Goal: Task Accomplishment & Management: Use online tool/utility

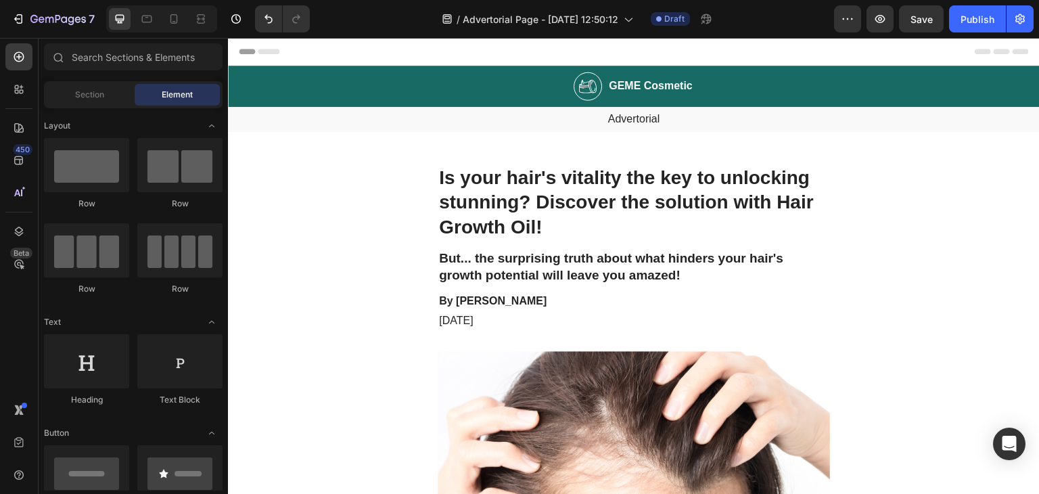
click at [671, 86] on h2 "GEME Cosmetic" at bounding box center [650, 86] width 87 height 17
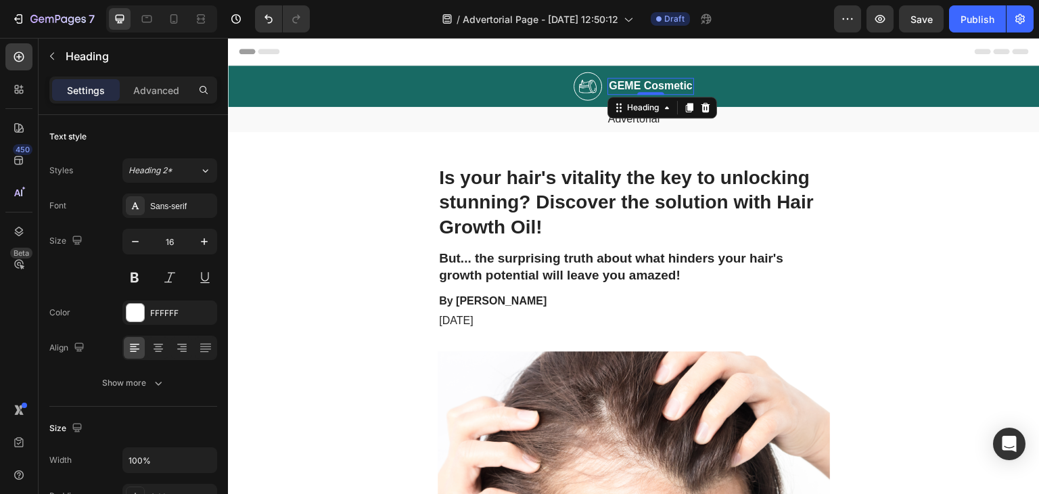
click at [671, 85] on h2 "GEME Cosmetic" at bounding box center [650, 86] width 87 height 17
click at [671, 85] on p "GEME Cosmetic" at bounding box center [651, 86] width 84 height 14
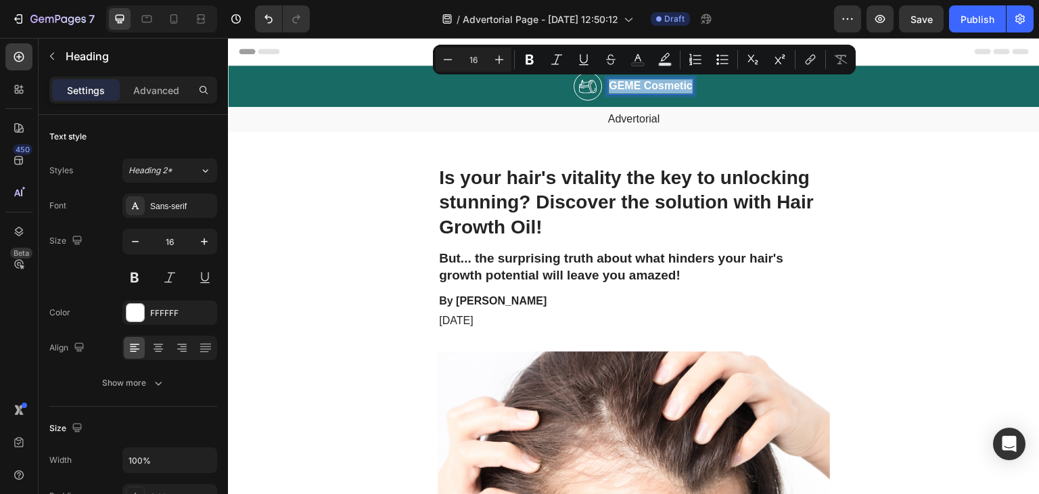
click at [671, 85] on p "GEME Cosmetic" at bounding box center [651, 86] width 84 height 14
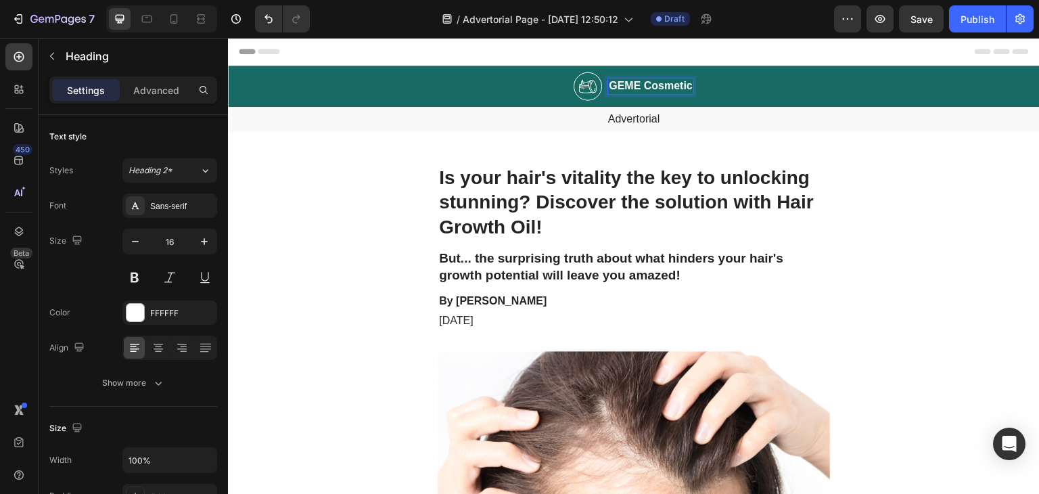
click at [664, 85] on p "GEME Cosmetic" at bounding box center [651, 86] width 84 height 14
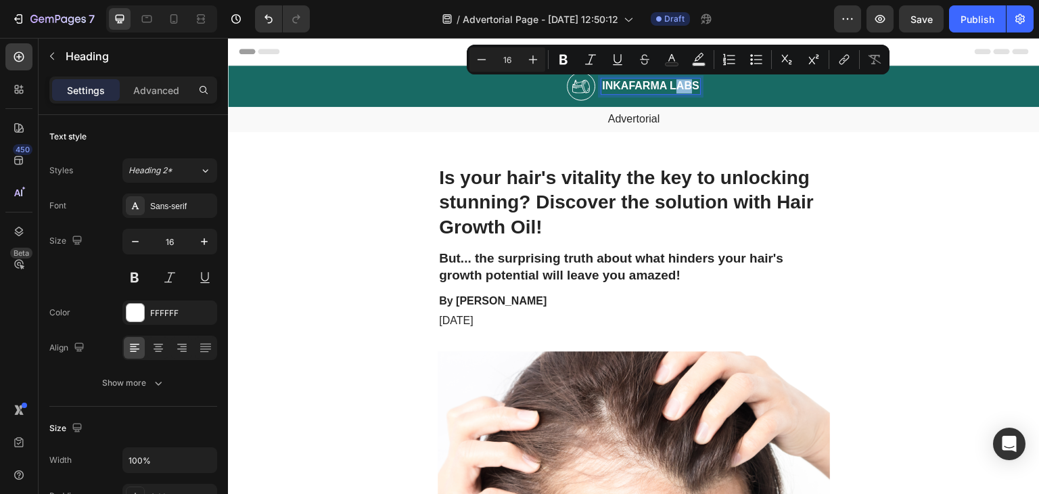
drag, startPoint x: 667, startPoint y: 85, endPoint x: 685, endPoint y: 85, distance: 17.6
click at [685, 85] on p "INKAFARMA LABS" at bounding box center [650, 86] width 97 height 14
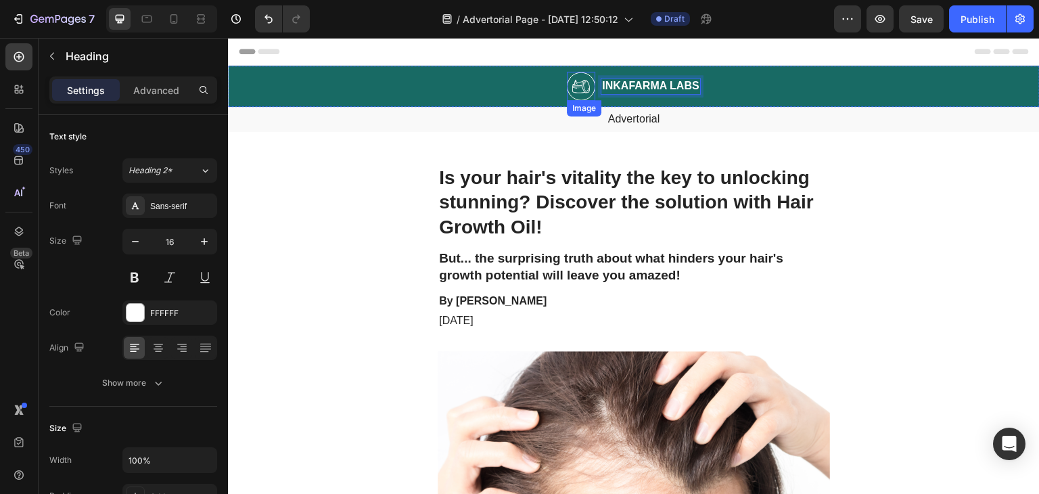
click at [575, 85] on img at bounding box center [581, 86] width 28 height 29
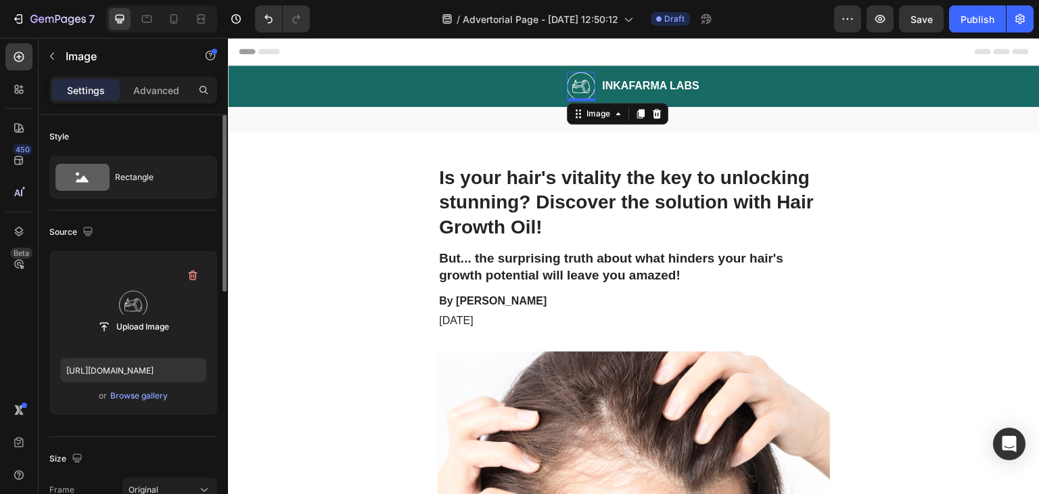
click at [132, 287] on label at bounding box center [133, 304] width 146 height 85
click at [132, 315] on input "file" at bounding box center [133, 326] width 93 height 23
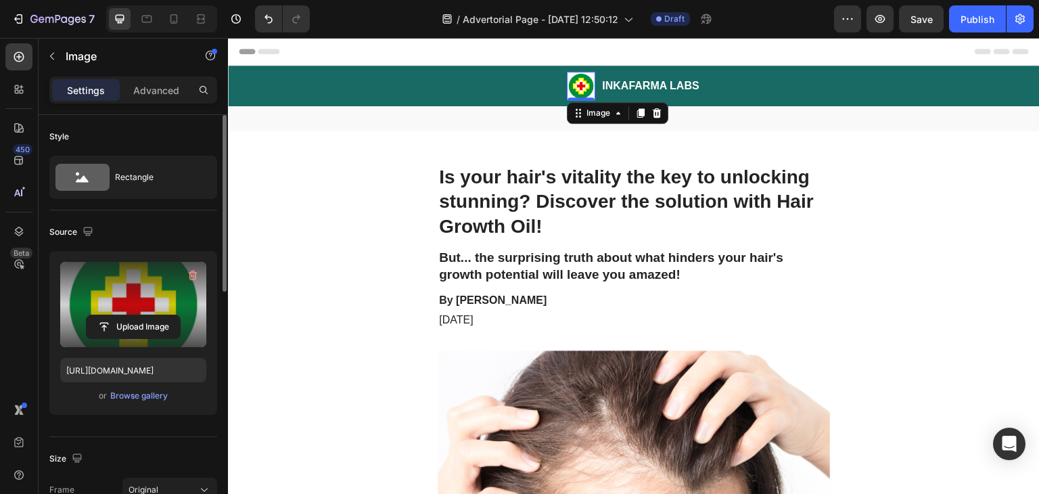
click at [160, 286] on label at bounding box center [133, 304] width 146 height 85
click at [160, 315] on input "file" at bounding box center [133, 326] width 93 height 23
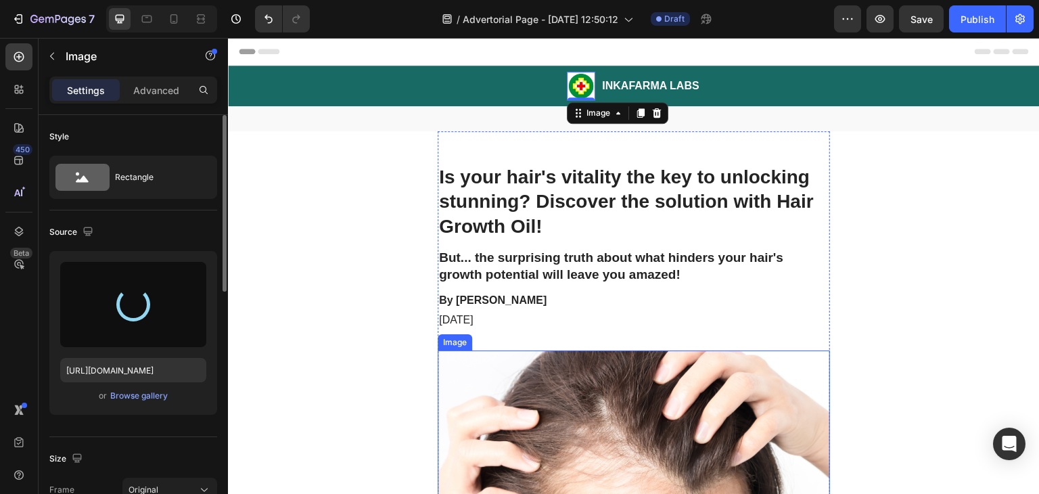
type input "[URL][DOMAIN_NAME]"
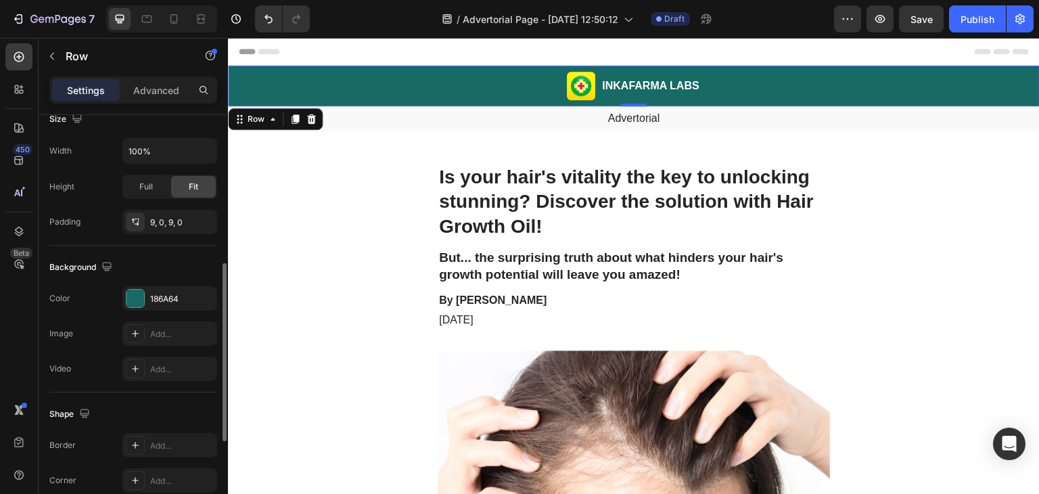
scroll to position [350, 0]
click at [135, 296] on div at bounding box center [135, 300] width 18 height 18
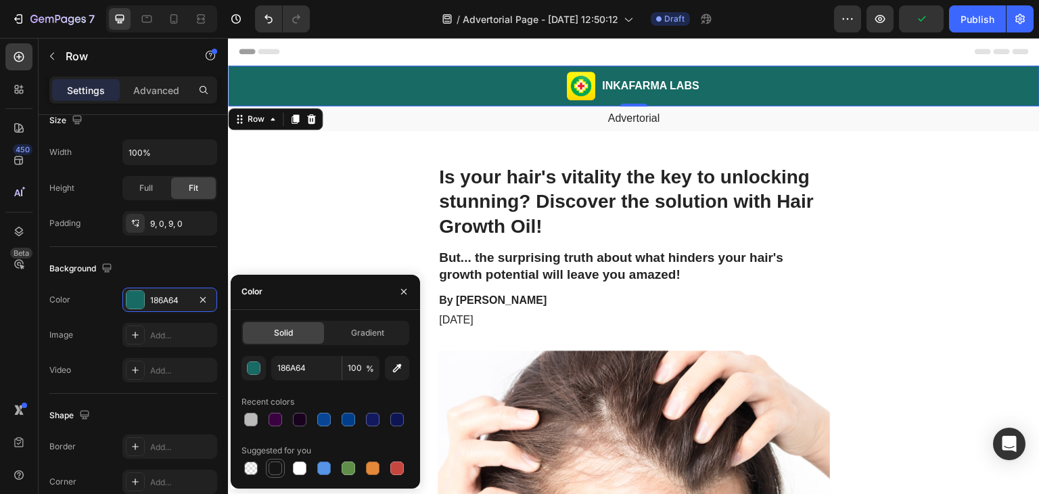
click at [275, 468] on div at bounding box center [275, 468] width 14 height 14
type input "151515"
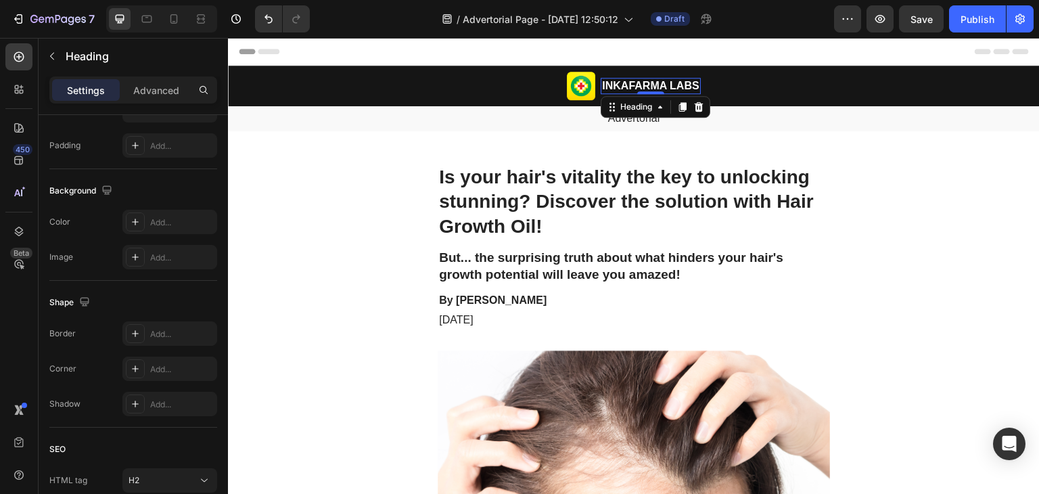
scroll to position [0, 0]
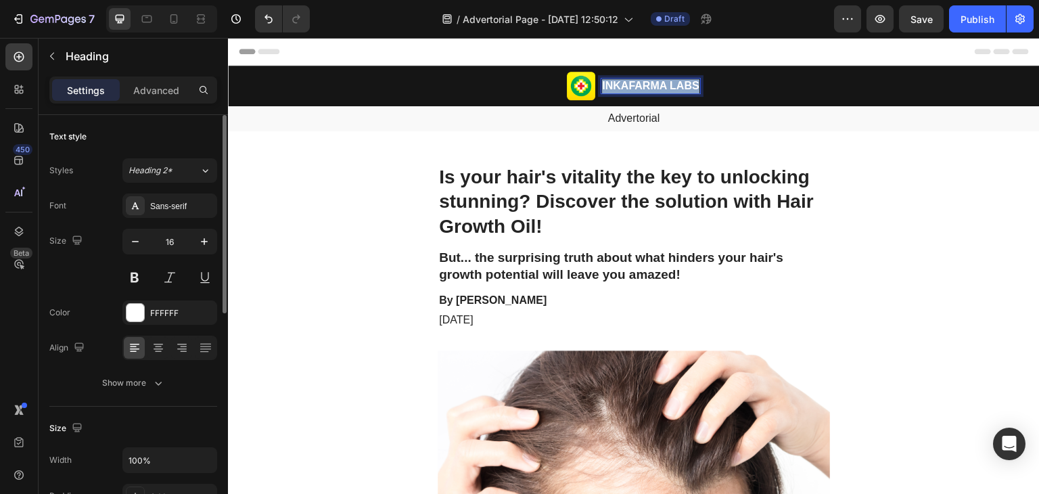
click at [677, 84] on p "INKAFARMA LABS" at bounding box center [650, 86] width 97 height 14
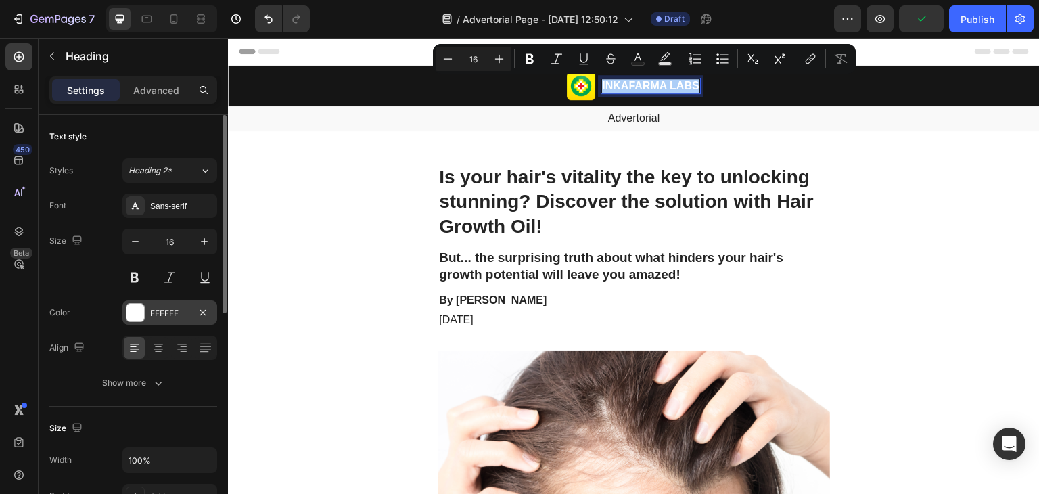
click at [126, 314] on div at bounding box center [135, 313] width 18 height 18
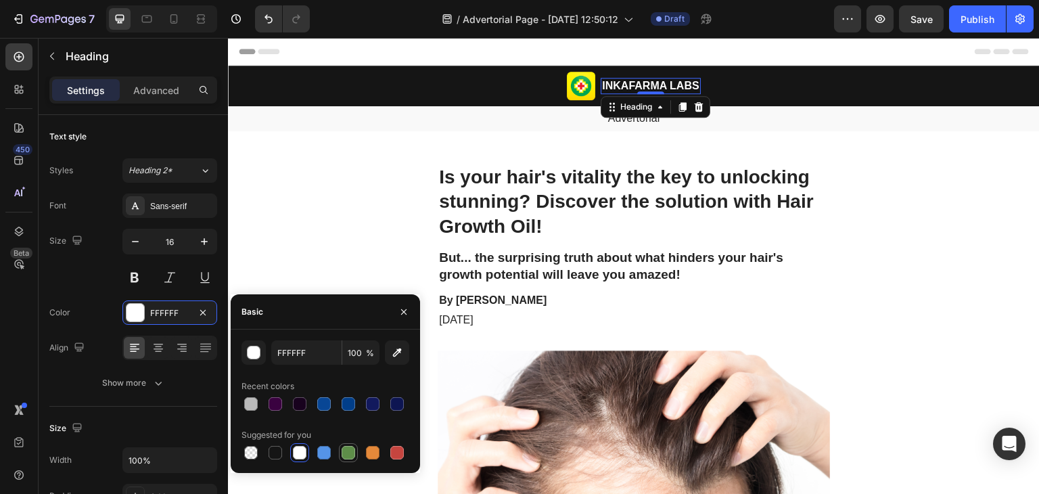
click at [349, 452] on div at bounding box center [348, 453] width 14 height 14
click at [300, 451] on div at bounding box center [300, 453] width 14 height 14
type input "FFFFFF"
click at [717, 254] on h2 "But... the surprising truth about what hinders your hair's growth potential wil…" at bounding box center [633, 266] width 392 height 36
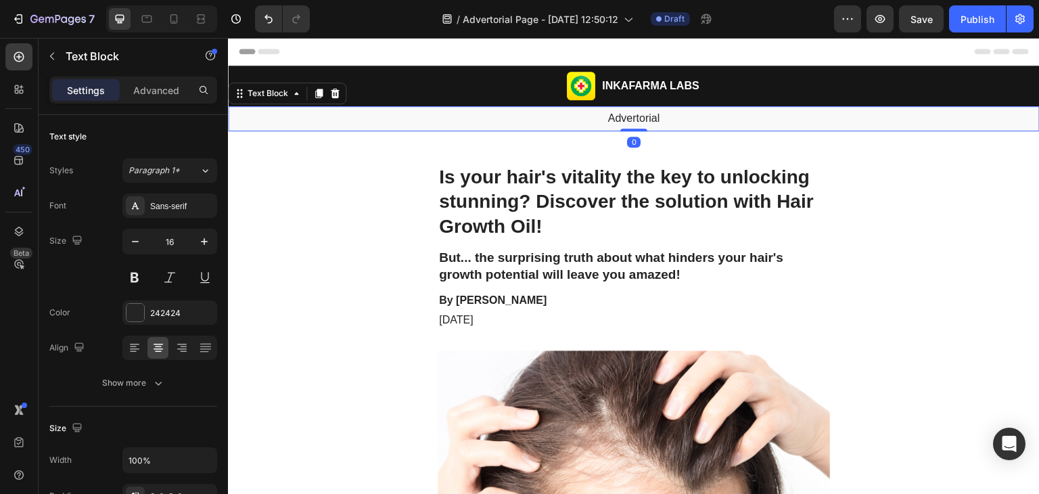
click at [656, 114] on p "Advertorial" at bounding box center [633, 119] width 809 height 14
click at [270, 124] on p "Advertorial" at bounding box center [633, 119] width 809 height 14
click at [625, 114] on p "Advertorial" at bounding box center [633, 119] width 809 height 14
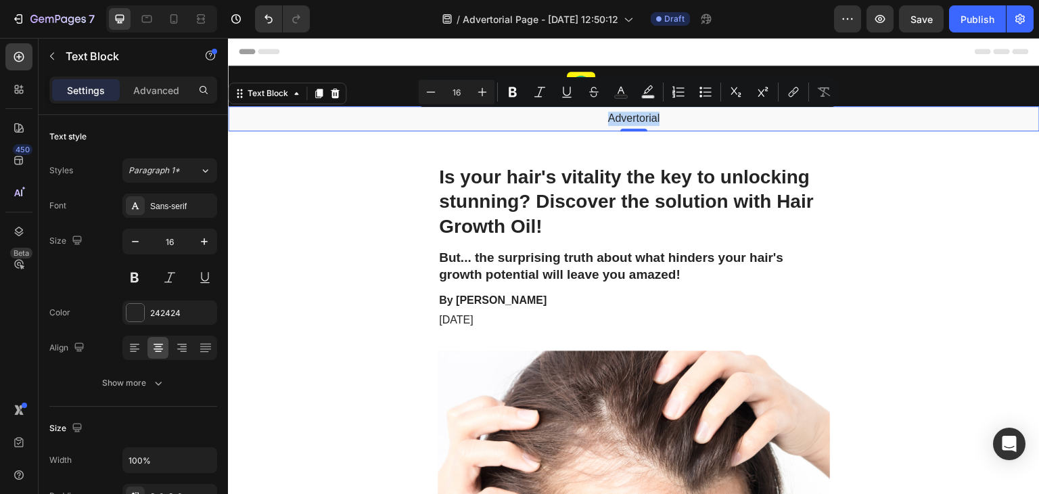
click at [625, 114] on p "Advertorial" at bounding box center [633, 119] width 809 height 14
copy p "Advertorial"
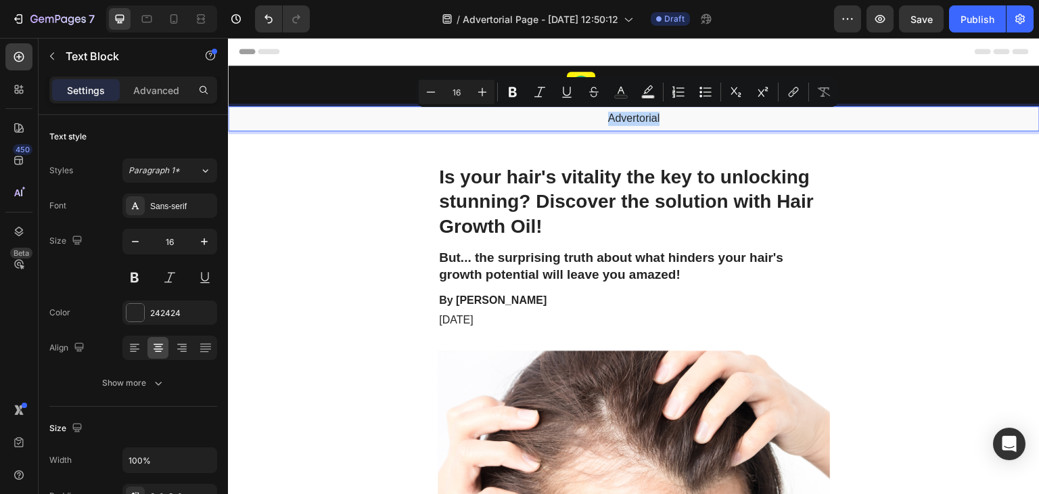
click at [302, 120] on p "Advertorial" at bounding box center [633, 119] width 809 height 14
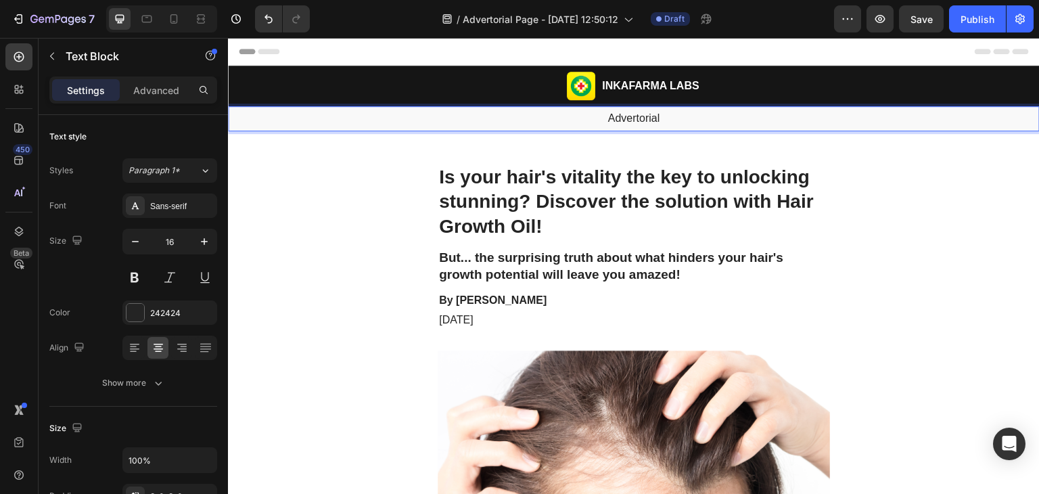
click at [292, 126] on div "Advertorial" at bounding box center [633, 118] width 811 height 25
click at [698, 122] on p "Advertorial" at bounding box center [633, 119] width 809 height 14
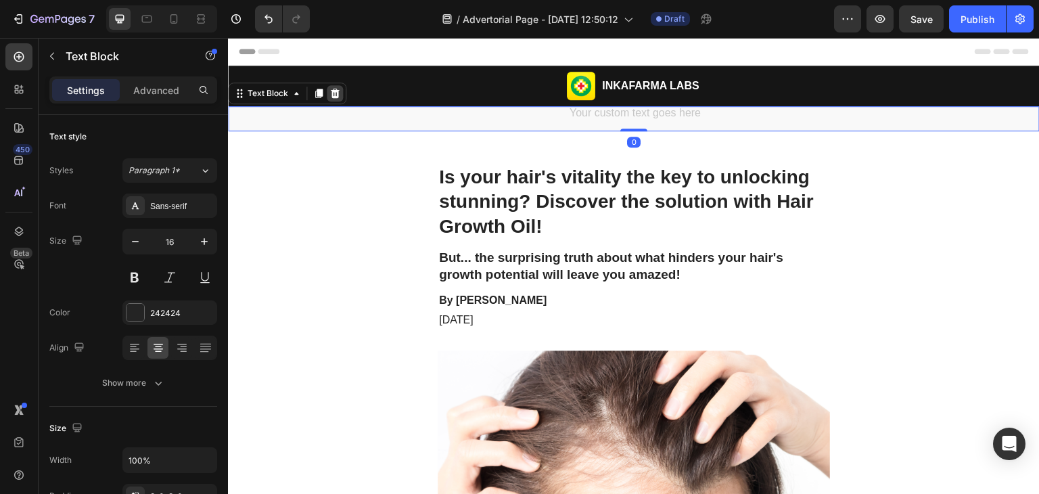
click at [332, 95] on icon at bounding box center [335, 93] width 9 height 9
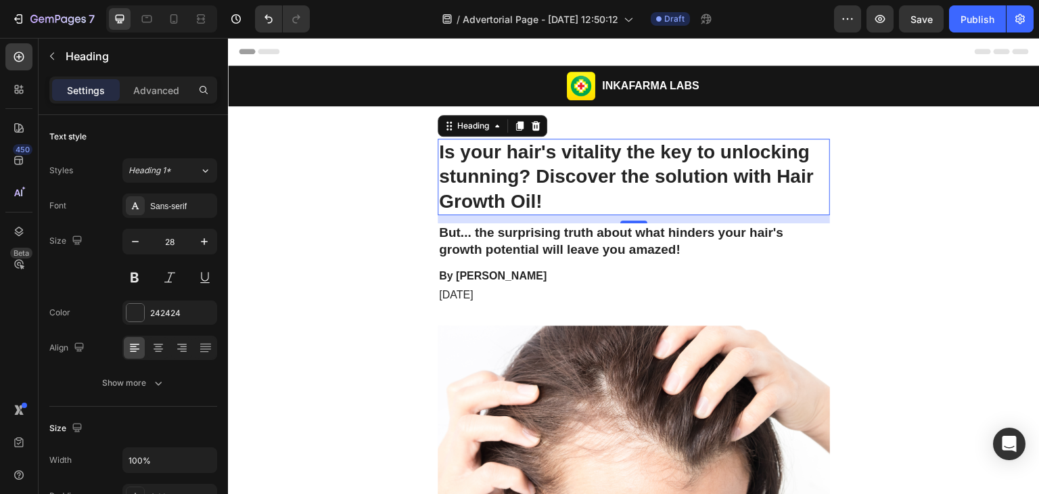
click at [559, 156] on h1 "Is your hair's vitality the key to unlocking stunning? Discover the solution wi…" at bounding box center [633, 177] width 392 height 76
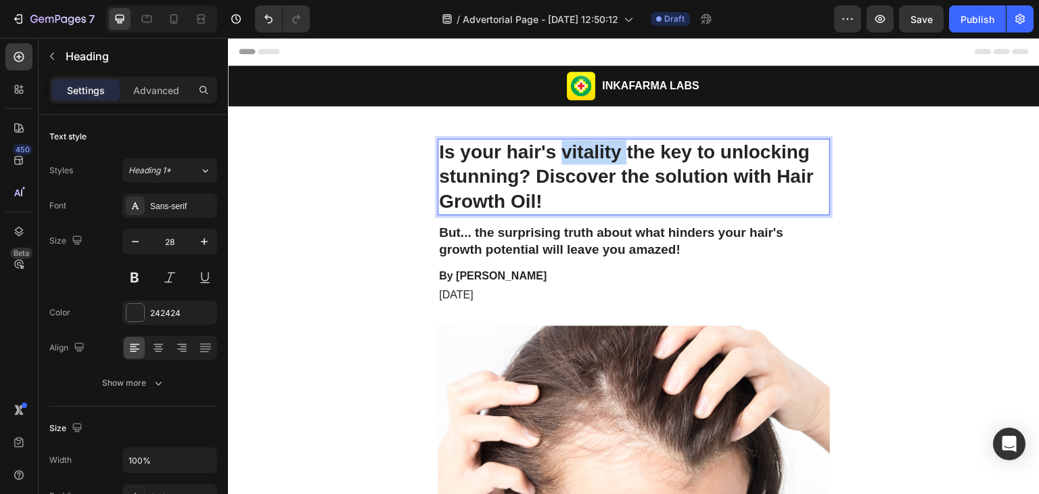
click at [559, 156] on p "Is your hair's vitality the key to unlocking stunning? Discover the solution wi…" at bounding box center [633, 177] width 389 height 74
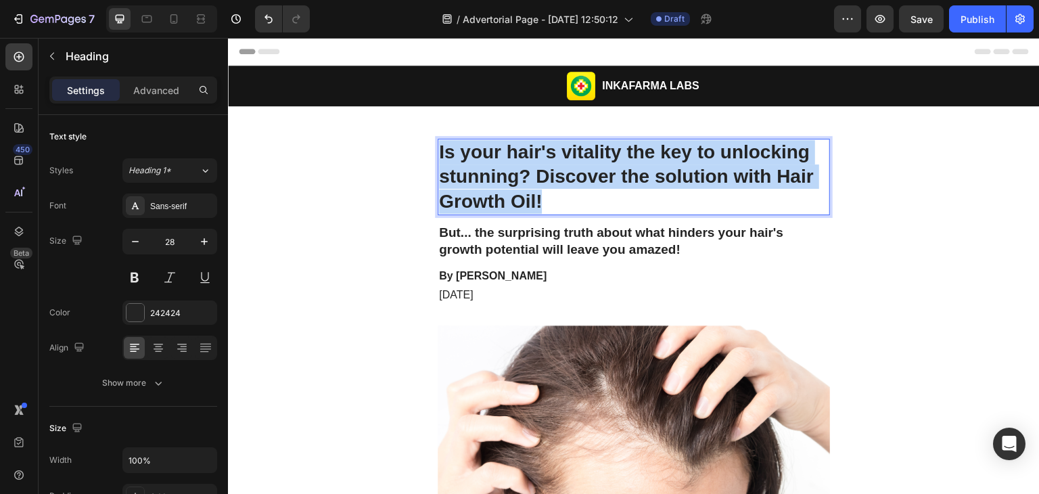
click at [559, 156] on p "Is your hair's vitality the key to unlocking stunning? Discover the solution wi…" at bounding box center [633, 177] width 389 height 74
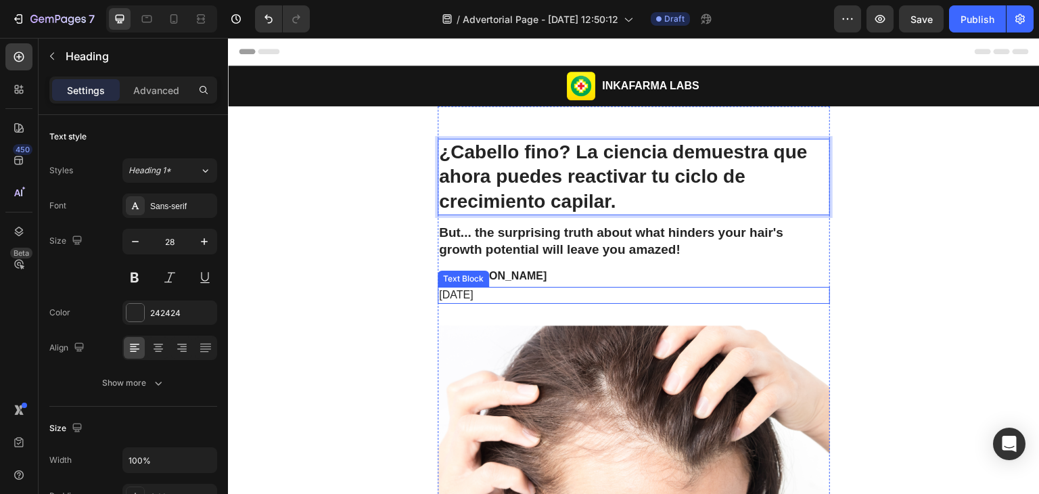
click at [547, 295] on p "[DATE]" at bounding box center [633, 295] width 389 height 14
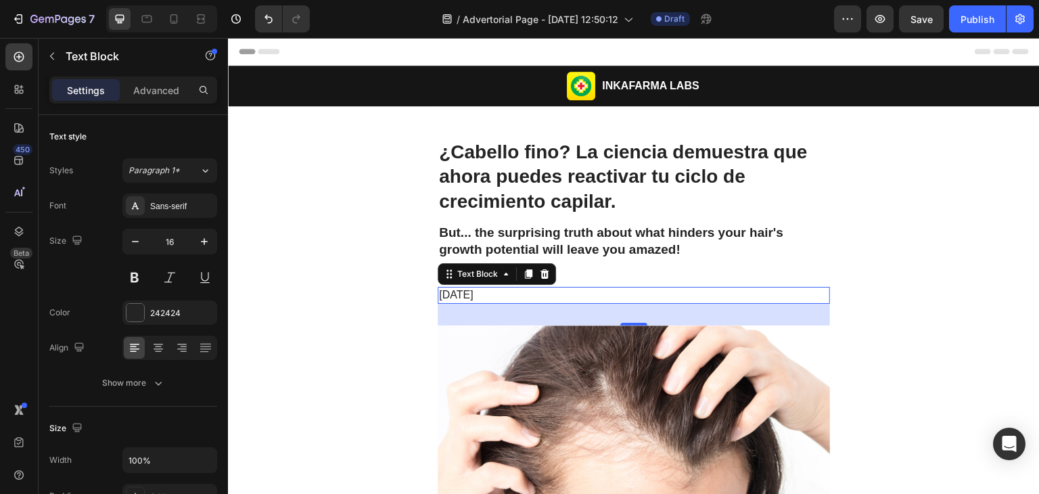
click at [547, 295] on p "[DATE]" at bounding box center [633, 295] width 389 height 14
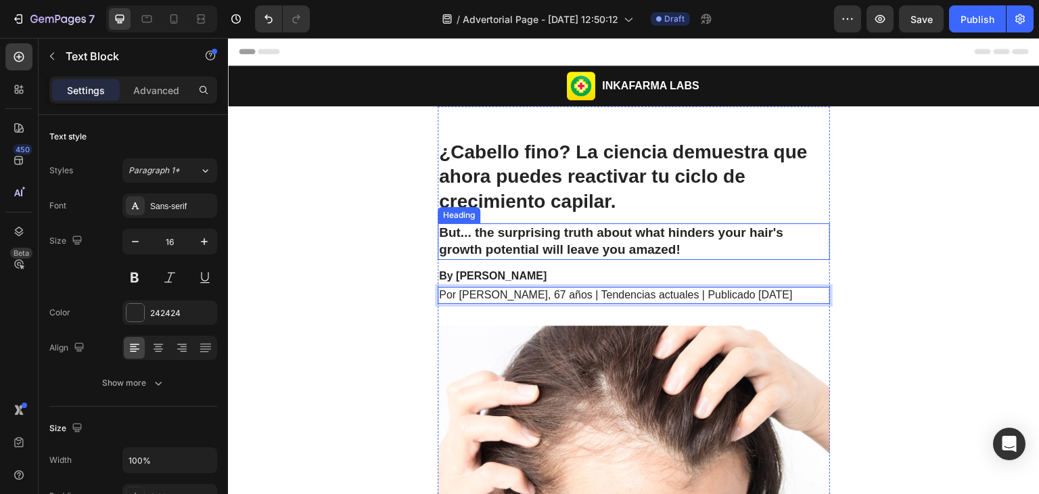
click at [698, 241] on h2 "But... the surprising truth about what hinders your hair's growth potential wil…" at bounding box center [633, 241] width 392 height 36
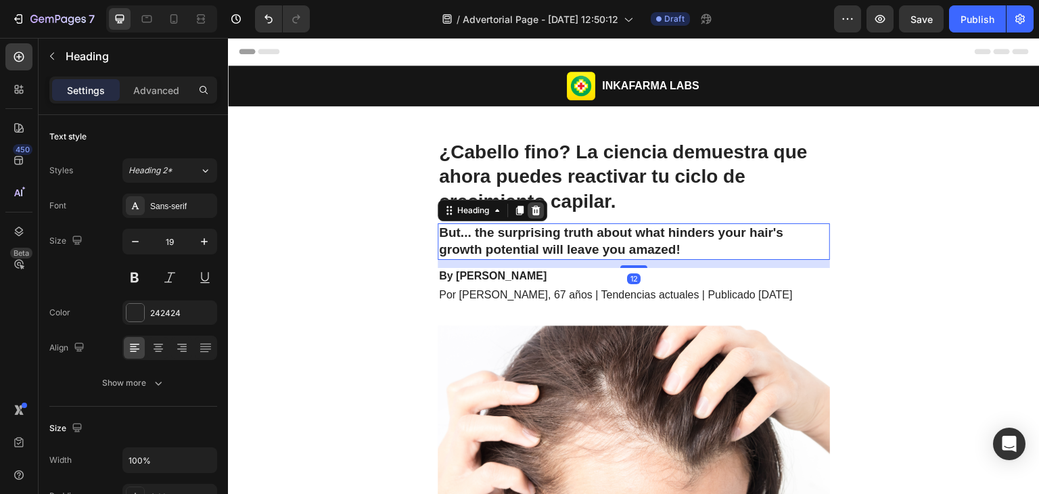
click at [531, 210] on icon at bounding box center [535, 210] width 9 height 9
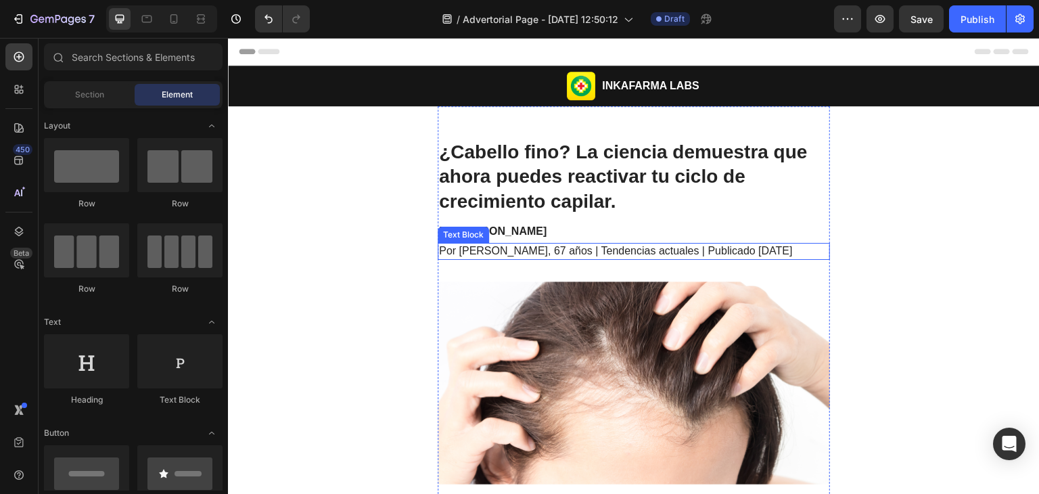
click at [525, 249] on p "Por [PERSON_NAME], 67 años | Tendencias actuales | Publicado [DATE]" at bounding box center [633, 251] width 389 height 14
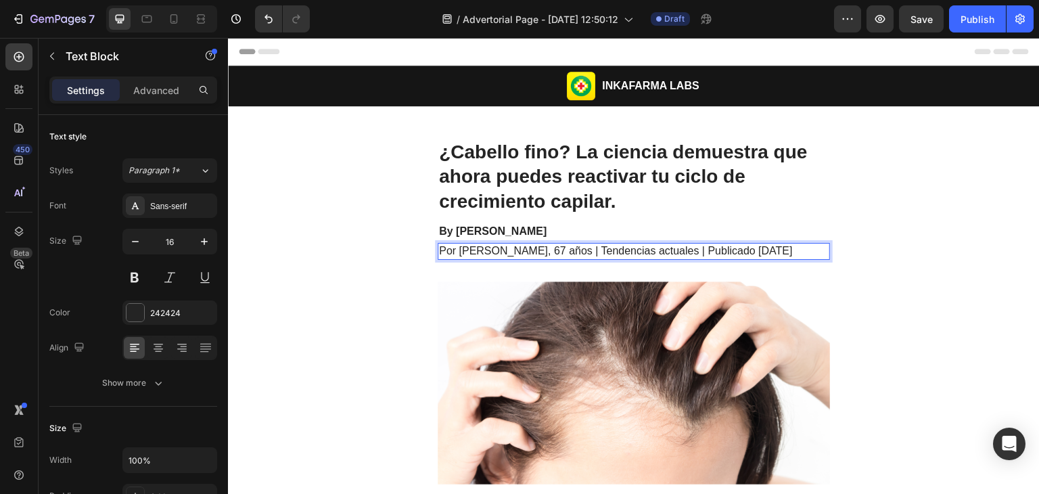
click at [525, 249] on p "Por [PERSON_NAME], 67 años | Tendencias actuales | Publicado [DATE]" at bounding box center [633, 251] width 389 height 14
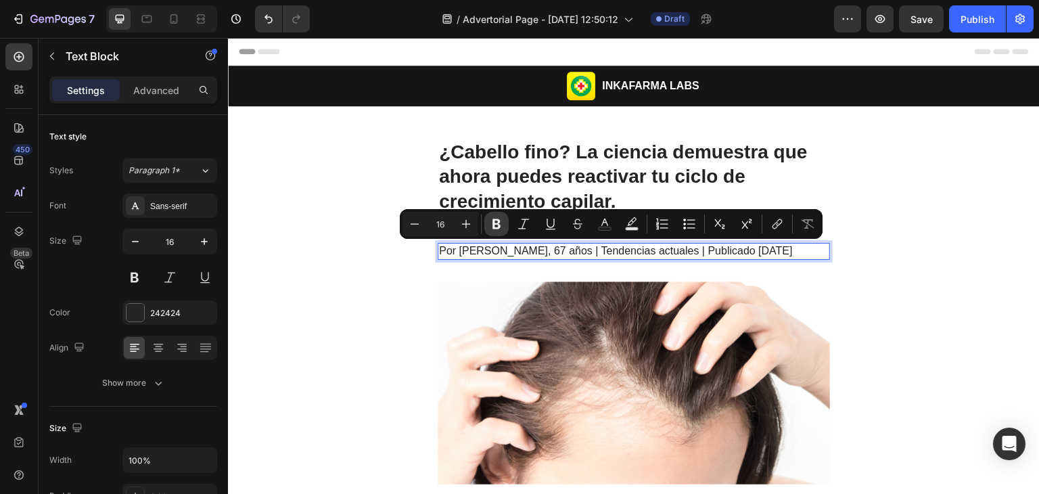
click at [492, 222] on icon "Editor contextual toolbar" at bounding box center [496, 224] width 8 height 10
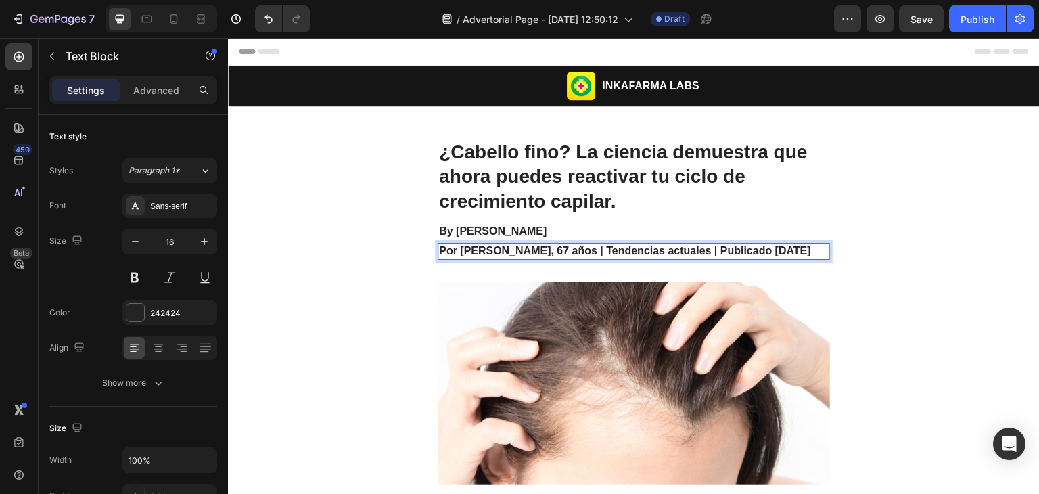
click at [526, 250] on strong "Por [PERSON_NAME], 67 años | Tendencias actuales | Publicado [DATE]" at bounding box center [625, 250] width 372 height 11
click at [528, 247] on strong "Por [PERSON_NAME], 67 años | Tendencias actuales | Publicado [DATE]" at bounding box center [625, 250] width 372 height 11
click at [134, 245] on icon "button" at bounding box center [135, 242] width 14 height 14
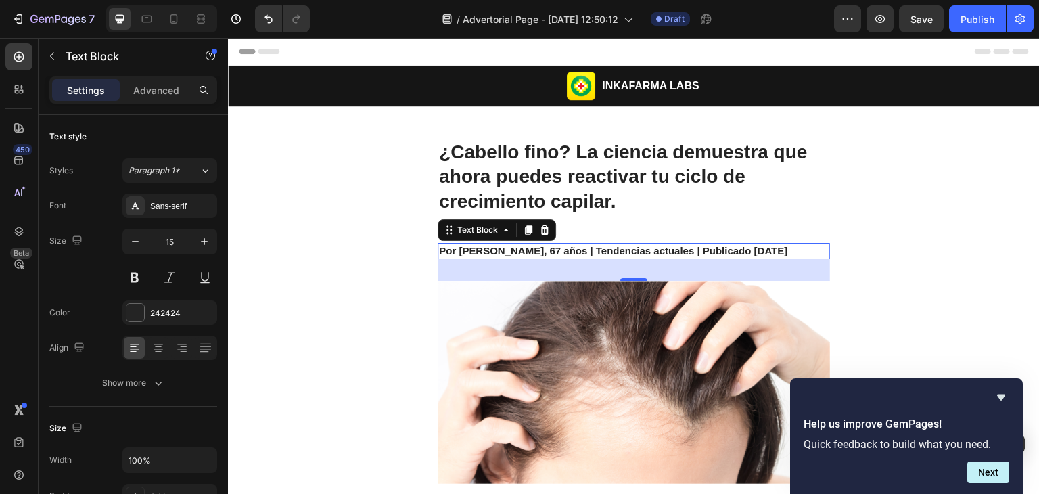
click at [593, 249] on strong "Por [PERSON_NAME], 67 años | Tendencias actuales | Publicado [DATE]" at bounding box center [613, 250] width 348 height 11
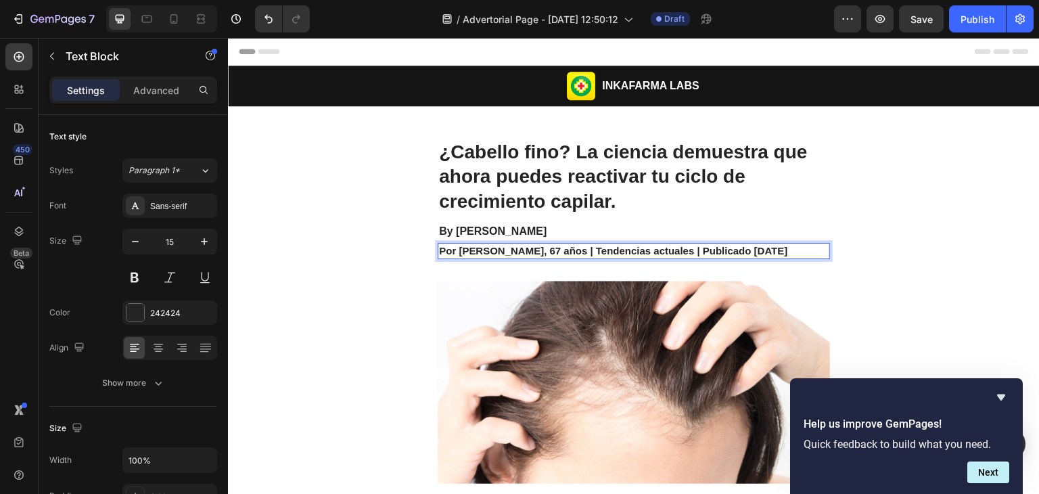
click at [536, 251] on strong "Por [PERSON_NAME], 67 años | Tendencias actuales | Publicado [DATE]" at bounding box center [613, 250] width 348 height 11
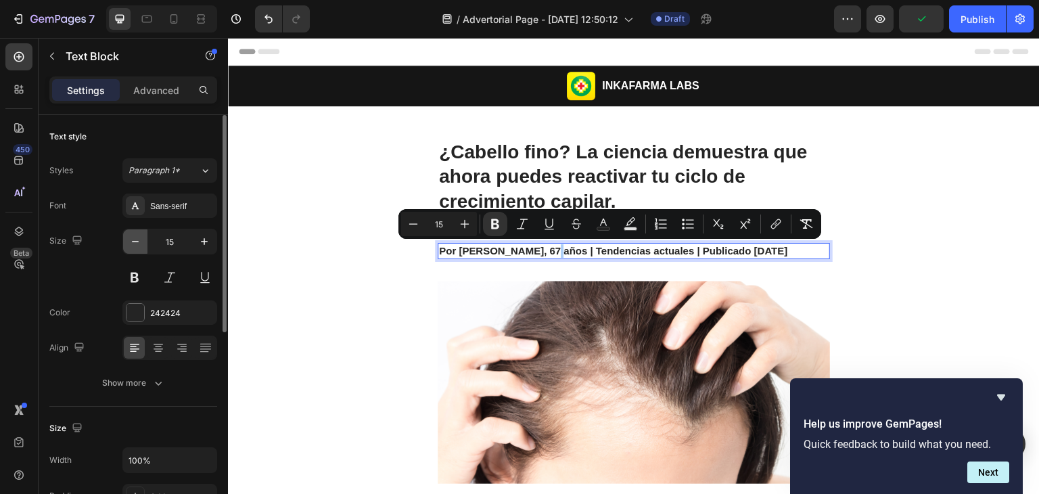
click at [134, 241] on icon "button" at bounding box center [135, 241] width 7 height 1
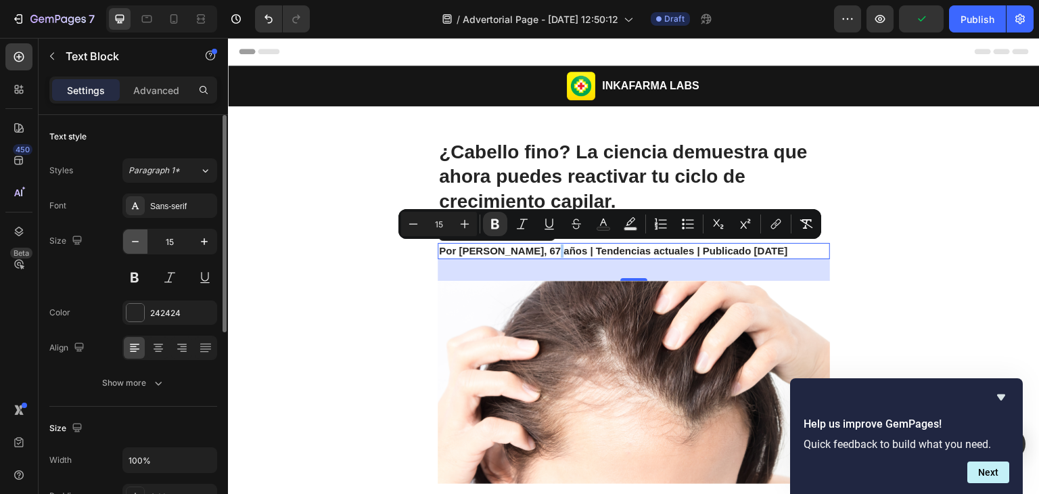
type input "14"
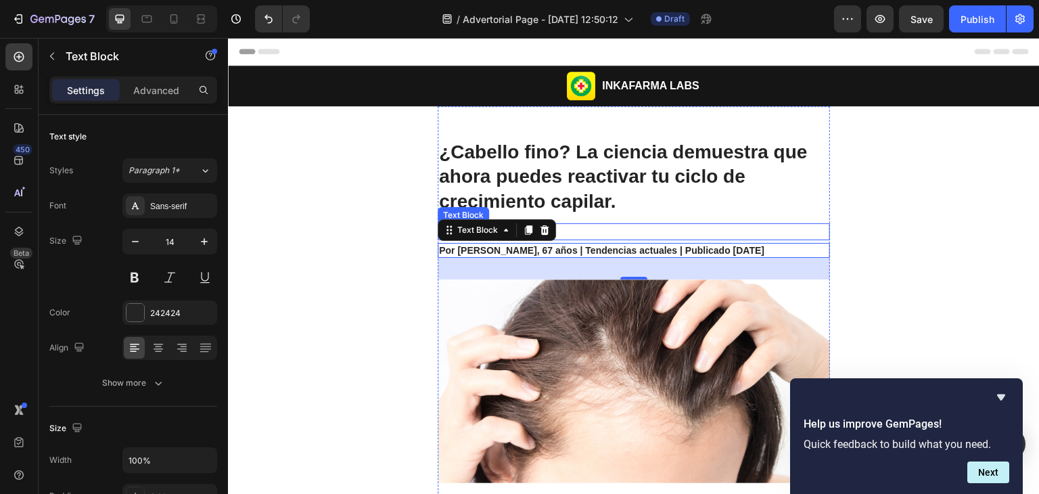
click at [590, 226] on p "By [PERSON_NAME]" at bounding box center [633, 231] width 389 height 14
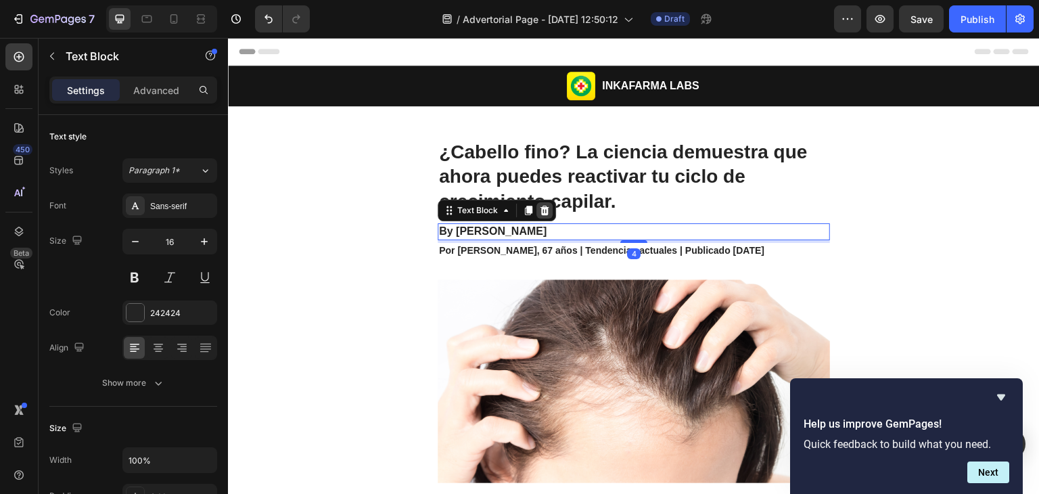
click at [540, 212] on icon at bounding box center [544, 210] width 9 height 9
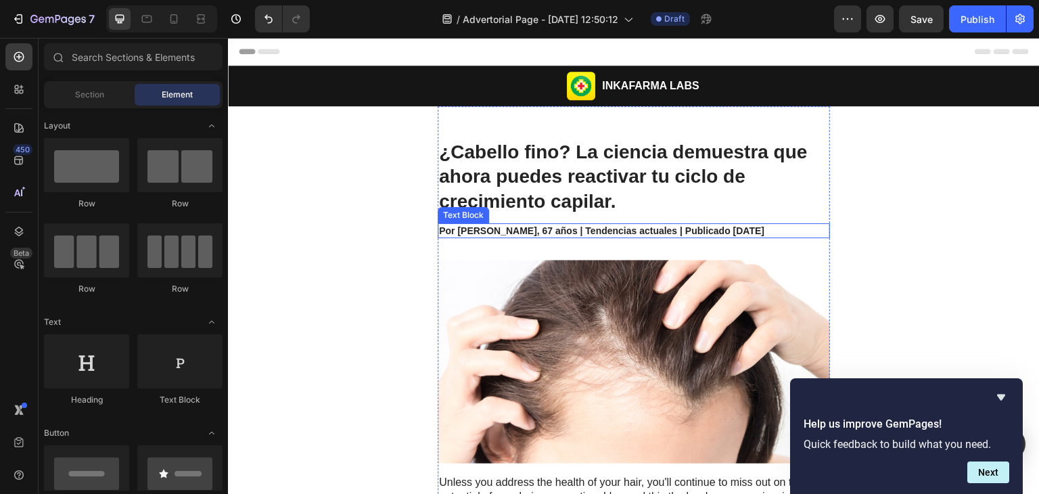
click at [528, 230] on strong "Por [PERSON_NAME], 67 años | Tendencias actuales | Publicado [DATE]" at bounding box center [601, 230] width 325 height 11
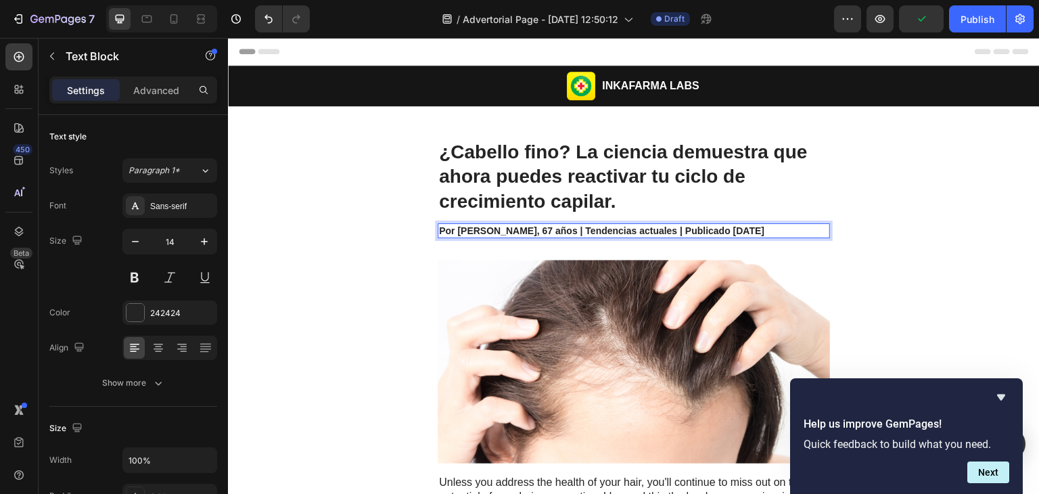
click at [524, 231] on strong "Por [PERSON_NAME], 67 años | Tendencias actuales | Publicado [DATE]" at bounding box center [601, 230] width 325 height 11
click at [526, 231] on strong "Por [PERSON_NAME], 67 años | Tendencias actuales | Publicado [DATE]" at bounding box center [601, 230] width 325 height 11
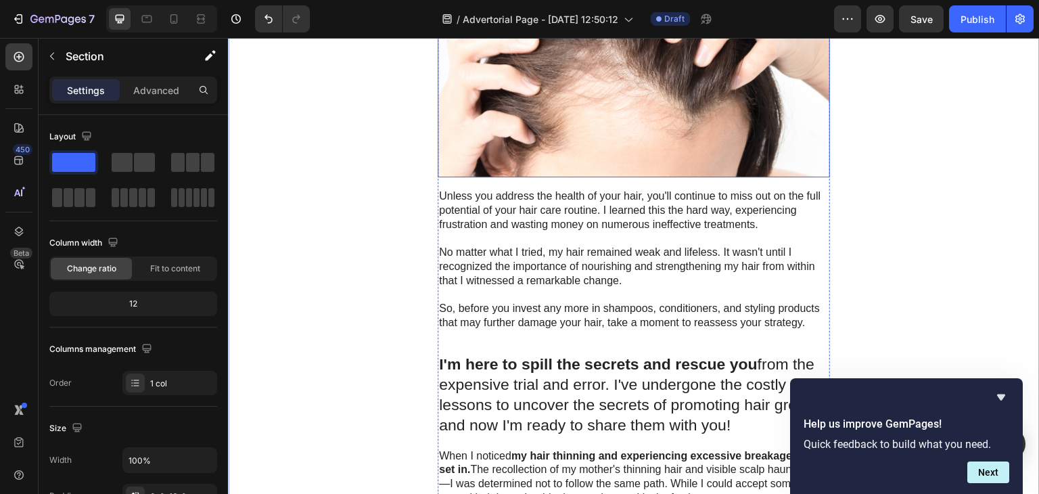
scroll to position [297, 0]
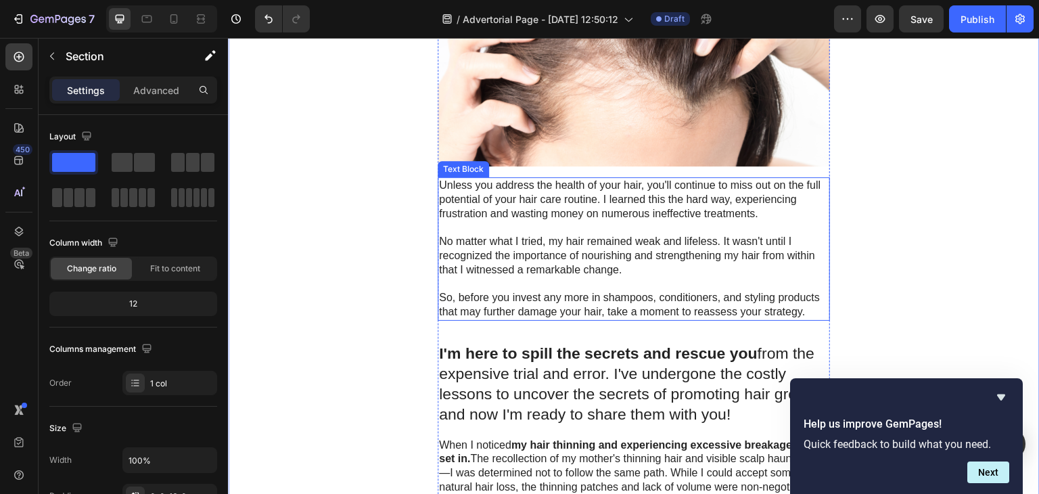
click at [621, 253] on p "No matter what I tried, my hair remained weak and lifeless. It wasn't until I r…" at bounding box center [633, 256] width 389 height 42
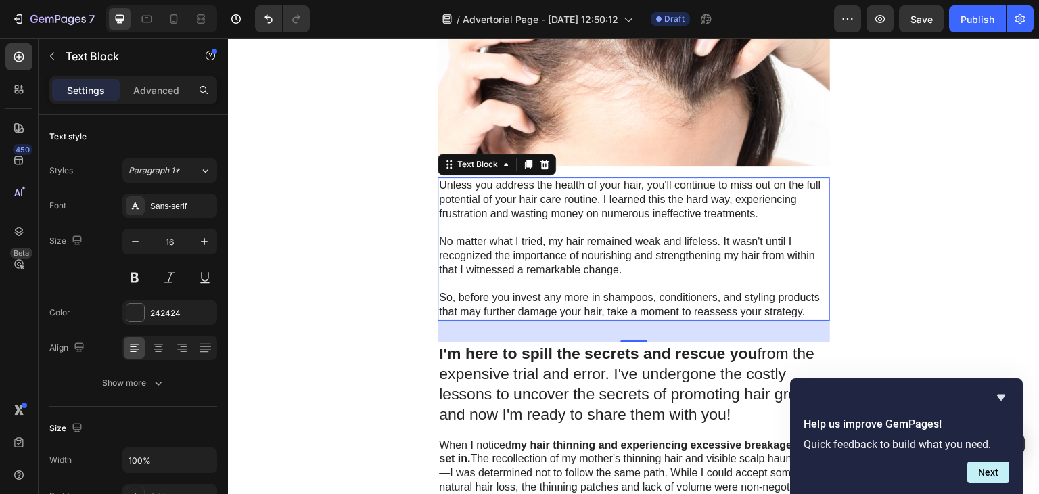
click at [659, 246] on p "No matter what I tried, my hair remained weak and lifeless. It wasn't until I r…" at bounding box center [633, 256] width 389 height 42
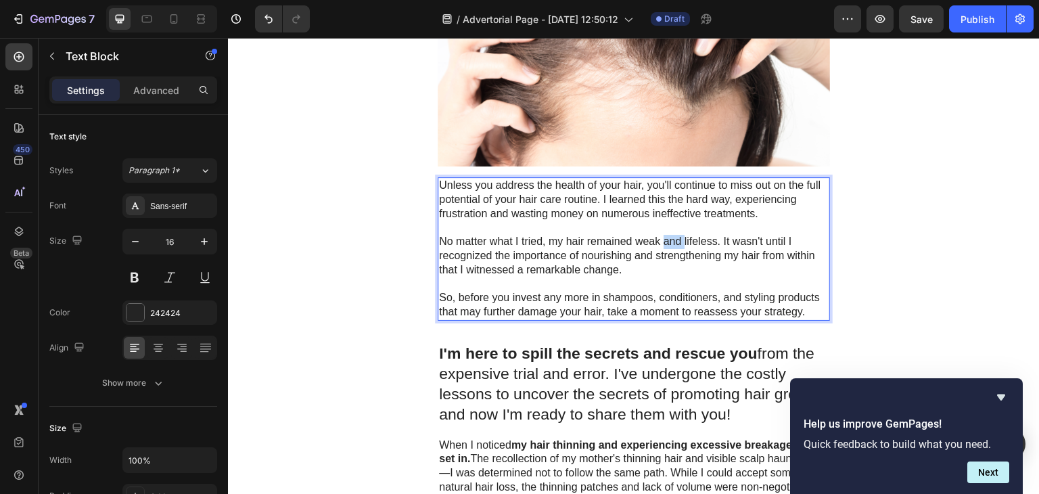
click at [659, 246] on p "No matter what I tried, my hair remained weak and lifeless. It wasn't until I r…" at bounding box center [633, 256] width 389 height 42
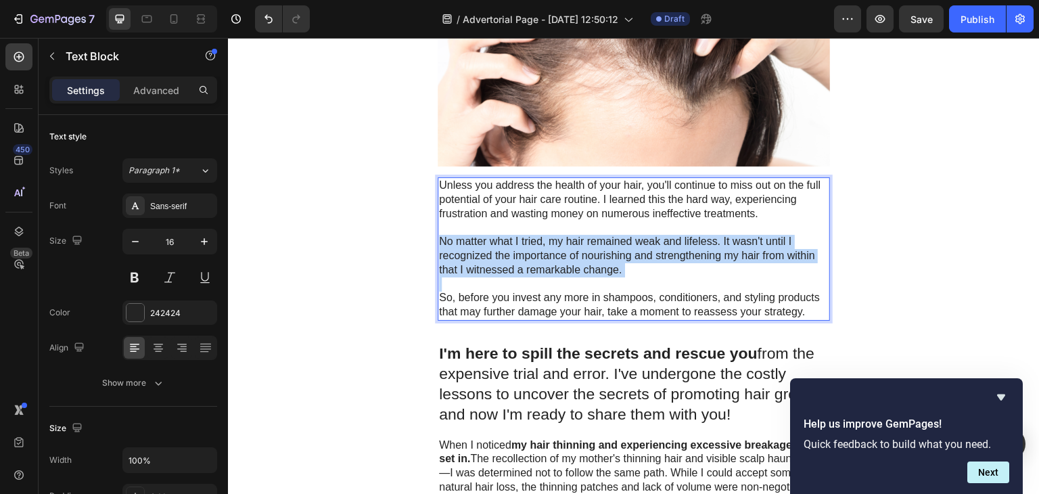
click at [659, 246] on p "No matter what I tried, my hair remained weak and lifeless. It wasn't until I r…" at bounding box center [633, 256] width 389 height 42
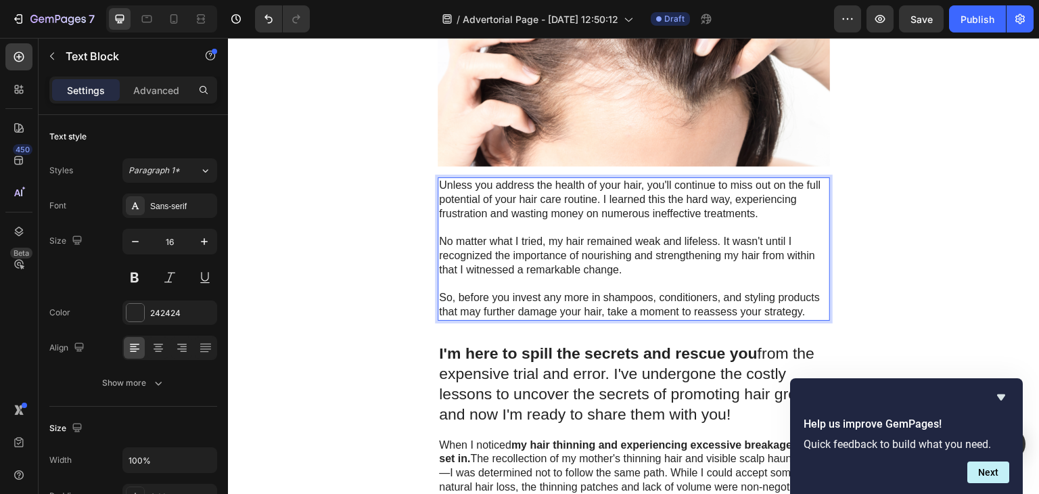
click at [807, 313] on p "So, before you invest any more in shampoos, conditioners, and styling products …" at bounding box center [633, 305] width 389 height 28
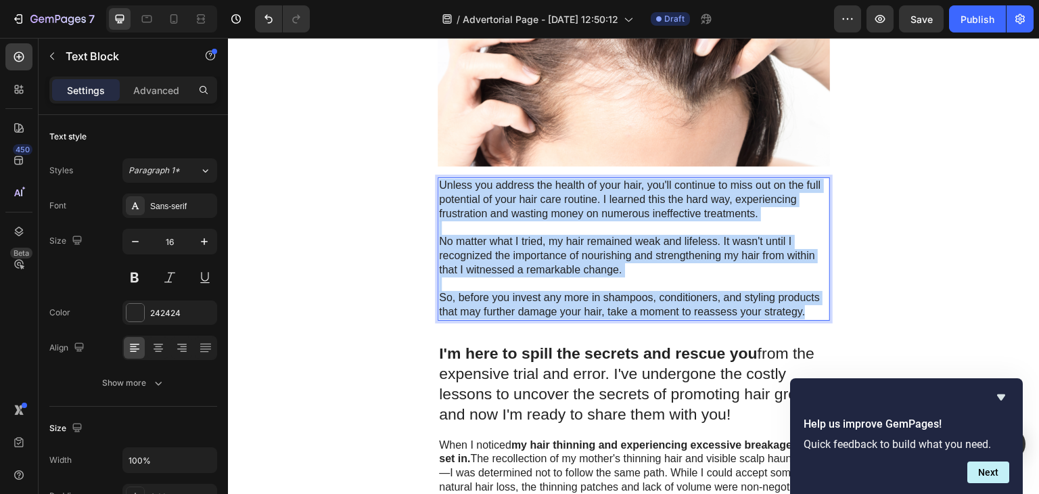
drag, startPoint x: 807, startPoint y: 313, endPoint x: 429, endPoint y: 185, distance: 399.0
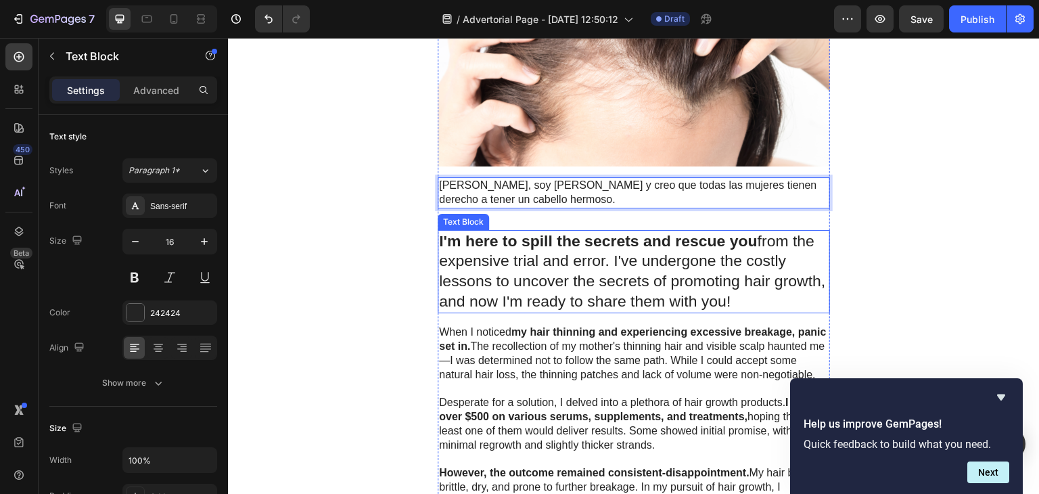
click at [578, 237] on strong "I'm here to spill the secrets and rescue you" at bounding box center [598, 241] width 318 height 18
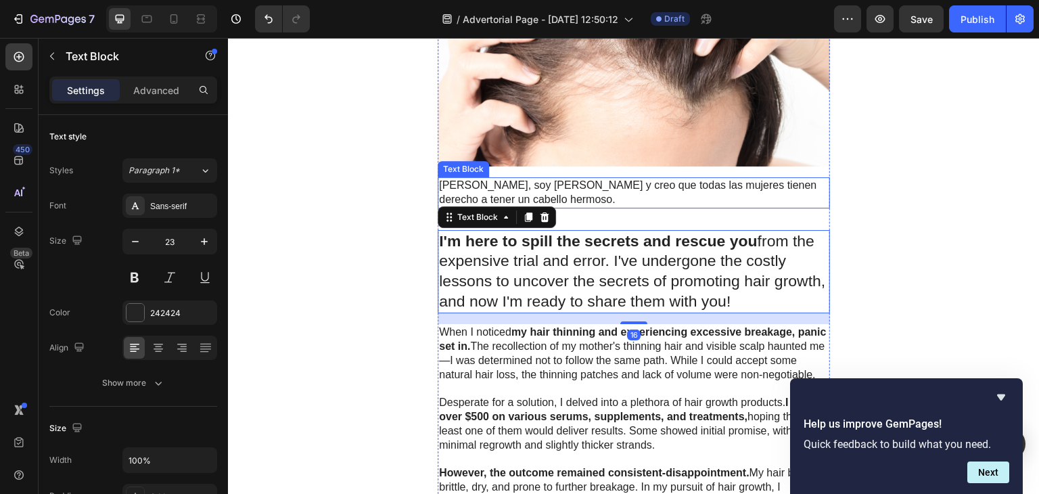
click at [581, 192] on p "[PERSON_NAME], soy [PERSON_NAME] y creo que todas las mujeres tienen derecho a …" at bounding box center [633, 192] width 389 height 28
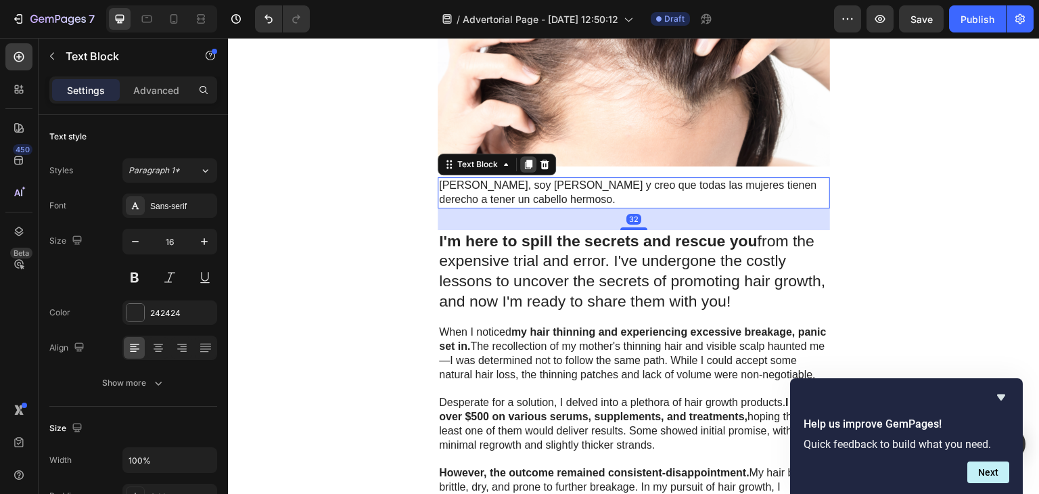
click at [525, 163] on icon at bounding box center [528, 164] width 7 height 9
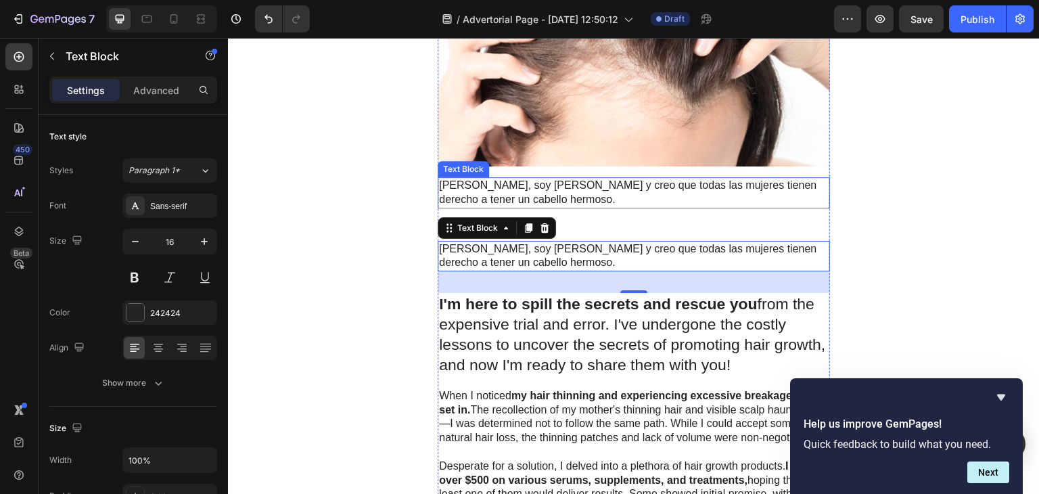
click at [605, 198] on p "[PERSON_NAME], soy [PERSON_NAME] y creo que todas las mujeres tienen derecho a …" at bounding box center [633, 192] width 389 height 28
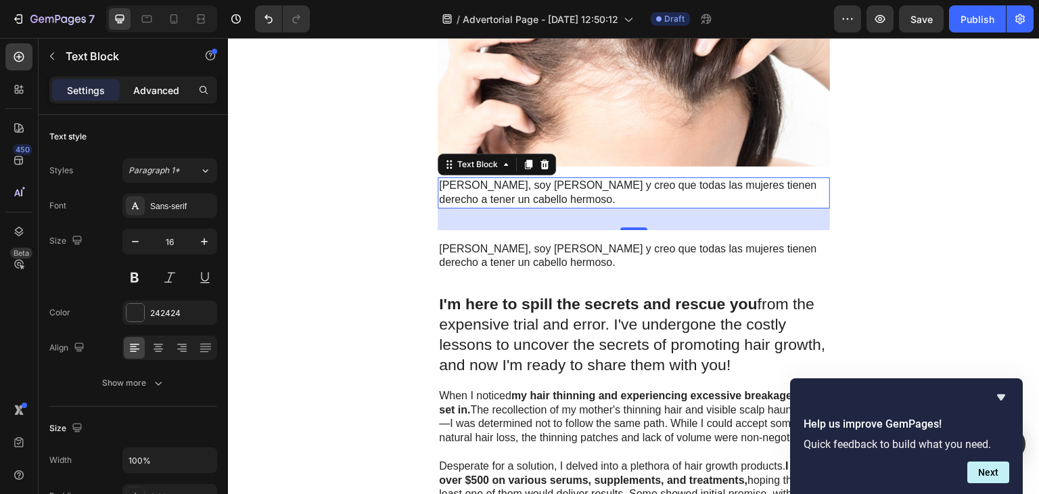
click at [156, 95] on p "Advanced" at bounding box center [156, 90] width 46 height 14
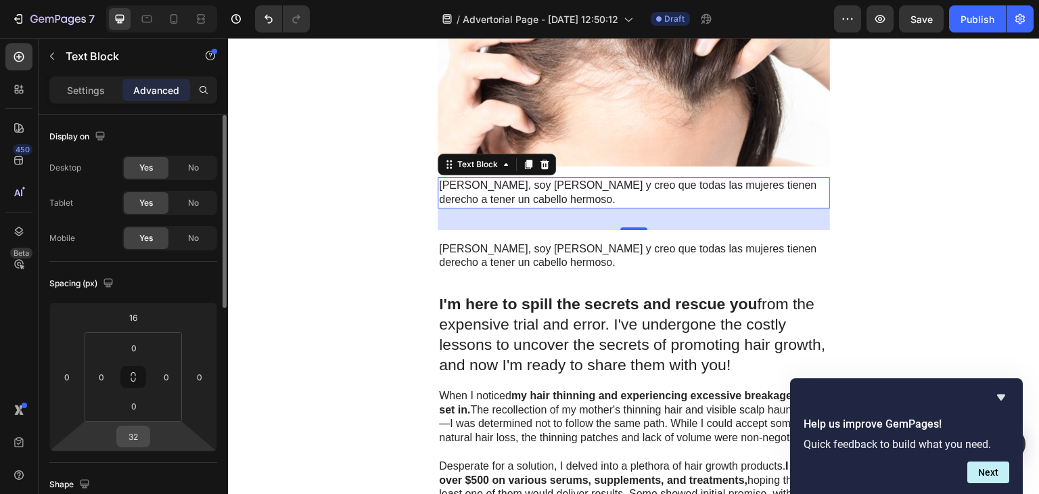
click at [127, 437] on input "32" at bounding box center [133, 436] width 27 height 20
click at [149, 460] on span "Auto" at bounding box center [146, 464] width 18 height 9
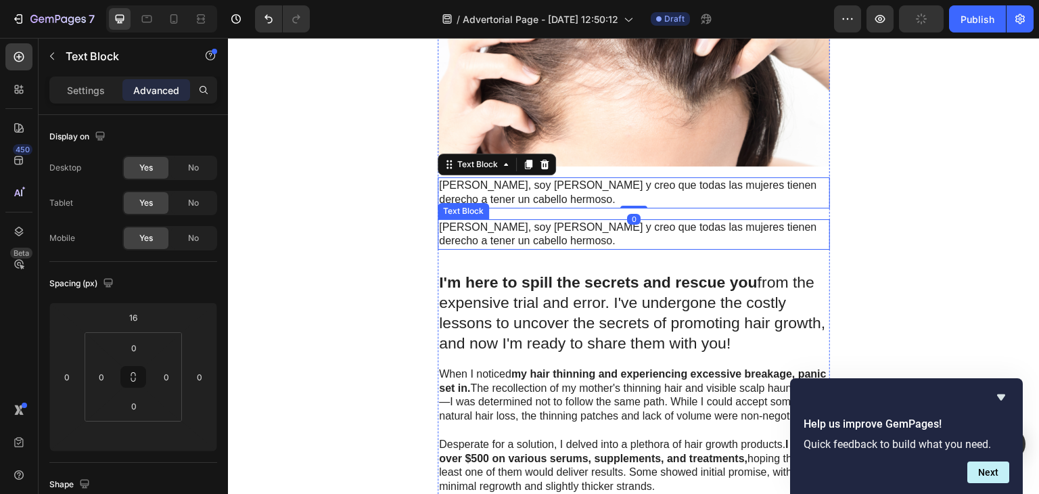
click at [535, 224] on p "[PERSON_NAME], soy [PERSON_NAME] y creo que todas las mujeres tienen derecho a …" at bounding box center [633, 234] width 389 height 28
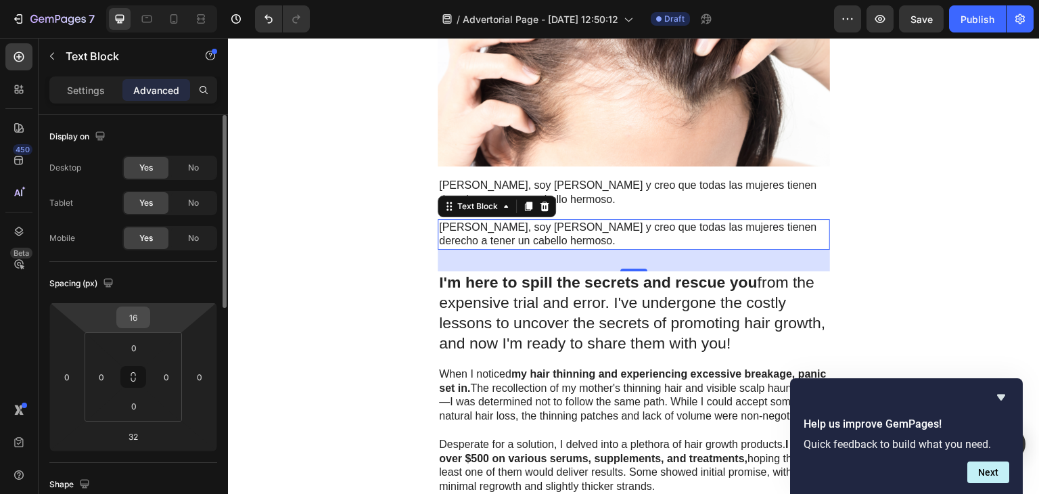
click at [133, 324] on input "16" at bounding box center [133, 317] width 27 height 20
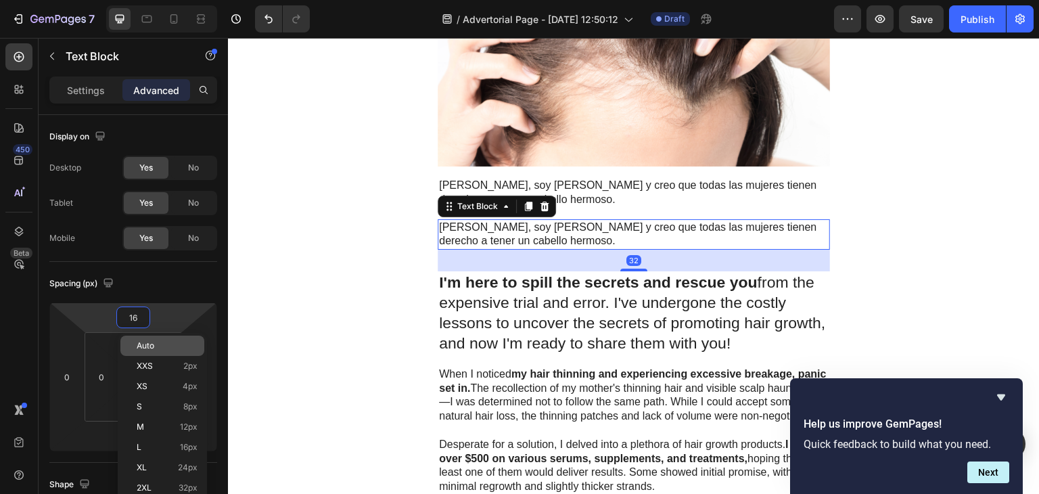
click at [145, 347] on span "Auto" at bounding box center [146, 345] width 18 height 9
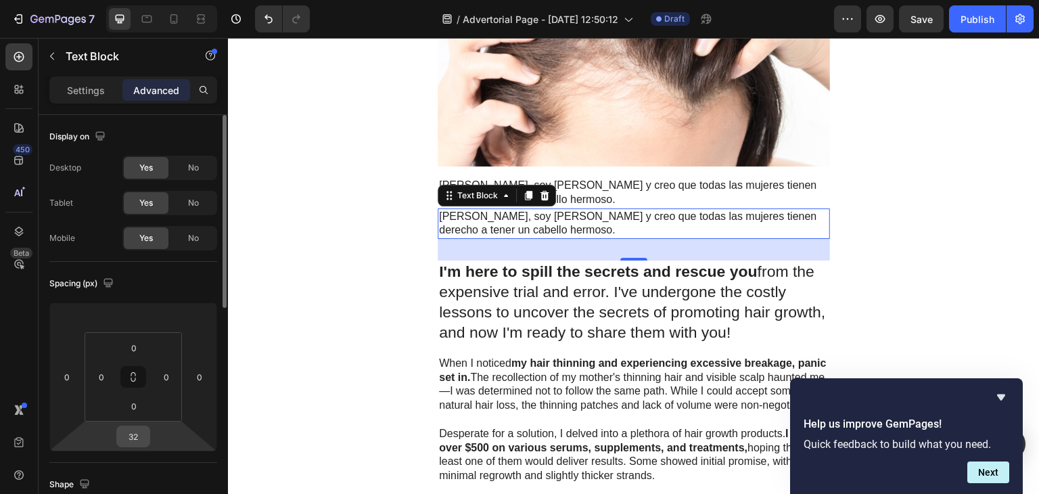
click at [136, 436] on input "32" at bounding box center [133, 436] width 27 height 20
click at [147, 461] on span "Auto" at bounding box center [146, 464] width 18 height 9
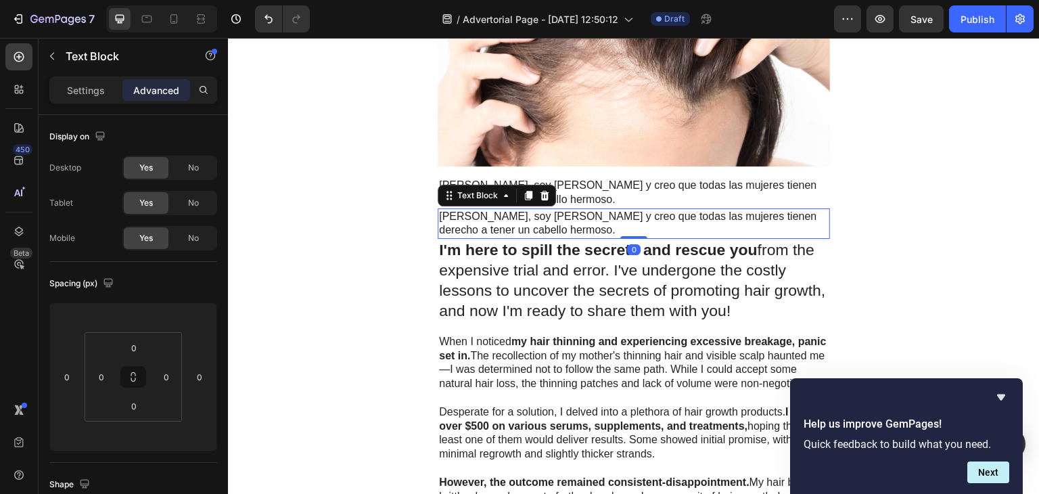
click at [556, 224] on p "[PERSON_NAME], soy [PERSON_NAME] y creo que todas las mujeres tienen derecho a …" at bounding box center [633, 224] width 389 height 28
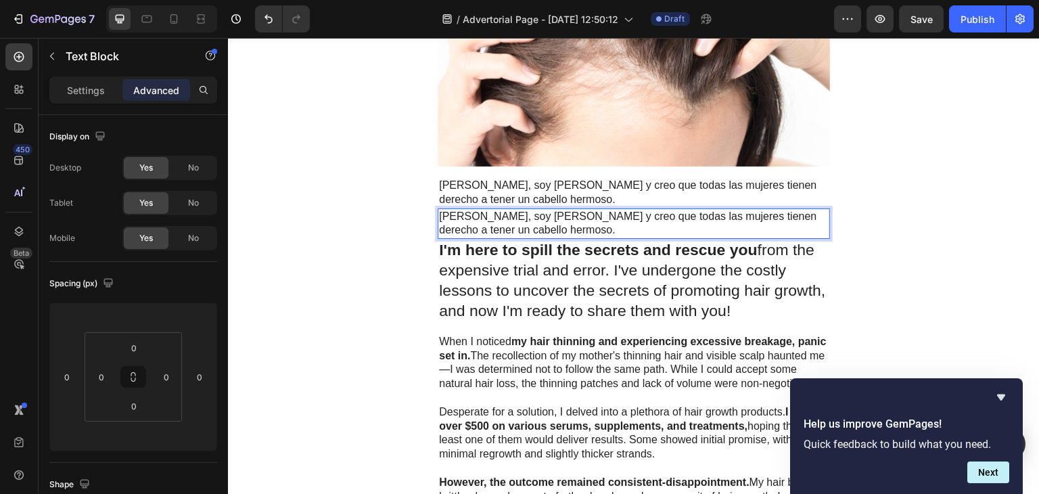
click at [556, 224] on p "[PERSON_NAME], soy [PERSON_NAME] y creo que todas las mujeres tienen derecho a …" at bounding box center [633, 224] width 389 height 28
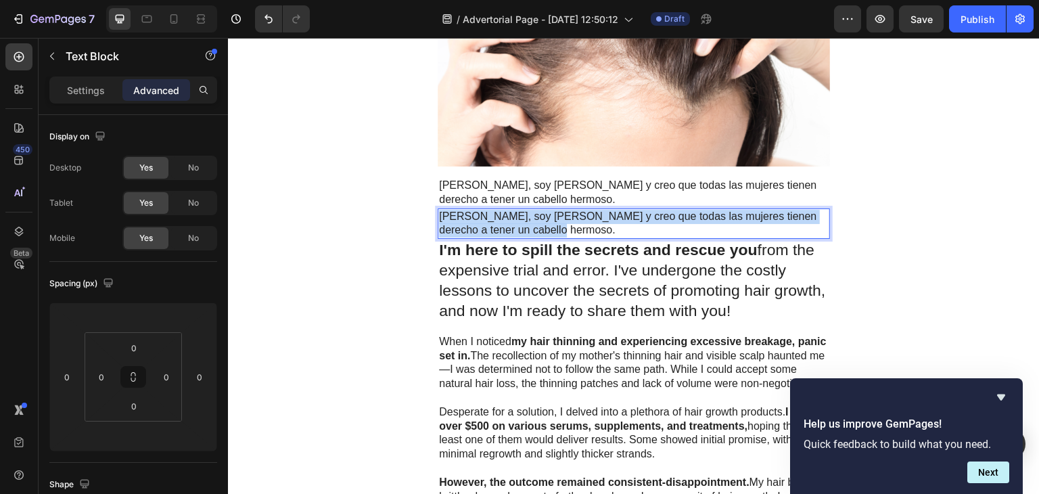
click at [556, 224] on p "[PERSON_NAME], soy [PERSON_NAME] y creo que todas las mujeres tienen derecho a …" at bounding box center [633, 224] width 389 height 28
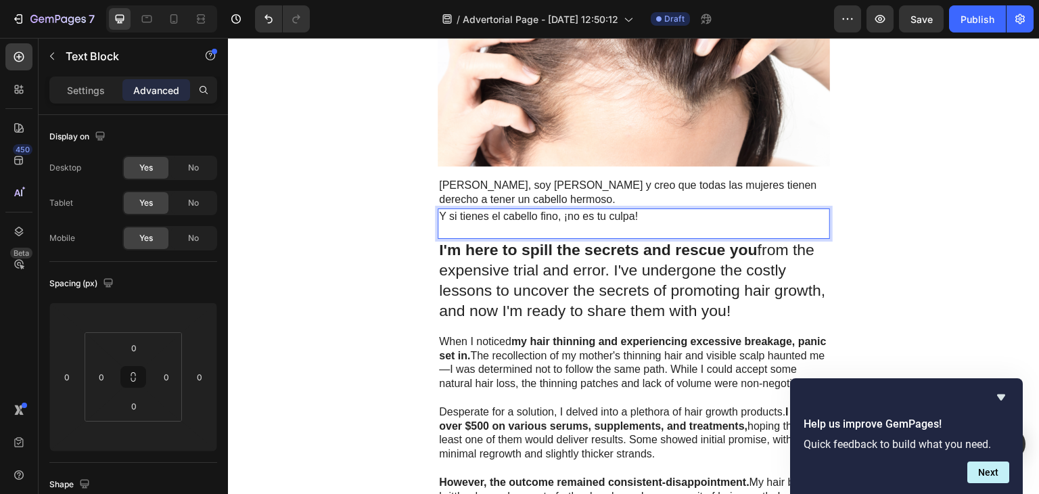
click at [630, 214] on p "Y si tienes el cabello fino, ¡no es tu culpa!" at bounding box center [633, 217] width 389 height 14
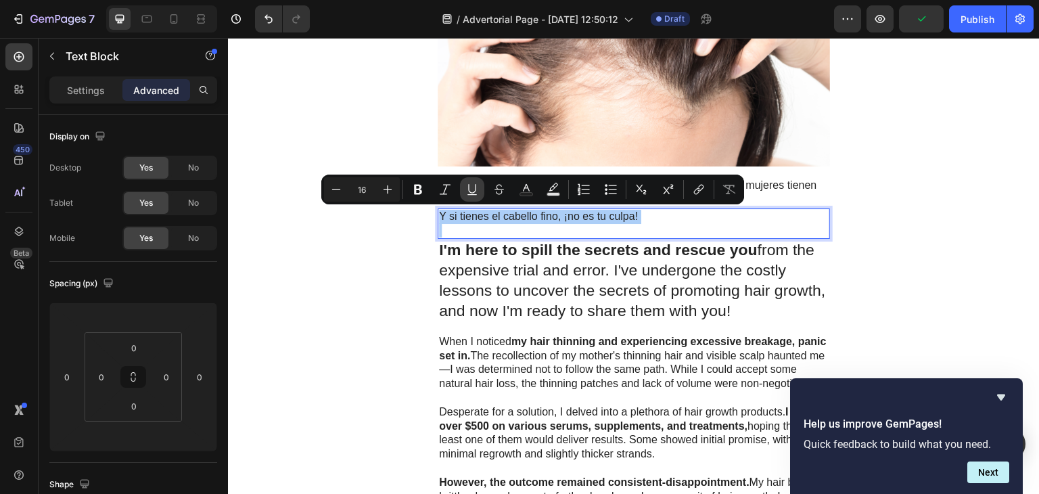
click at [473, 191] on icon "Editor contextual toolbar" at bounding box center [472, 190] width 14 height 14
click at [422, 190] on icon "Editor contextual toolbar" at bounding box center [418, 190] width 14 height 14
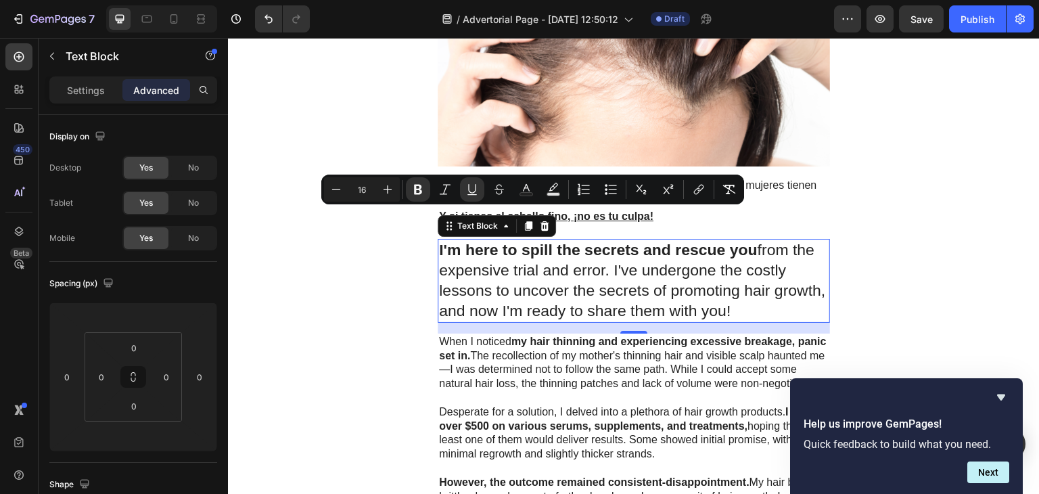
click at [540, 286] on p "I'm here to spill the secrets and rescue you from the expensive trial and error…" at bounding box center [633, 280] width 389 height 81
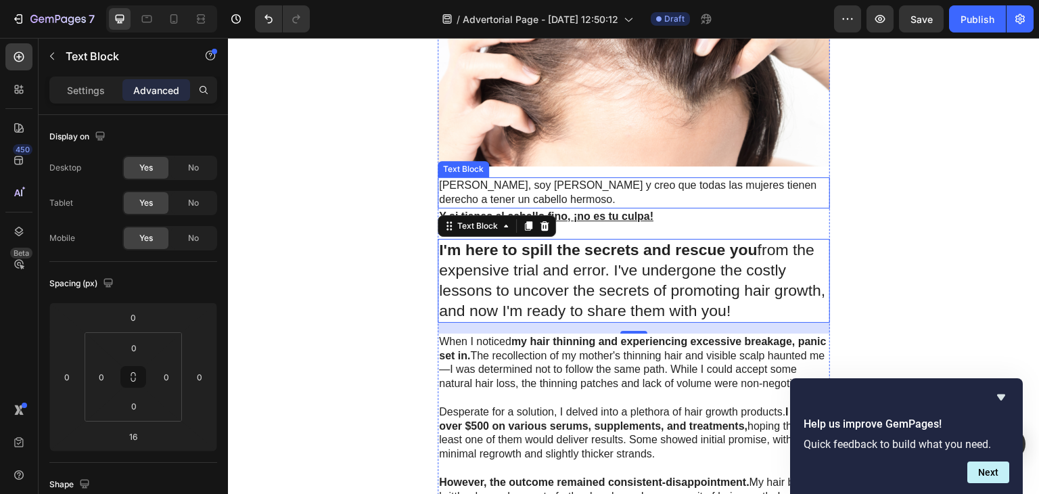
click at [681, 198] on p "[PERSON_NAME], soy [PERSON_NAME] y creo que todas las mujeres tienen derecho a …" at bounding box center [633, 192] width 389 height 28
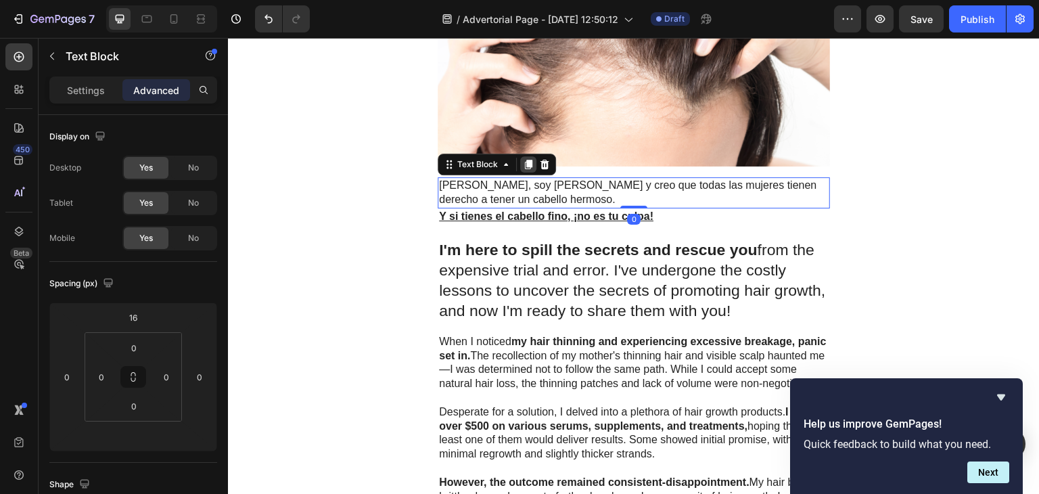
click at [525, 162] on icon at bounding box center [528, 164] width 7 height 9
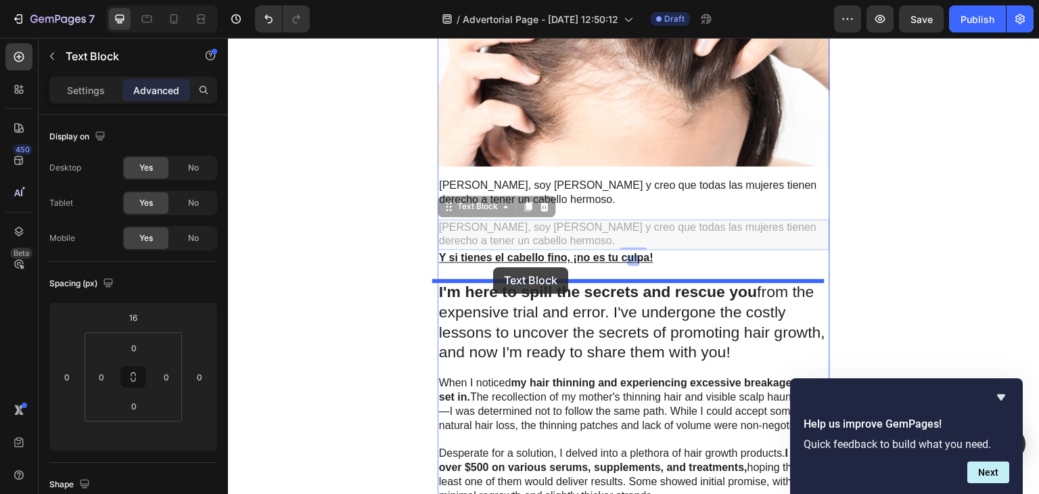
drag, startPoint x: 450, startPoint y: 207, endPoint x: 493, endPoint y: 267, distance: 74.1
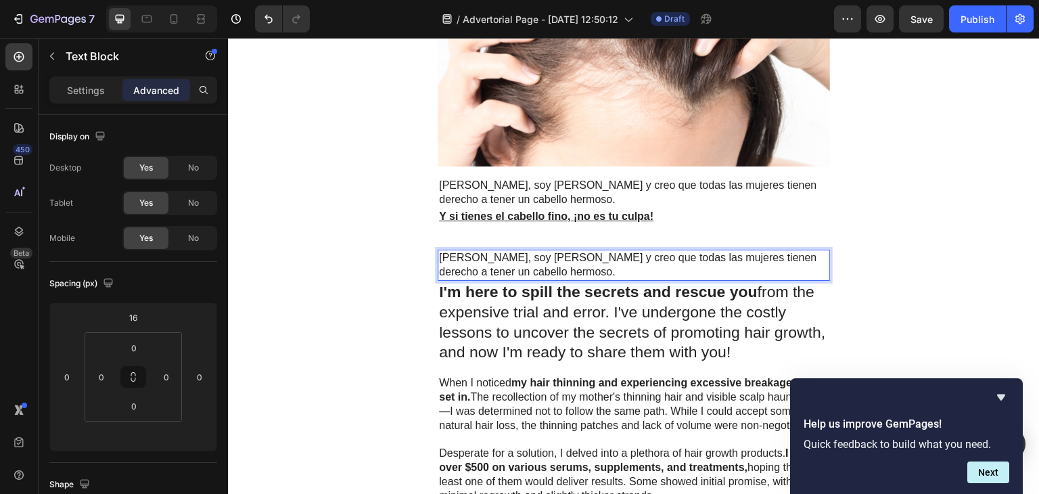
click at [553, 270] on p "[PERSON_NAME], soy [PERSON_NAME] y creo que todas las mujeres tienen derecho a …" at bounding box center [633, 265] width 389 height 28
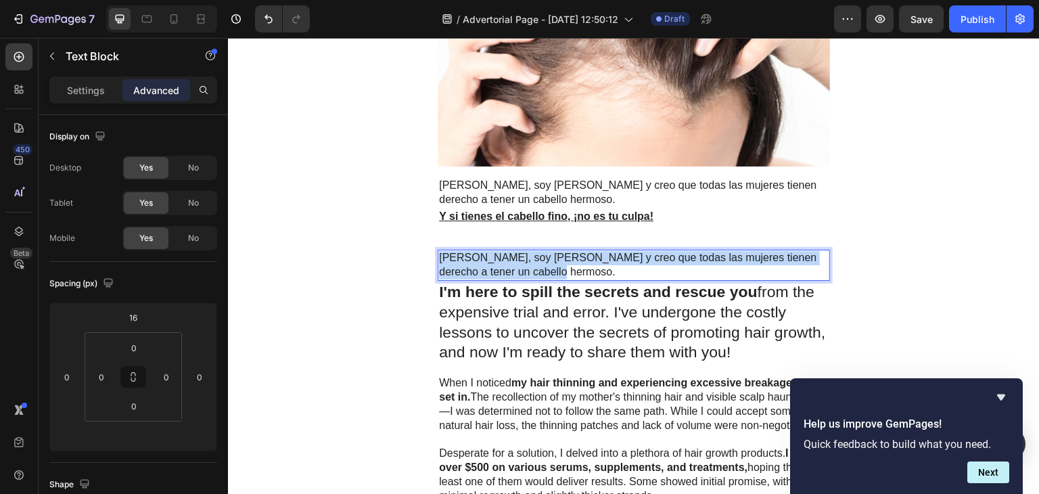
click at [553, 270] on p "[PERSON_NAME], soy [PERSON_NAME] y creo que todas las mujeres tienen derecho a …" at bounding box center [633, 265] width 389 height 28
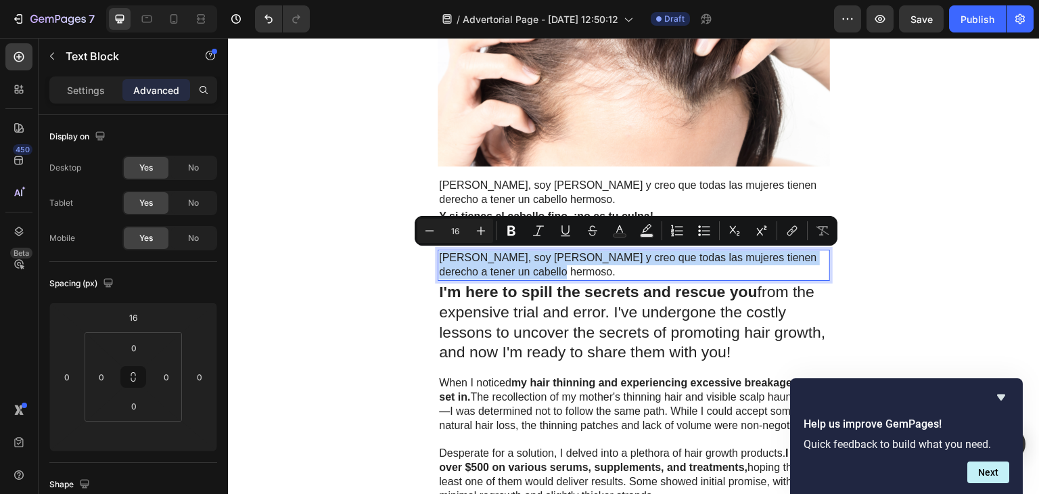
click at [553, 270] on p "[PERSON_NAME], soy [PERSON_NAME] y creo que todas las mujeres tienen derecho a …" at bounding box center [633, 265] width 389 height 28
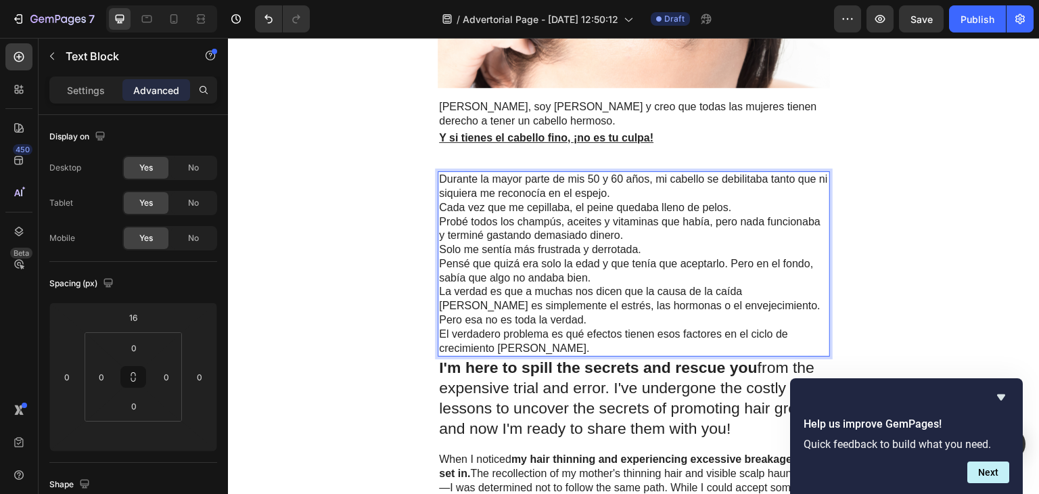
scroll to position [375, 0]
click at [599, 382] on p "I'm here to spill the secrets and rescue you from the expensive trial and error…" at bounding box center [633, 398] width 389 height 81
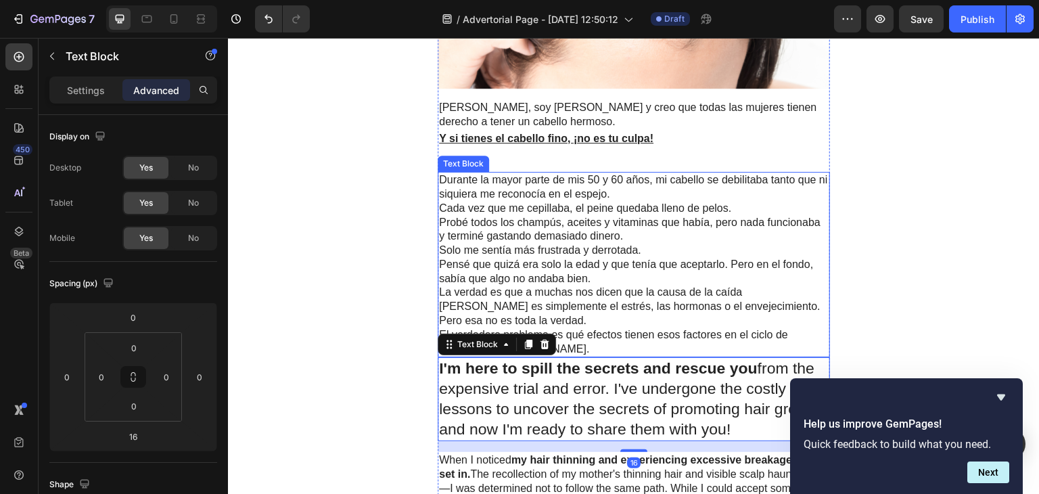
click at [629, 258] on p "Pensé que quizá era solo la edad y que tenía que aceptarlo. Pero en el fondo, s…" at bounding box center [633, 272] width 389 height 28
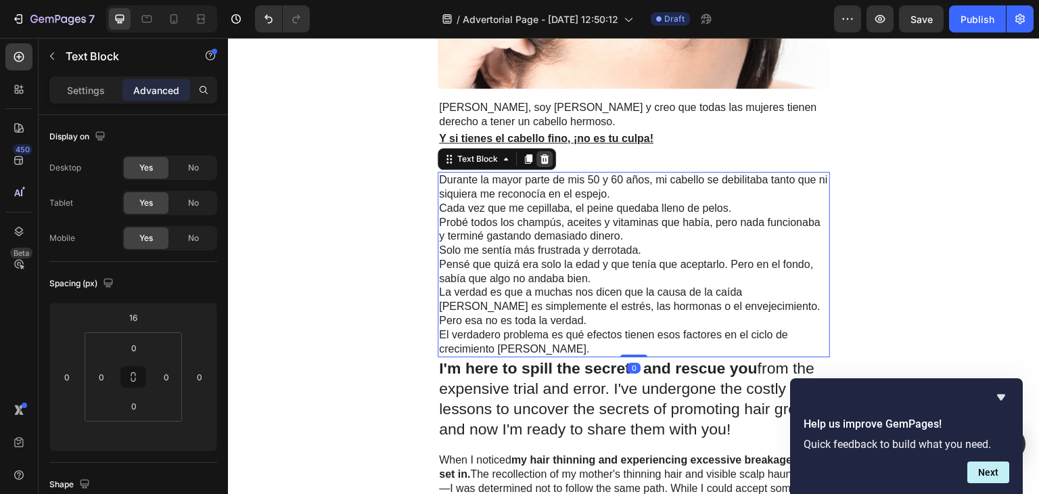
click at [544, 157] on div at bounding box center [544, 159] width 16 height 16
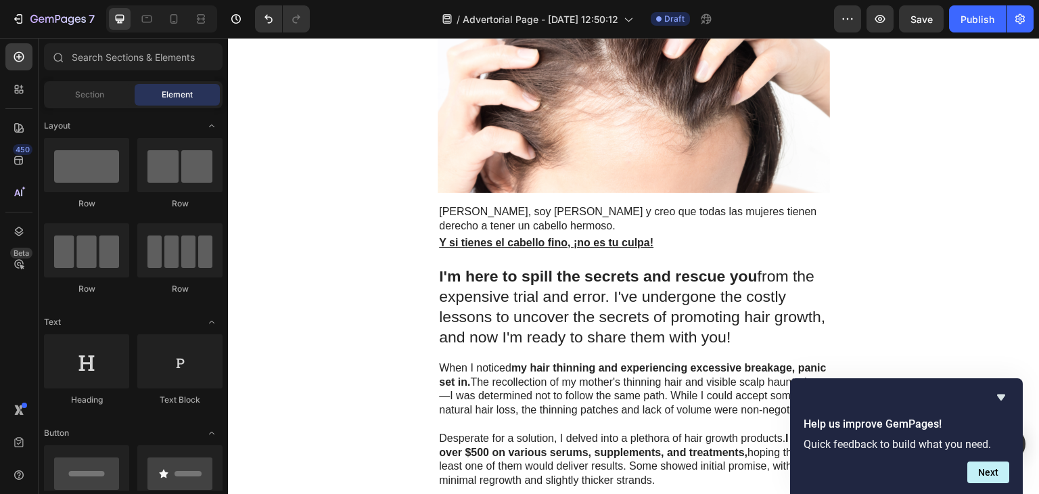
scroll to position [270, 0]
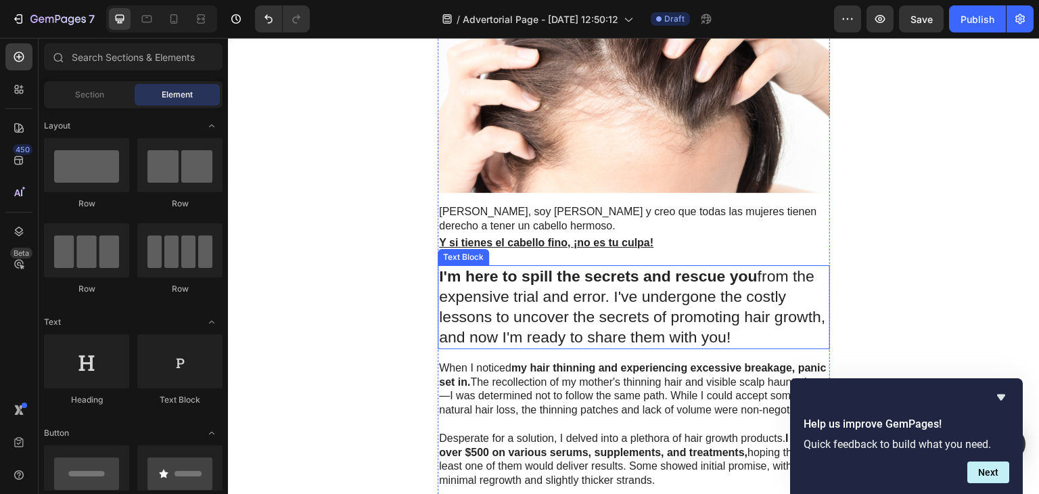
click at [631, 310] on p "I'm here to spill the secrets and rescue you from the expensive trial and error…" at bounding box center [633, 306] width 389 height 81
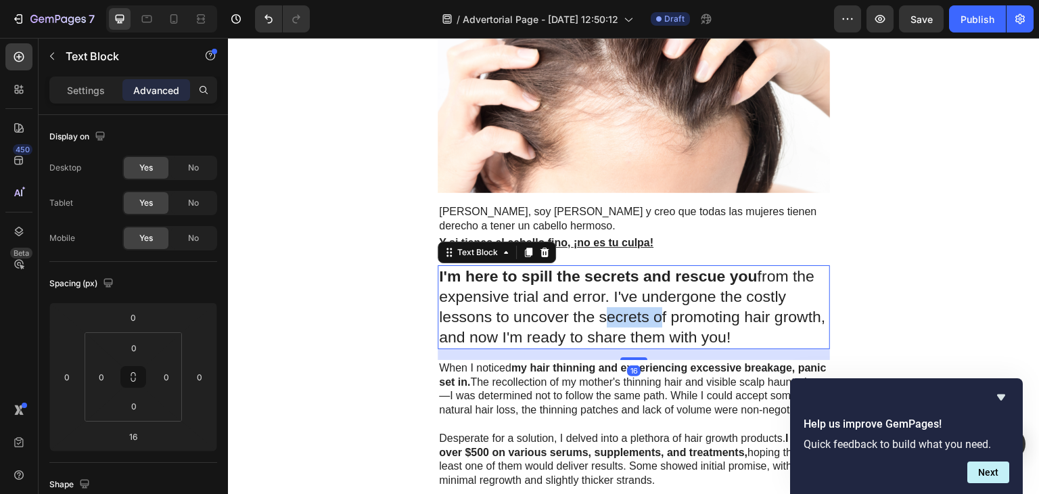
click at [631, 310] on p "I'm here to spill the secrets and rescue you from the expensive trial and error…" at bounding box center [633, 306] width 389 height 81
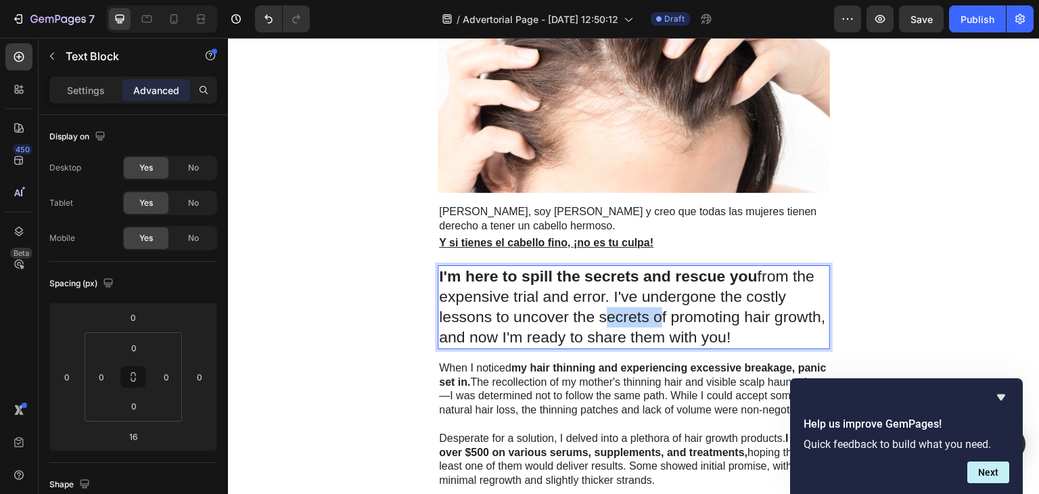
click at [631, 310] on p "I'm here to spill the secrets and rescue you from the expensive trial and error…" at bounding box center [633, 306] width 389 height 81
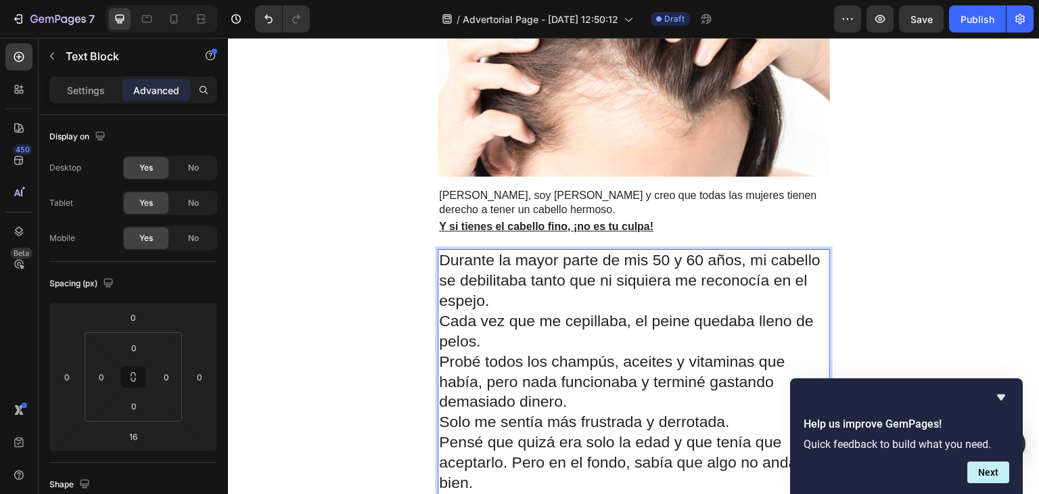
scroll to position [285, 0]
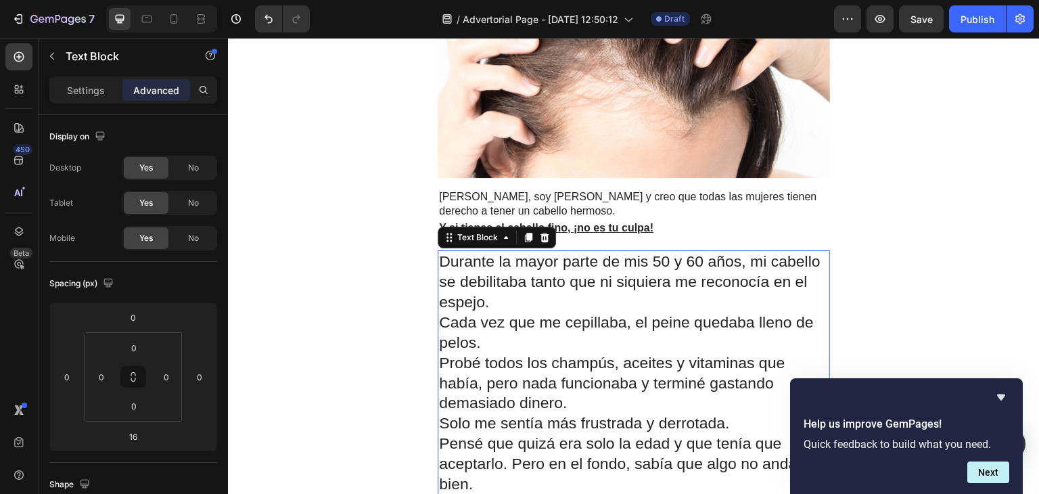
click at [530, 302] on p "Durante la mayor parte de mis 50 y 60 años, mi cabello se debilitaba tanto que …" at bounding box center [633, 282] width 389 height 61
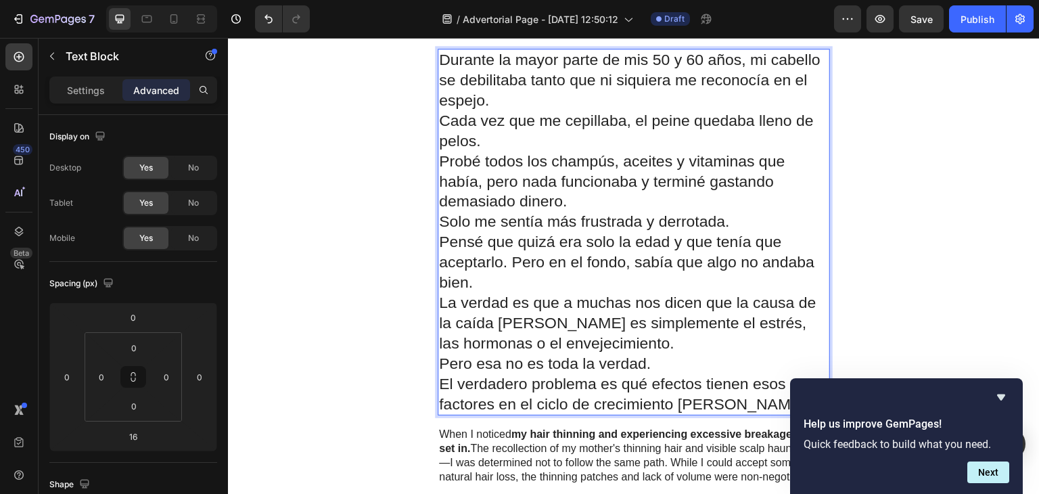
scroll to position [487, 0]
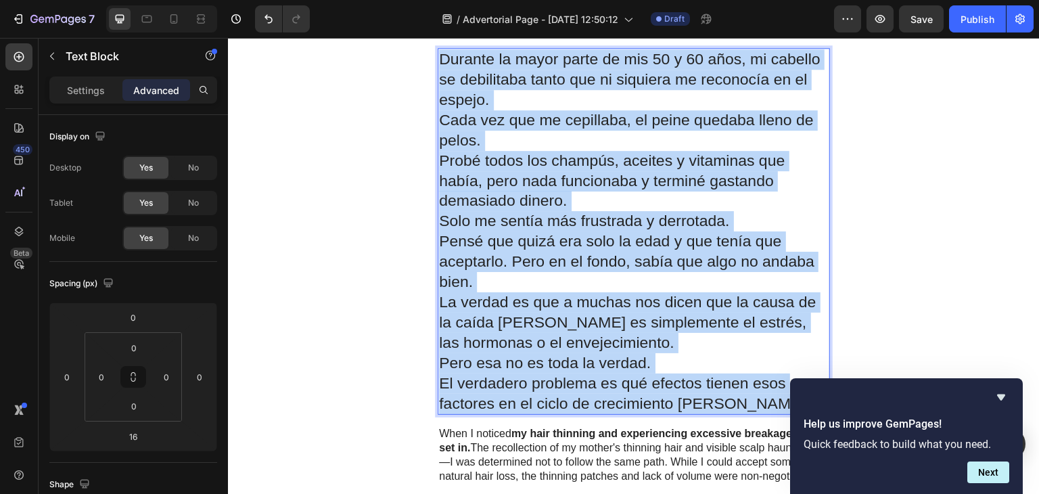
drag, startPoint x: 760, startPoint y: 404, endPoint x: 434, endPoint y: 62, distance: 472.5
click at [437, 62] on div "Durante la mayor parte de mis 50 y 60 años, mi cabello se debilitaba tanto que …" at bounding box center [633, 231] width 392 height 366
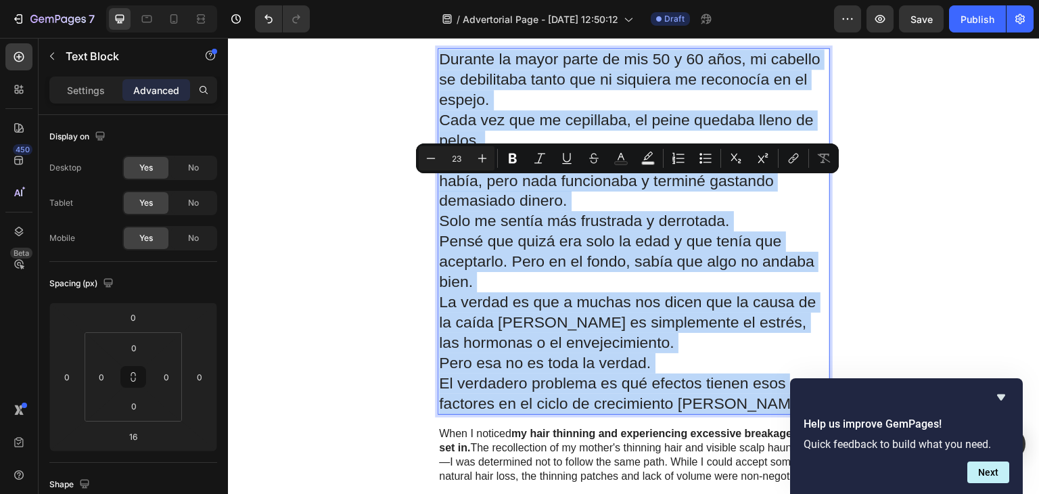
scroll to position [356, 0]
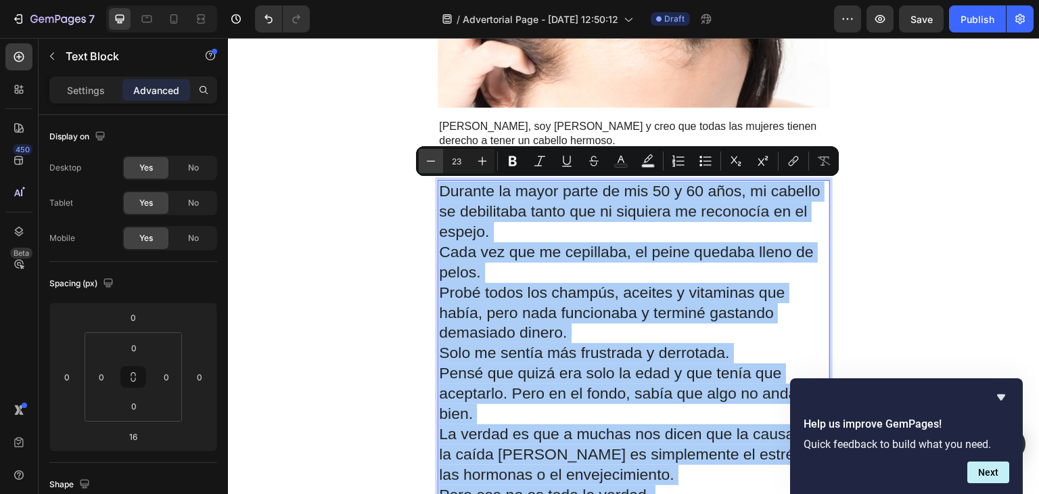
click at [431, 161] on icon "Editor contextual toolbar" at bounding box center [431, 160] width 9 height 1
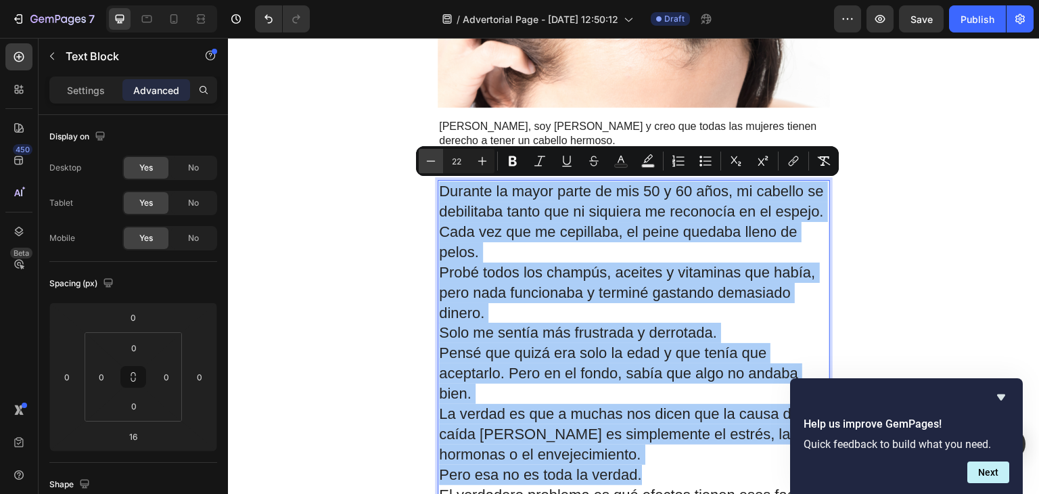
click at [431, 161] on icon "Editor contextual toolbar" at bounding box center [431, 160] width 9 height 1
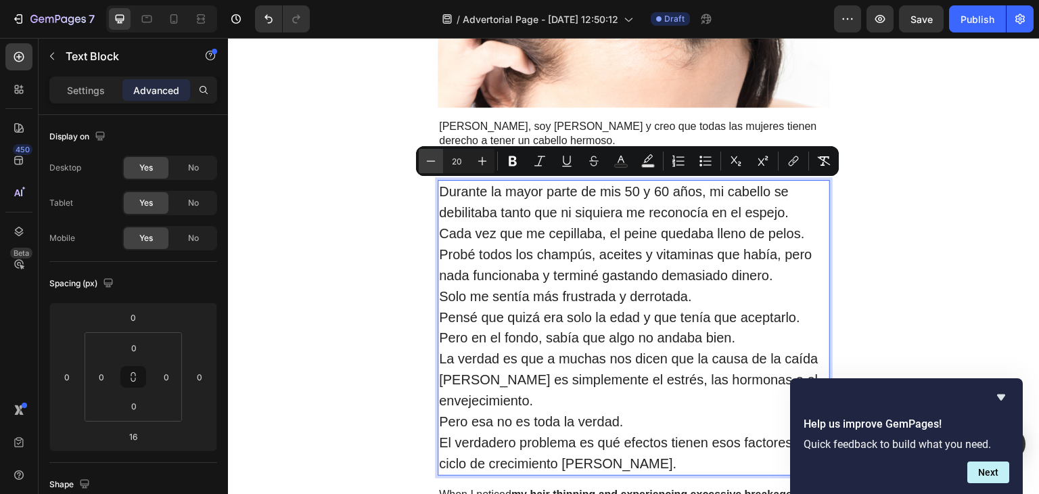
click at [431, 161] on icon "Editor contextual toolbar" at bounding box center [431, 160] width 9 height 1
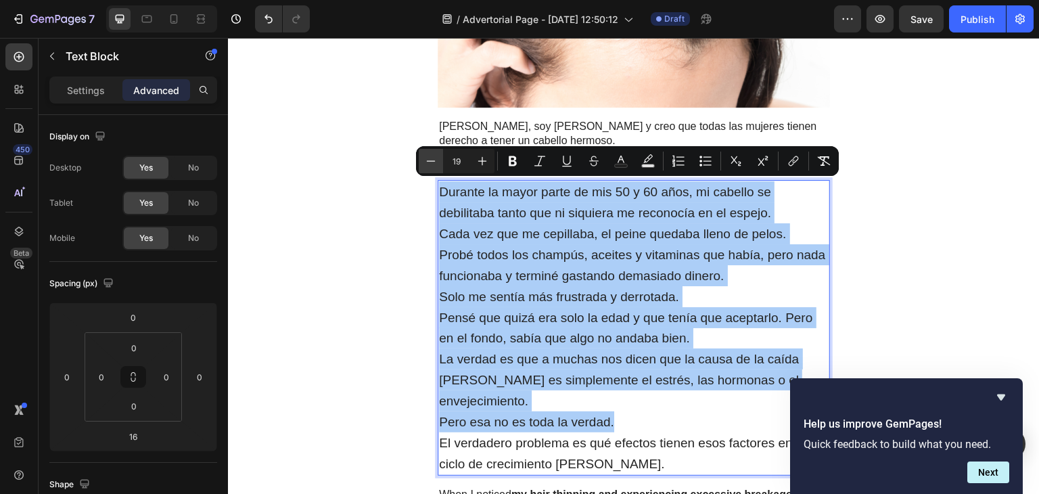
click at [431, 161] on icon "Editor contextual toolbar" at bounding box center [431, 160] width 9 height 1
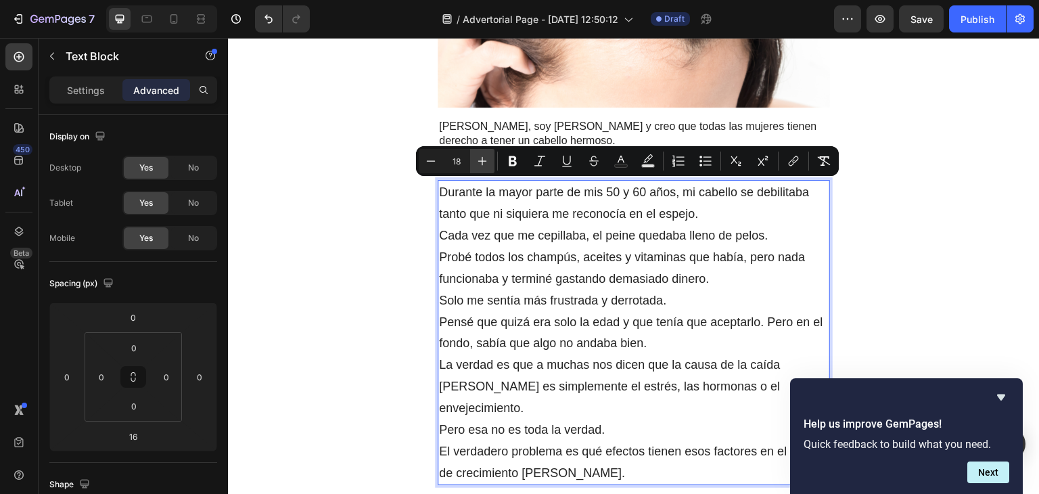
click at [479, 160] on icon "Editor contextual toolbar" at bounding box center [482, 161] width 14 height 14
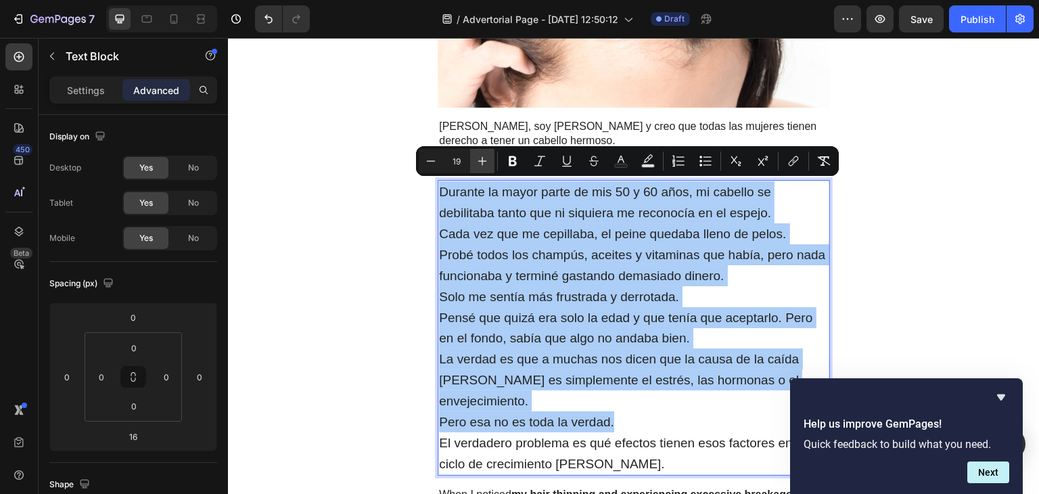
click at [479, 160] on icon "Editor contextual toolbar" at bounding box center [482, 161] width 14 height 14
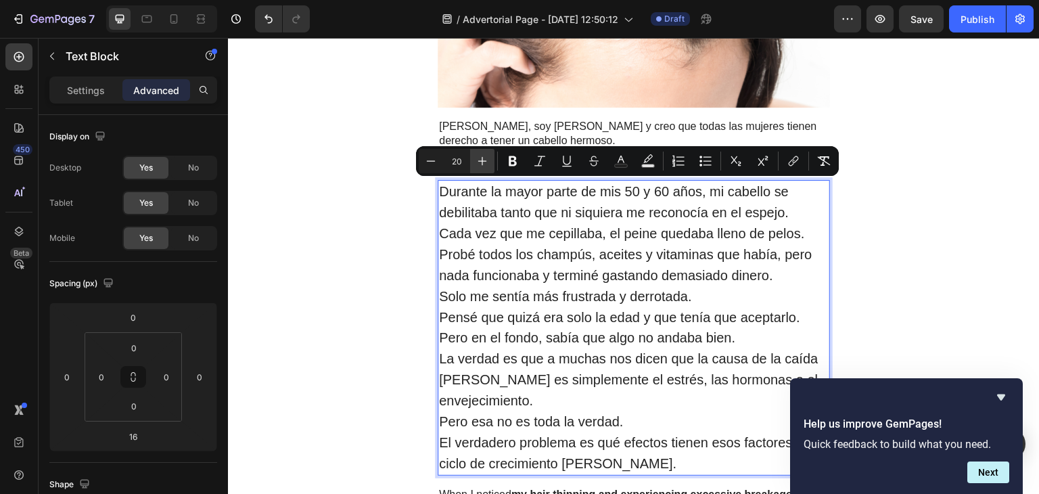
click at [479, 160] on icon "Editor contextual toolbar" at bounding box center [482, 161] width 14 height 14
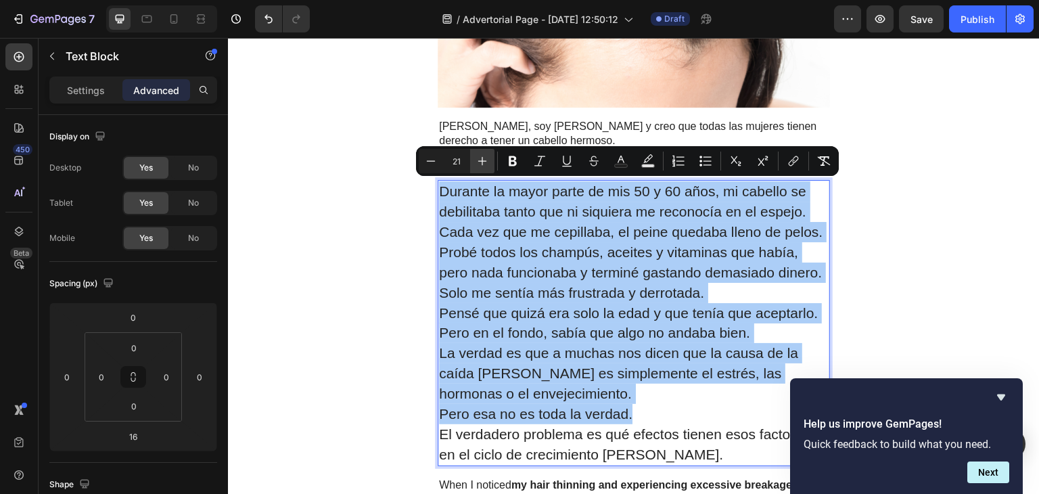
click at [479, 160] on icon "Editor contextual toolbar" at bounding box center [482, 161] width 14 height 14
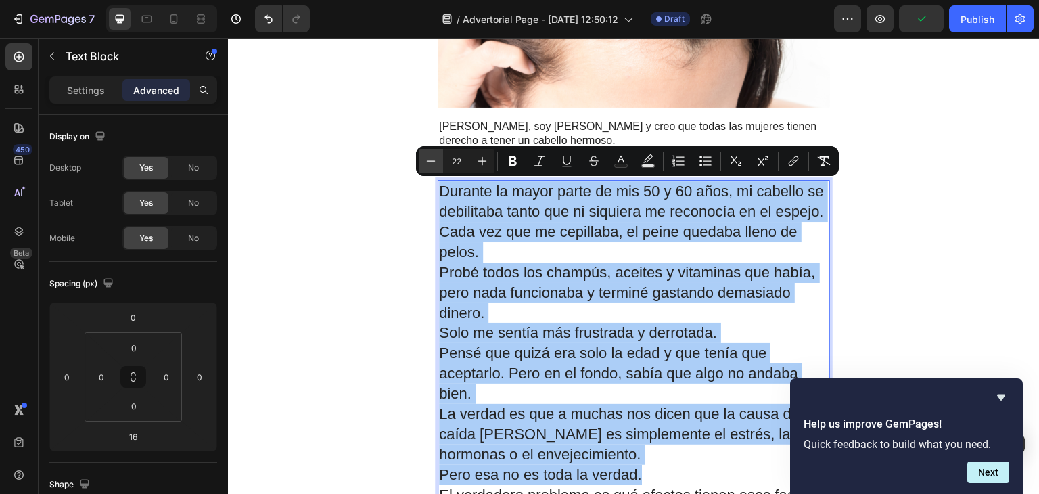
click at [433, 159] on icon "Editor contextual toolbar" at bounding box center [431, 161] width 14 height 14
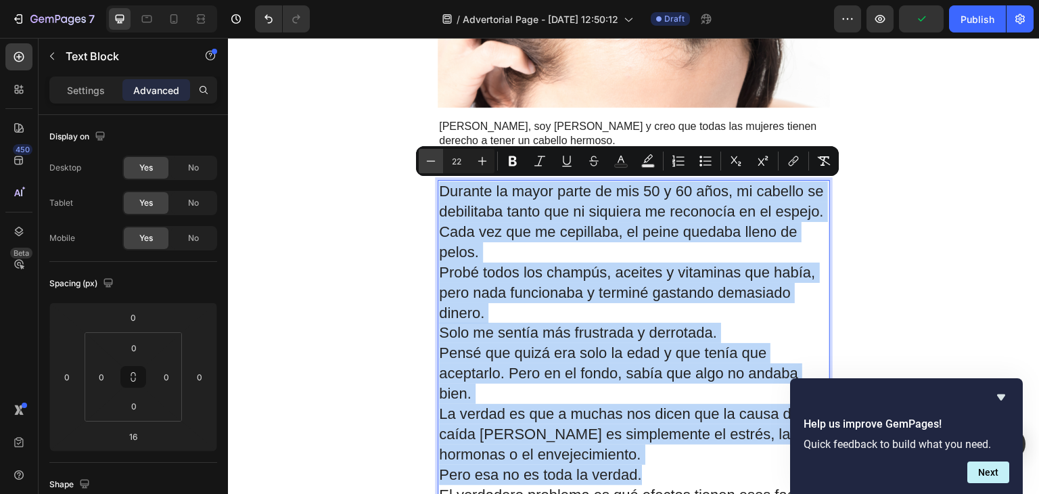
type input "21"
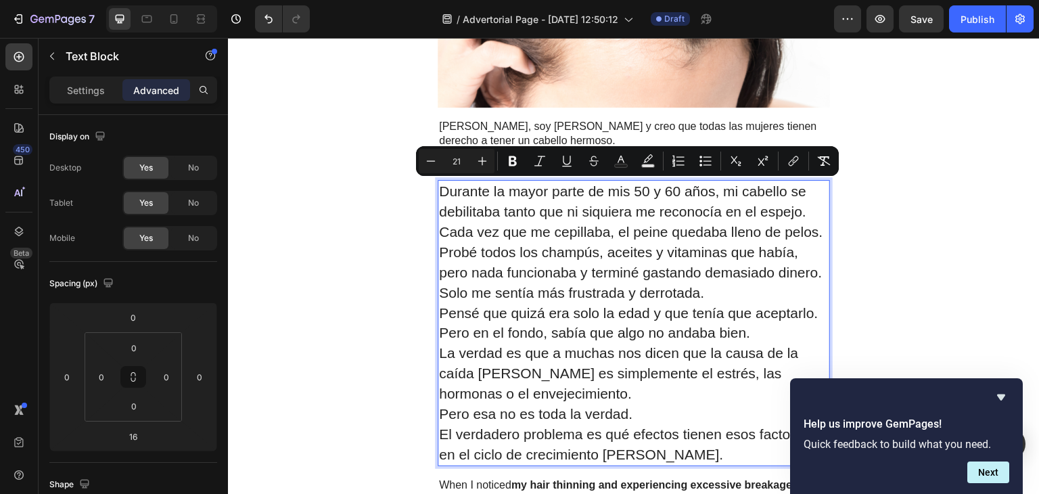
click at [557, 263] on p "Probé todos los champús, aceites y vitaminas que había, pero nada funcionaba y …" at bounding box center [633, 262] width 389 height 41
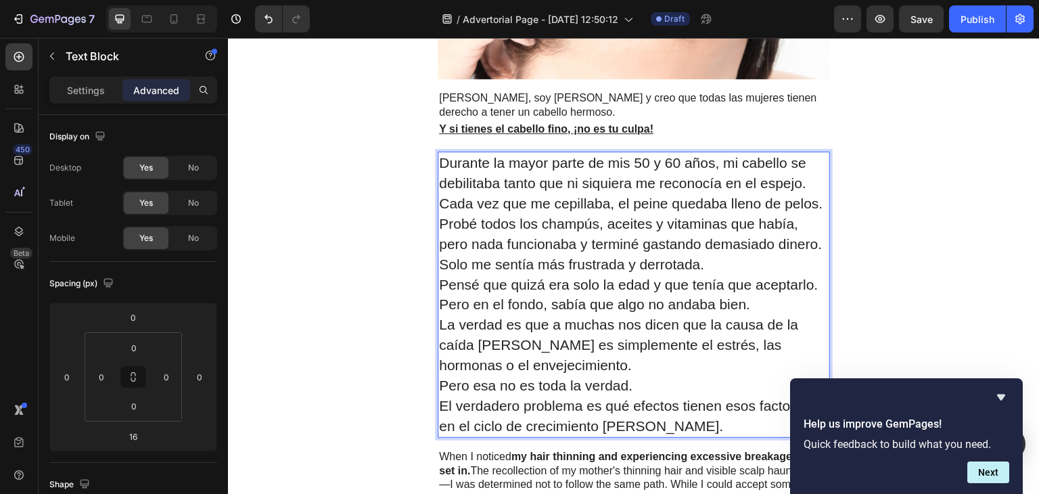
scroll to position [385, 0]
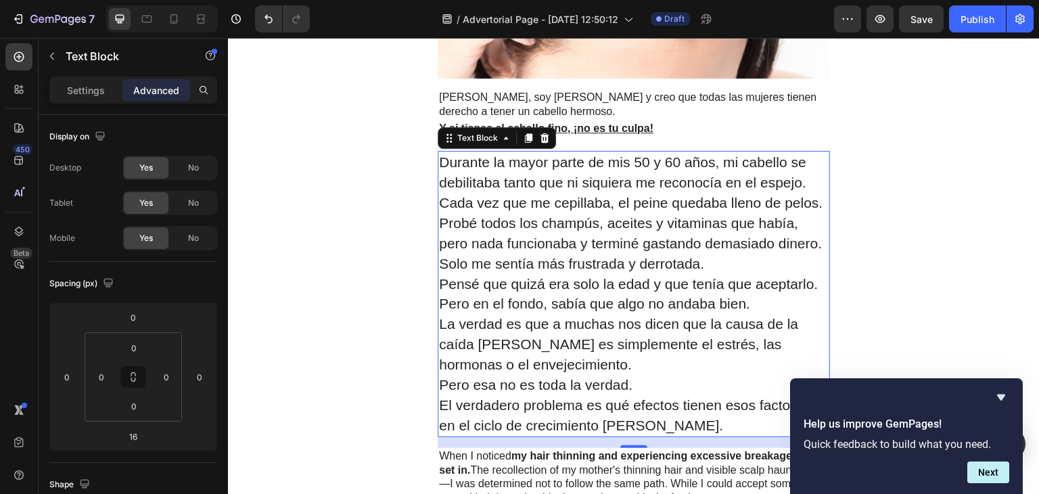
click at [626, 200] on span "Cada vez que me cepillaba, el peine quedaba lleno de pelos." at bounding box center [630, 203] width 383 height 16
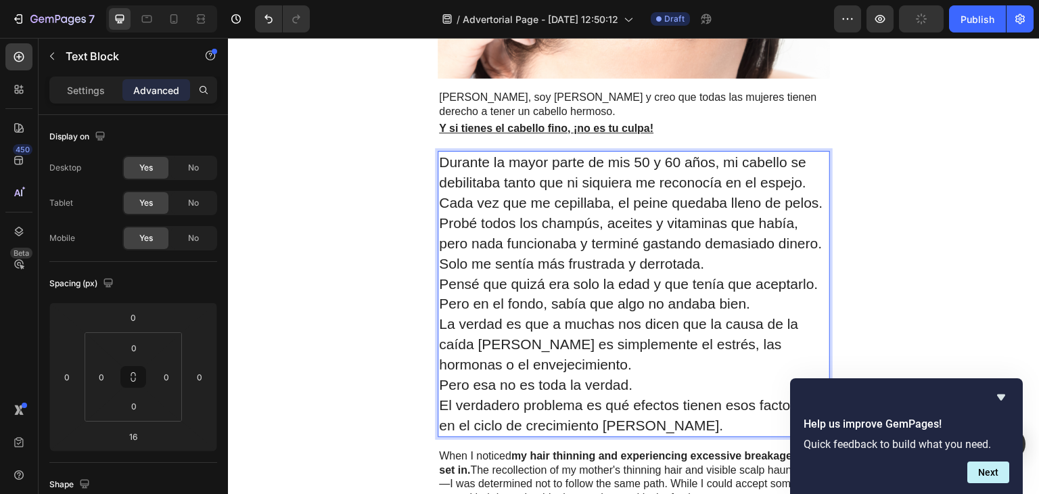
click at [801, 184] on p "Durante la mayor parte de mis 50 y 60 años, mi cabello se debilitaba tanto que …" at bounding box center [633, 172] width 389 height 41
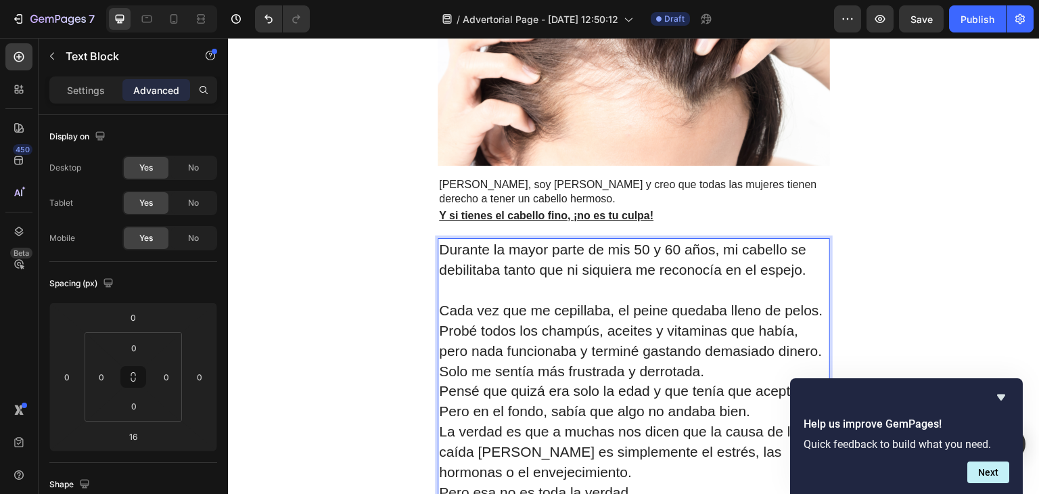
scroll to position [339, 0]
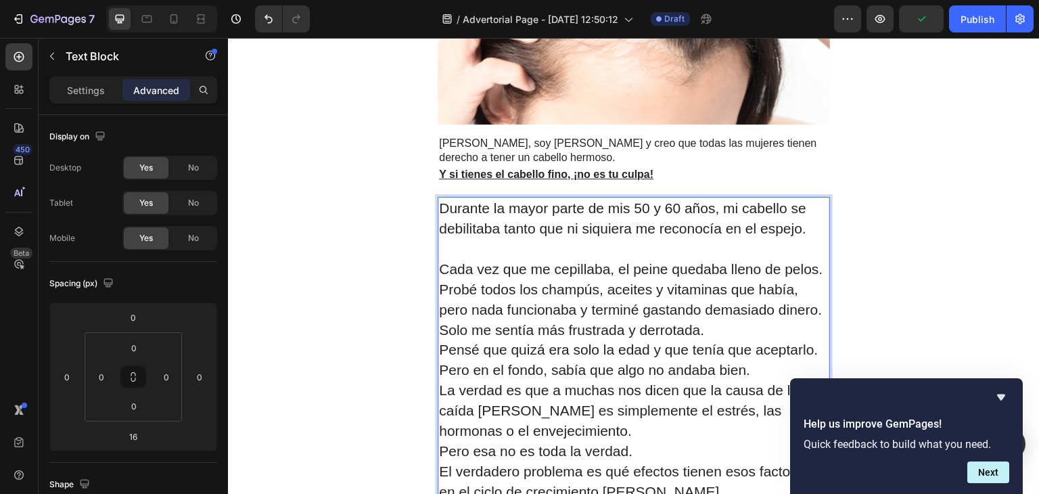
click at [819, 267] on p "Cada vez que me cepillaba, el peine quedaba lleno de pelos." at bounding box center [633, 269] width 389 height 20
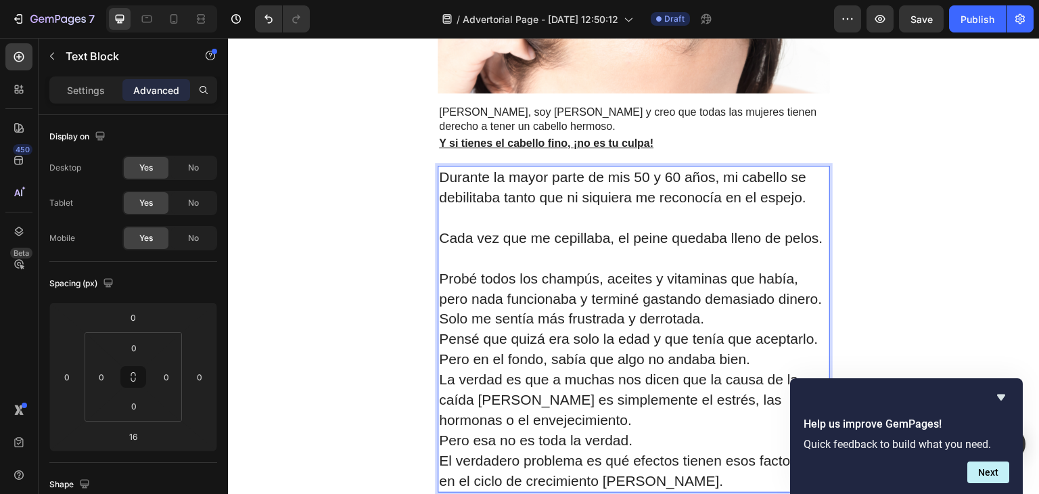
scroll to position [454, 0]
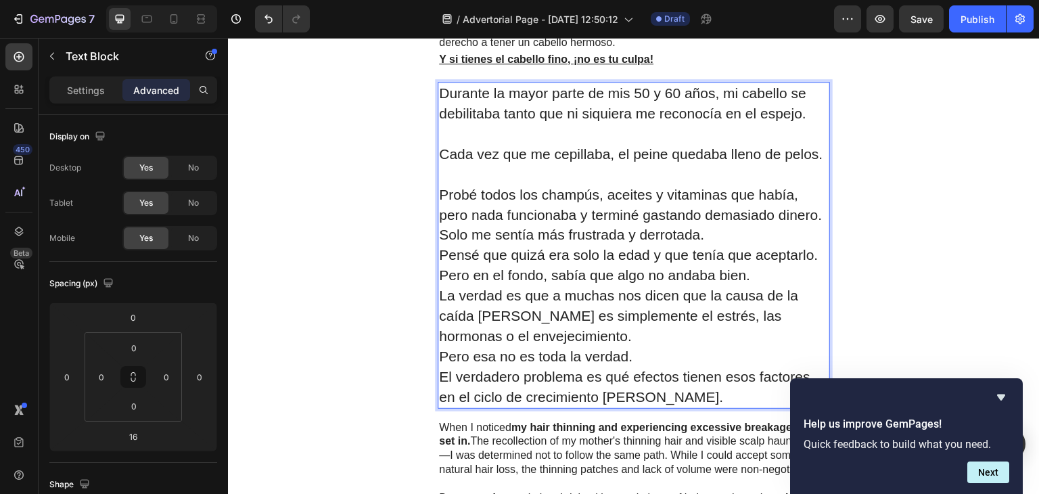
click at [816, 222] on p "Probé todos los champús, aceites y vitaminas que había, pero nada funcionaba y …" at bounding box center [633, 205] width 389 height 41
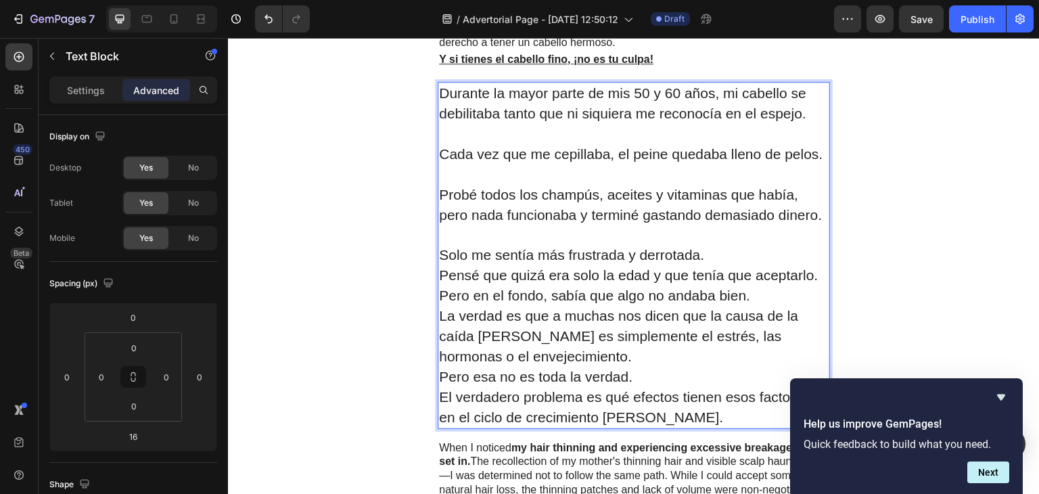
click at [730, 265] on p "Solo me sentía más frustrada y derrotada." at bounding box center [633, 255] width 389 height 20
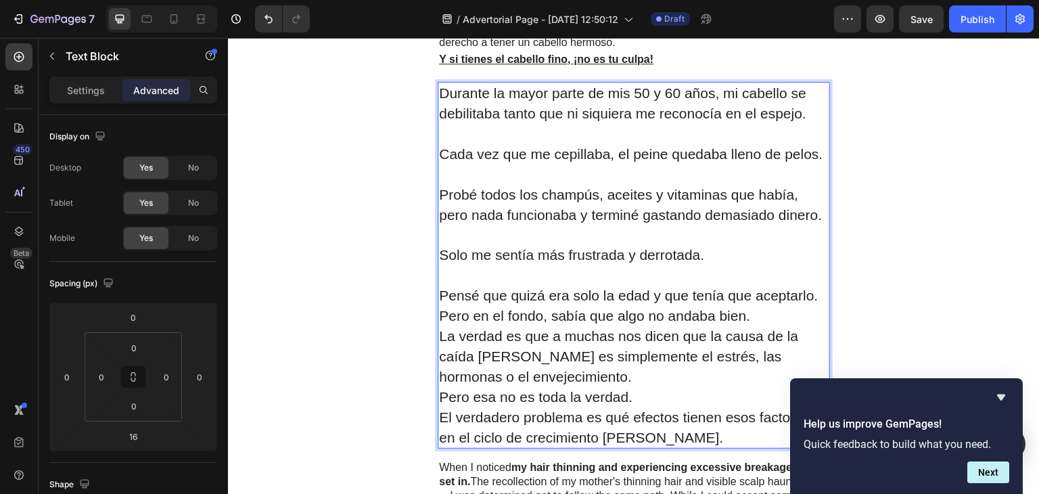
click at [754, 325] on p "Pensé que quizá era solo la edad y que tenía que aceptarlo. Pero en el fondo, s…" at bounding box center [633, 305] width 389 height 41
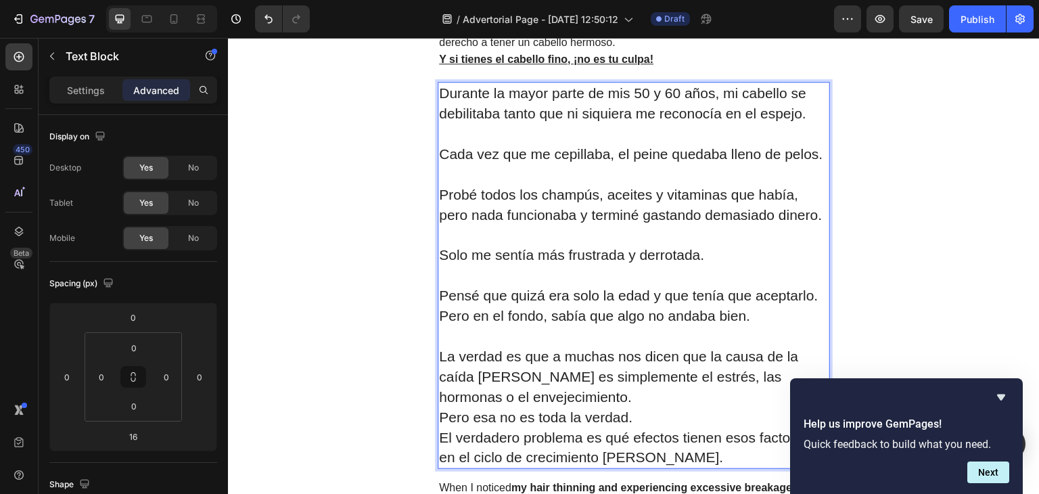
scroll to position [491, 0]
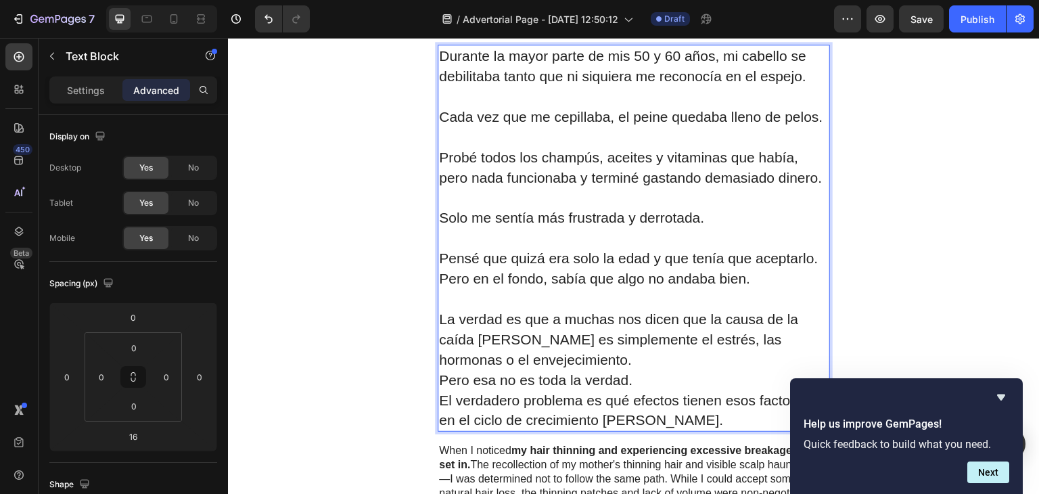
click at [598, 366] on p "La verdad es que a muchas nos dicen que la causa de la caída [PERSON_NAME] es s…" at bounding box center [633, 339] width 389 height 61
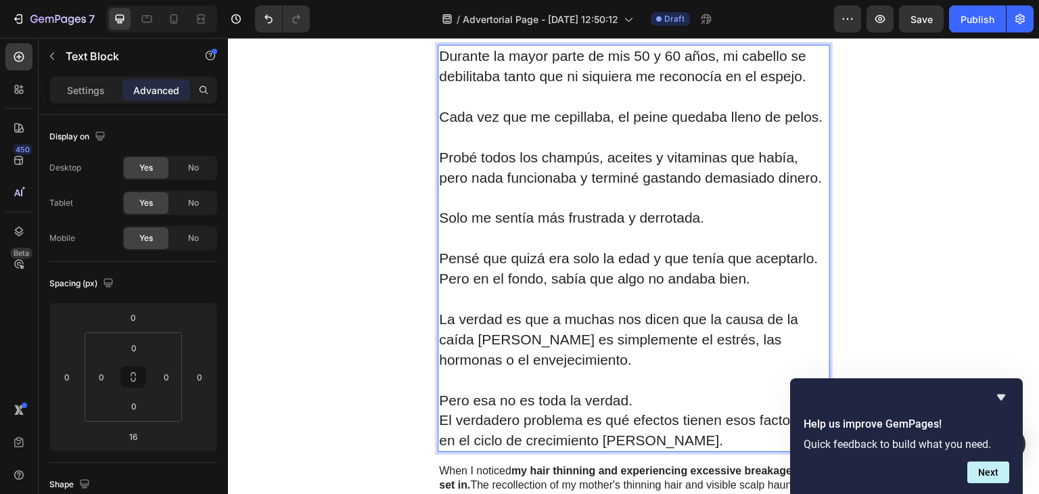
click at [640, 408] on p "Pero esa no es toda la verdad." at bounding box center [633, 400] width 389 height 20
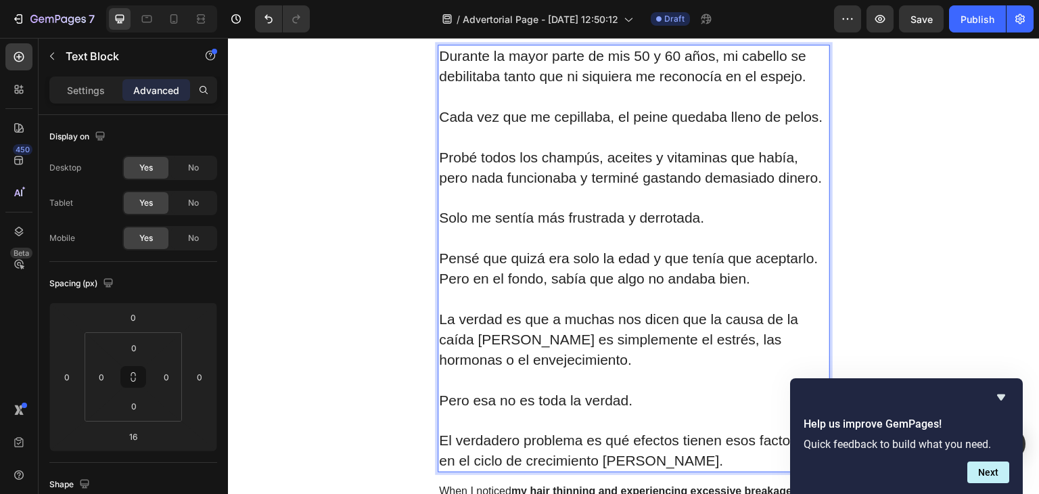
scroll to position [554, 0]
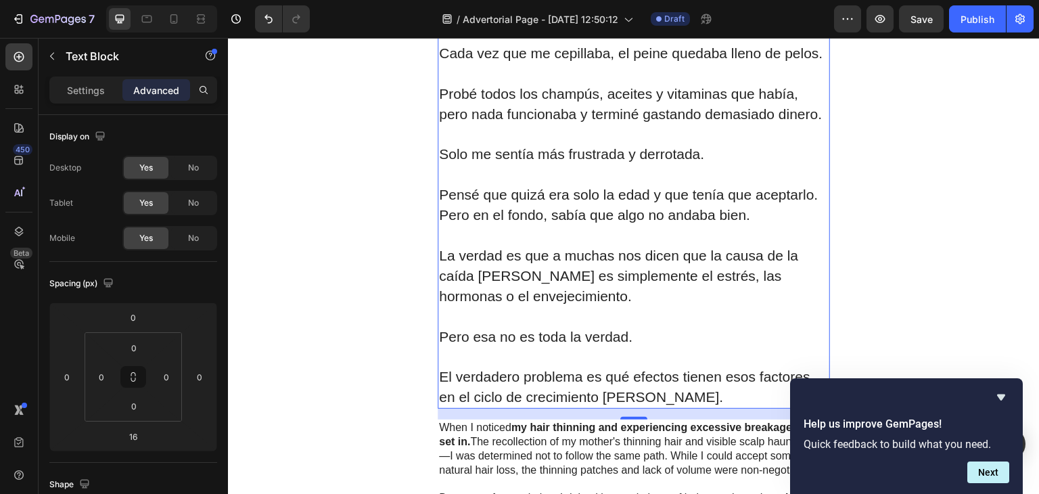
click at [642, 318] on p "Rich Text Editor. Editing area: main" at bounding box center [633, 316] width 389 height 20
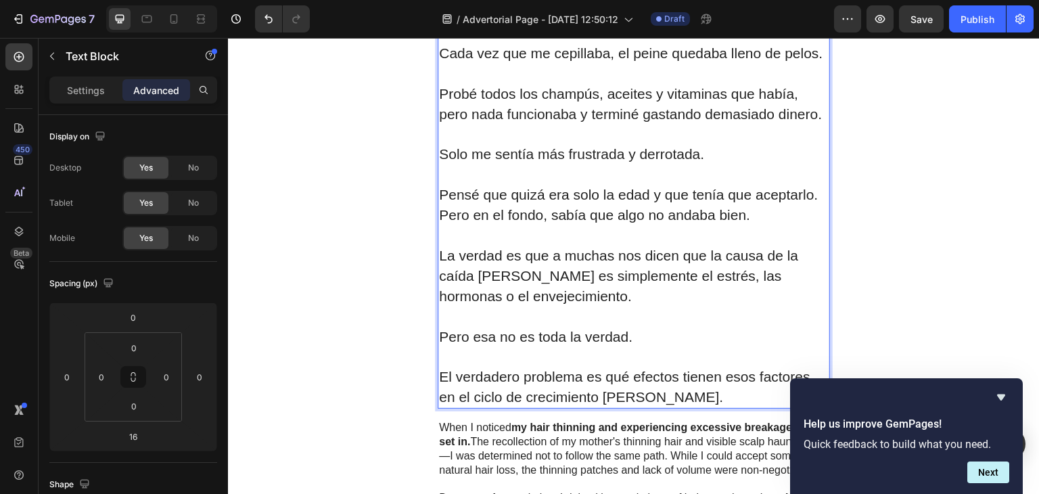
scroll to position [594, 0]
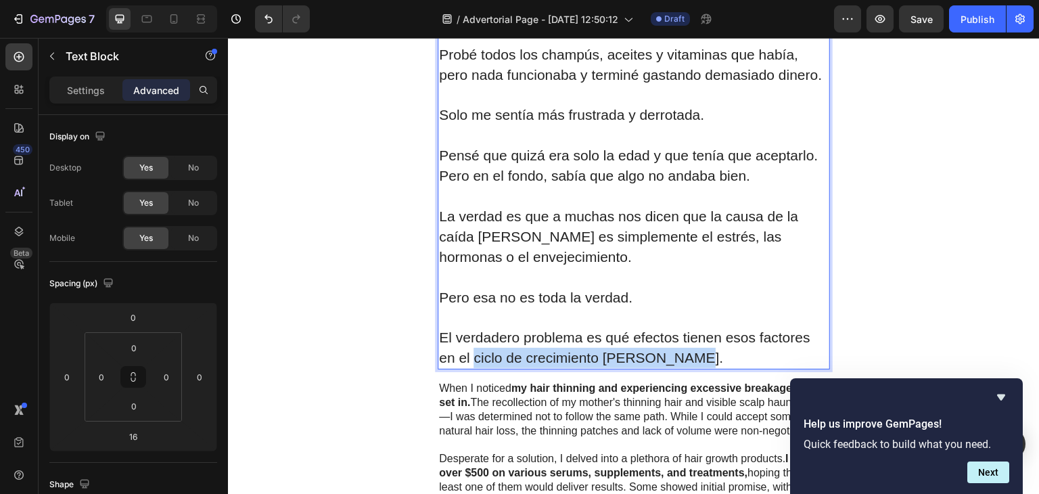
drag, startPoint x: 469, startPoint y: 364, endPoint x: 673, endPoint y: 367, distance: 203.5
click at [673, 367] on p "El verdadero problema es qué efectos tienen esos factores en el ciclo de crecim…" at bounding box center [633, 347] width 389 height 41
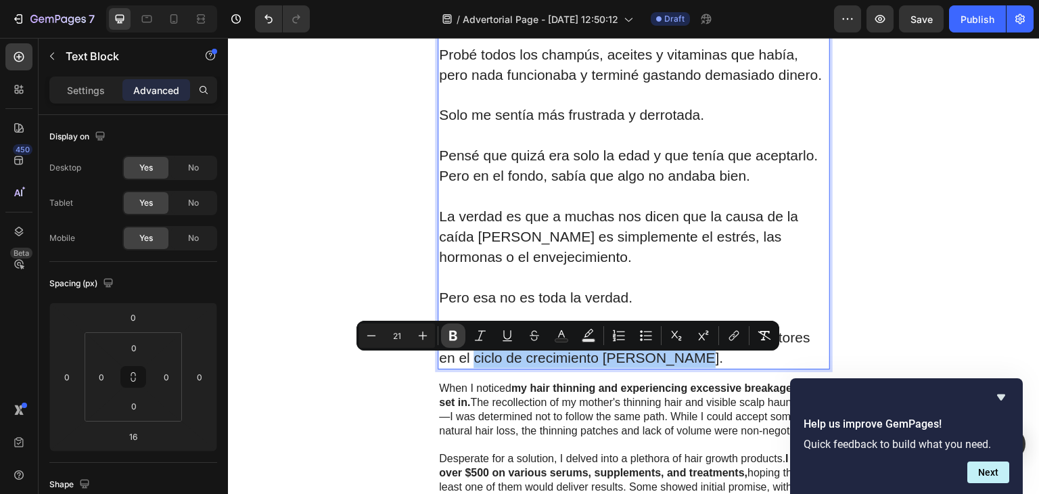
click at [457, 329] on icon "Editor contextual toolbar" at bounding box center [453, 336] width 14 height 14
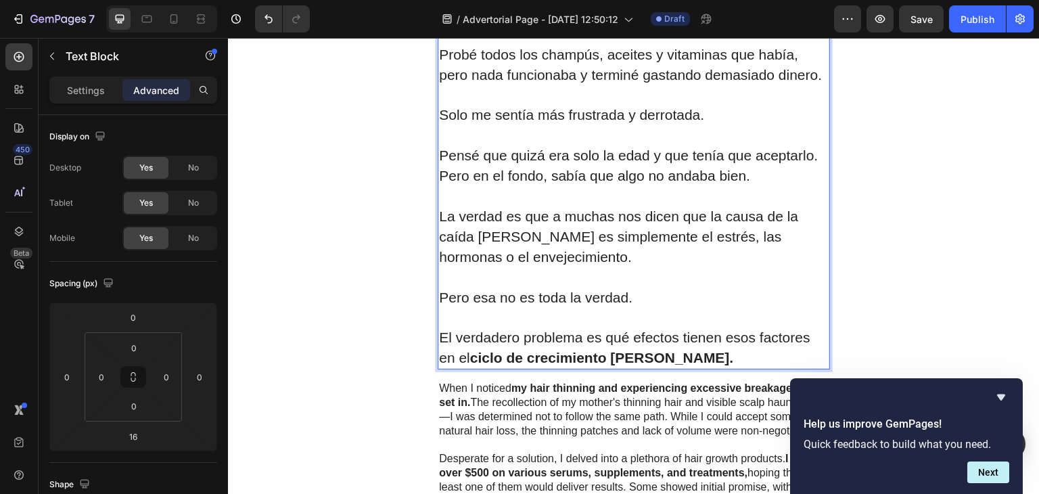
click at [686, 203] on p "Rich Text Editor. Editing area: main" at bounding box center [633, 196] width 389 height 20
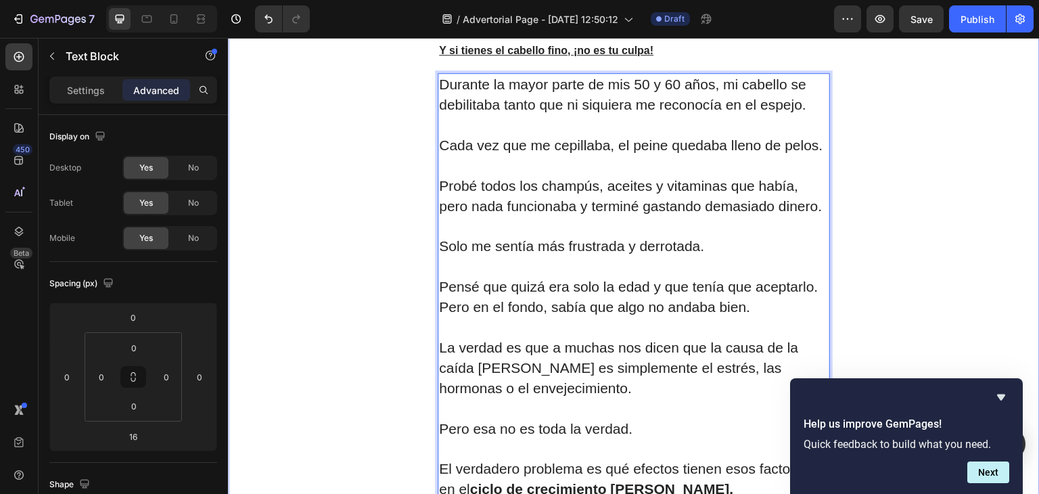
scroll to position [462, 0]
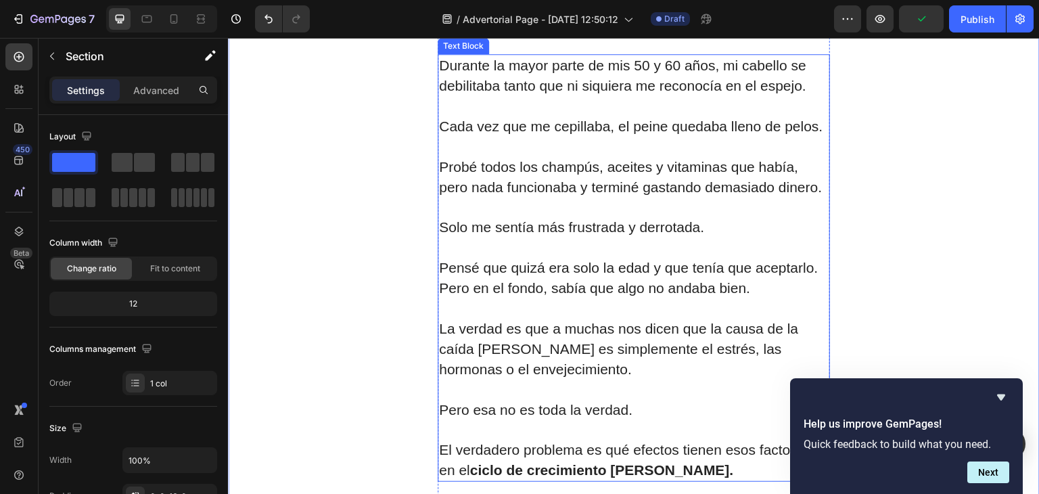
scroll to position [485, 0]
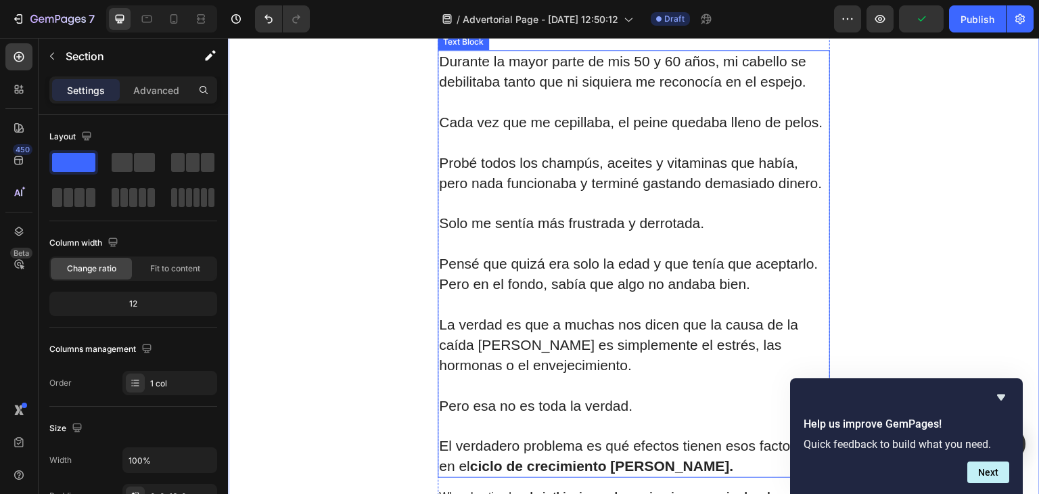
click at [693, 281] on span "Pensé que quizá era solo la edad y que tenía que aceptarlo. Pero en el fondo, s…" at bounding box center [628, 274] width 379 height 36
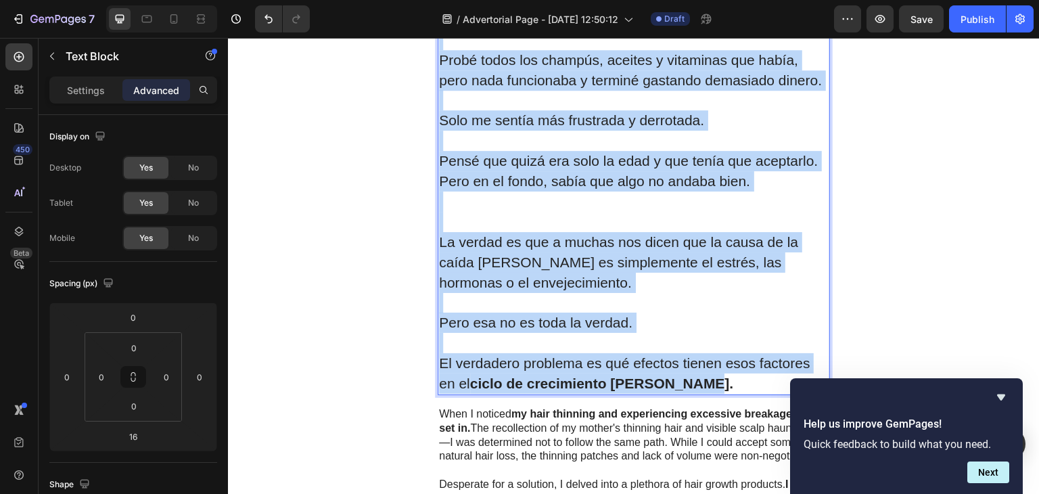
scroll to position [535, 0]
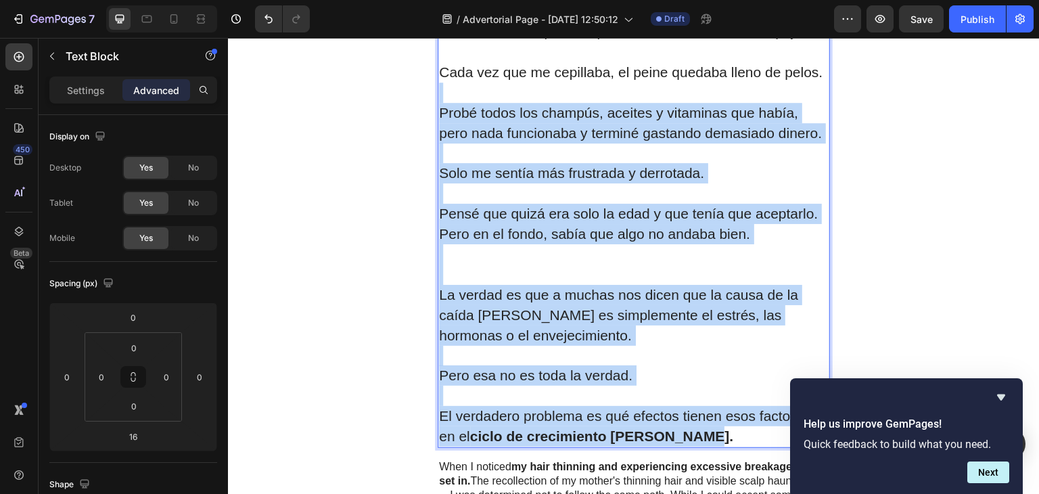
drag, startPoint x: 702, startPoint y: 381, endPoint x: 447, endPoint y: 85, distance: 391.2
click at [447, 85] on div "Durante la mayor parte de mis 50 y 60 años, mi cabello se debilitaba tanto que …" at bounding box center [633, 224] width 392 height 448
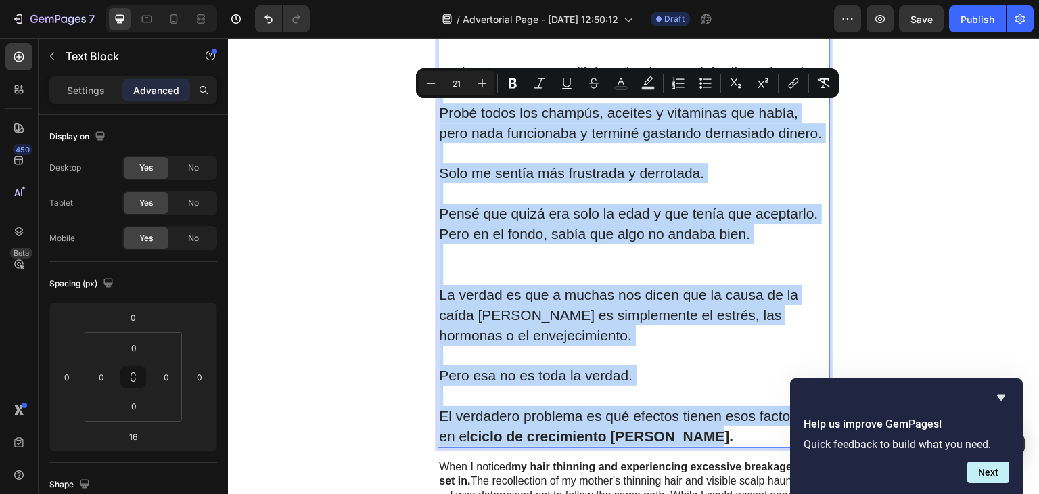
click at [473, 257] on p "Rich Text Editor. Editing area: main" at bounding box center [633, 264] width 389 height 41
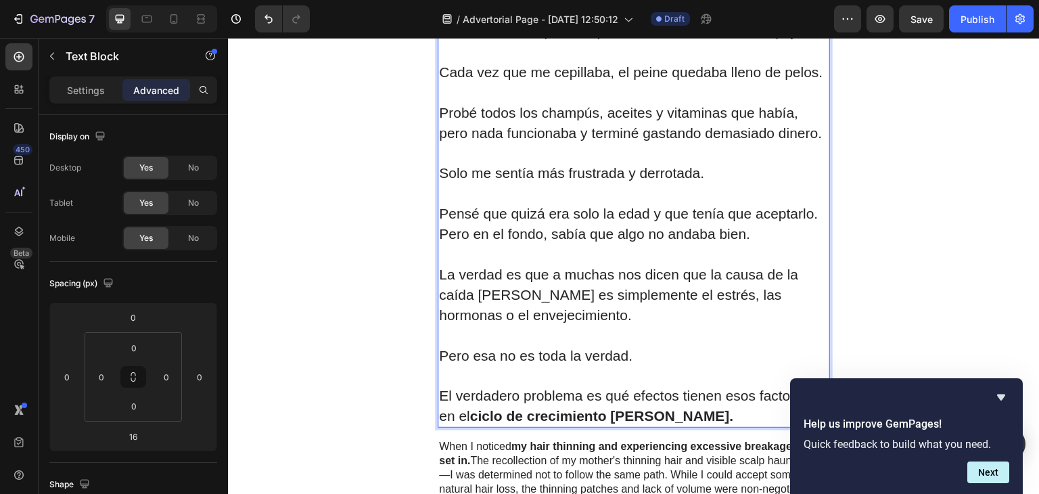
click at [464, 339] on p "Rich Text Editor. Editing area: main" at bounding box center [633, 335] width 389 height 20
click at [501, 193] on p "Rich Text Editor. Editing area: main" at bounding box center [633, 193] width 389 height 20
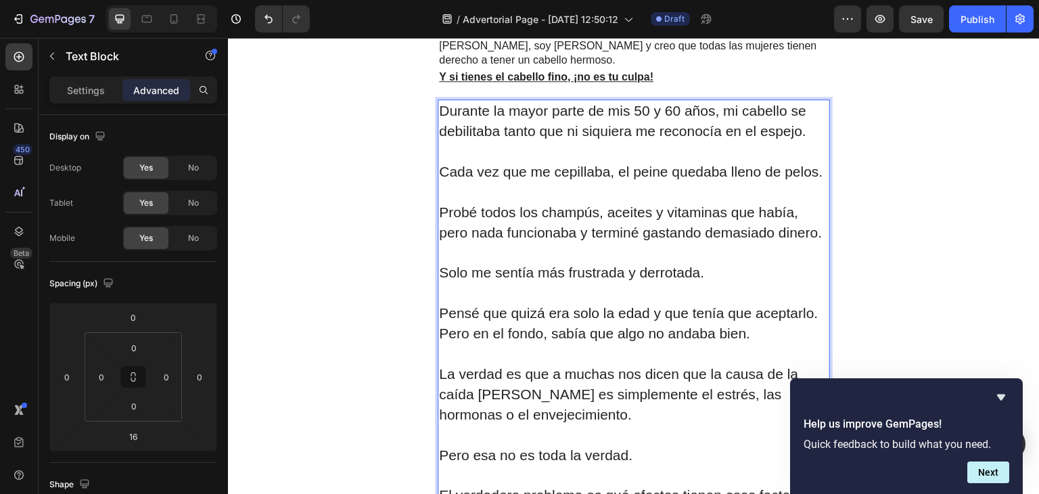
scroll to position [519, 0]
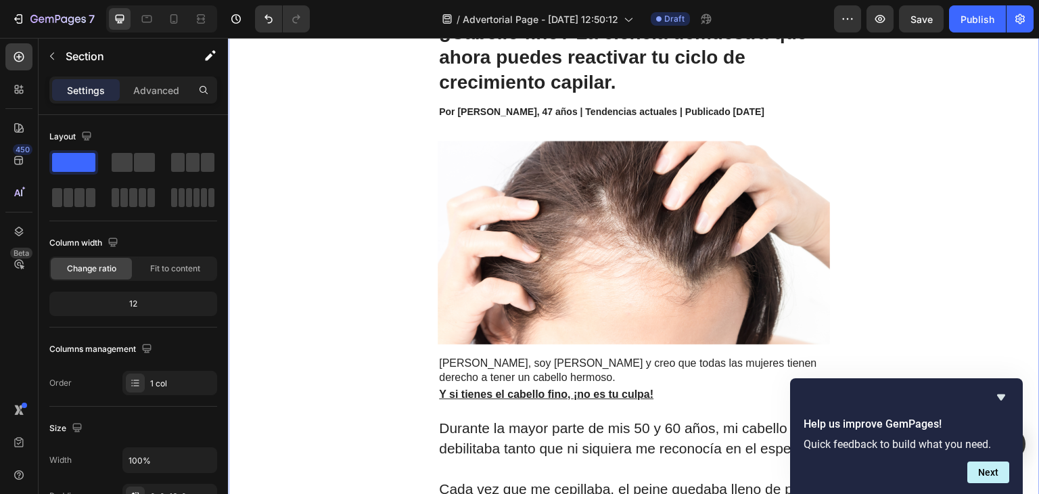
scroll to position [233, 0]
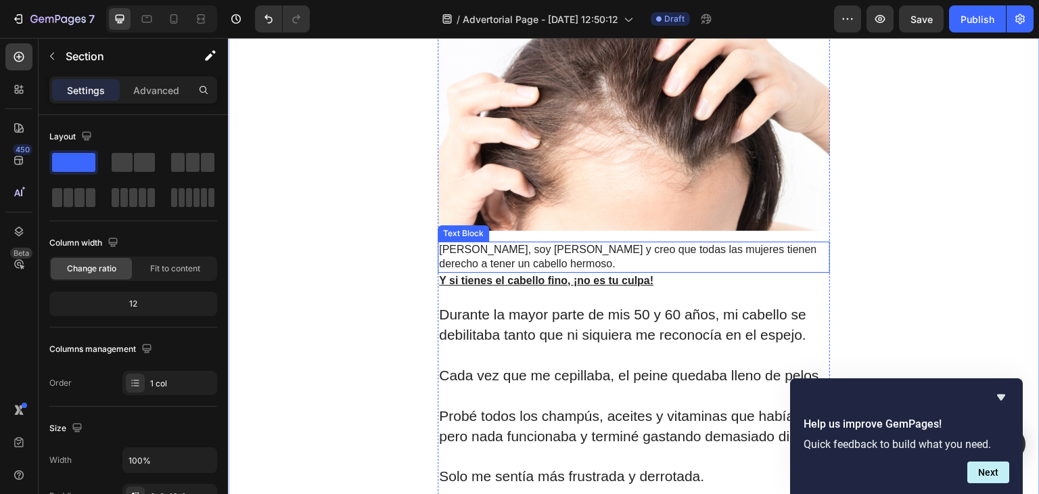
click at [631, 243] on p "[PERSON_NAME], soy [PERSON_NAME] y creo que todas las mujeres tienen derecho a …" at bounding box center [633, 257] width 389 height 28
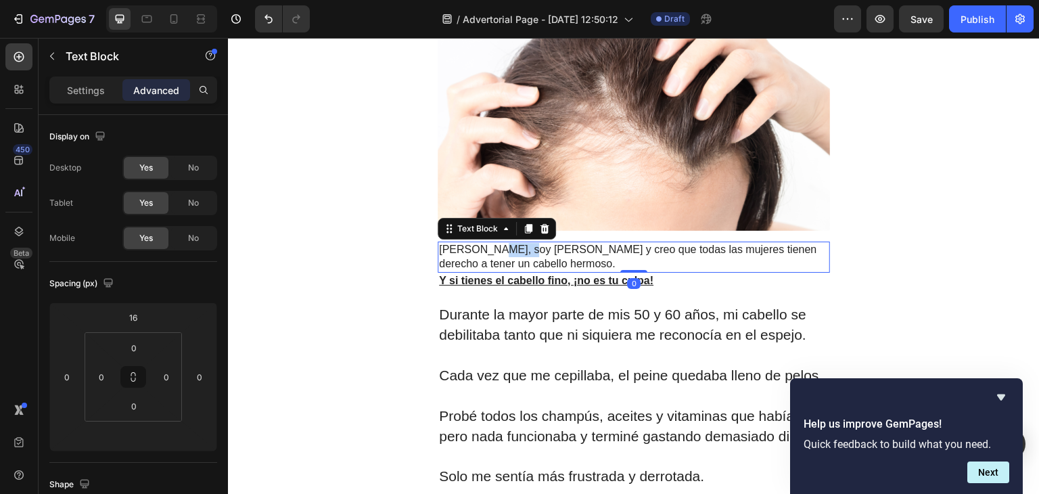
click at [498, 256] on p "[PERSON_NAME], soy [PERSON_NAME] y creo que todas las mujeres tienen derecho a …" at bounding box center [633, 257] width 389 height 28
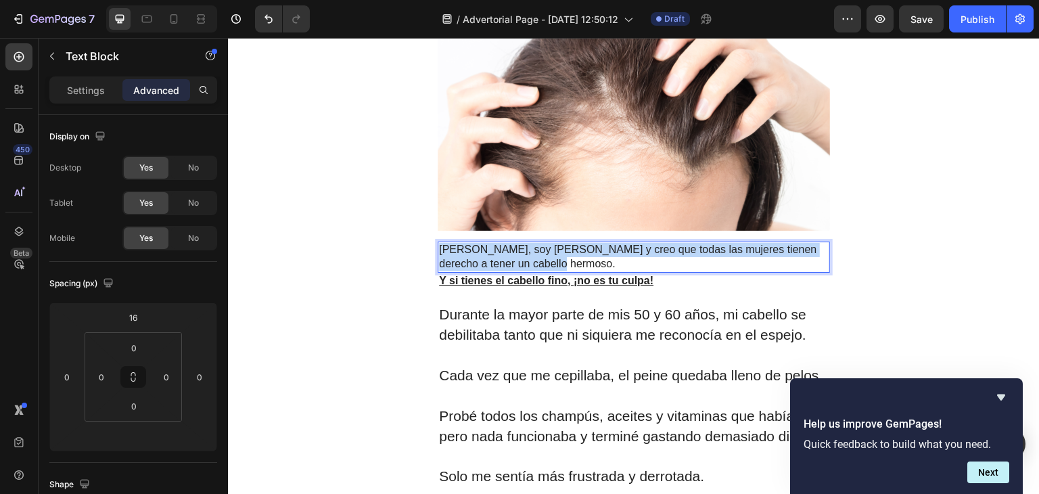
click at [498, 256] on p "[PERSON_NAME], soy [PERSON_NAME] y creo que todas las mujeres tienen derecho a …" at bounding box center [633, 257] width 389 height 28
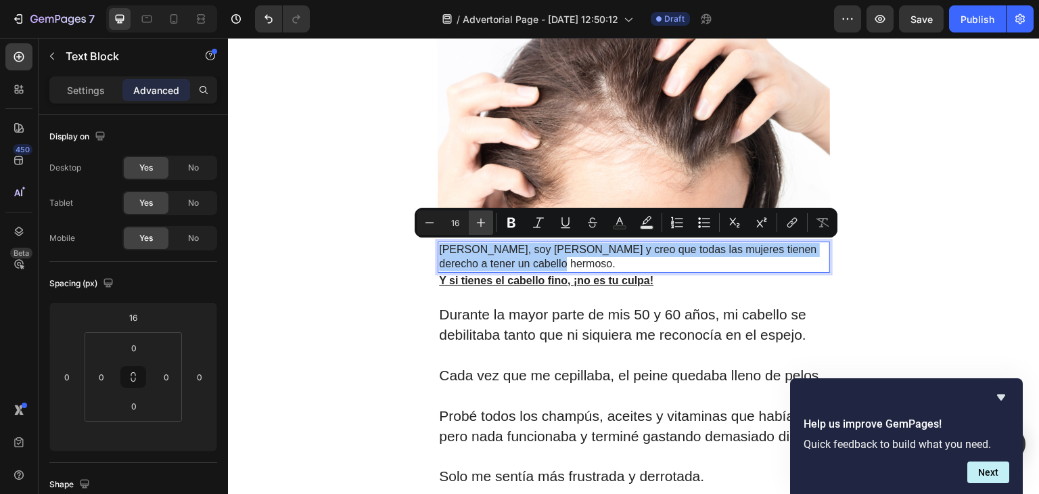
click at [481, 220] on icon "Editor contextual toolbar" at bounding box center [481, 222] width 9 height 9
type input "17"
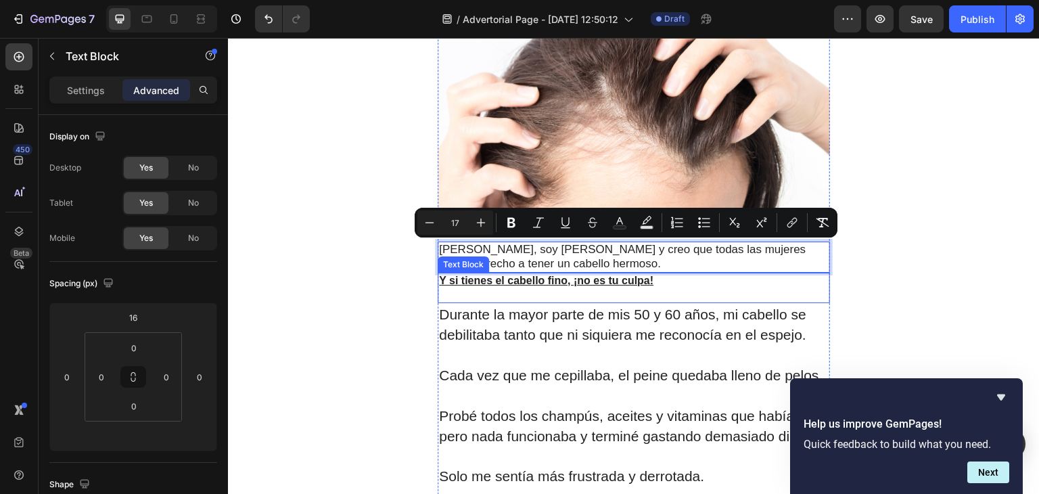
click at [624, 281] on u "Y si tienes el cabello fino, ¡no es tu culpa!" at bounding box center [546, 280] width 214 height 11
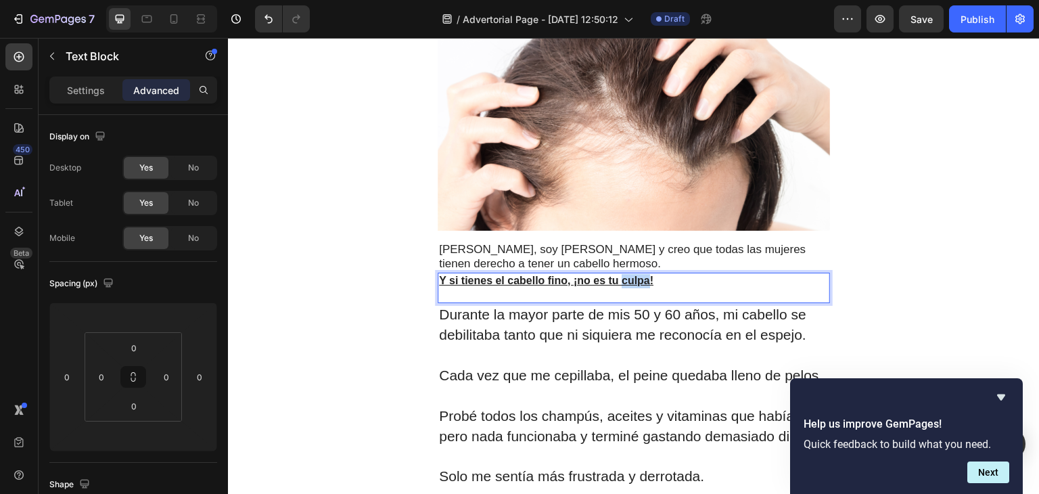
click at [624, 281] on u "Y si tienes el cabello fino, ¡no es tu culpa!" at bounding box center [546, 280] width 214 height 11
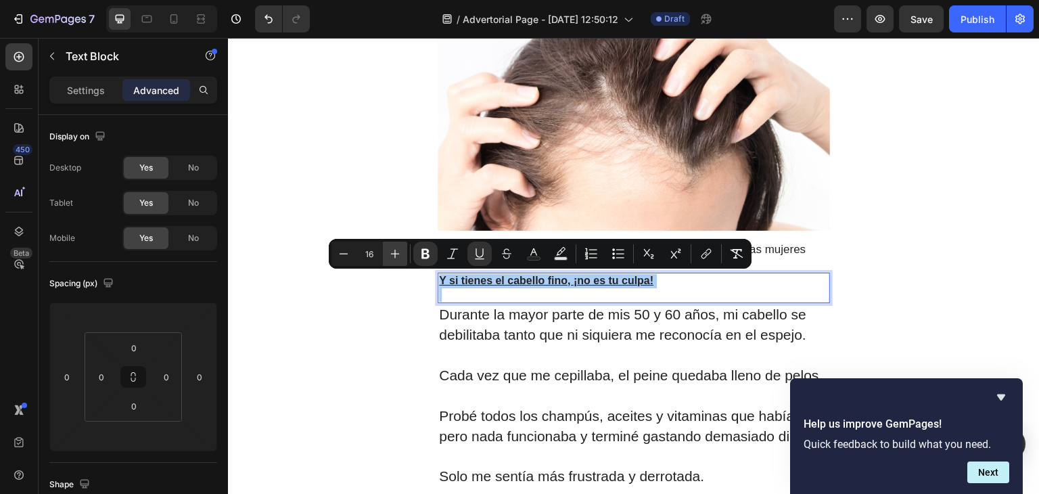
click at [399, 249] on icon "Editor contextual toolbar" at bounding box center [395, 254] width 14 height 14
type input "17"
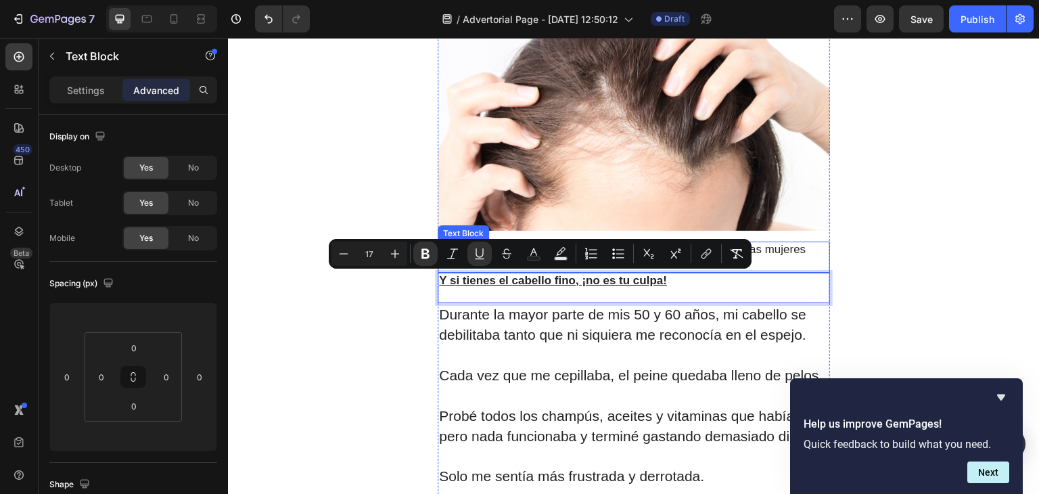
click at [784, 253] on span "[PERSON_NAME], soy [PERSON_NAME] y creo que todas las mujeres tienen derecho a …" at bounding box center [622, 256] width 366 height 27
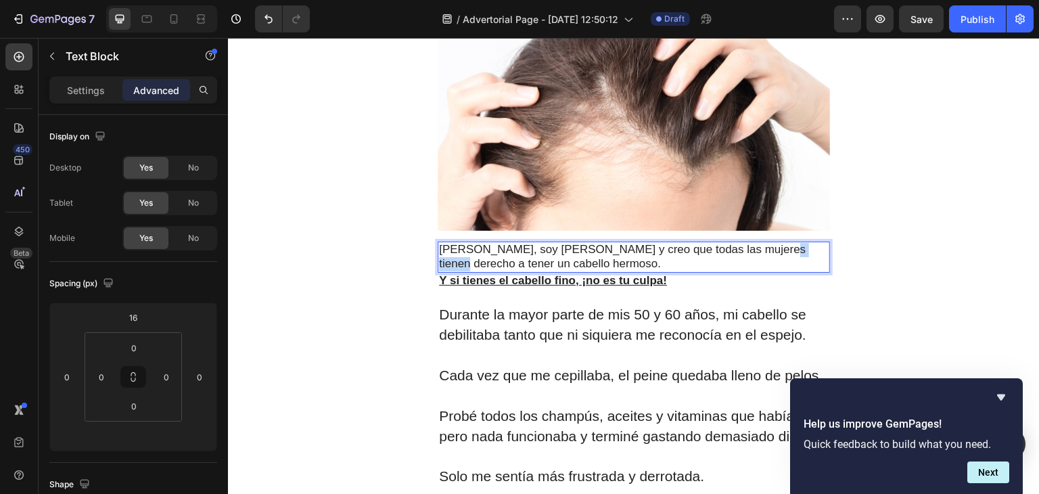
click at [784, 253] on span "[PERSON_NAME], soy [PERSON_NAME] y creo que todas las mujeres tienen derecho a …" at bounding box center [622, 256] width 366 height 27
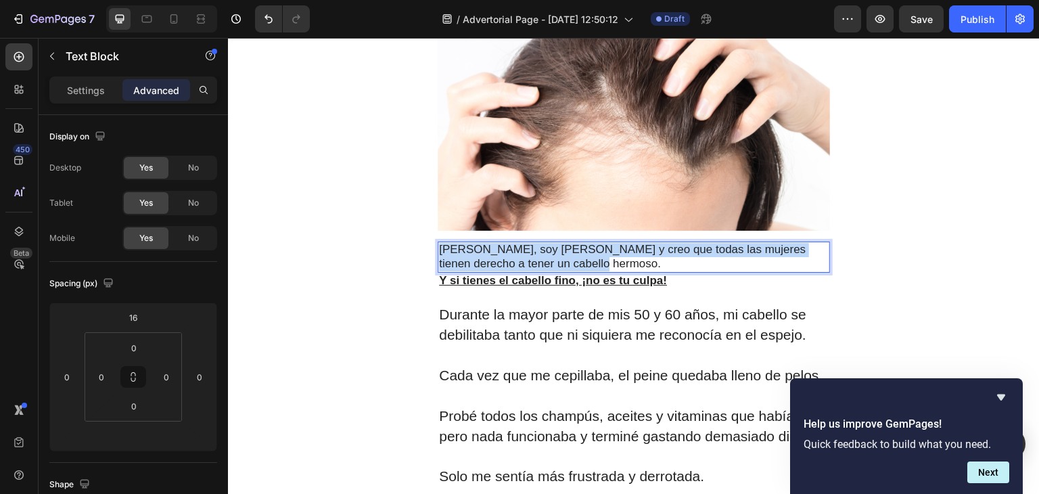
click at [784, 253] on span "[PERSON_NAME], soy [PERSON_NAME] y creo que todas las mujeres tienen derecho a …" at bounding box center [622, 256] width 366 height 27
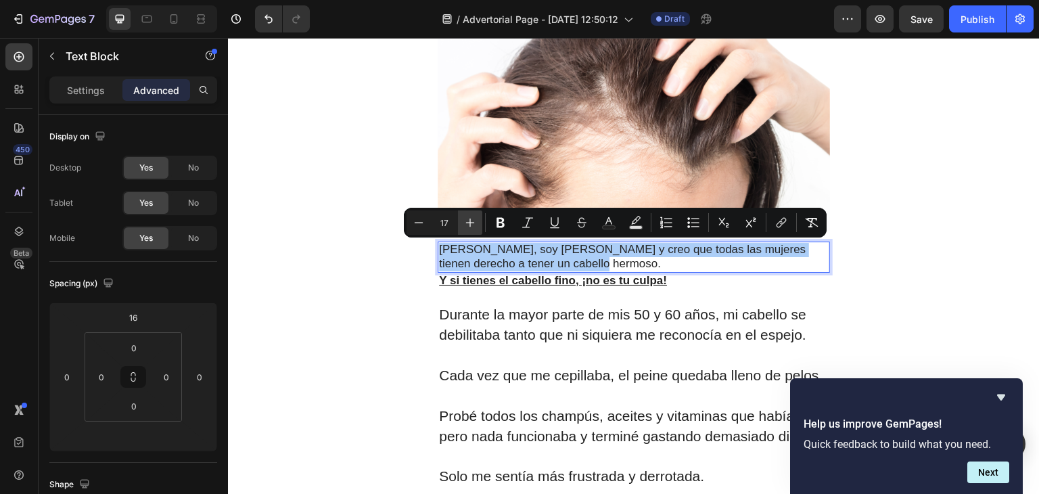
click at [468, 220] on icon "Editor contextual toolbar" at bounding box center [470, 223] width 14 height 14
type input "18"
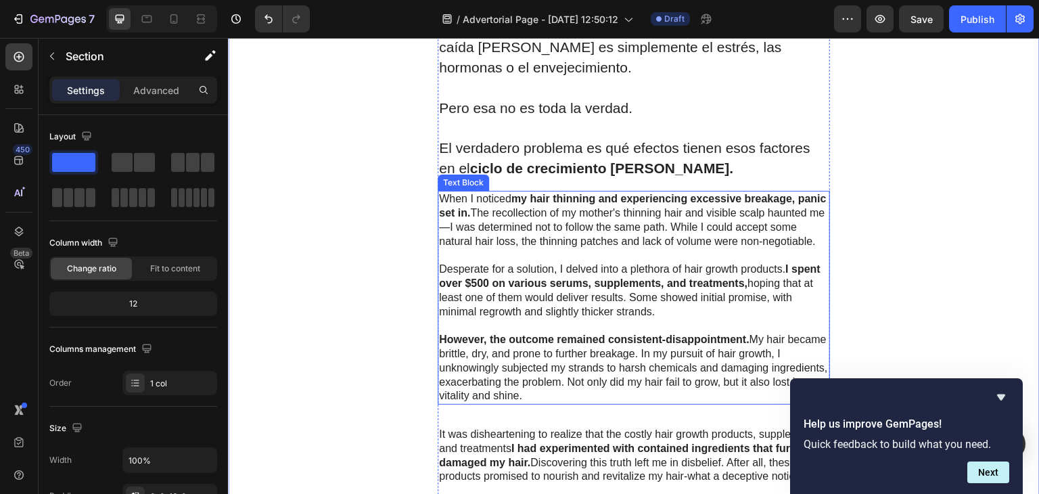
scroll to position [717, 0]
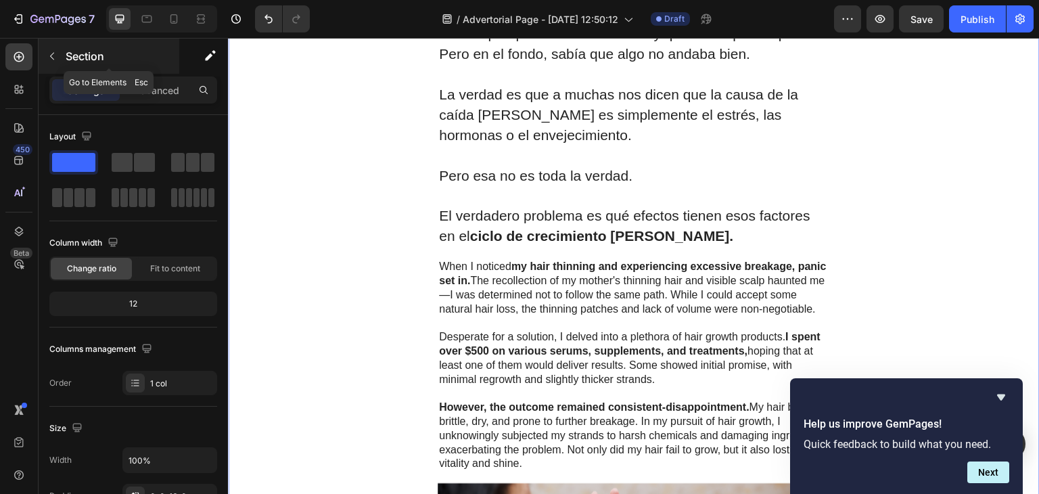
click at [55, 59] on icon "button" at bounding box center [52, 56] width 11 height 11
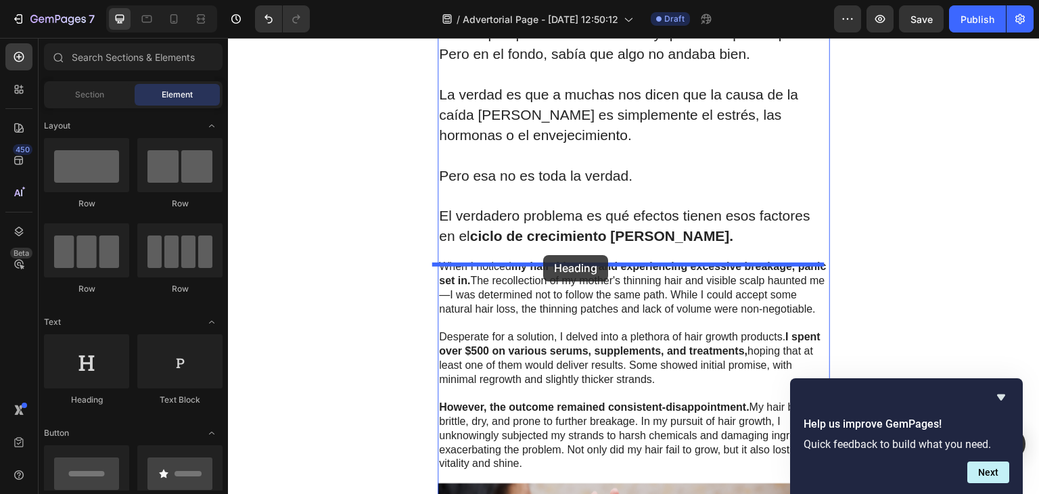
drag, startPoint x: 320, startPoint y: 391, endPoint x: 543, endPoint y: 255, distance: 261.2
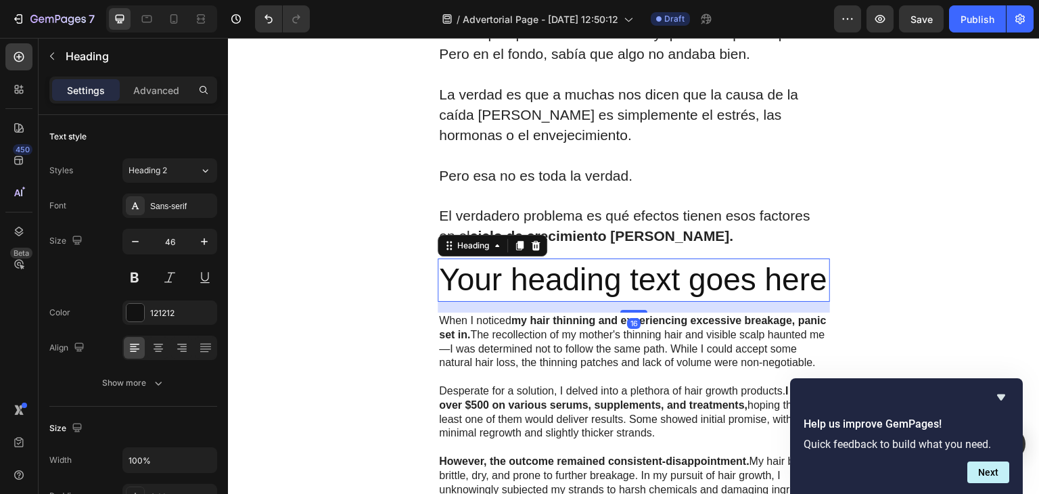
click at [592, 284] on h2 "Your heading text goes here" at bounding box center [633, 279] width 392 height 43
click at [592, 284] on p "Your heading text goes here" at bounding box center [633, 280] width 389 height 41
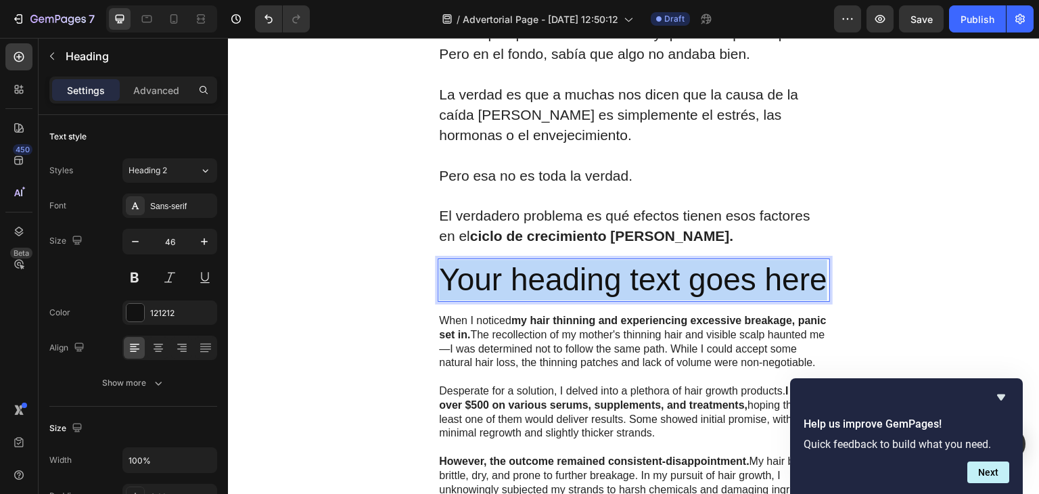
click at [592, 284] on p "Your heading text goes here" at bounding box center [633, 280] width 389 height 41
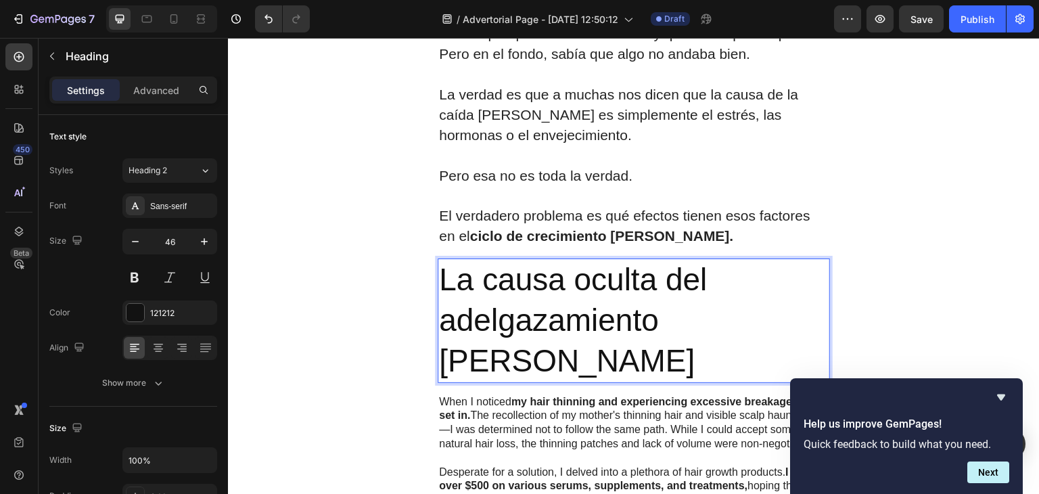
click at [577, 299] on p "La causa oculta del adelgazamiento [PERSON_NAME]" at bounding box center [633, 320] width 389 height 121
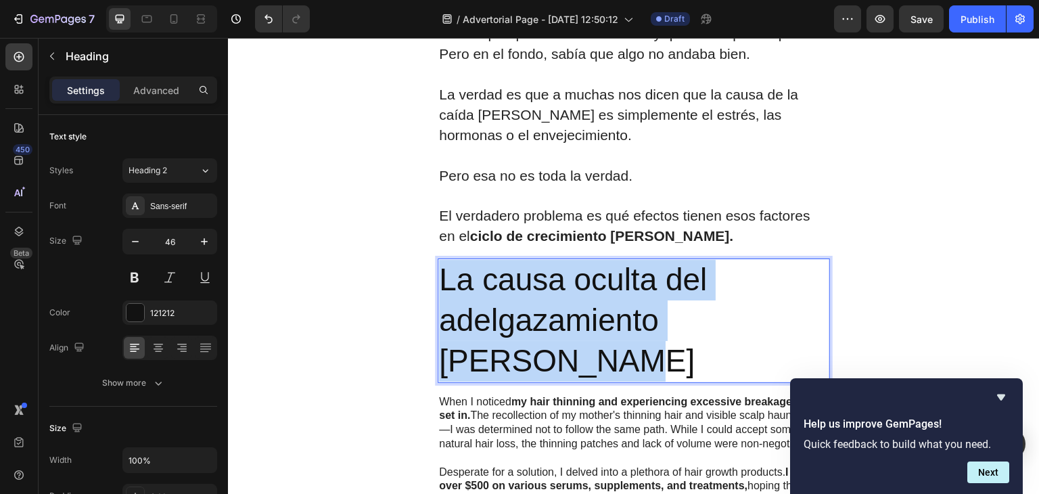
click at [577, 299] on p "La causa oculta del adelgazamiento [PERSON_NAME]" at bounding box center [633, 320] width 389 height 121
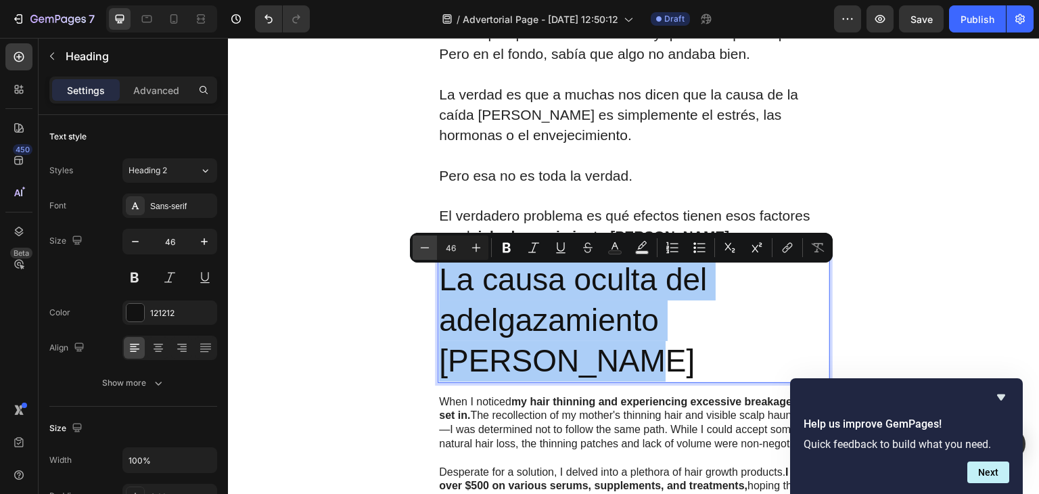
click at [423, 244] on icon "Editor contextual toolbar" at bounding box center [425, 248] width 14 height 14
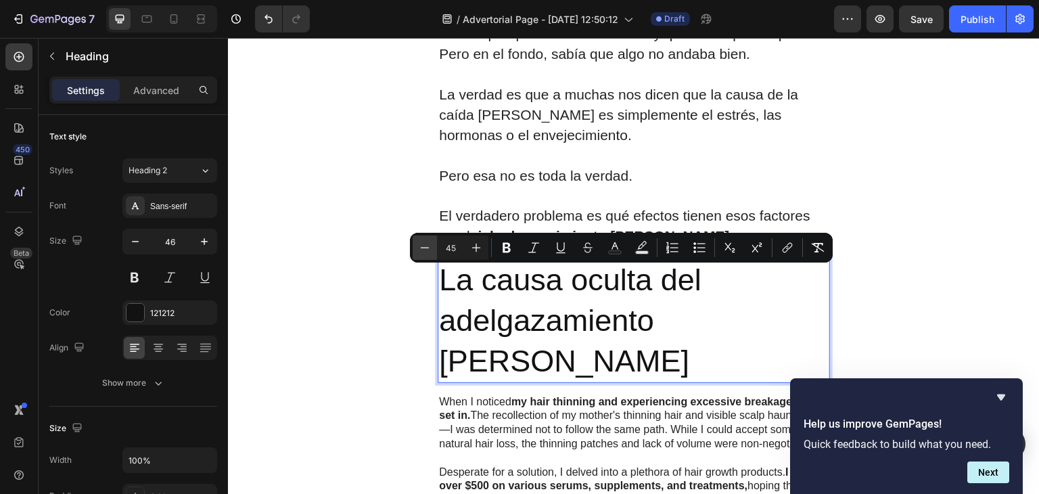
click at [423, 244] on icon "Editor contextual toolbar" at bounding box center [425, 248] width 14 height 14
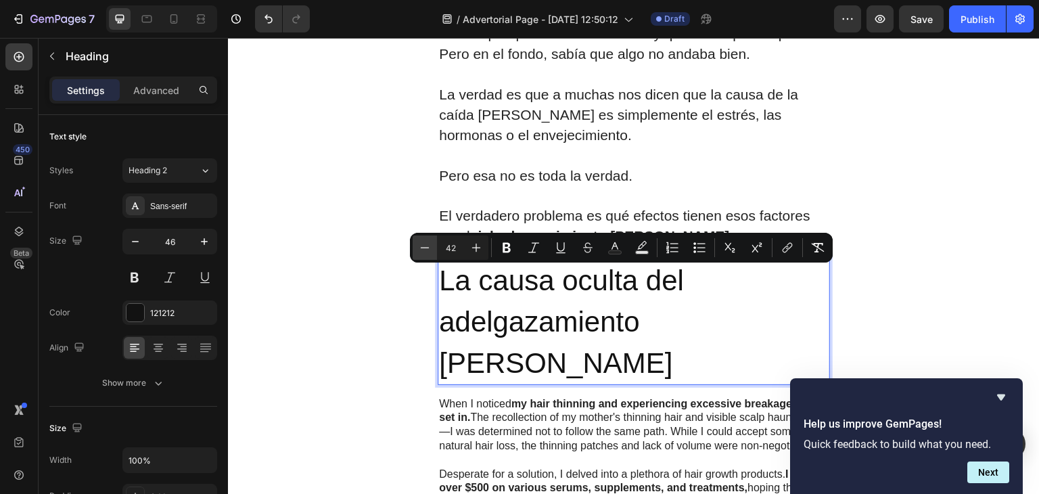
click at [422, 238] on button "Minus" at bounding box center [424, 247] width 24 height 24
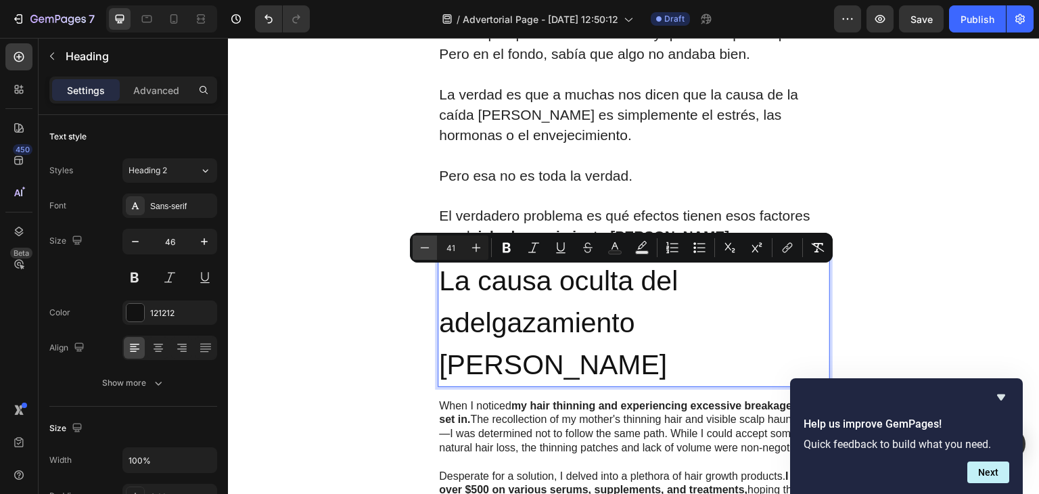
click at [422, 238] on button "Minus" at bounding box center [424, 247] width 24 height 24
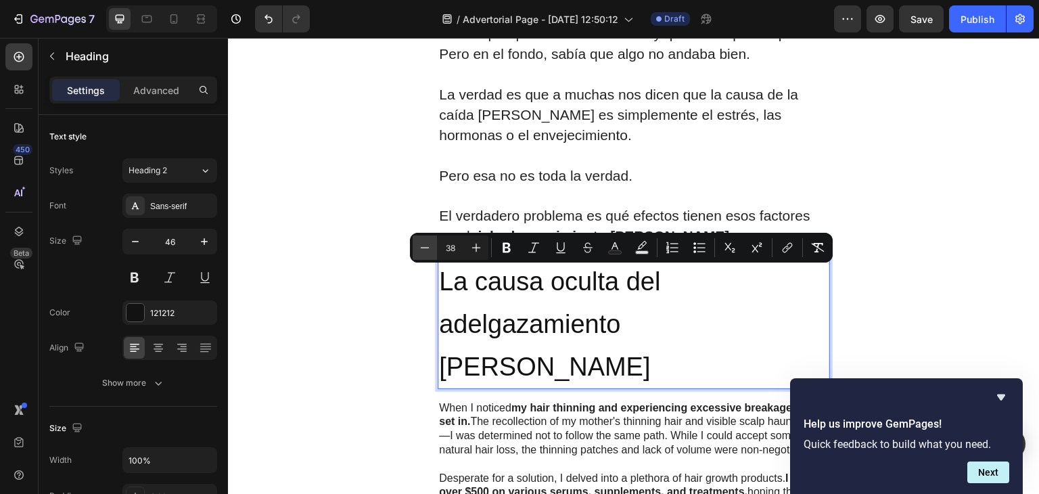
click at [422, 238] on button "Minus" at bounding box center [424, 247] width 24 height 24
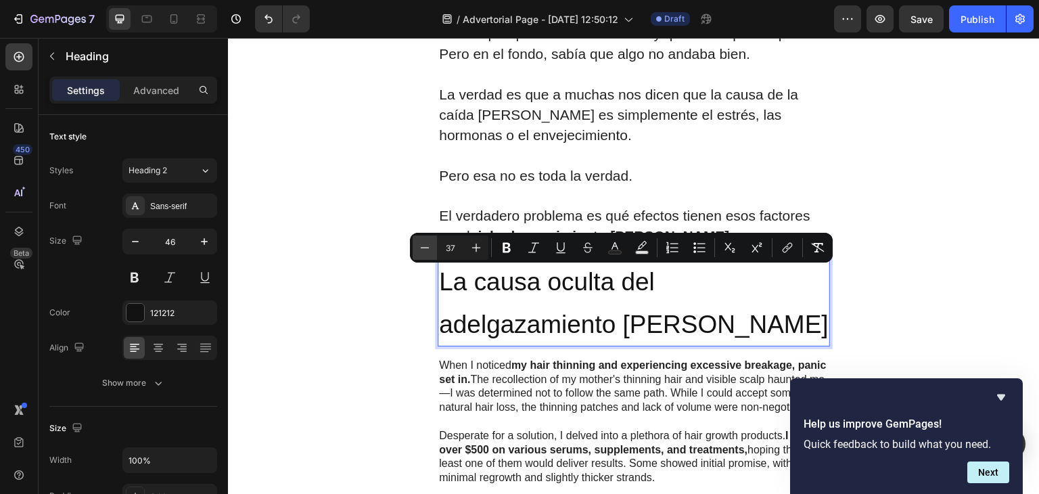
click at [422, 238] on button "Minus" at bounding box center [424, 247] width 24 height 24
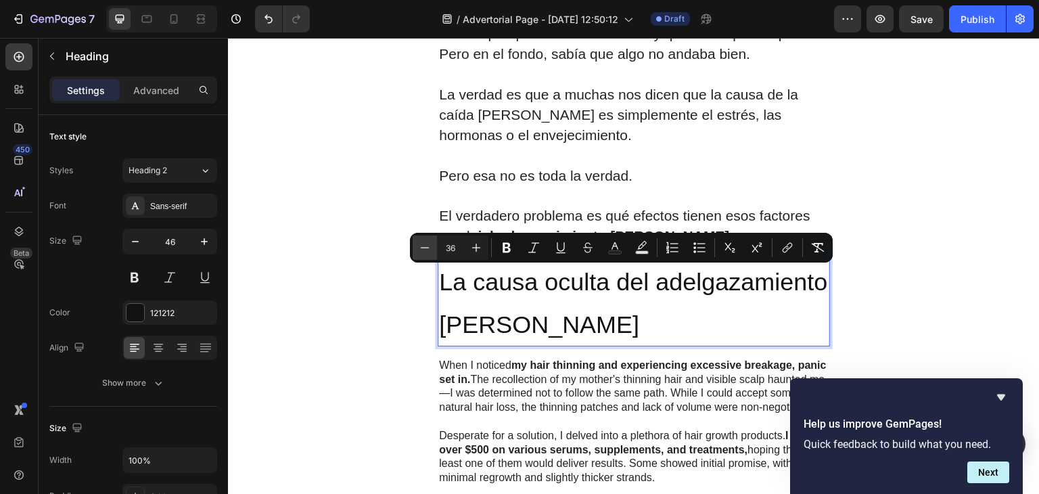
click at [422, 238] on button "Minus" at bounding box center [424, 247] width 24 height 24
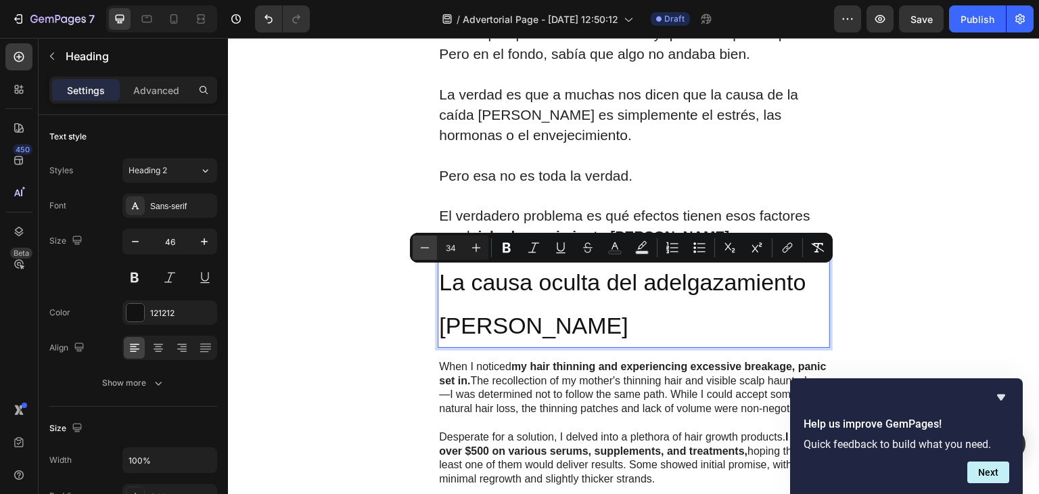
click at [422, 238] on button "Minus" at bounding box center [424, 247] width 24 height 24
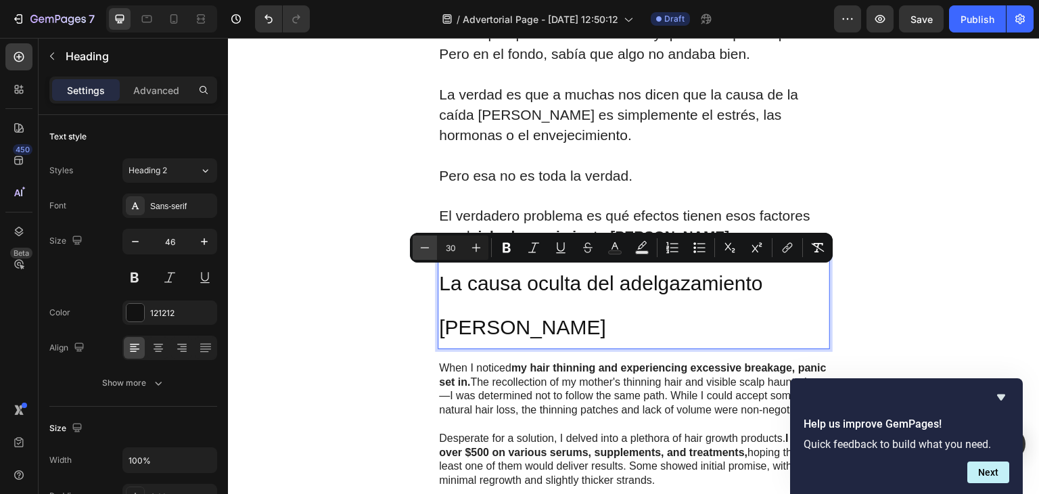
click at [422, 238] on button "Minus" at bounding box center [424, 247] width 24 height 24
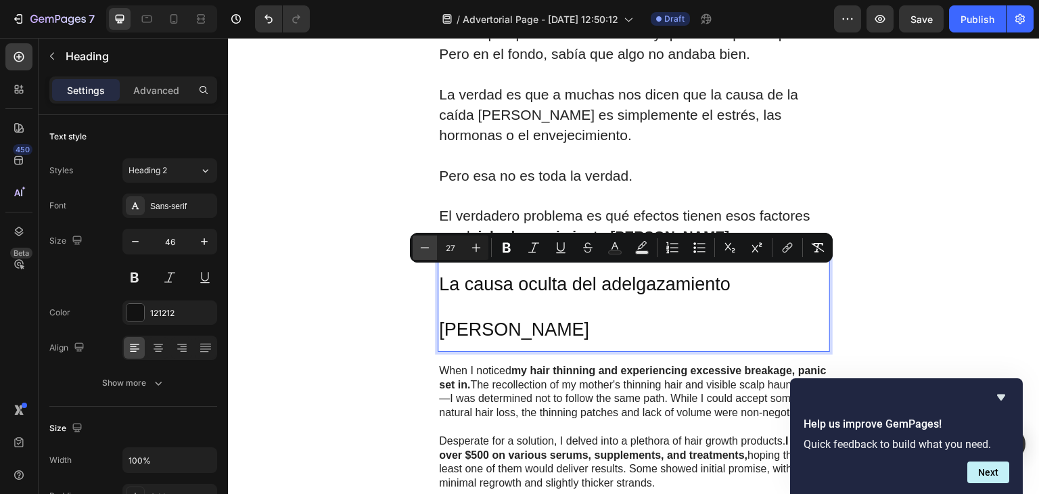
click at [422, 238] on button "Minus" at bounding box center [424, 247] width 24 height 24
click at [473, 252] on icon "Editor contextual toolbar" at bounding box center [476, 248] width 14 height 14
click at [435, 249] on button "Minus" at bounding box center [424, 247] width 24 height 24
type input "27"
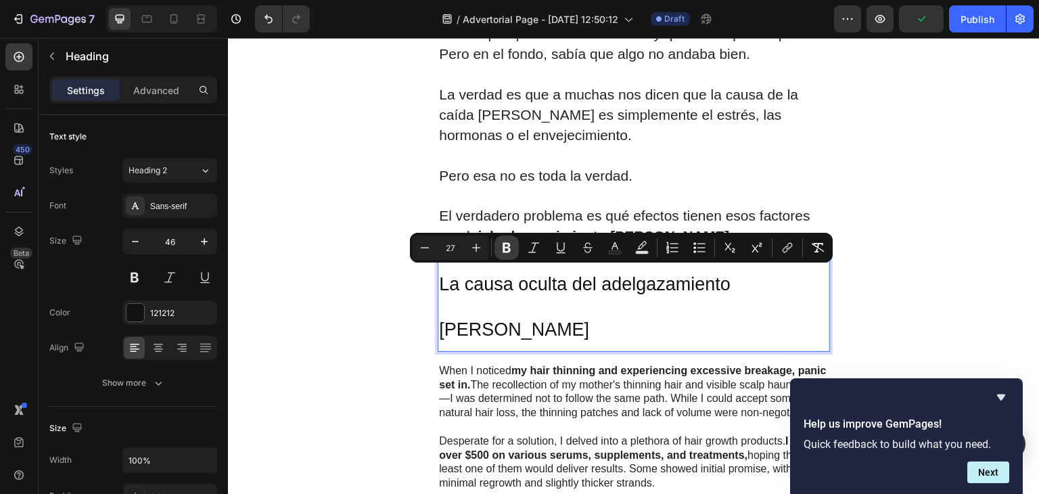
click at [506, 244] on icon "Editor contextual toolbar" at bounding box center [506, 248] width 8 height 10
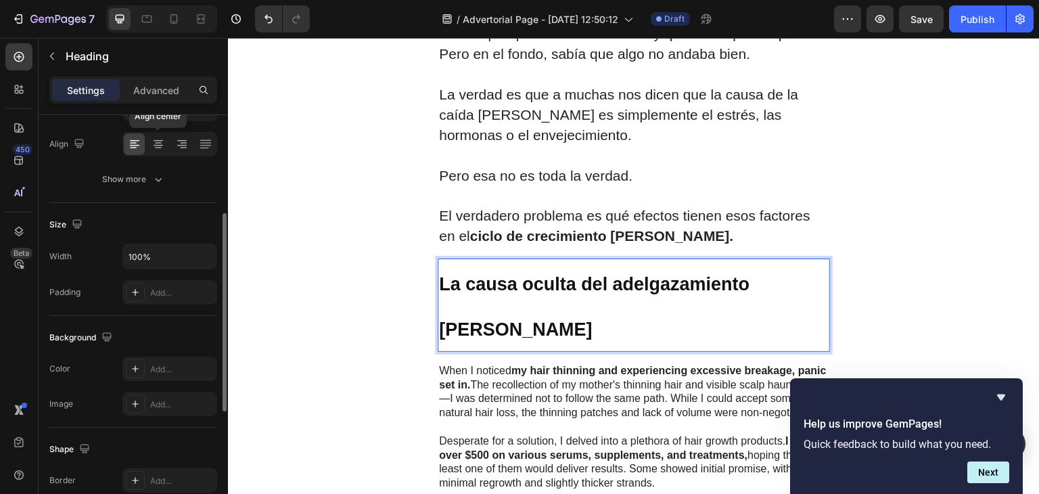
scroll to position [204, 0]
click at [527, 350] on p "La causa oculta del adelgazamiento [PERSON_NAME]" at bounding box center [633, 305] width 389 height 91
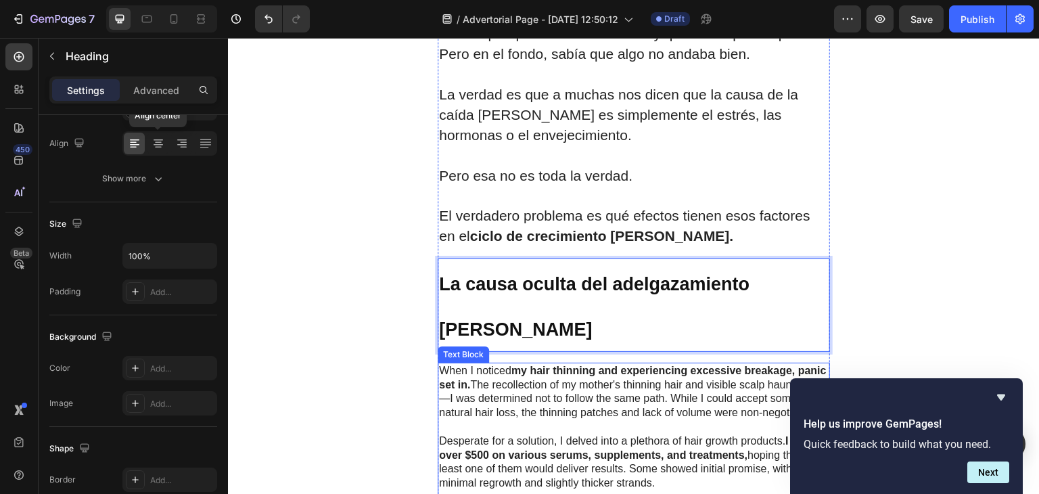
click at [571, 385] on p "When I noticed my hair thinning and experiencing excessive breakage, panic set …" at bounding box center [633, 392] width 389 height 56
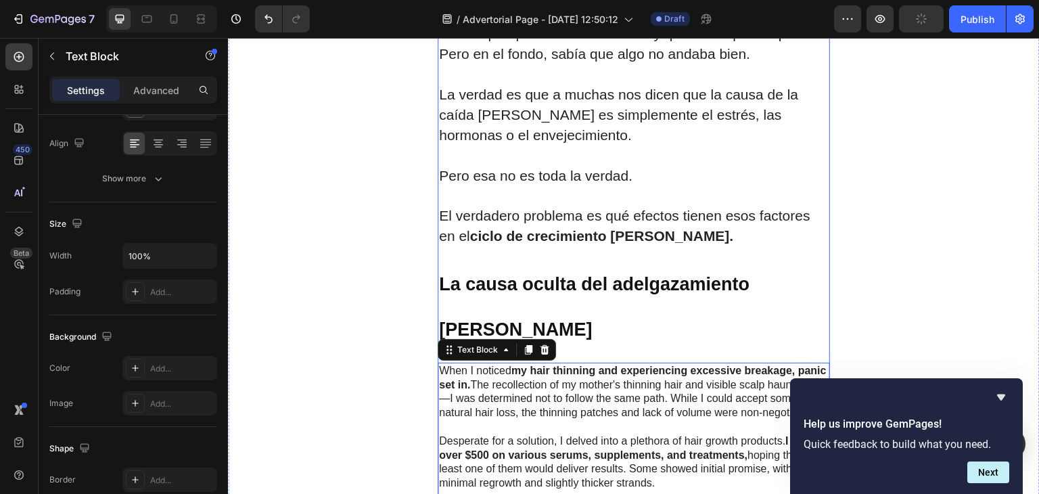
scroll to position [0, 0]
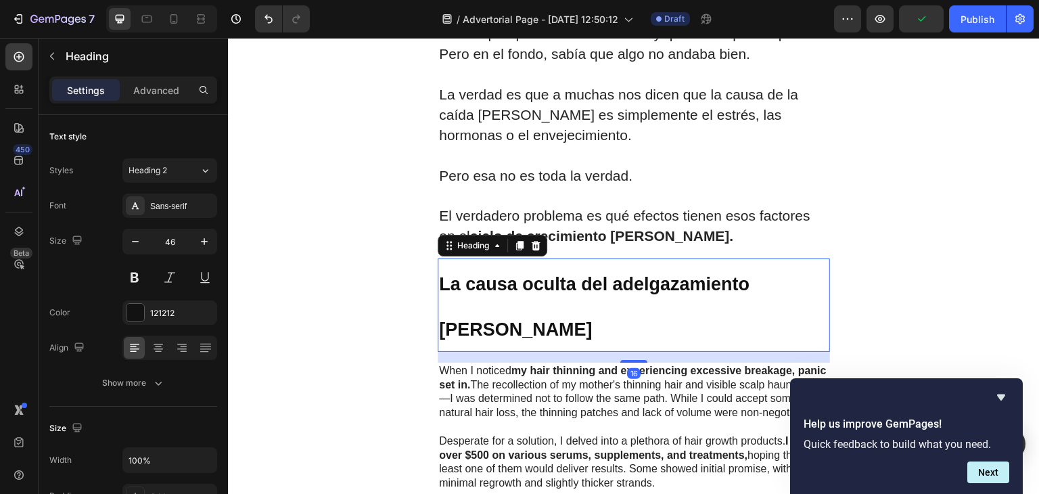
click at [556, 313] on p "⁠⁠⁠⁠⁠⁠⁠ La causa oculta del adelgazamiento [PERSON_NAME]" at bounding box center [633, 305] width 389 height 91
click at [533, 250] on icon at bounding box center [535, 245] width 9 height 9
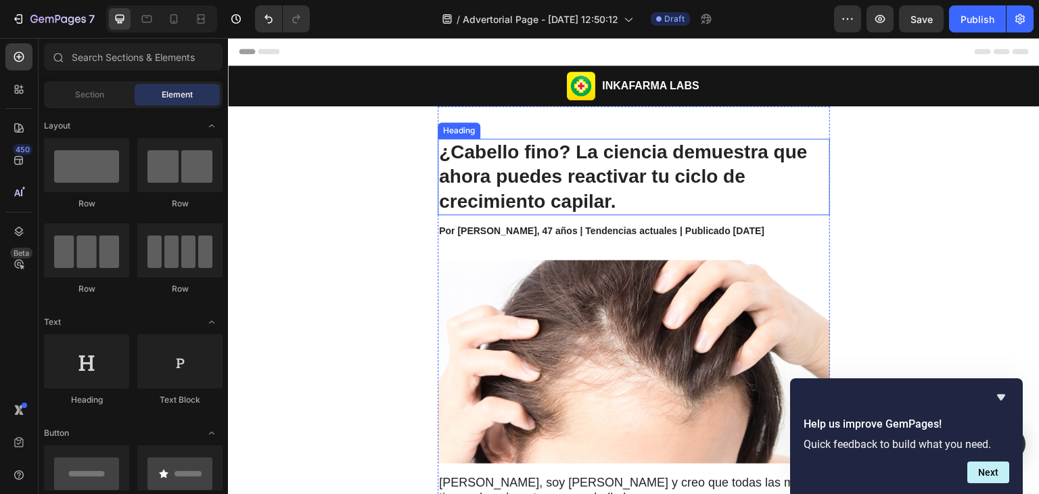
click at [593, 168] on p "¿Cabello fino? La ciencia demuestra que ahora puedes reactivar tu ciclo de crec…" at bounding box center [633, 177] width 389 height 74
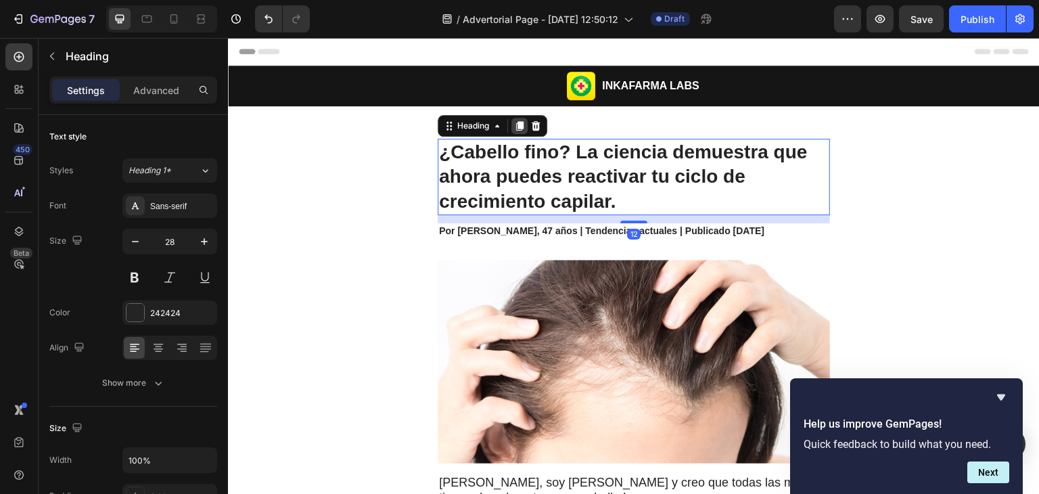
click at [516, 123] on icon at bounding box center [519, 125] width 7 height 9
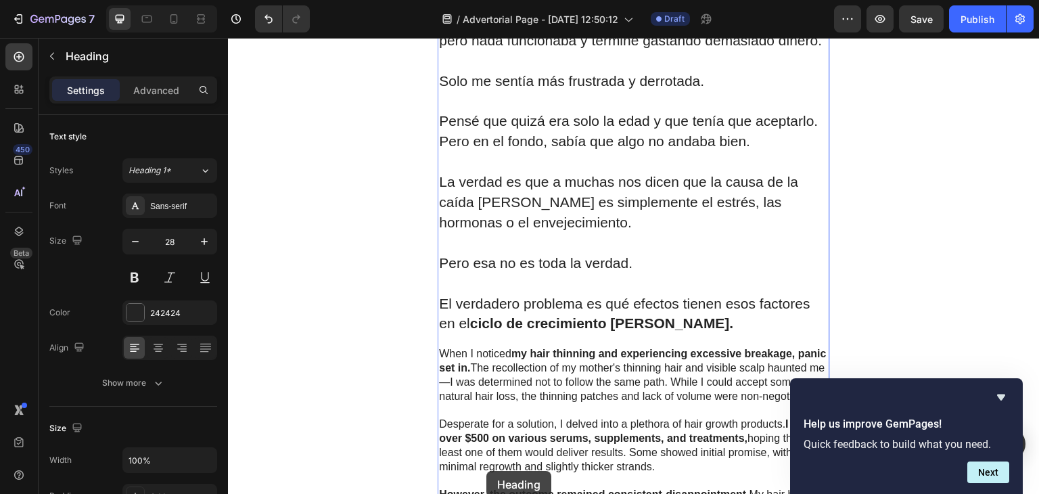
scroll to position [819, 0]
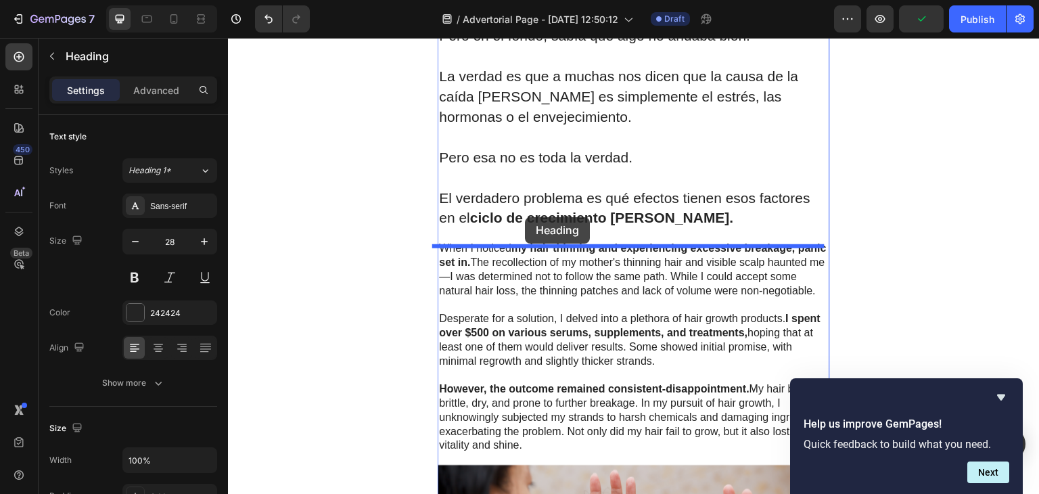
drag, startPoint x: 448, startPoint y: 211, endPoint x: 523, endPoint y: 222, distance: 76.5
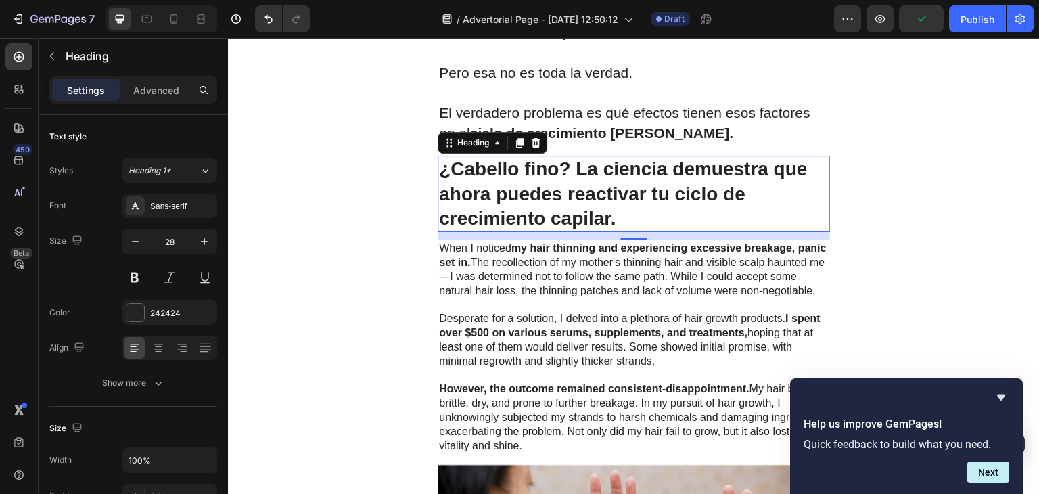
scroll to position [735, 0]
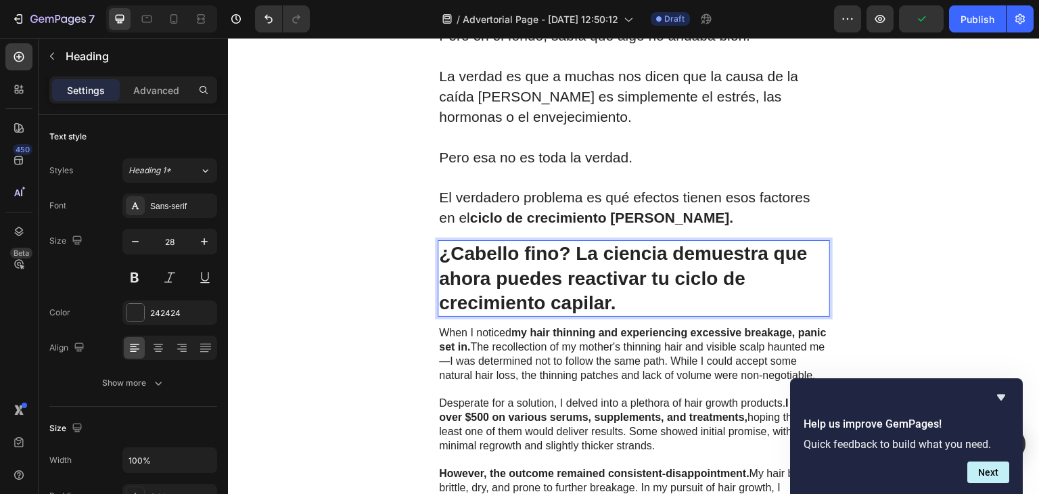
click at [583, 281] on h1 "¿Cabello fino? La ciencia demuestra que ahora puedes reactivar tu ciclo de crec…" at bounding box center [633, 278] width 392 height 76
click at [583, 281] on p "¿Cabello fino? La ciencia demuestra que ahora puedes reactivar tu ciclo de crec…" at bounding box center [633, 278] width 389 height 74
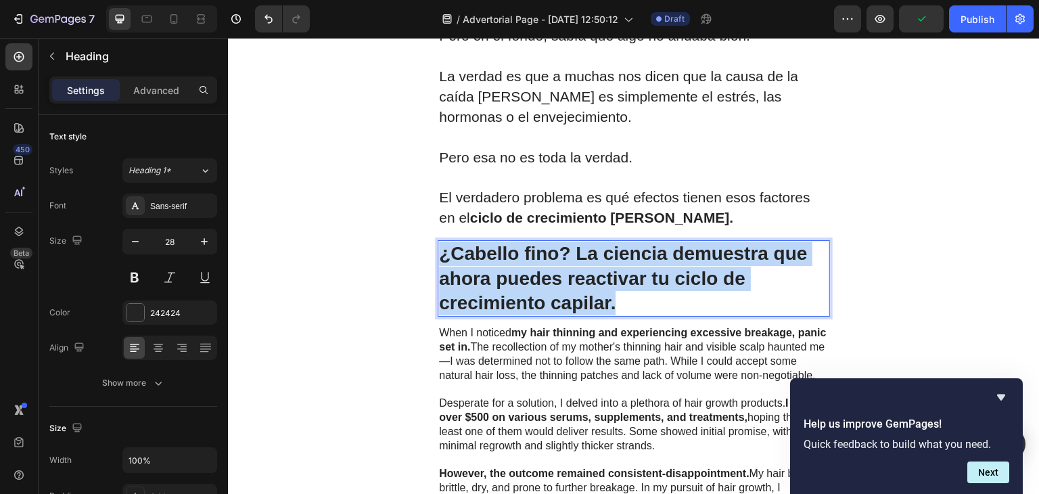
click at [583, 281] on p "¿Cabello fino? La ciencia demuestra que ahora puedes reactivar tu ciclo de crec…" at bounding box center [633, 278] width 389 height 74
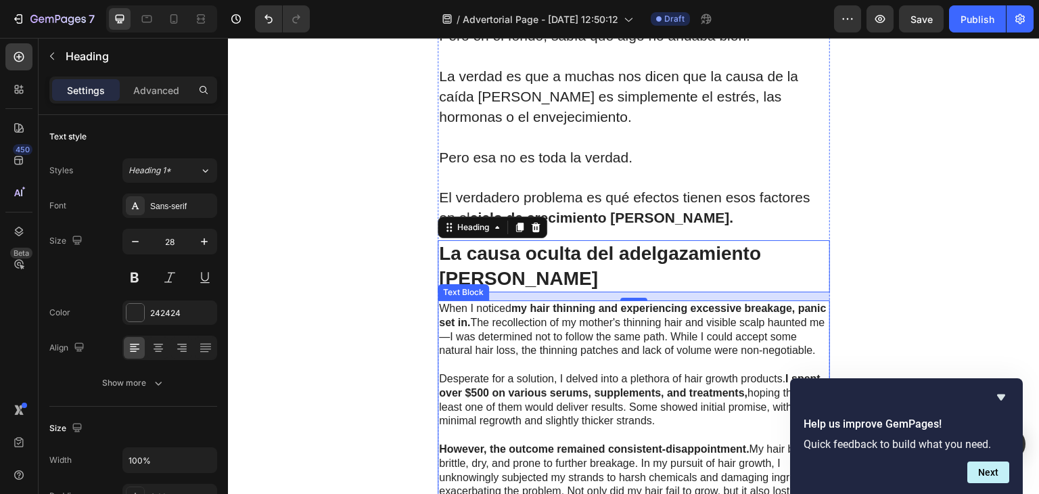
click at [602, 347] on p "When I noticed my hair thinning and experiencing excessive breakage, panic set …" at bounding box center [633, 330] width 389 height 56
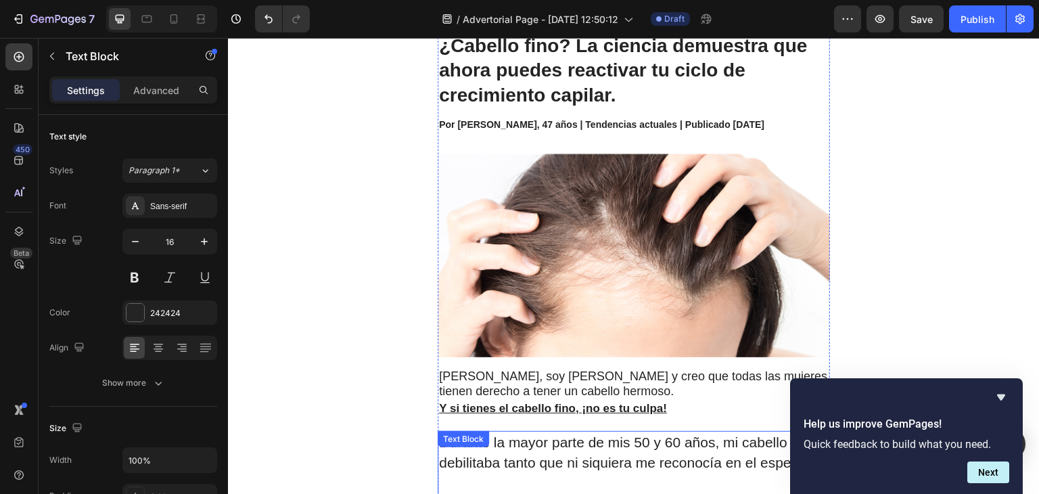
scroll to position [104, 0]
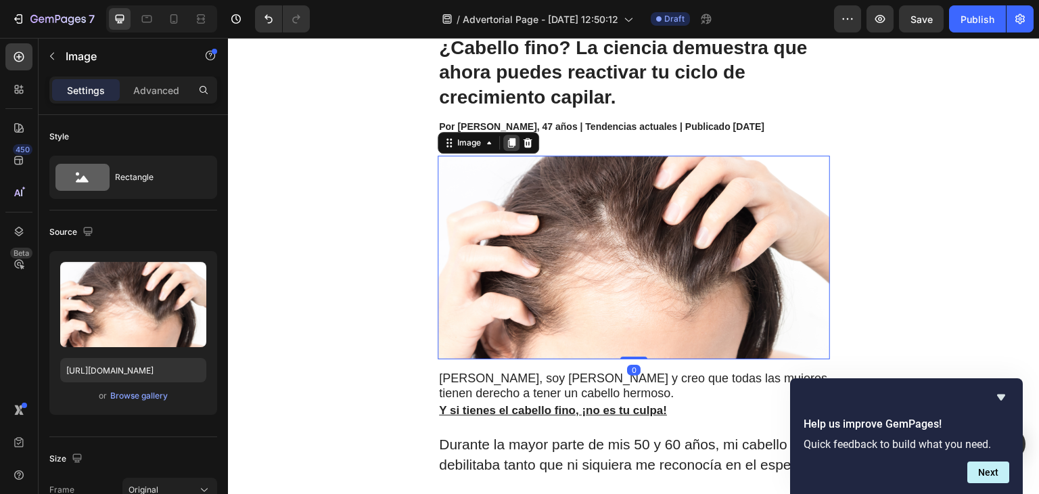
click at [506, 145] on icon at bounding box center [511, 142] width 11 height 11
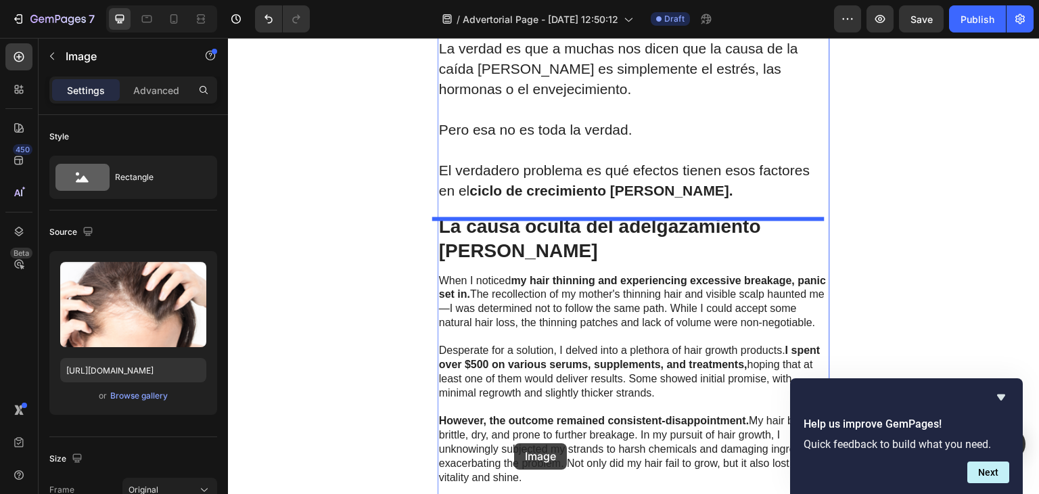
scroll to position [1053, 0]
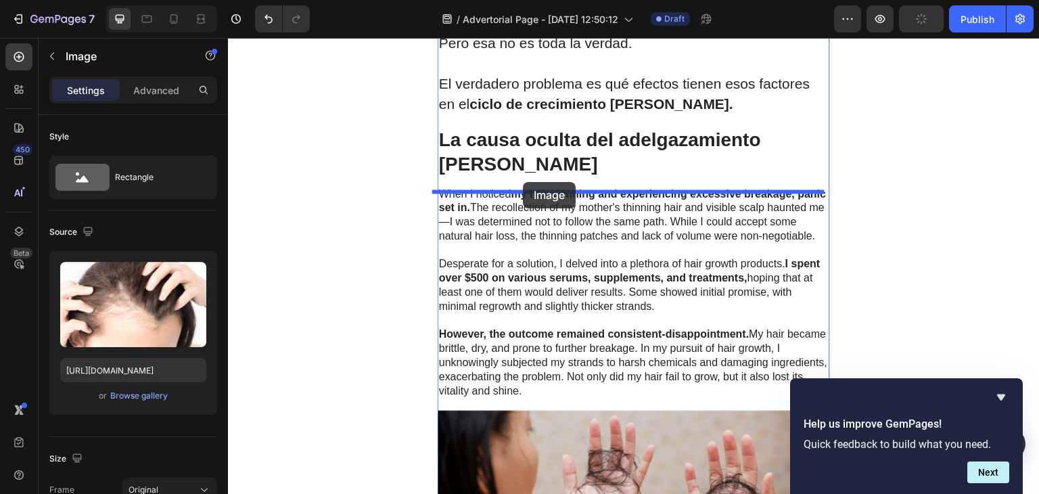
drag, startPoint x: 455, startPoint y: 126, endPoint x: 523, endPoint y: 182, distance: 87.9
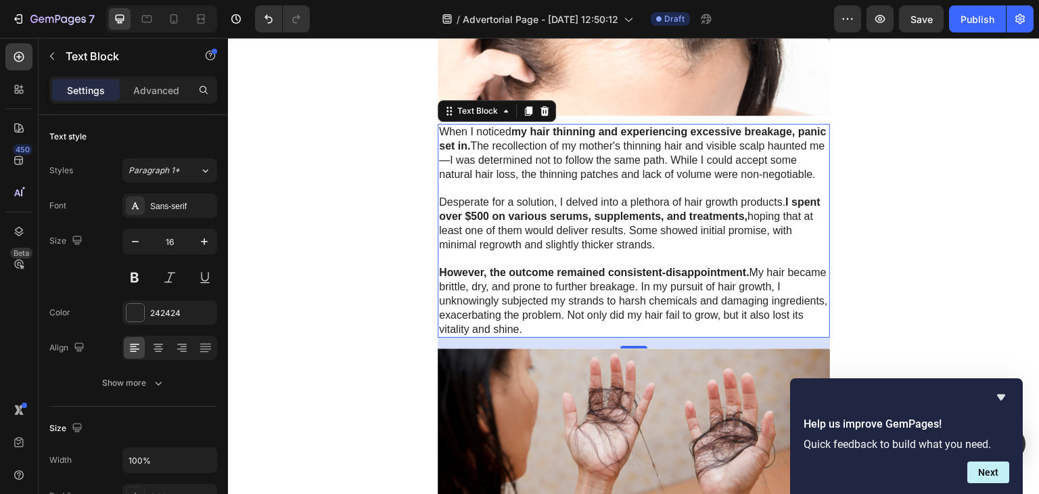
scroll to position [1124, 0]
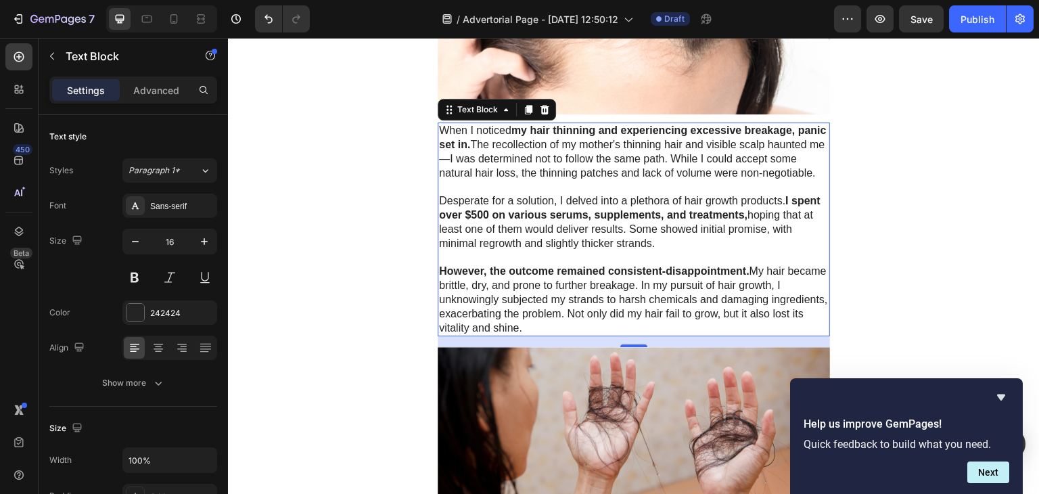
click at [533, 335] on p "However, the outcome remained consistent-disappointment. My hair became brittle…" at bounding box center [633, 299] width 389 height 70
click at [528, 335] on p "However, the outcome remained consistent-disappointment. My hair became brittle…" at bounding box center [633, 299] width 389 height 70
drag, startPoint x: 528, startPoint y: 348, endPoint x: 430, endPoint y: 139, distance: 231.4
click at [430, 139] on div "Image INKAFARMA LABS Heading Row ¿Cabello fino? La ciencia demuestra que ahora …" at bounding box center [633, 214] width 811 height 2544
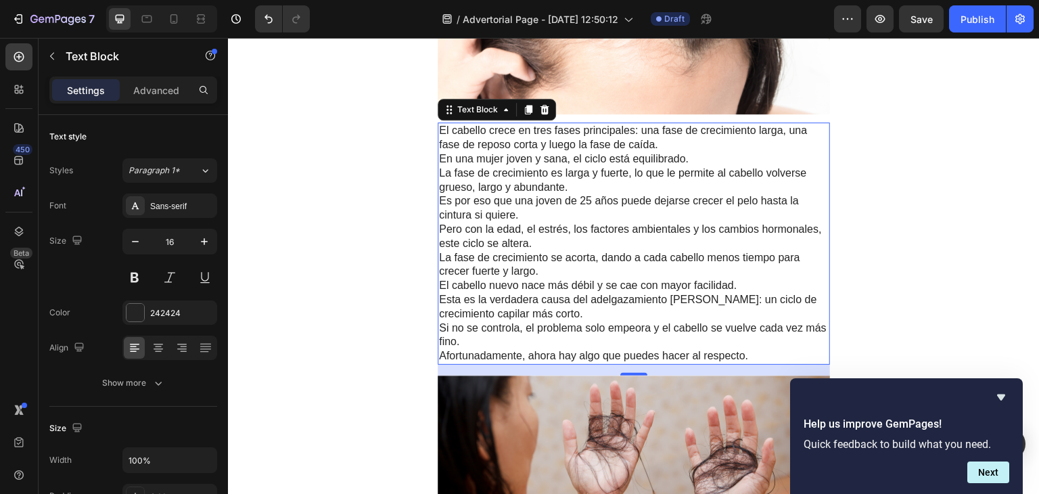
click at [655, 151] on p "El cabello crece en tres fases principales: una fase de crecimiento larga, una …" at bounding box center [633, 138] width 389 height 28
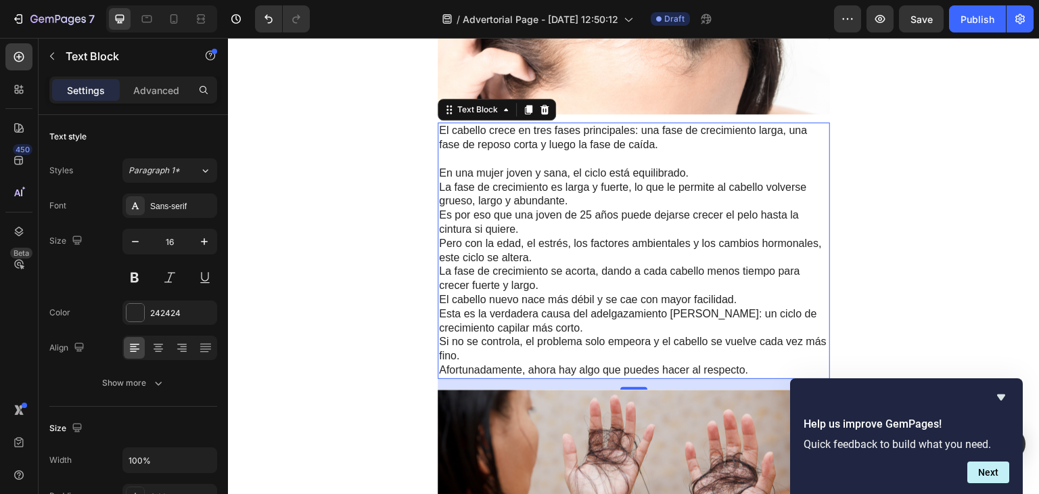
click at [569, 209] on p "La fase de crecimiento es larga y fuerte, lo que le permite al cabello volverse…" at bounding box center [633, 195] width 389 height 28
click at [694, 177] on p "En una mujer joven y sana, el ciclo está equilibrado." at bounding box center [633, 173] width 389 height 14
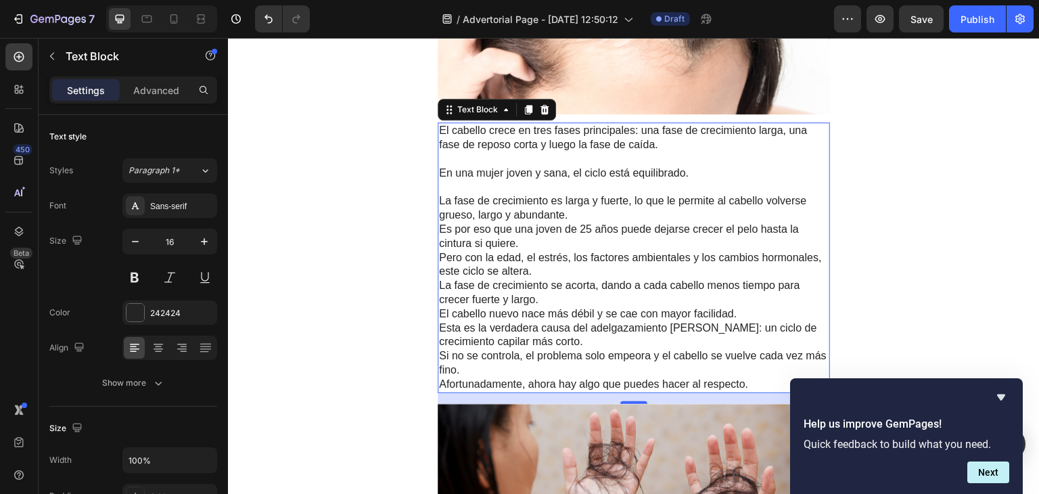
click at [606, 222] on p "La fase de crecimiento es larga y fuerte, lo que le permite al cabello volverse…" at bounding box center [633, 208] width 389 height 28
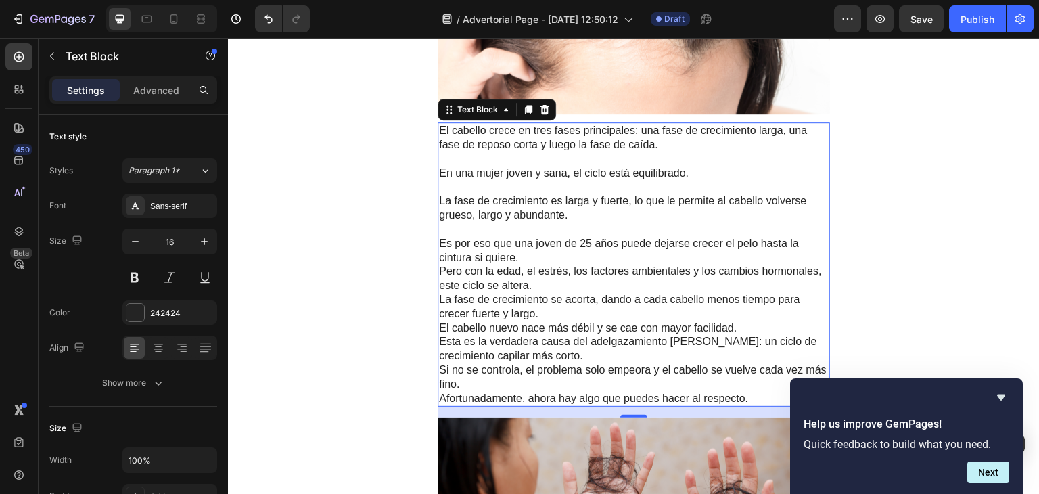
click at [567, 258] on p "Es por eso que una joven de 25 años puede dejarse crecer el pelo hasta la cintu…" at bounding box center [633, 251] width 389 height 28
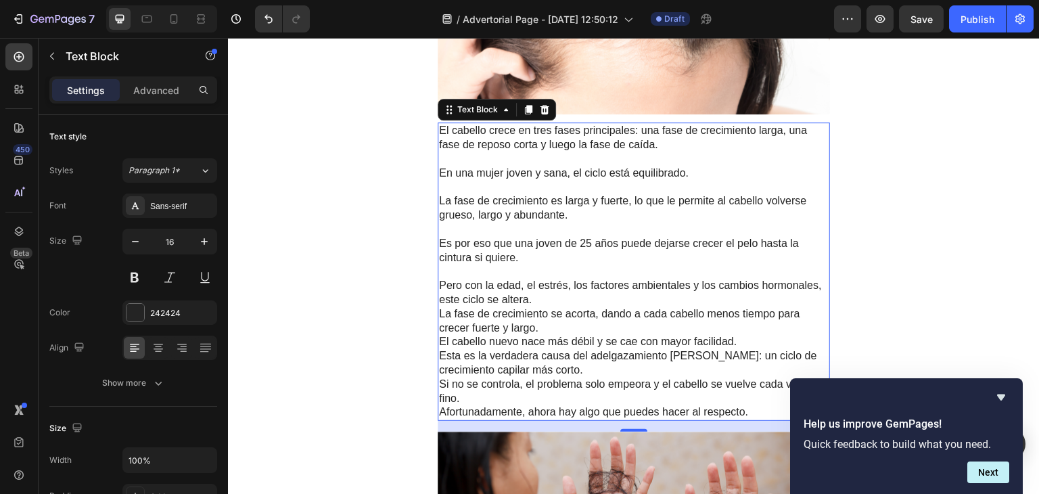
scroll to position [1160, 0]
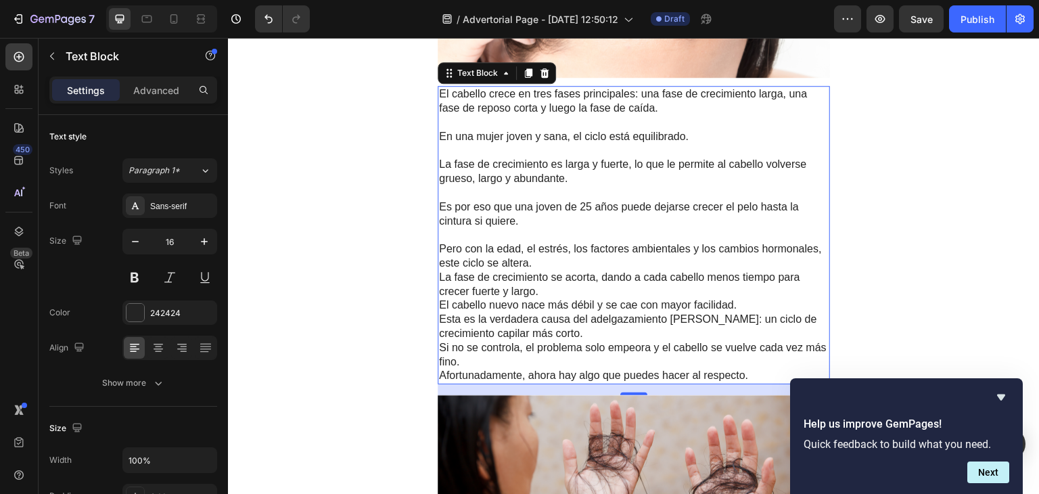
click at [554, 270] on p "Pero con la edad, el estrés, los factores ambientales y los cambios hormonales,…" at bounding box center [633, 256] width 389 height 28
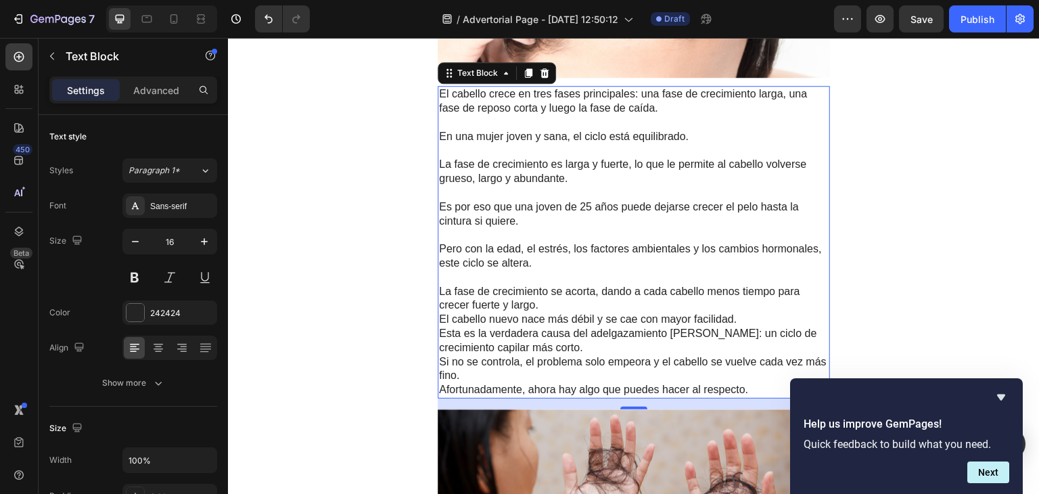
click at [560, 312] on p "La fase de crecimiento se acorta, dando a cada cabello menos tiempo para crecer…" at bounding box center [633, 299] width 389 height 28
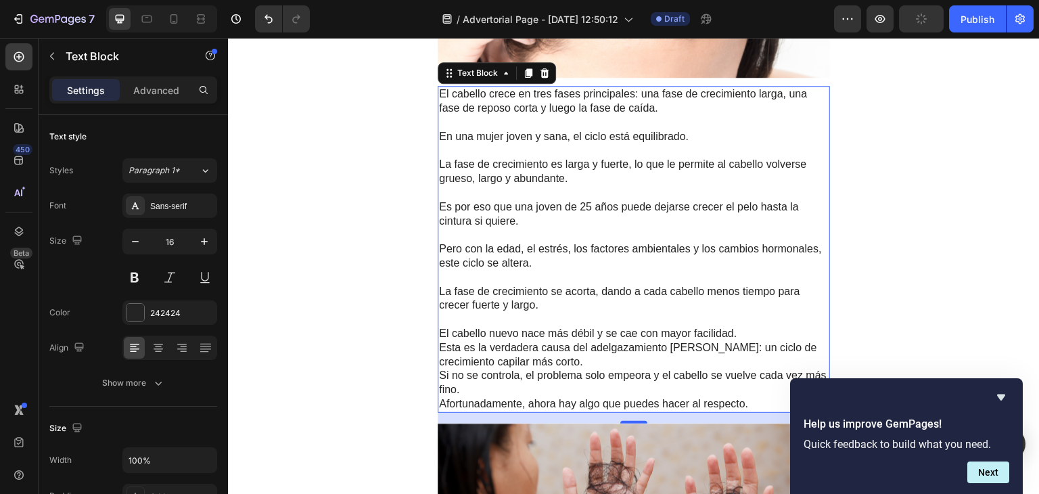
click at [592, 369] on p "Esta es la verdadera causa del adelgazamiento [PERSON_NAME]: un ciclo de crecim…" at bounding box center [633, 355] width 389 height 28
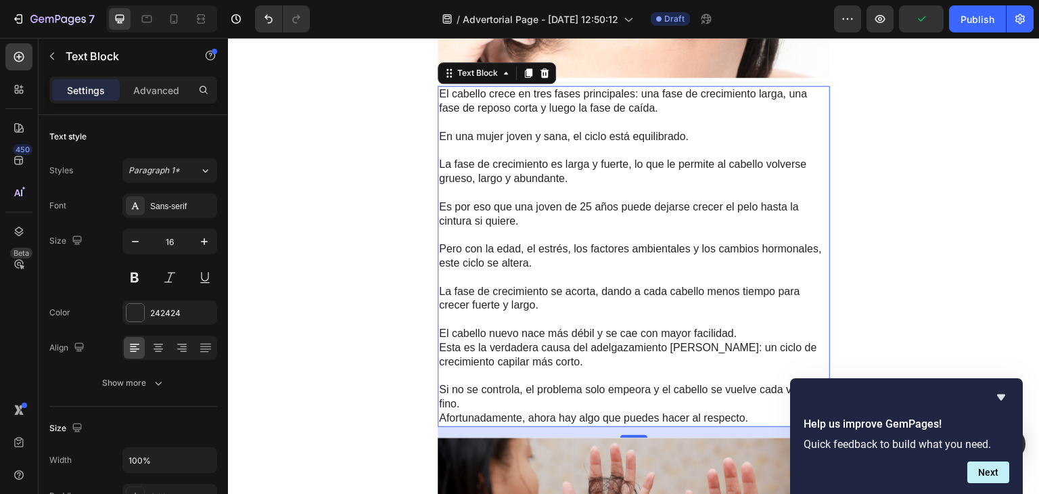
click at [738, 337] on p "El cabello nuevo nace más débil y se cae con mayor facilidad." at bounding box center [633, 334] width 389 height 14
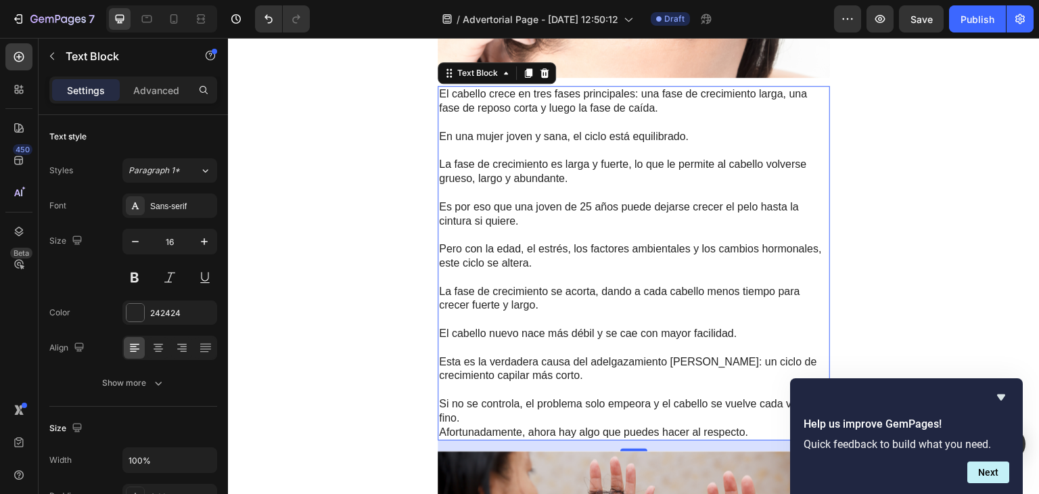
scroll to position [1213, 0]
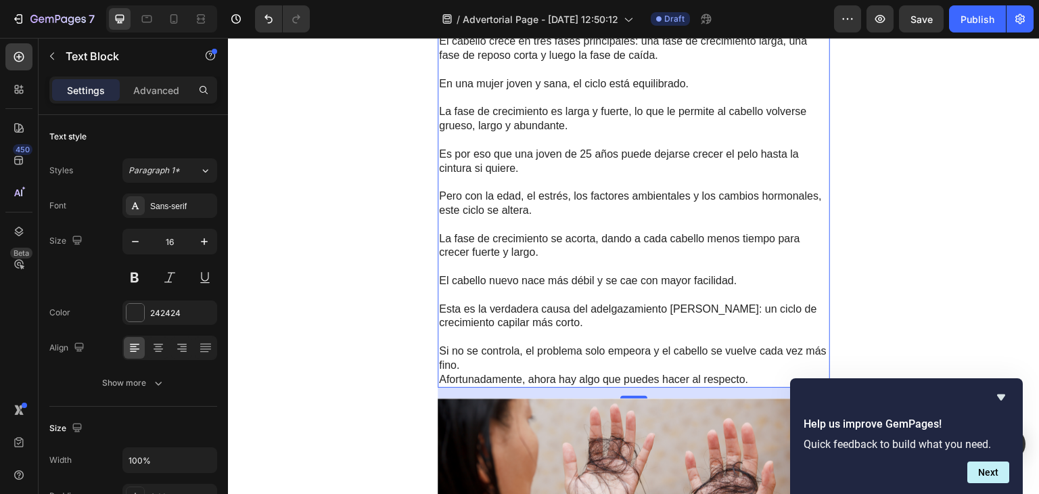
click at [532, 373] on p "Si no se controla, el problema solo empeora y el cabello se vuelve cada vez más…" at bounding box center [633, 358] width 389 height 28
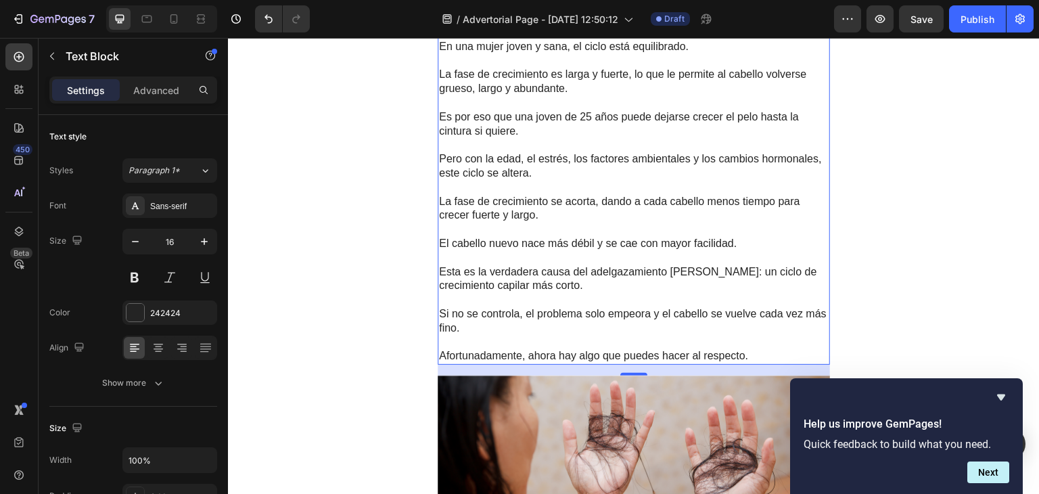
scroll to position [1255, 0]
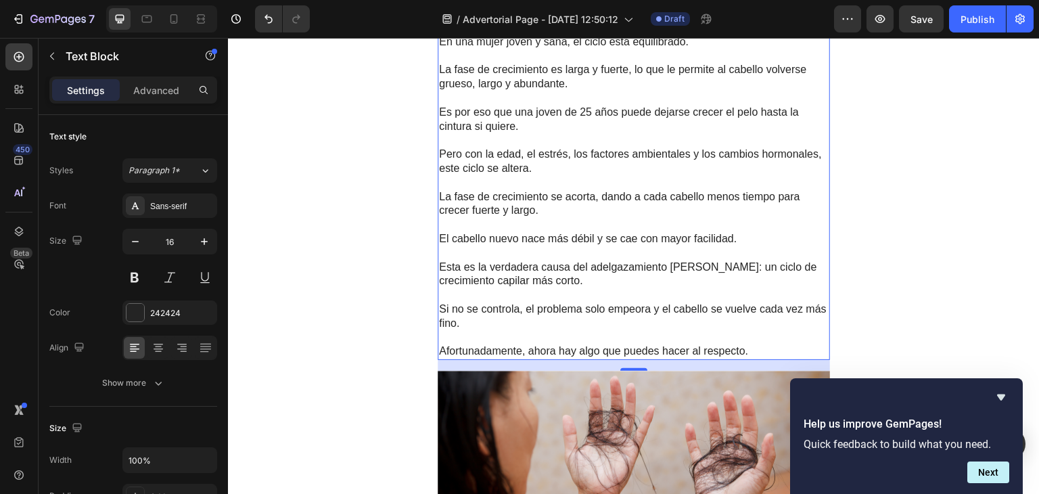
click at [723, 275] on p "Esta es la verdadera causa del adelgazamiento [PERSON_NAME]: un ciclo de crecim…" at bounding box center [633, 274] width 389 height 28
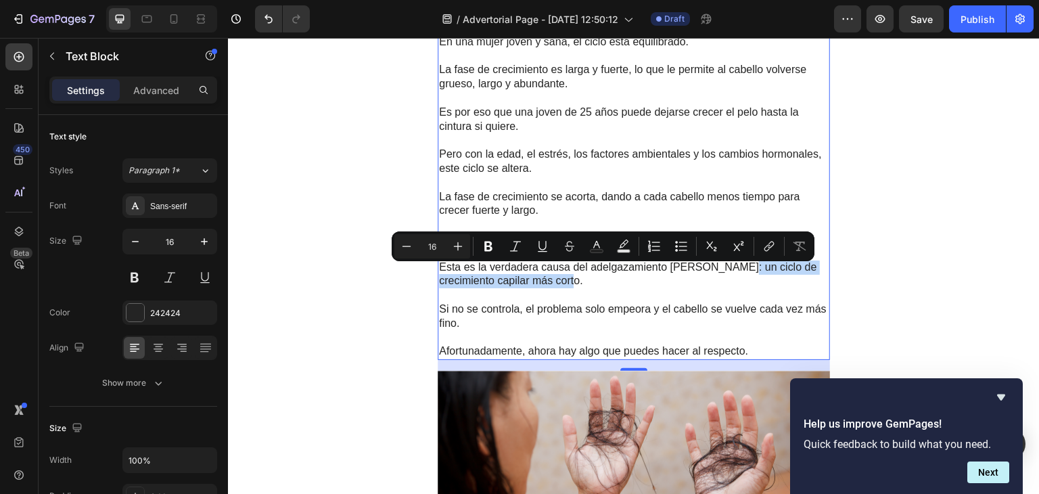
drag, startPoint x: 723, startPoint y: 275, endPoint x: 764, endPoint y: 291, distance: 43.9
click at [764, 289] on p "Esta es la verdadera causa del adelgazamiento [PERSON_NAME]: un ciclo de crecim…" at bounding box center [633, 274] width 389 height 28
click at [488, 245] on icon "Editor contextual toolbar" at bounding box center [488, 246] width 14 height 14
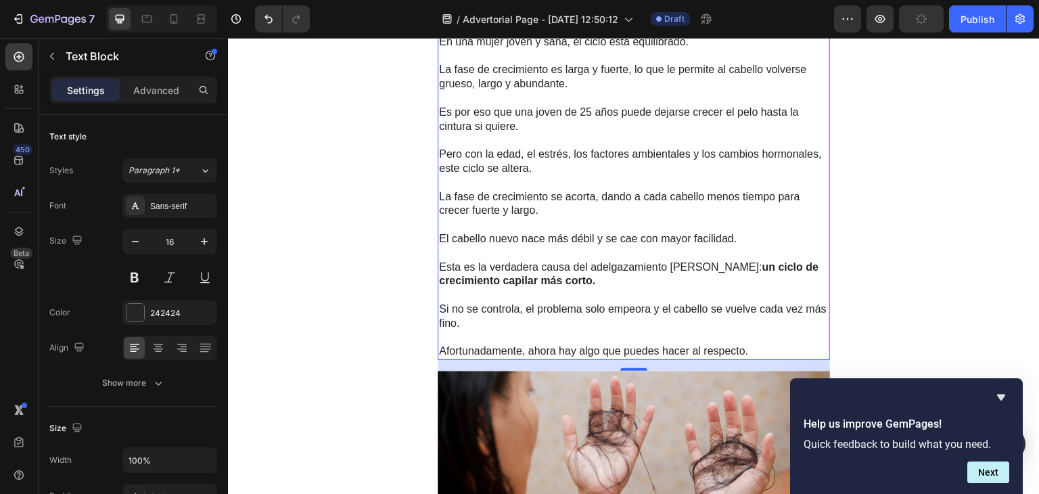
click at [490, 353] on p "Afortunadamente, ahora hay algo que puedes hacer al respecto." at bounding box center [633, 351] width 389 height 14
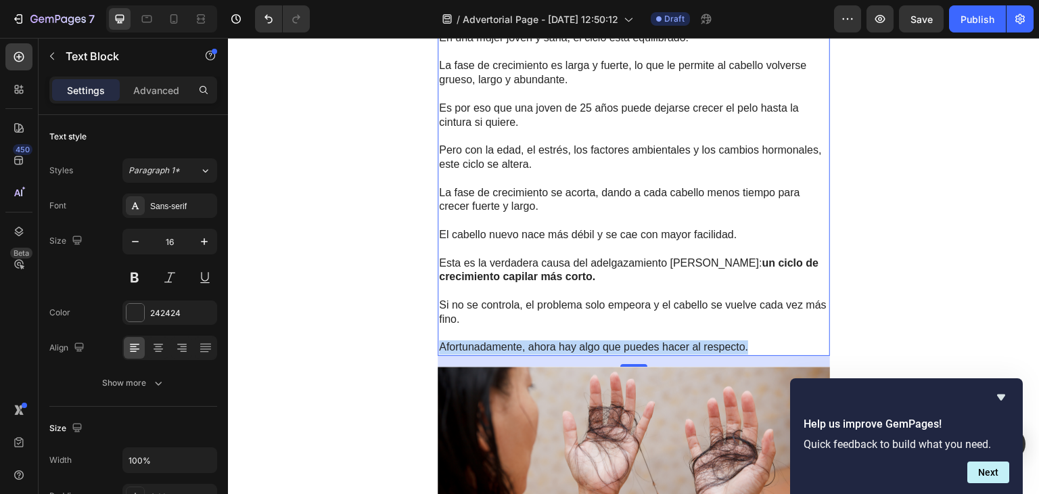
scroll to position [1298, 0]
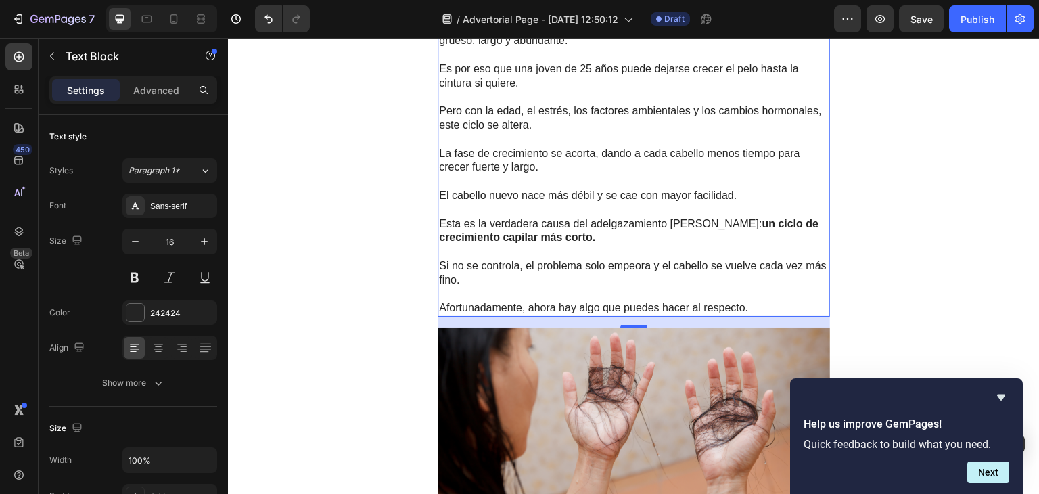
click at [741, 301] on p "Rich Text Editor. Editing area: main" at bounding box center [633, 294] width 389 height 14
click at [748, 313] on p "Afortunadamente, ahora hay algo que puedes hacer al respecto." at bounding box center [633, 308] width 389 height 14
click at [663, 239] on p "Esta es la verdadera causa del adelgazamiento [PERSON_NAME]: un ciclo de crecim…" at bounding box center [633, 231] width 389 height 28
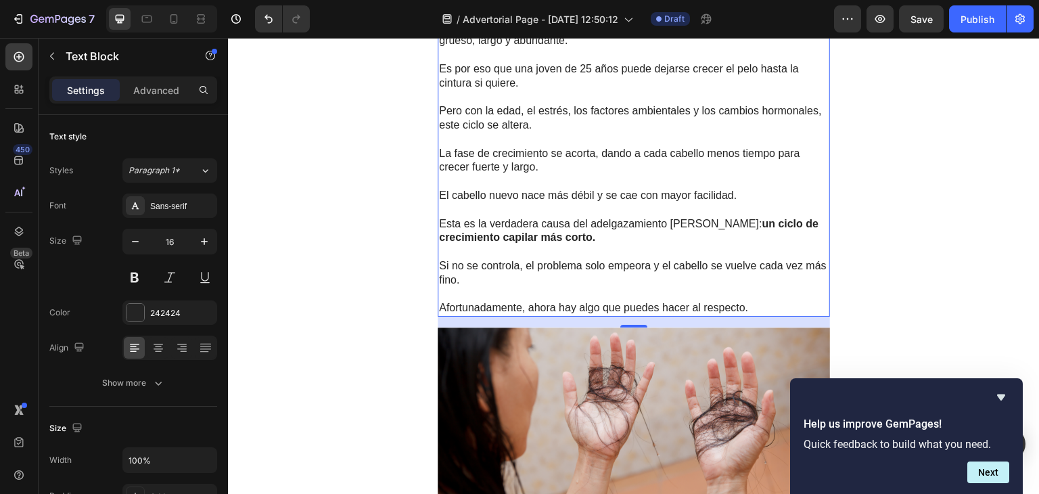
click at [663, 239] on p "Esta es la verdadera causa del adelgazamiento [PERSON_NAME]: un ciclo de crecim…" at bounding box center [633, 231] width 389 height 28
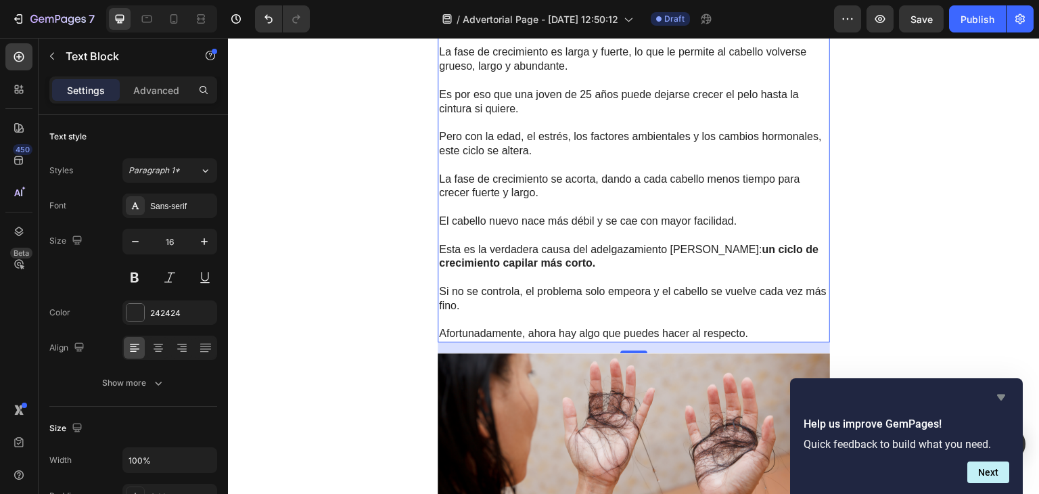
click at [1001, 392] on icon "Hide survey" at bounding box center [1001, 397] width 16 height 16
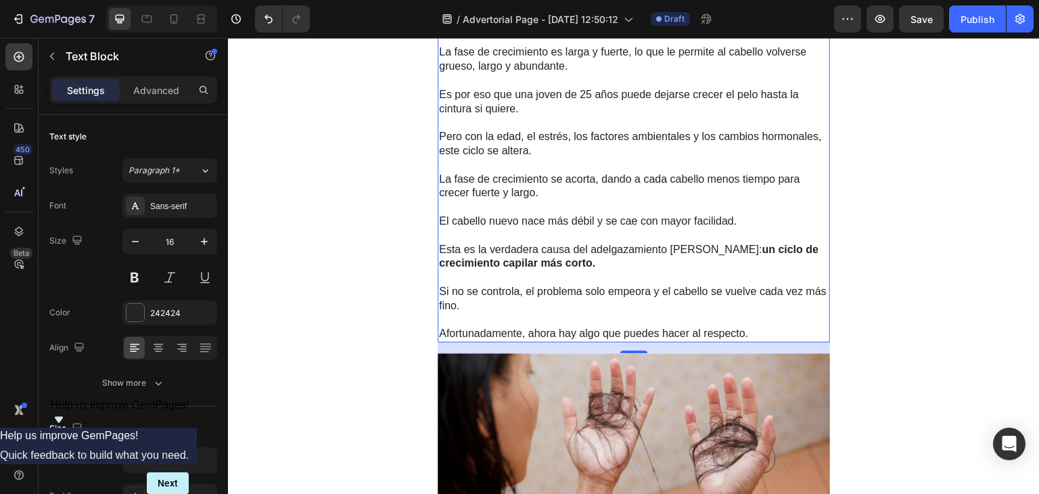
click at [663, 327] on p "Rich Text Editor. Editing area: main" at bounding box center [633, 320] width 389 height 14
click at [717, 339] on p "Afortunadamente, ahora hay algo que puedes hacer al respecto." at bounding box center [633, 334] width 389 height 14
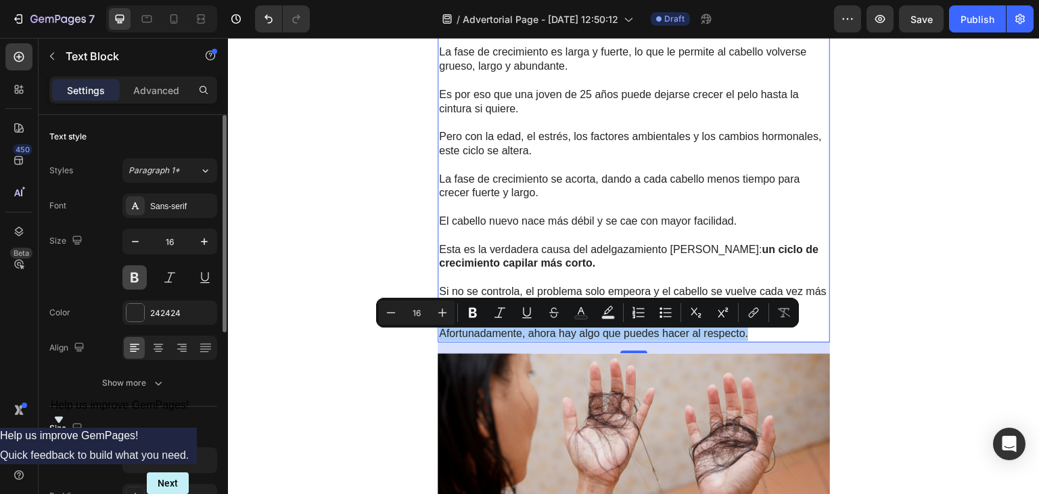
click at [131, 279] on button at bounding box center [134, 277] width 24 height 24
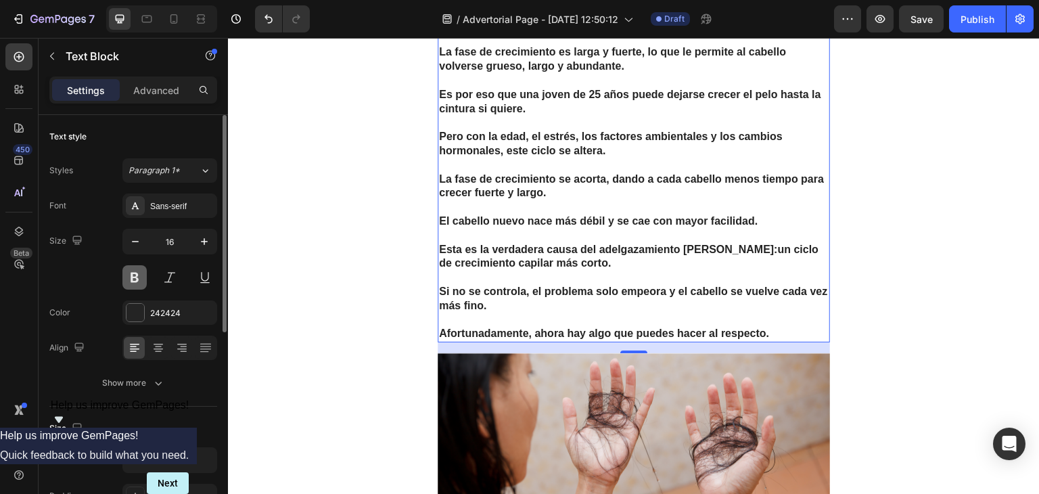
click at [135, 277] on button at bounding box center [134, 277] width 24 height 24
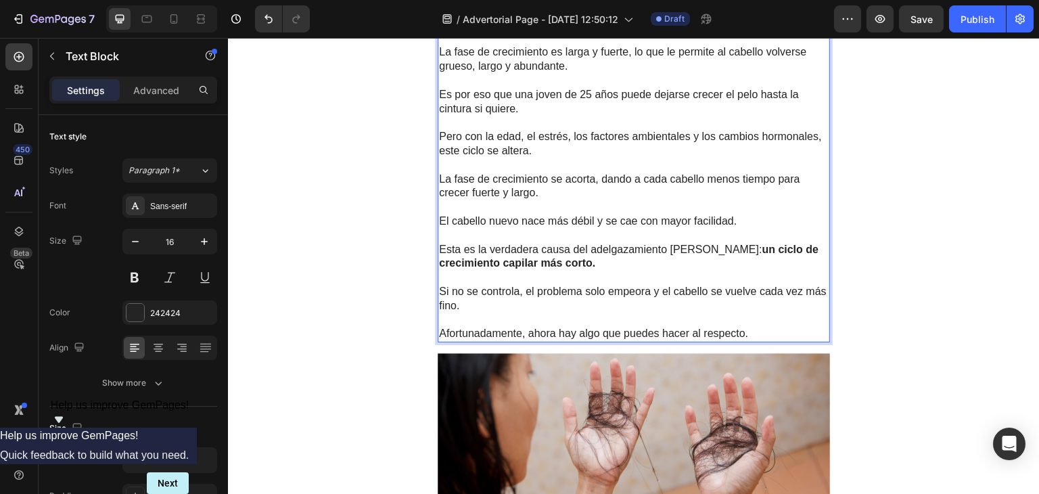
click at [586, 337] on p "Afortunadamente, ahora hay algo que puedes hacer al respecto." at bounding box center [633, 334] width 389 height 14
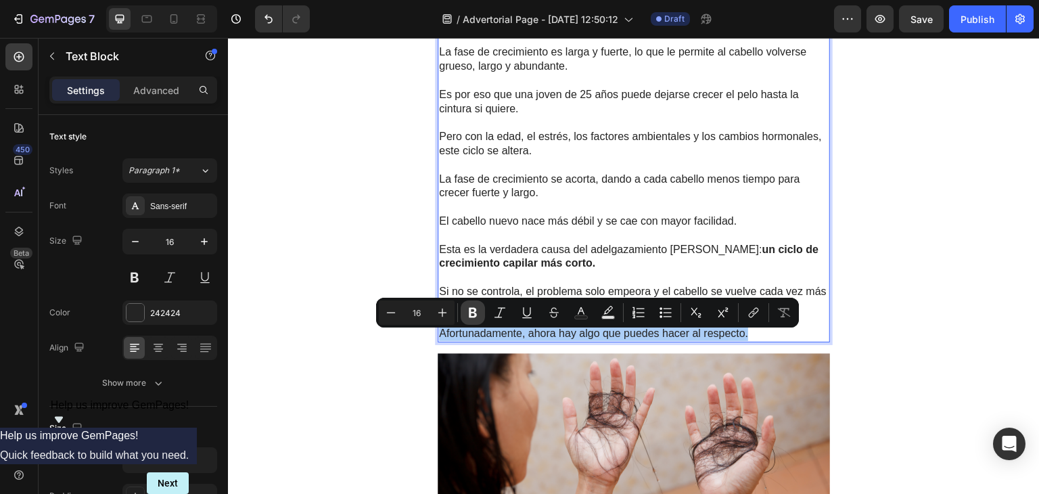
click at [473, 312] on icon "Editor contextual toolbar" at bounding box center [473, 313] width 8 height 10
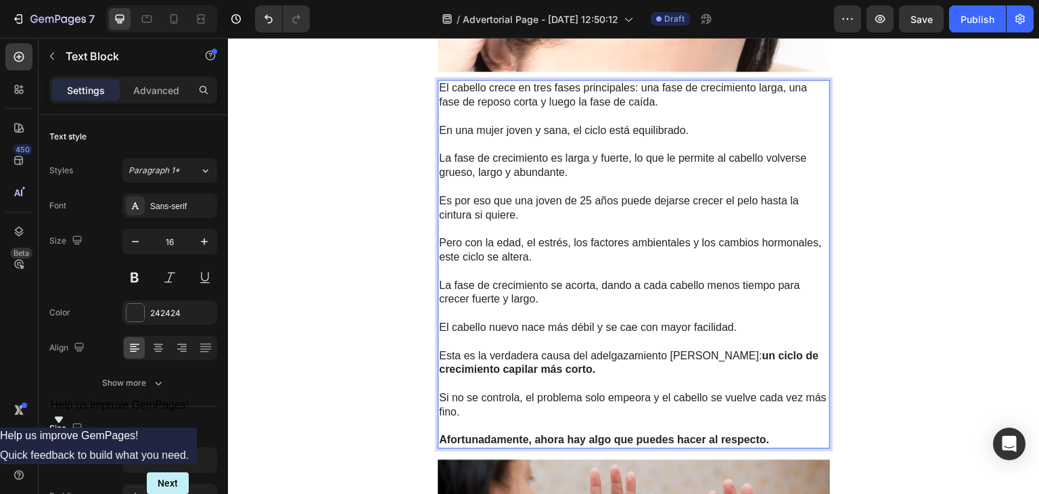
scroll to position [1167, 0]
click at [667, 272] on p "Rich Text Editor. Editing area: main" at bounding box center [633, 271] width 389 height 14
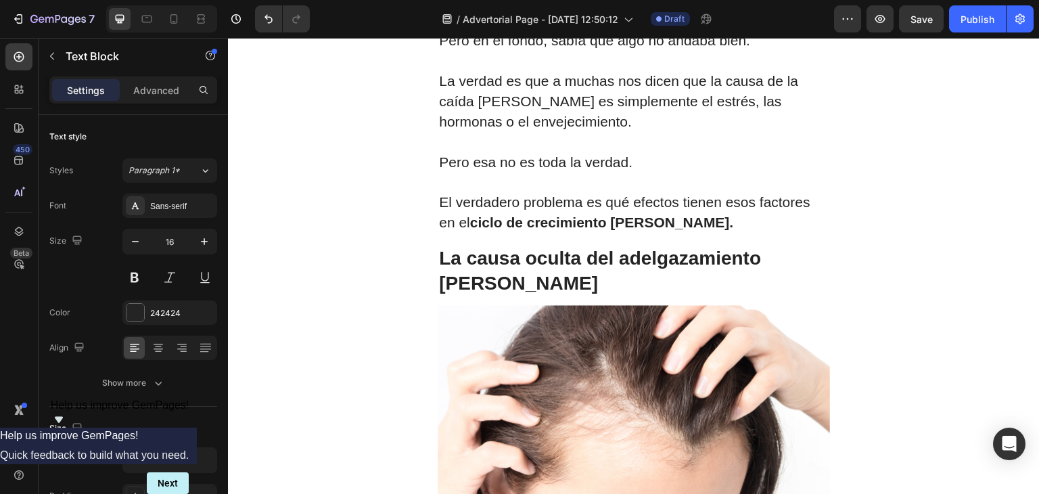
scroll to position [729, 0]
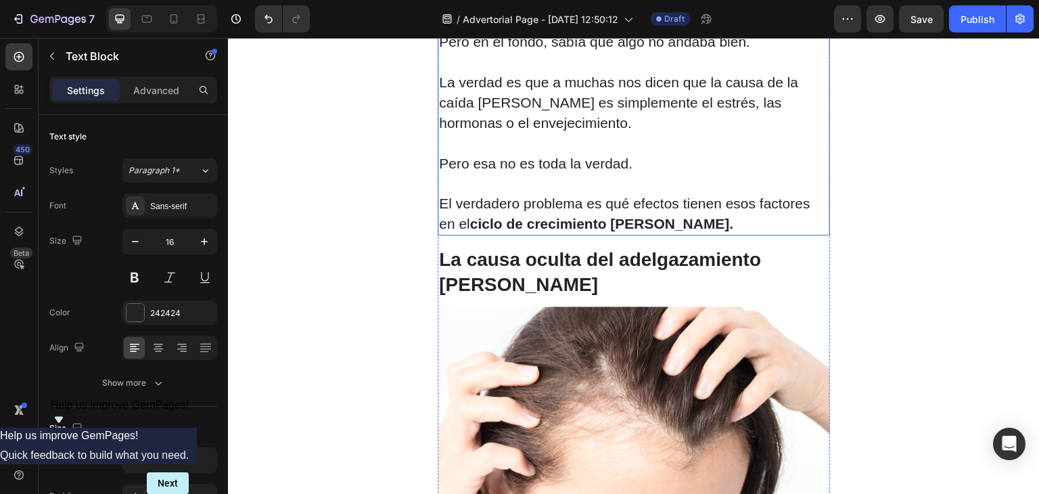
click at [610, 210] on span "El verdadero problema es qué efectos tienen esos factores en el ciclo de crecim…" at bounding box center [624, 213] width 371 height 36
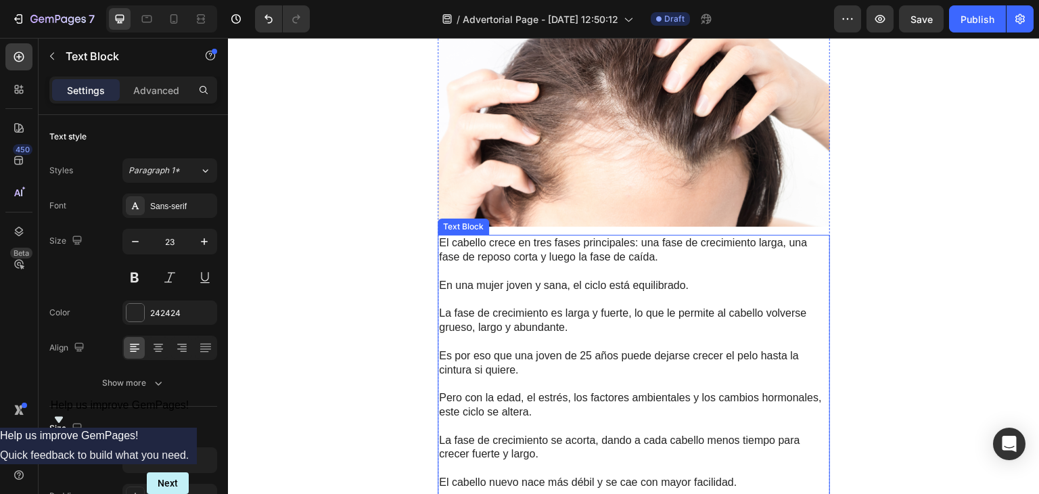
scroll to position [1012, 0]
click at [594, 348] on p "Rich Text Editor. Editing area: main" at bounding box center [633, 341] width 389 height 14
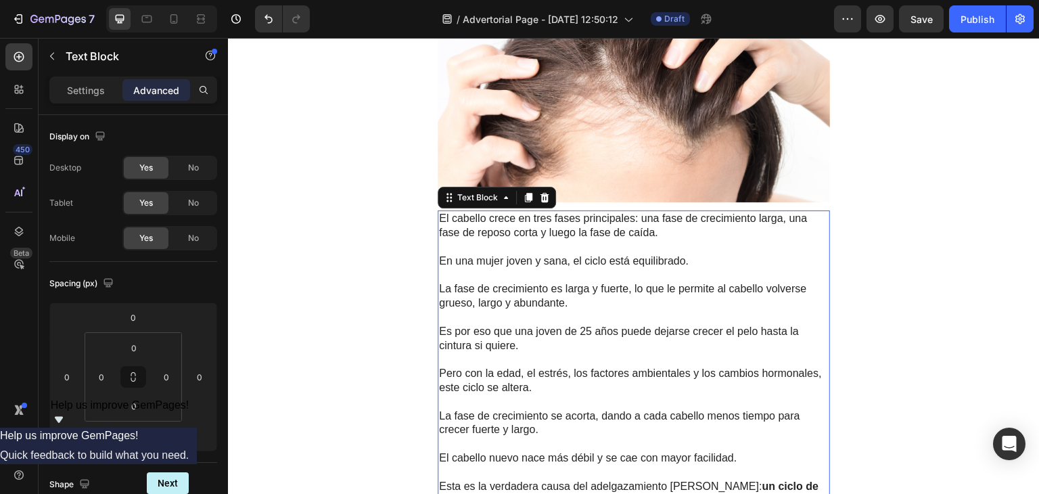
scroll to position [1041, 0]
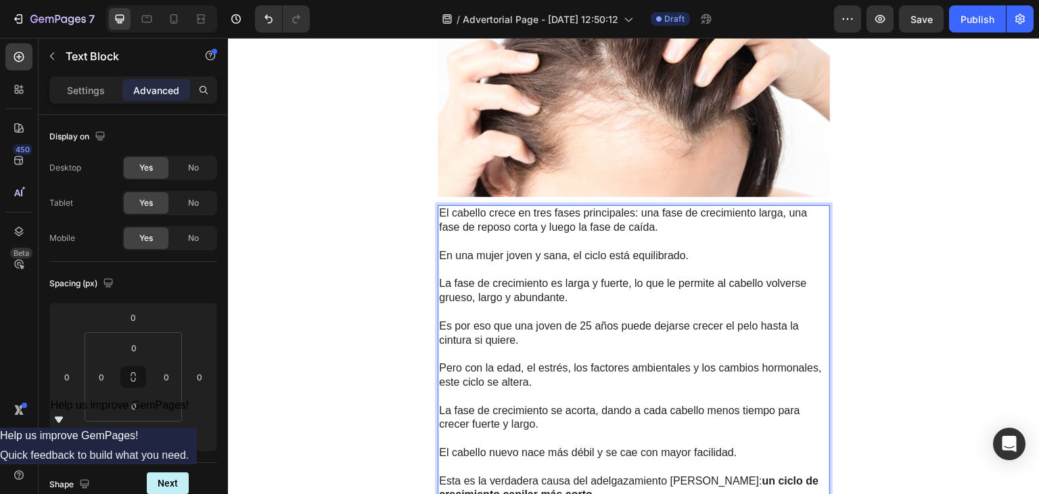
click at [534, 375] on p "Pero con la edad, el estrés, los factores ambientales y los cambios hormonales,…" at bounding box center [633, 375] width 389 height 28
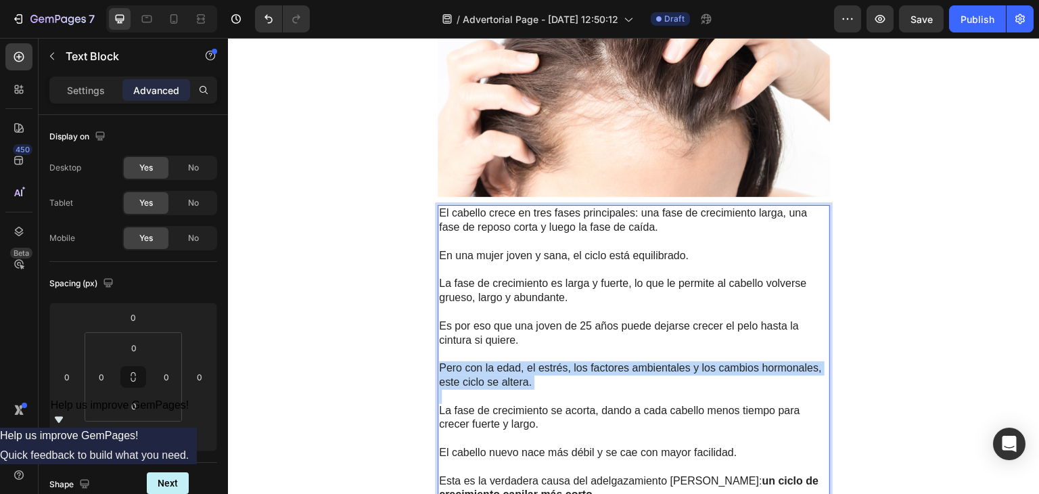
click at [534, 375] on p "Pero con la edad, el estrés, los factores ambientales y los cambios hormonales,…" at bounding box center [633, 375] width 389 height 28
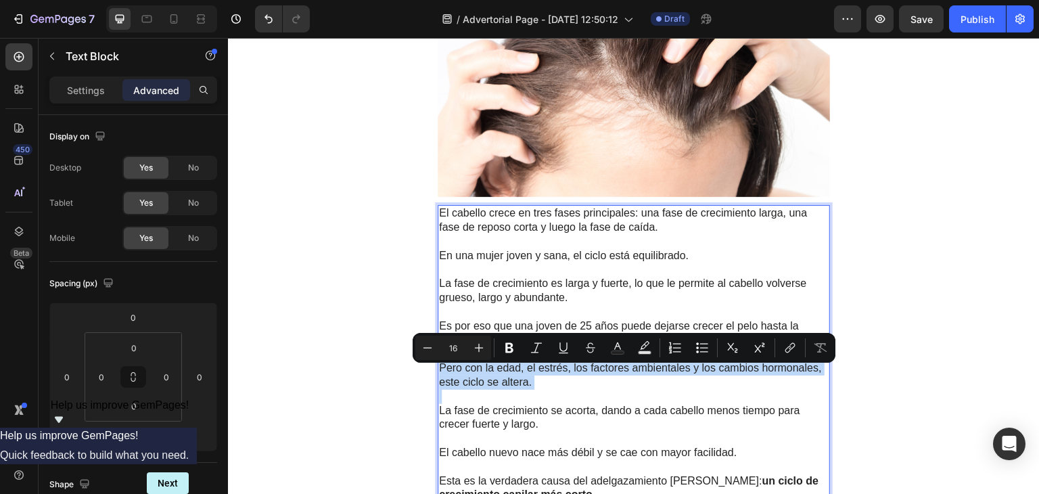
click at [551, 400] on p "Rich Text Editor. Editing area: main" at bounding box center [633, 396] width 389 height 14
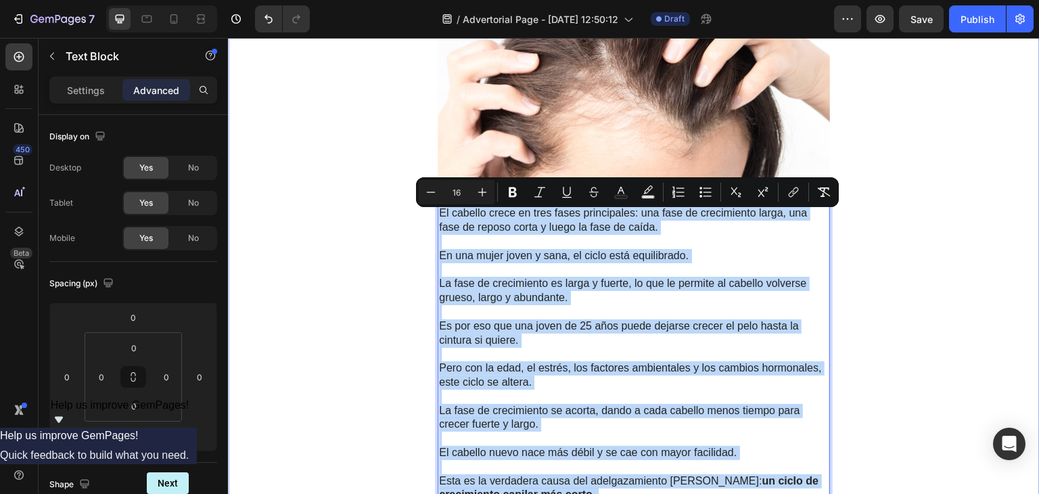
drag, startPoint x: 770, startPoint y: 358, endPoint x: 423, endPoint y: 215, distance: 375.7
click at [423, 215] on div "Image INKAFARMA LABS Heading Row ¿Cabello fino? La ciencia demuestra que ahora …" at bounding box center [633, 373] width 811 height 2698
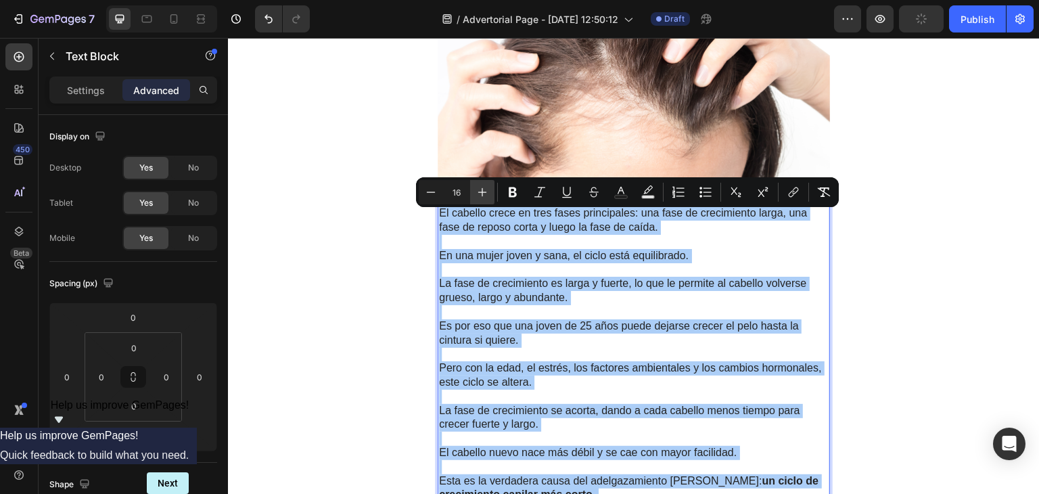
click at [483, 191] on icon "Editor contextual toolbar" at bounding box center [482, 192] width 14 height 14
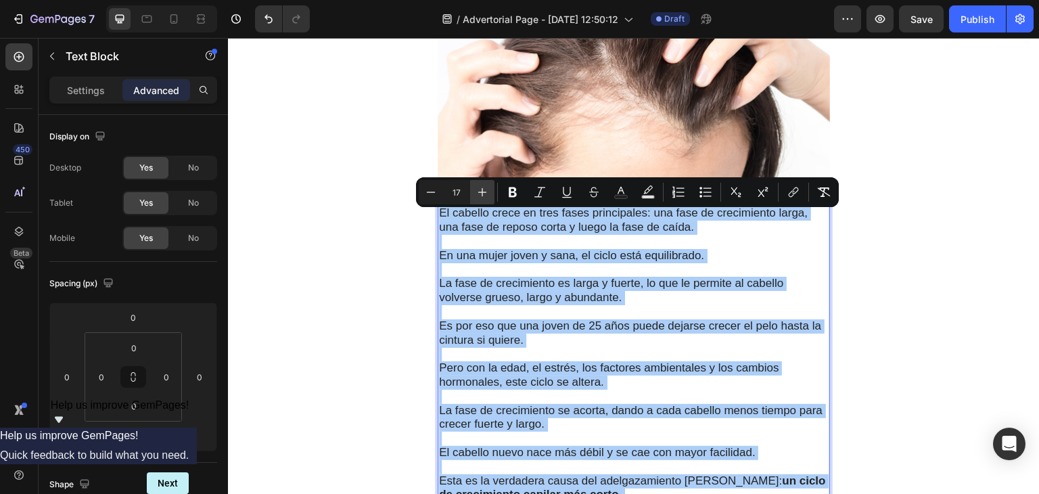
click at [483, 191] on icon "Editor contextual toolbar" at bounding box center [482, 192] width 14 height 14
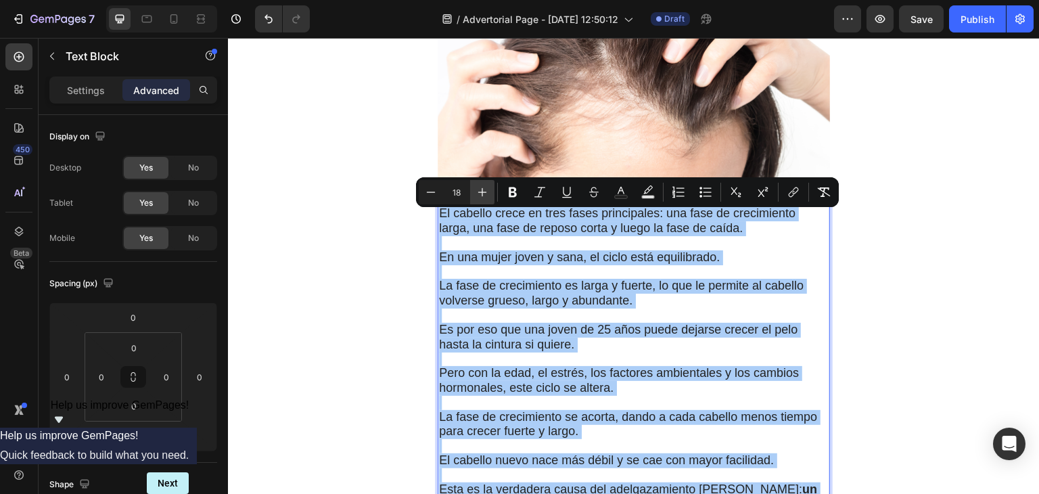
click at [483, 191] on icon "Editor contextual toolbar" at bounding box center [482, 192] width 14 height 14
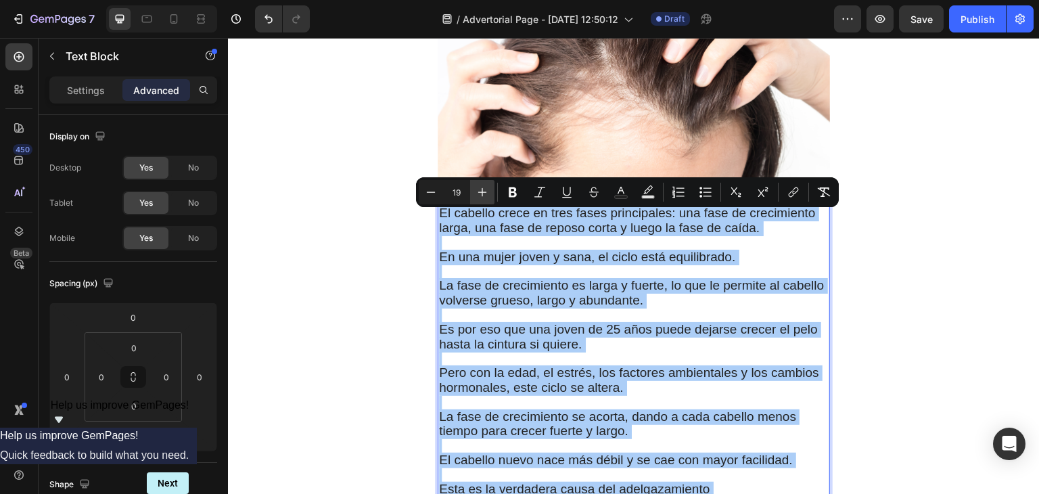
click at [483, 191] on icon "Editor contextual toolbar" at bounding box center [482, 192] width 14 height 14
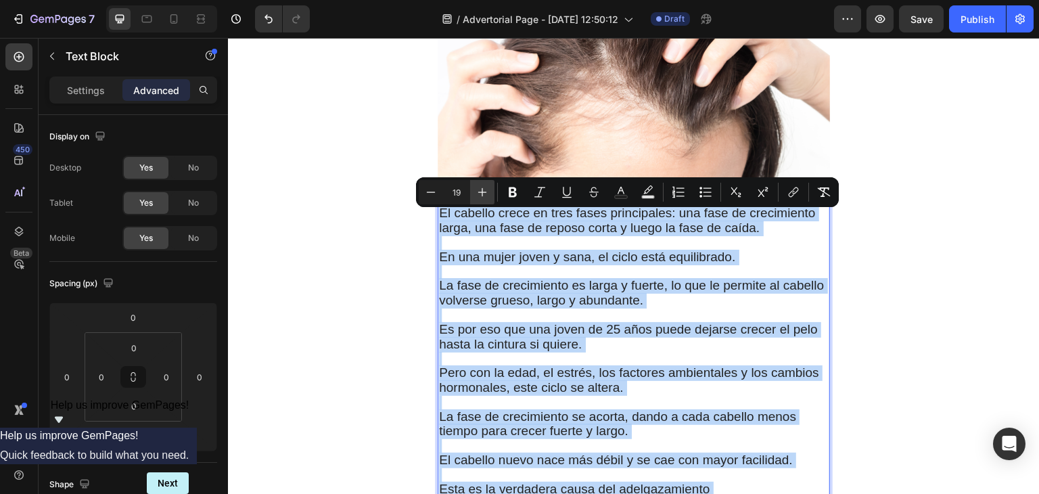
type input "20"
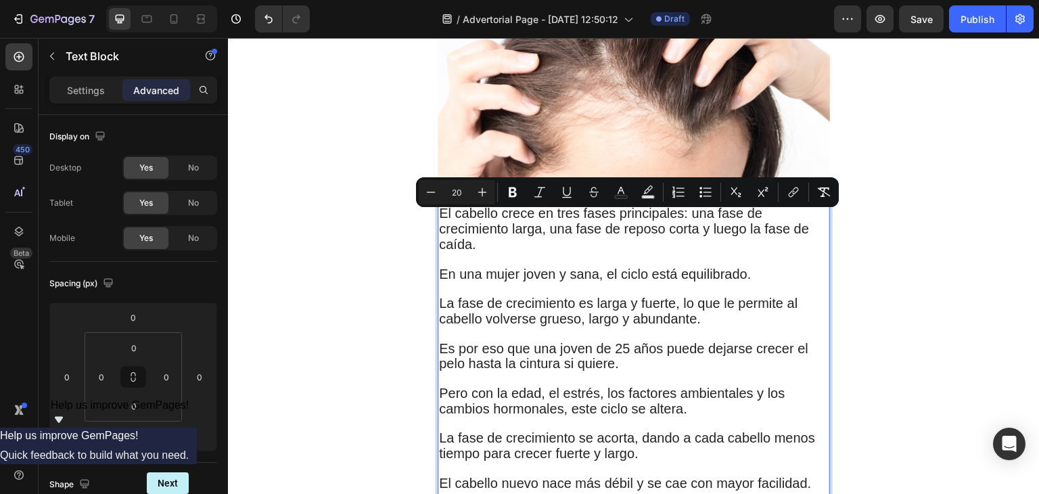
click at [570, 310] on span "La fase de crecimiento es larga y fuerte, lo que le permite al cabello volverse…" at bounding box center [618, 310] width 358 height 30
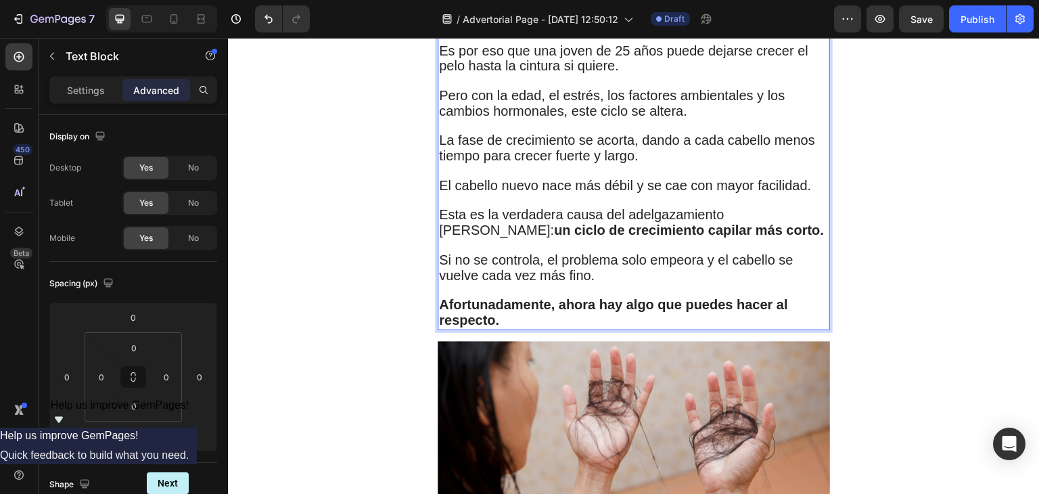
scroll to position [1341, 0]
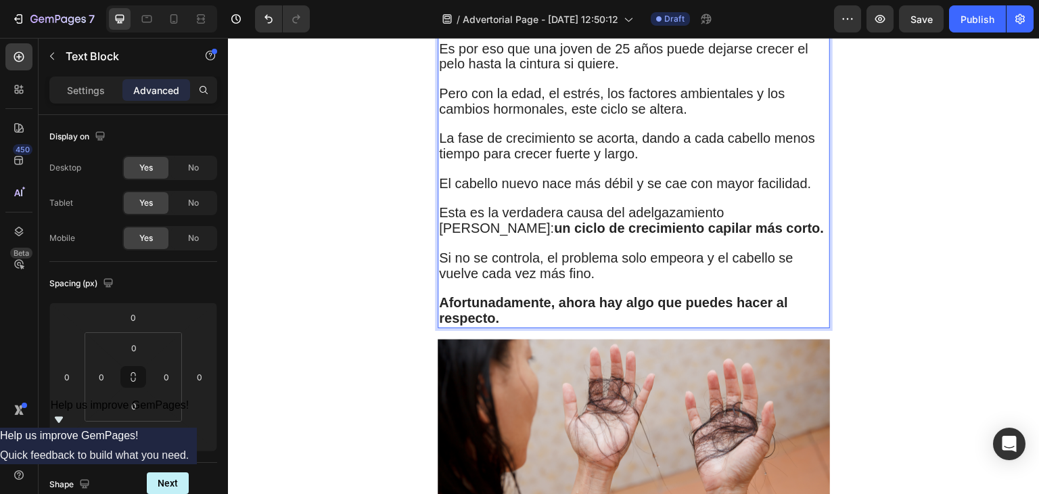
click at [621, 201] on p "Rich Text Editor. Editing area: main" at bounding box center [633, 199] width 389 height 14
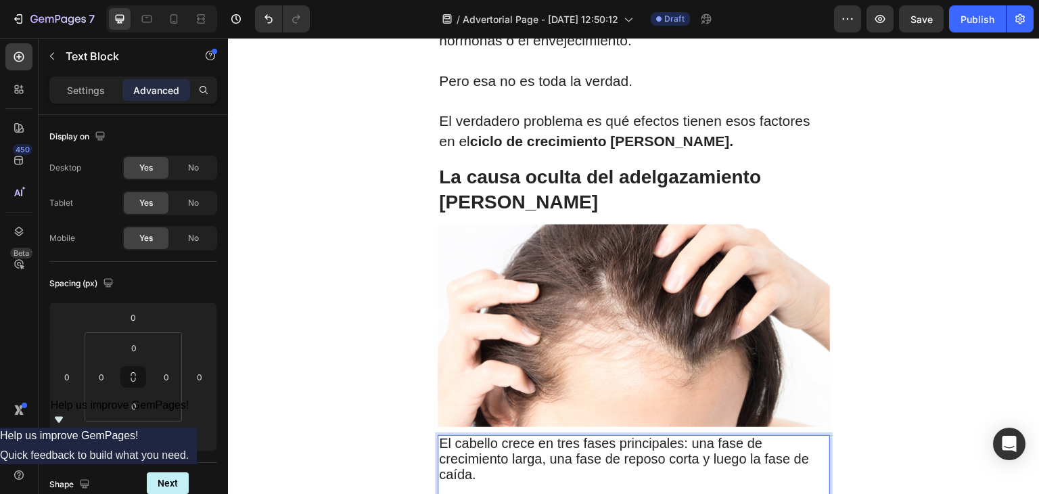
scroll to position [811, 0]
click at [566, 187] on p "La causa oculta del adelgazamiento [PERSON_NAME]" at bounding box center [633, 190] width 389 height 49
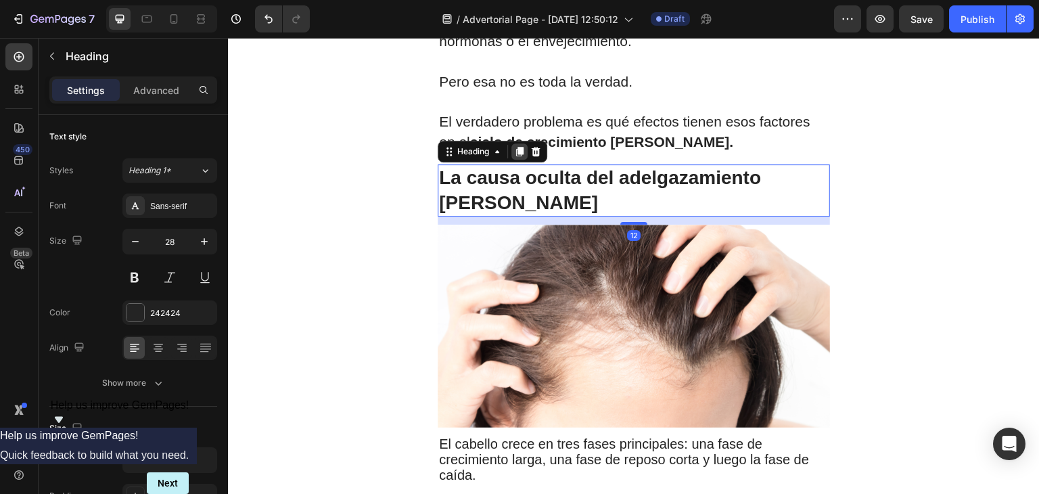
click at [516, 156] on icon at bounding box center [519, 151] width 7 height 9
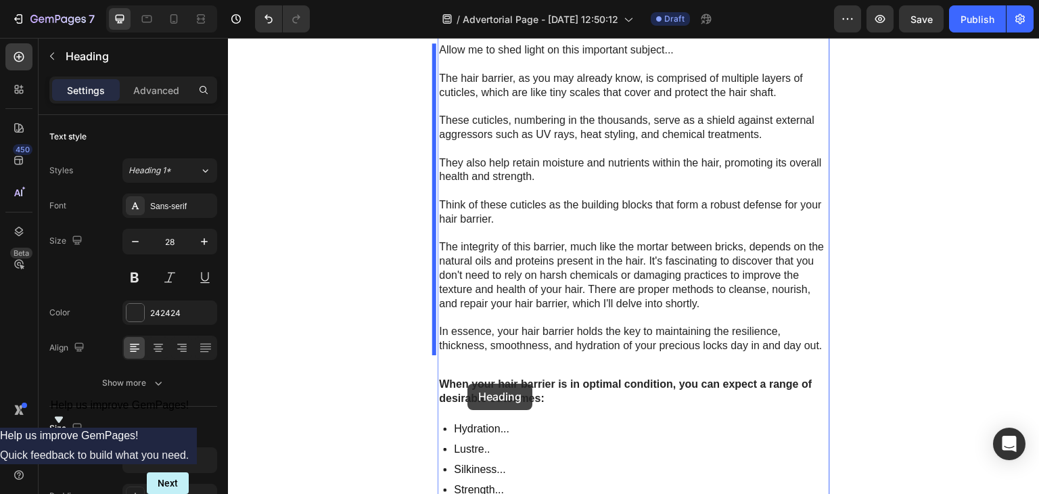
scroll to position [2349, 0]
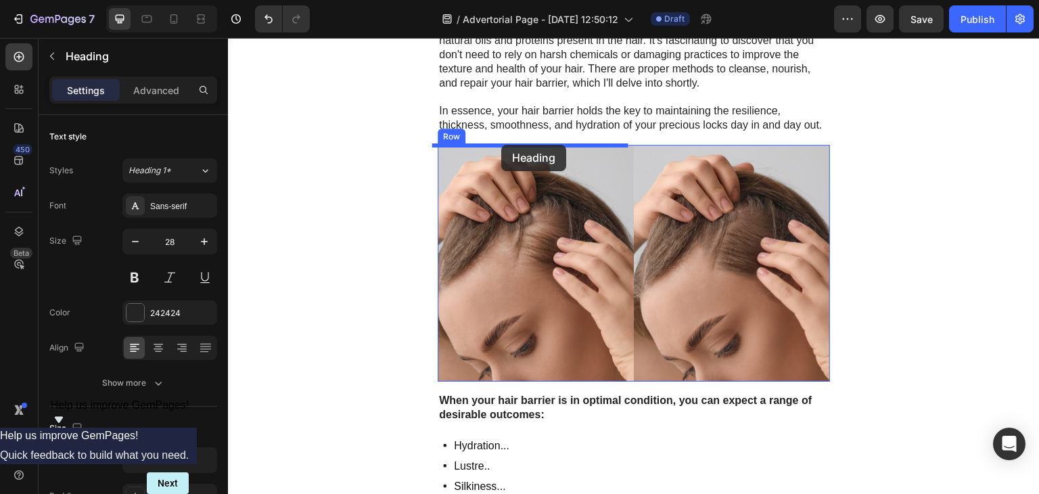
drag, startPoint x: 454, startPoint y: 223, endPoint x: 501, endPoint y: 144, distance: 92.2
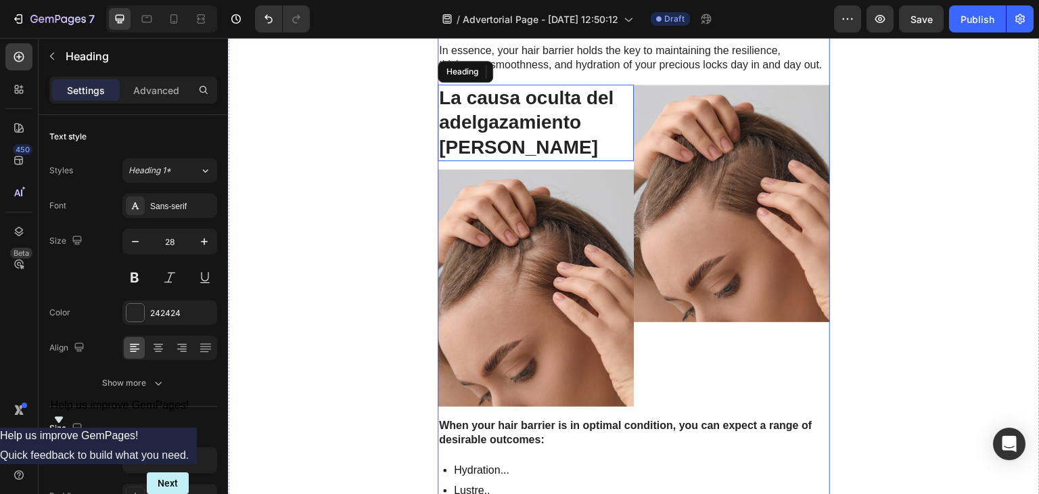
scroll to position [2289, 0]
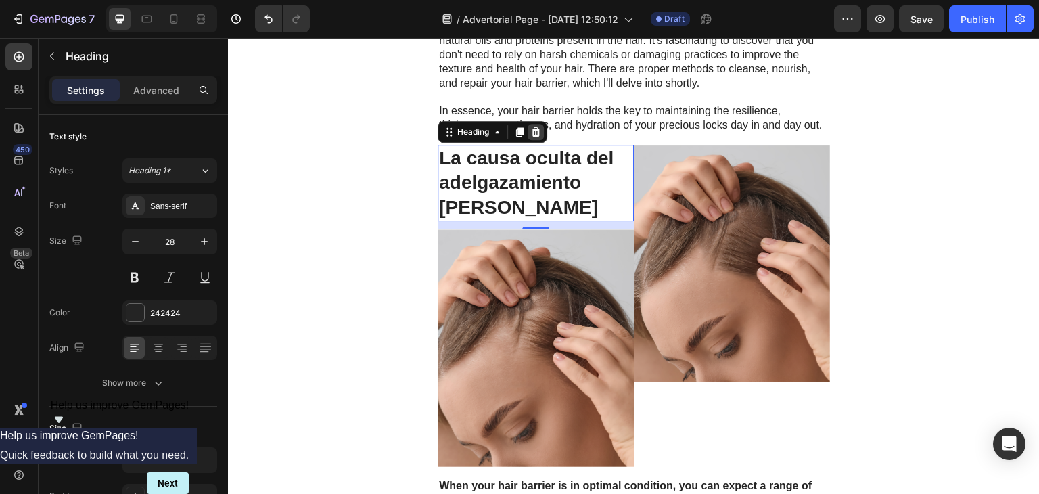
click at [532, 134] on icon at bounding box center [535, 131] width 9 height 9
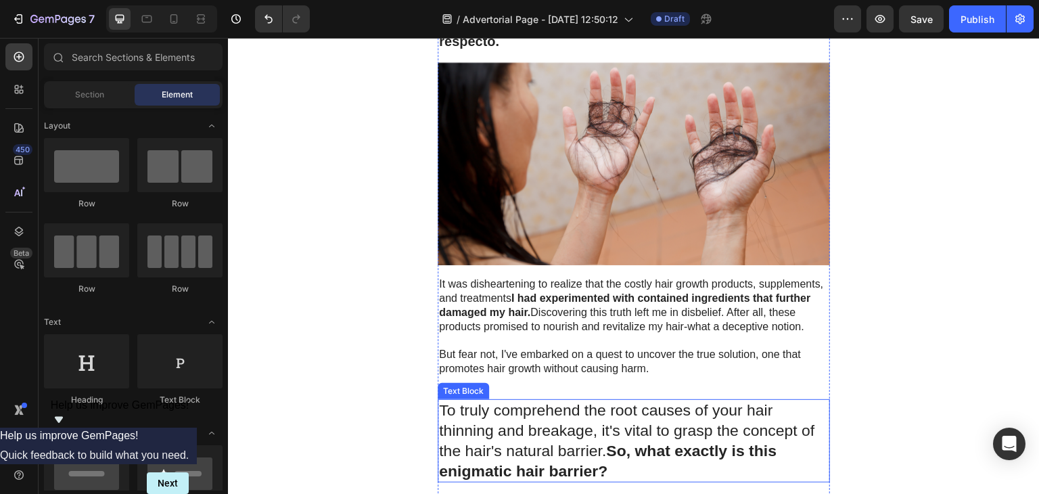
scroll to position [1669, 0]
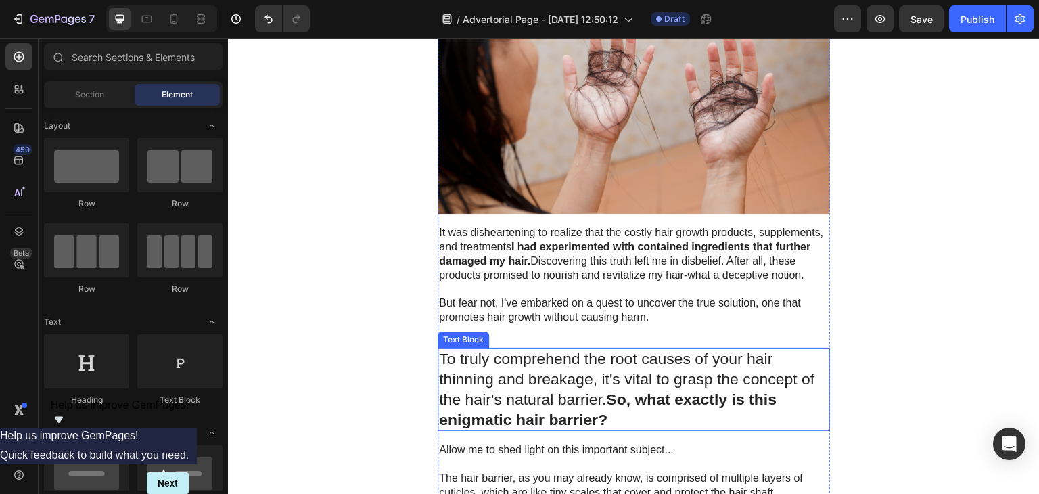
click at [569, 381] on p "To truly comprehend the root causes of your hair thinning and breakage, it's vi…" at bounding box center [633, 389] width 389 height 81
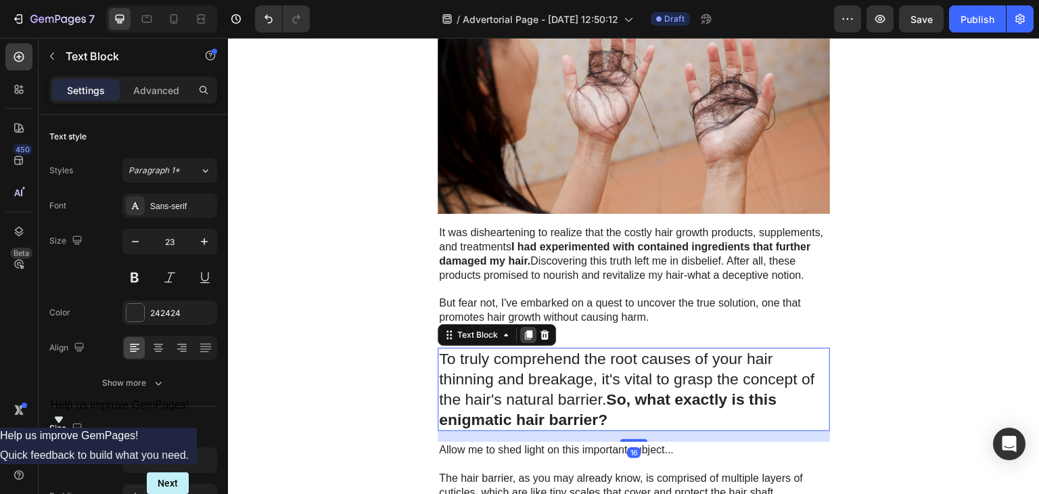
click at [525, 335] on icon at bounding box center [528, 334] width 7 height 9
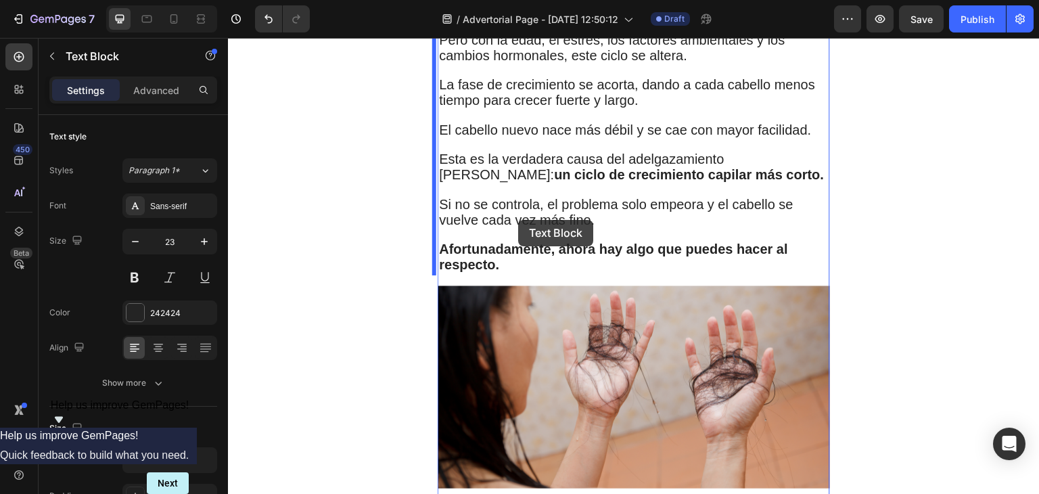
scroll to position [1371, 0]
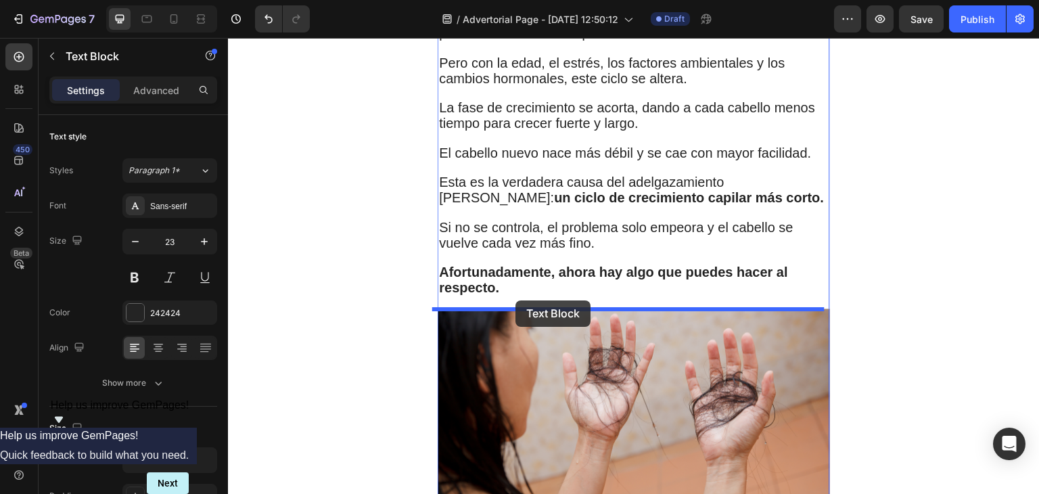
drag, startPoint x: 444, startPoint y: 348, endPoint x: 516, endPoint y: 302, distance: 85.1
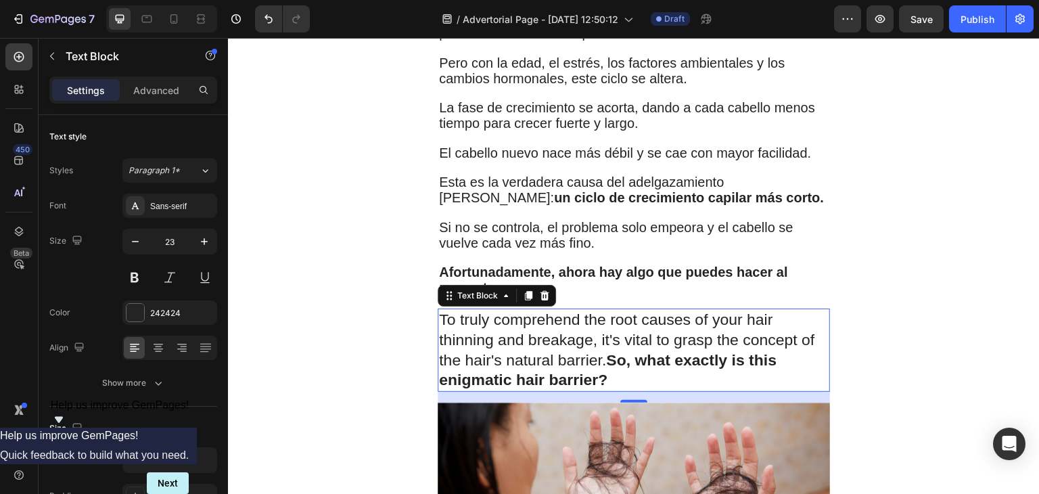
click at [523, 320] on p "To truly comprehend the root causes of your hair thinning and breakage, it's vi…" at bounding box center [633, 350] width 389 height 81
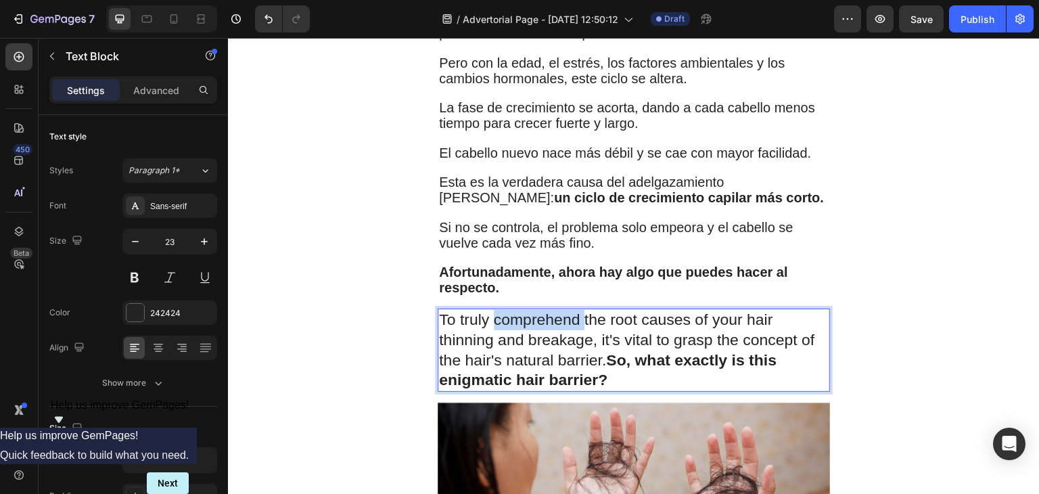
click at [523, 320] on p "To truly comprehend the root causes of your hair thinning and breakage, it's vi…" at bounding box center [633, 350] width 389 height 81
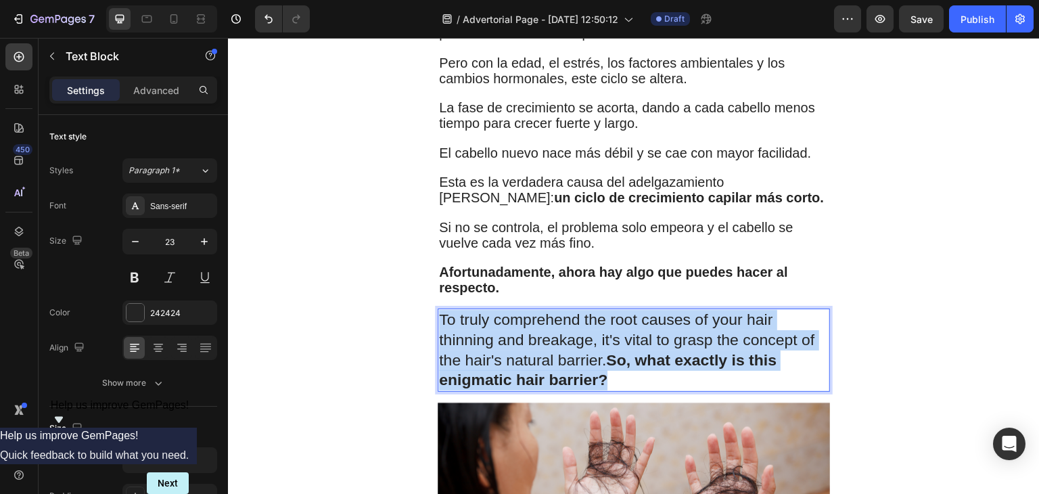
click at [523, 320] on p "To truly comprehend the root causes of your hair thinning and breakage, it's vi…" at bounding box center [633, 350] width 389 height 81
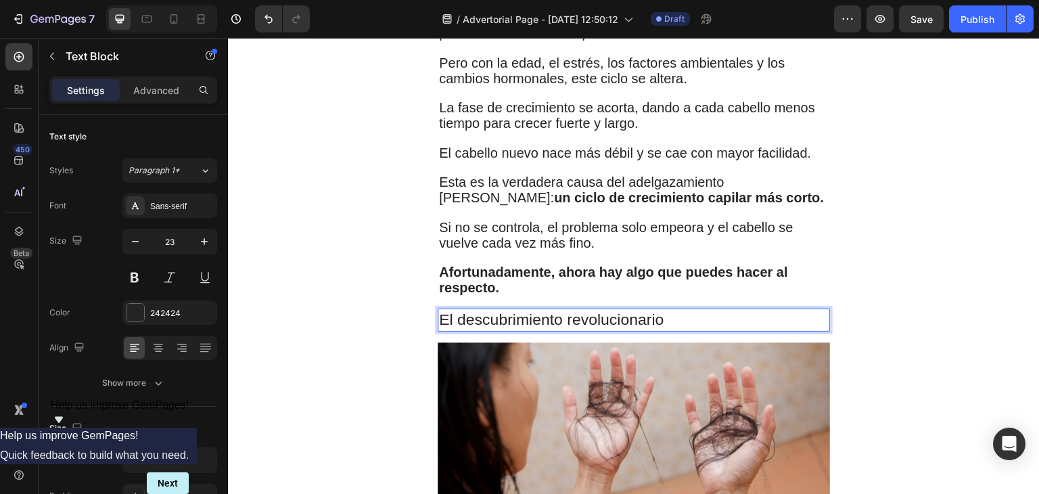
click at [671, 324] on p "El descubrimiento revolucionario" at bounding box center [633, 320] width 389 height 20
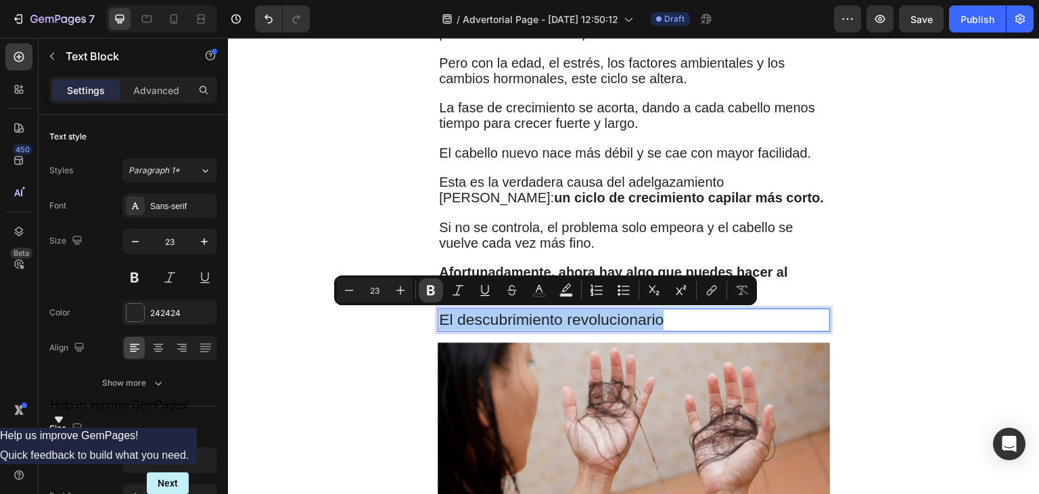
click at [437, 285] on icon "Editor contextual toolbar" at bounding box center [431, 290] width 14 height 14
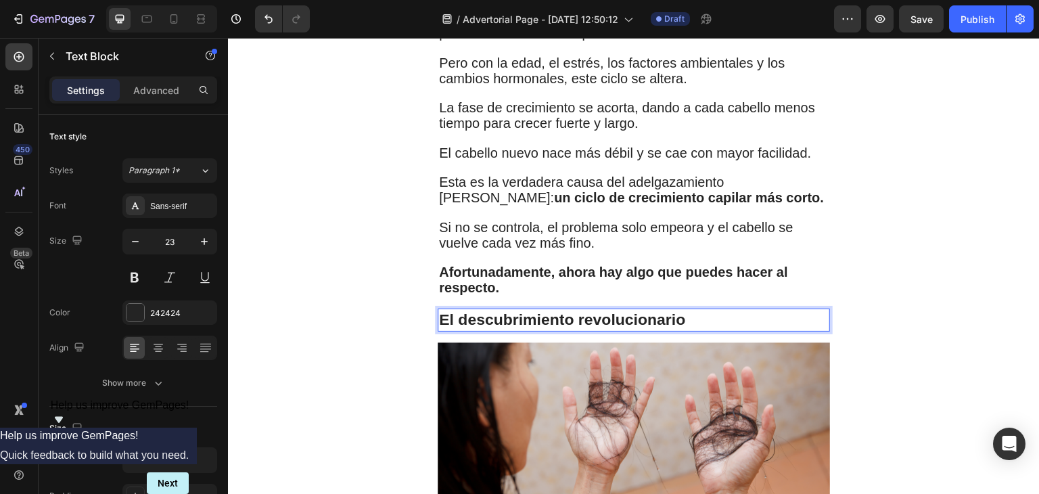
click at [461, 318] on strong "El descubrimiento revolucionario" at bounding box center [562, 319] width 246 height 18
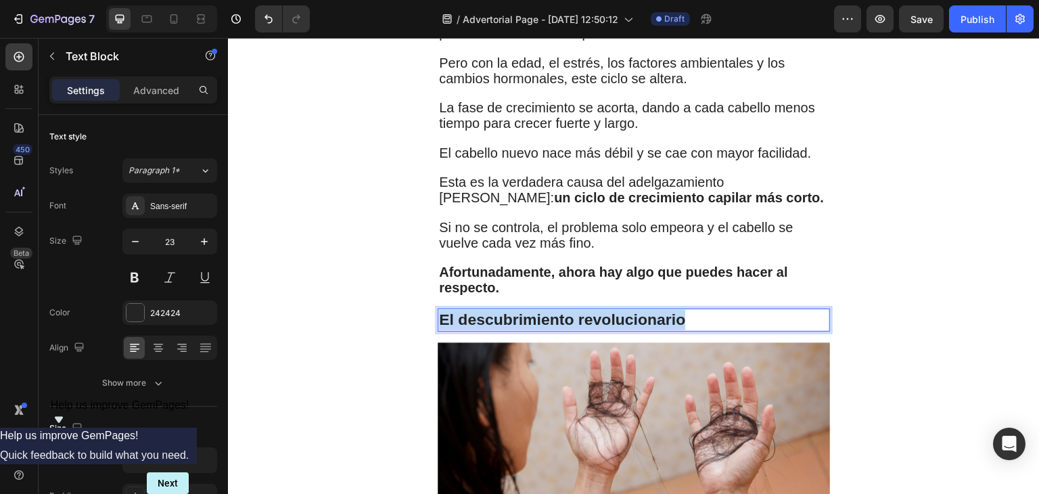
click at [461, 318] on strong "El descubrimiento revolucionario" at bounding box center [562, 319] width 246 height 18
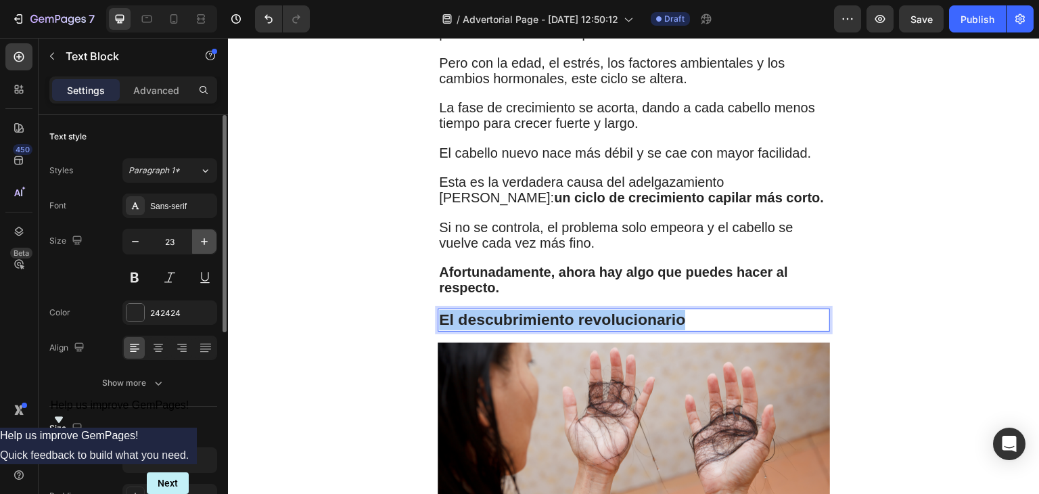
click at [203, 248] on button "button" at bounding box center [204, 241] width 24 height 24
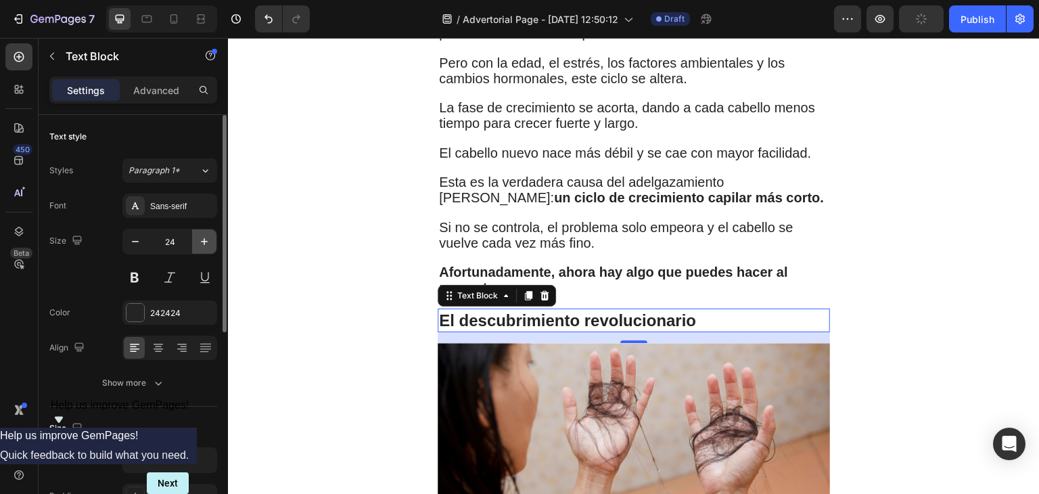
click at [203, 248] on button "button" at bounding box center [204, 241] width 24 height 24
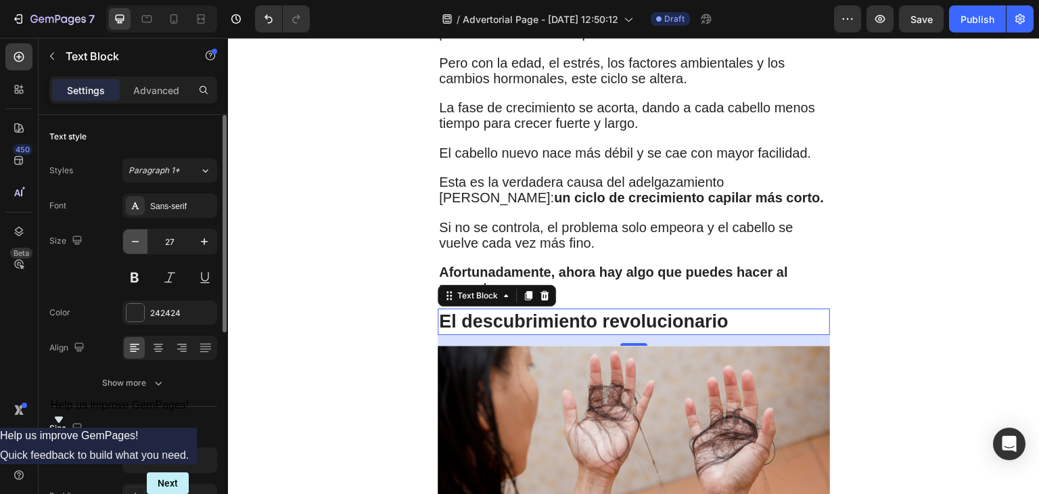
click at [133, 239] on icon "button" at bounding box center [135, 242] width 14 height 14
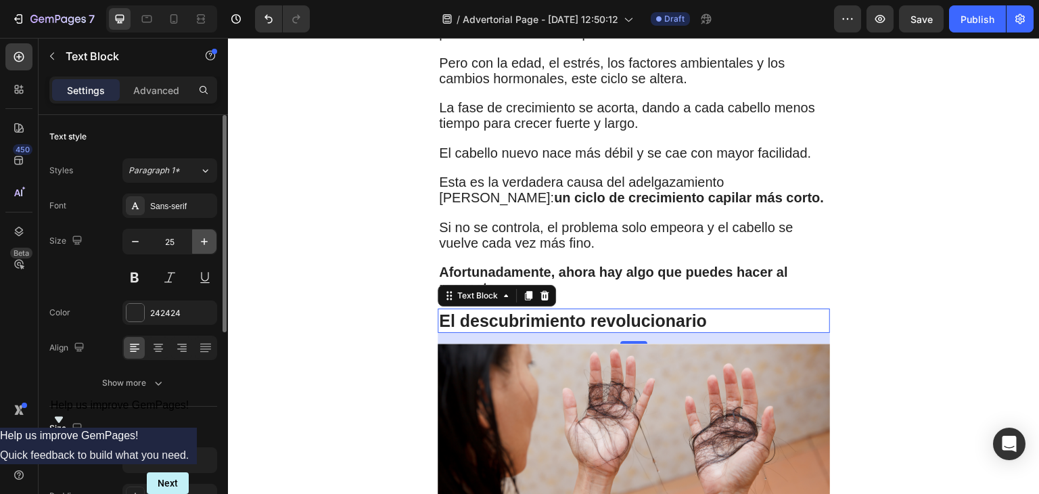
click at [203, 244] on icon "button" at bounding box center [204, 242] width 14 height 14
type input "27"
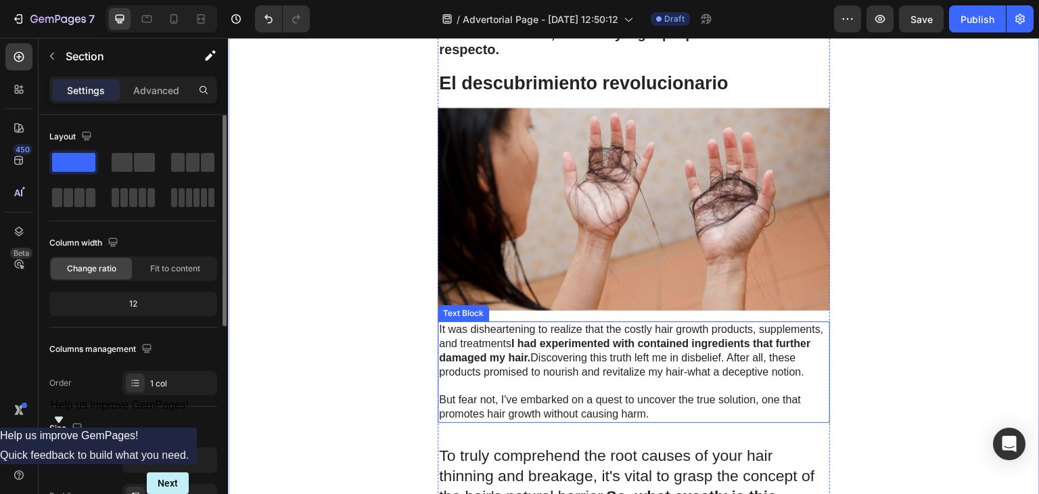
scroll to position [1611, 0]
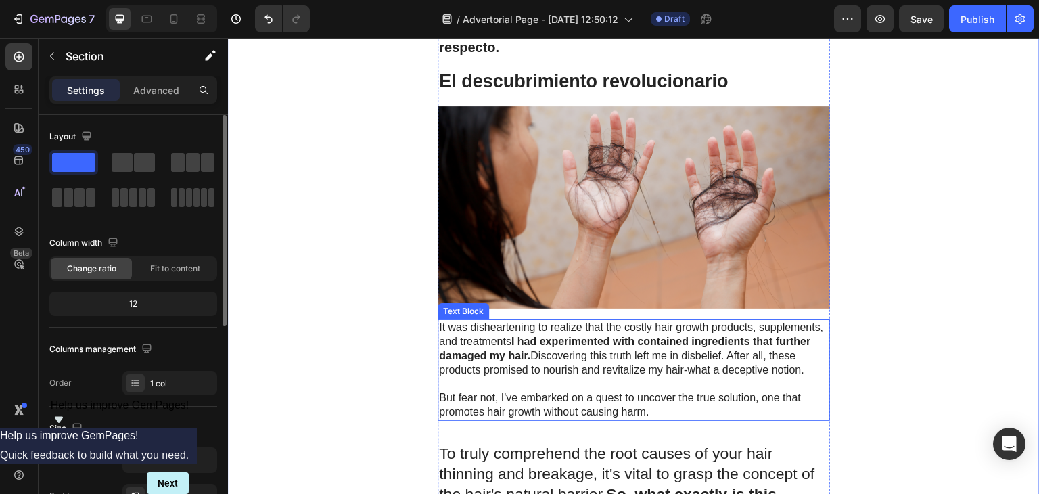
click at [653, 410] on p "But fear not, I've embarked on a quest to uncover the true solution, one that p…" at bounding box center [633, 405] width 389 height 28
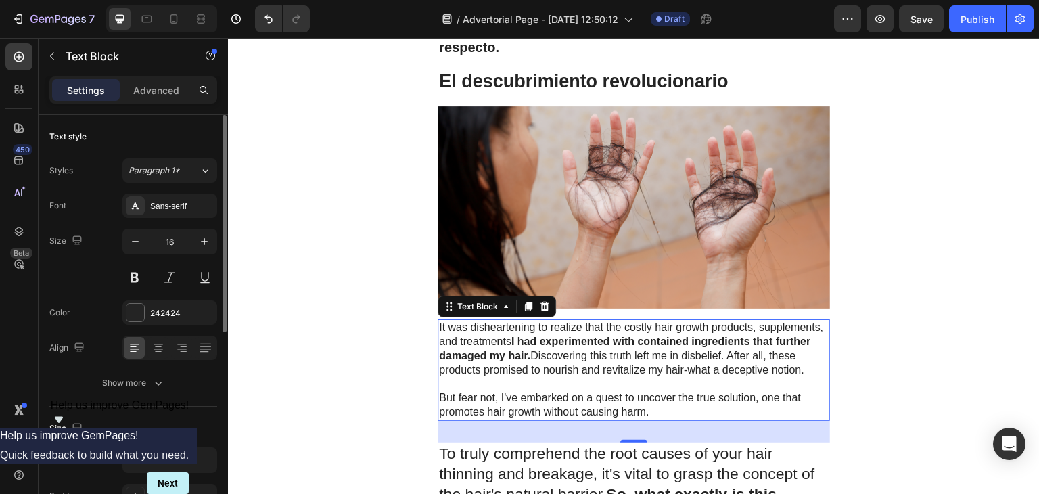
click at [652, 413] on p "But fear not, I've embarked on a quest to uncover the true solution, one that p…" at bounding box center [633, 405] width 389 height 28
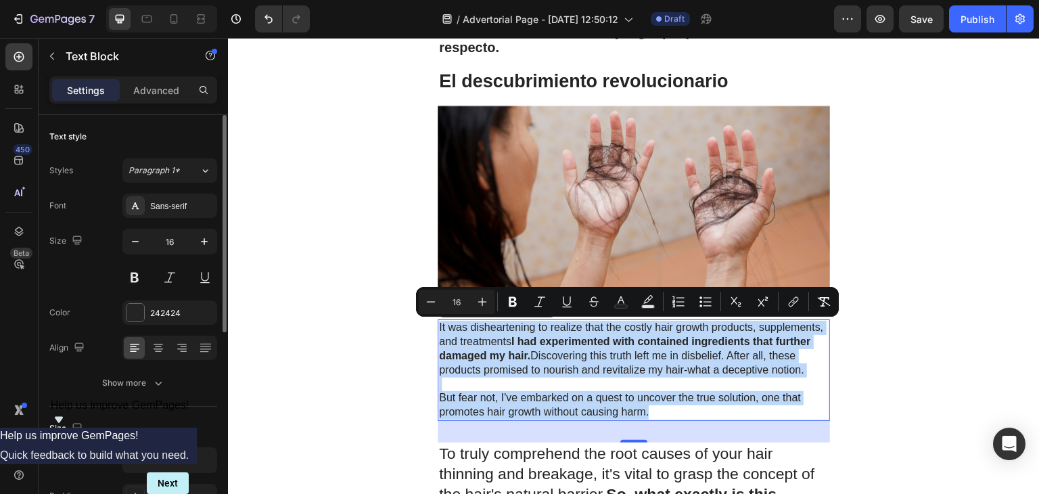
drag, startPoint x: 652, startPoint y: 413, endPoint x: 431, endPoint y: 331, distance: 235.7
click at [437, 331] on div "It was disheartening to realize that the costly hair growth products, supplemen…" at bounding box center [633, 369] width 392 height 101
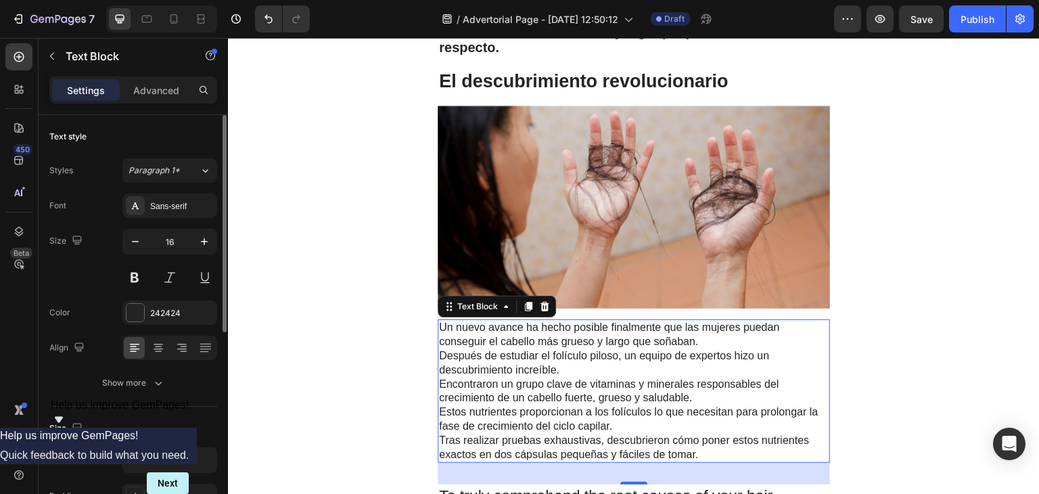
click at [705, 341] on p "Un nuevo avance ha hecho posible finalmente que las mujeres puedan conseguir el…" at bounding box center [633, 334] width 389 height 28
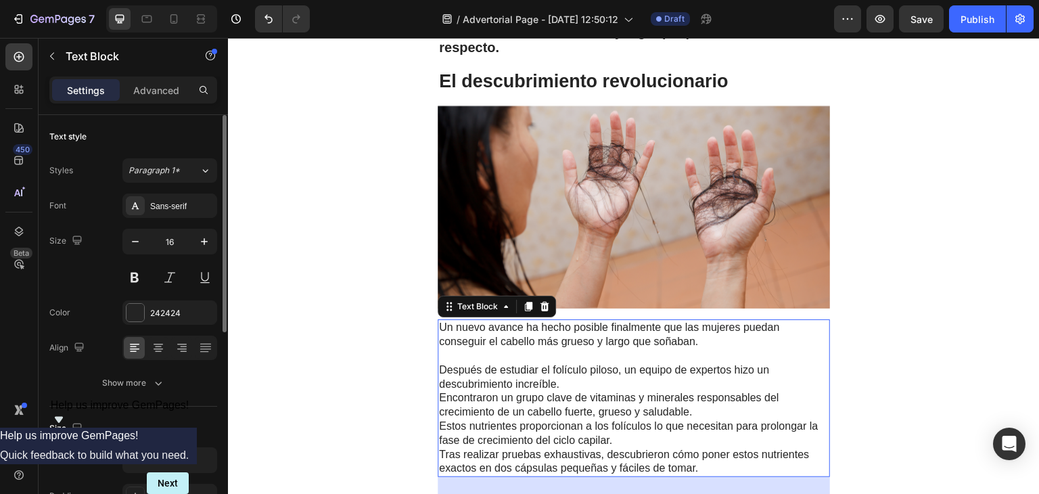
click at [596, 381] on p "Después de estudiar el folículo piloso, un equipo de expertos hizo un descubrim…" at bounding box center [633, 377] width 389 height 28
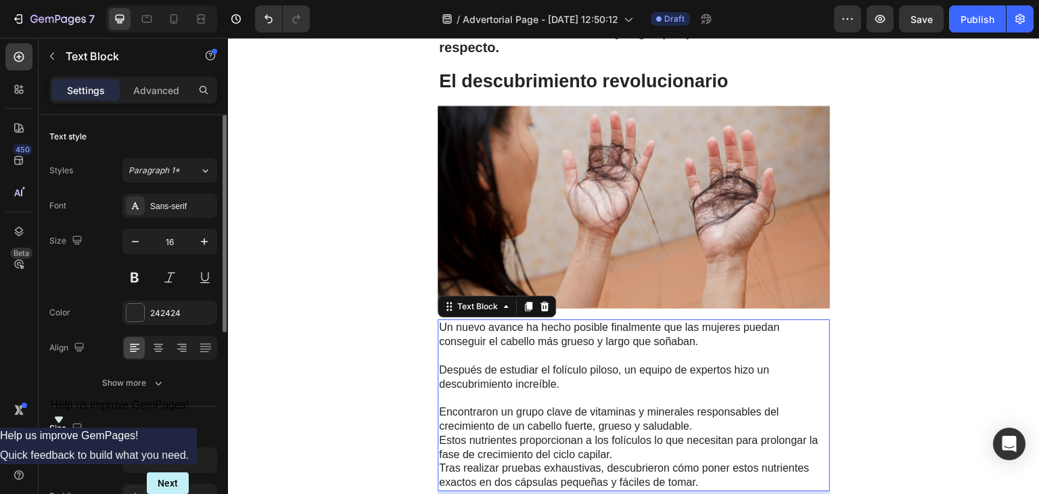
click at [693, 428] on p "Encontraron un grupo clave de vitaminas y minerales responsables del crecimient…" at bounding box center [633, 419] width 389 height 28
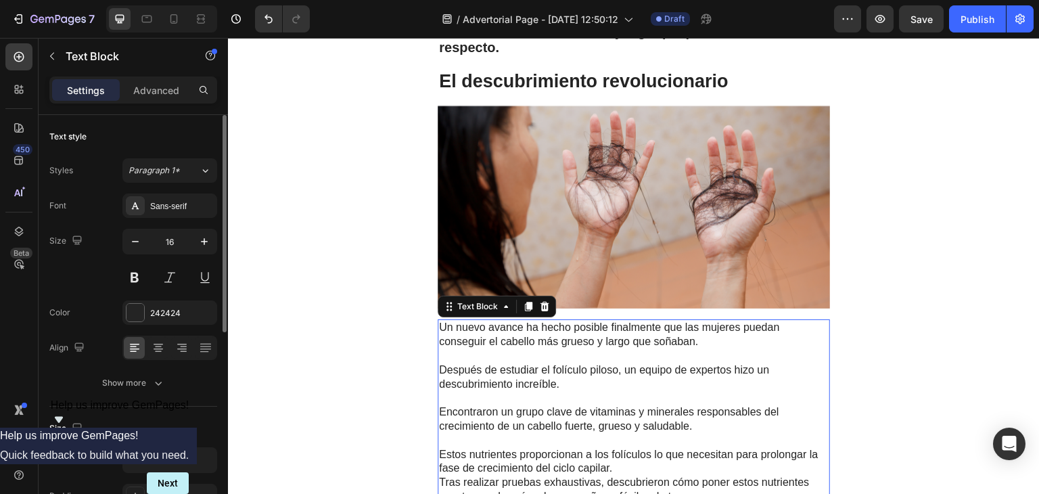
scroll to position [1671, 0]
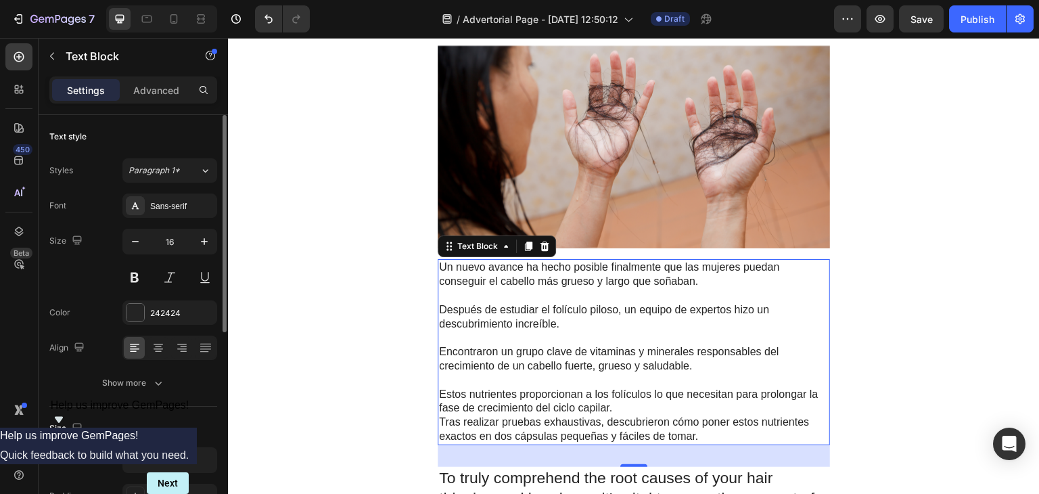
click at [634, 410] on p "Estos nutrientes proporcionan a los folículos lo que necesitan para prolongar l…" at bounding box center [633, 401] width 389 height 28
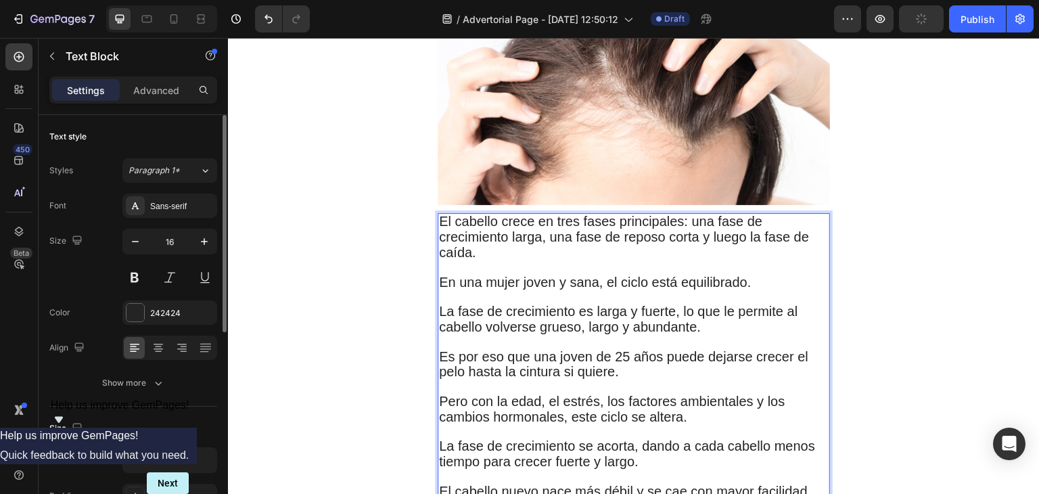
scroll to position [995, 0]
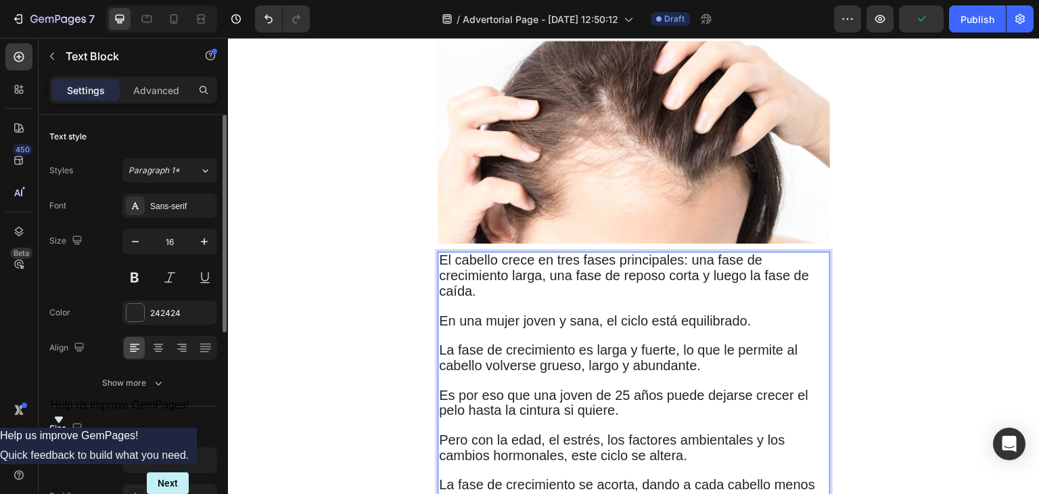
click at [569, 396] on span "Es por eso que una joven de 25 años puede dejarse crecer el pelo hasta la cintu…" at bounding box center [623, 402] width 369 height 30
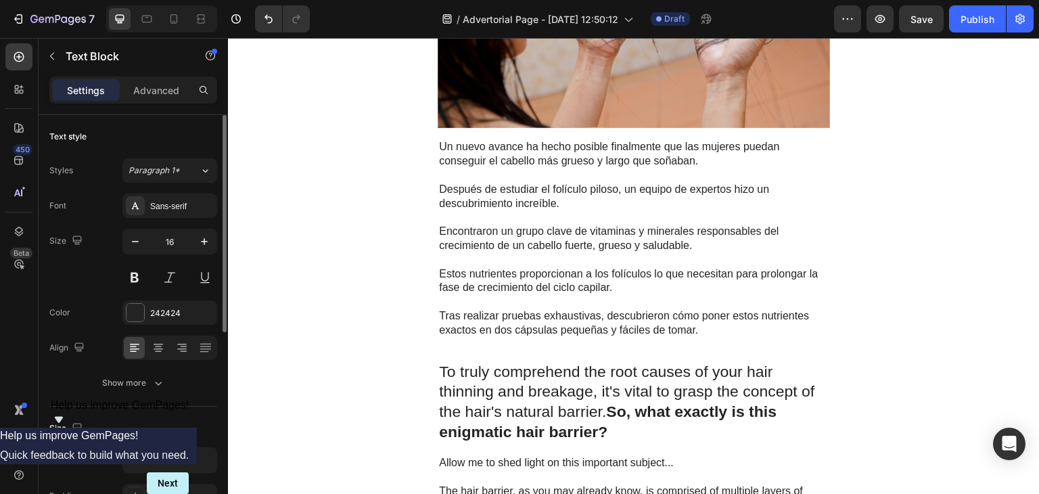
scroll to position [1817, 0]
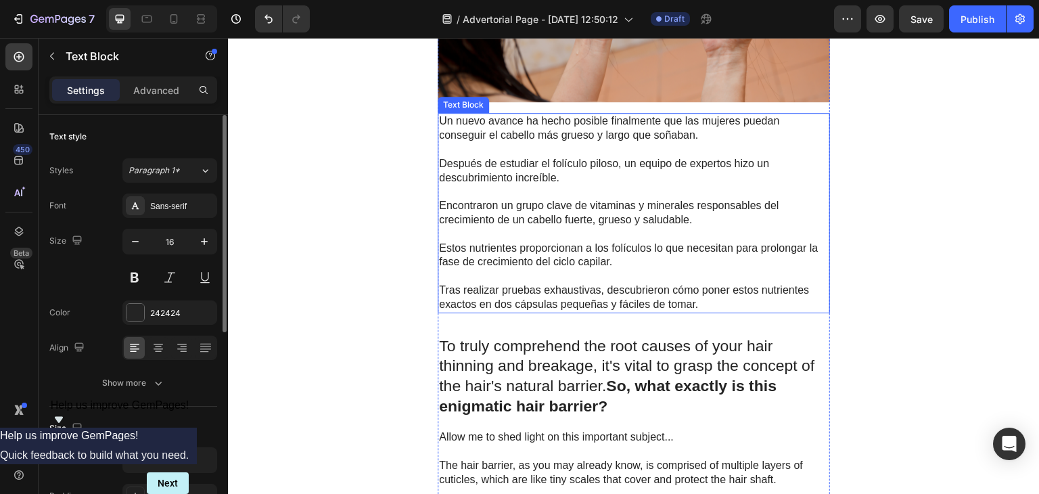
click at [647, 272] on p "Rich Text Editor. Editing area: main" at bounding box center [633, 276] width 389 height 14
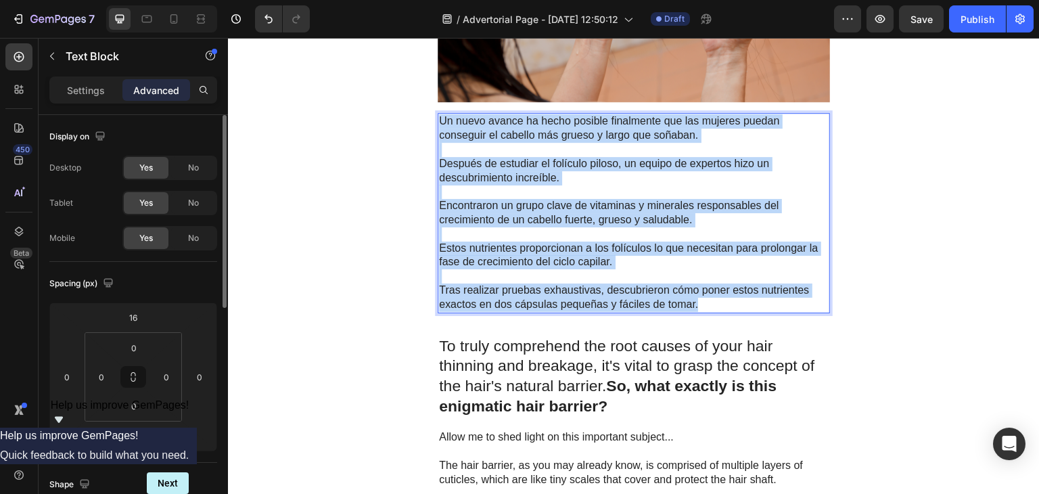
drag, startPoint x: 700, startPoint y: 306, endPoint x: 433, endPoint y: 126, distance: 321.4
click at [437, 126] on div "Un nuevo avance ha hecho posible finalmente que las mujeres puedan conseguir el…" at bounding box center [633, 212] width 392 height 199
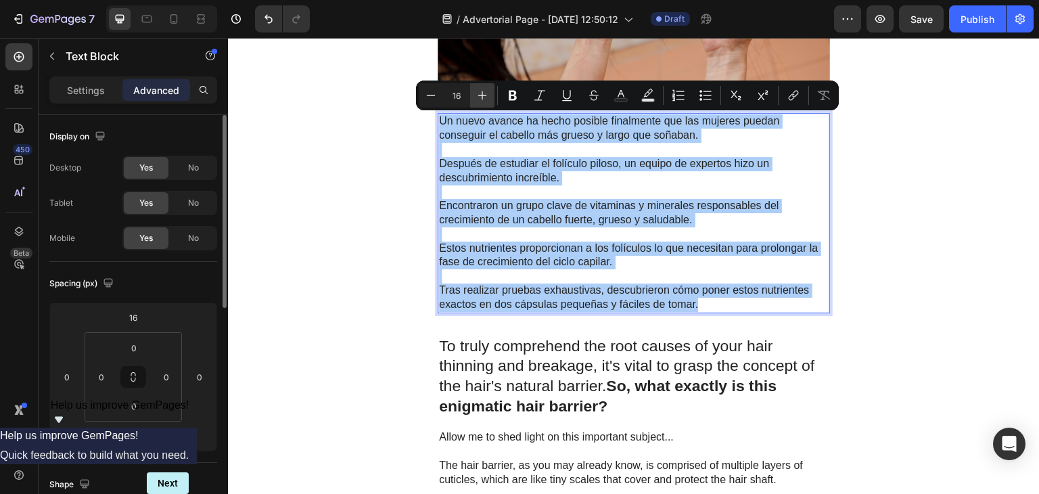
click at [475, 95] on icon "Editor contextual toolbar" at bounding box center [482, 96] width 14 height 14
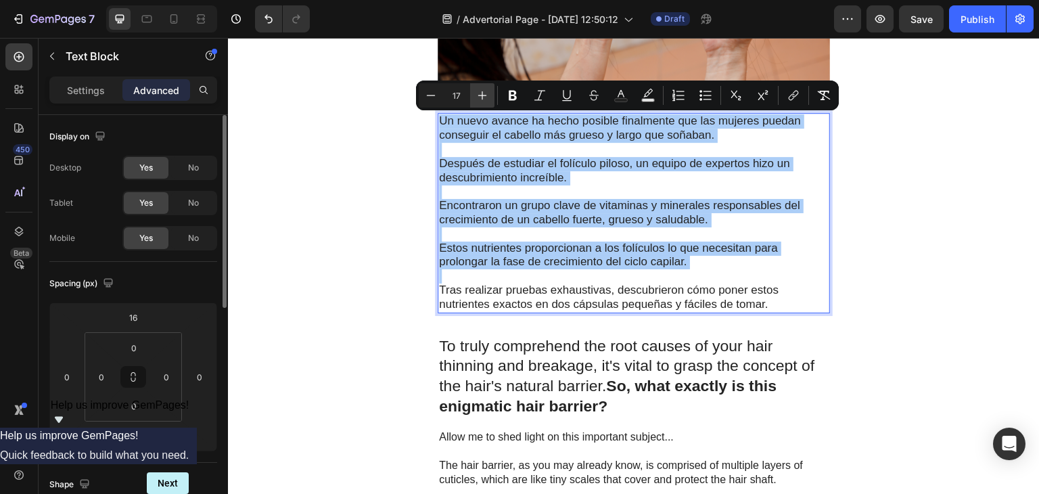
click at [475, 95] on icon "Editor contextual toolbar" at bounding box center [482, 96] width 14 height 14
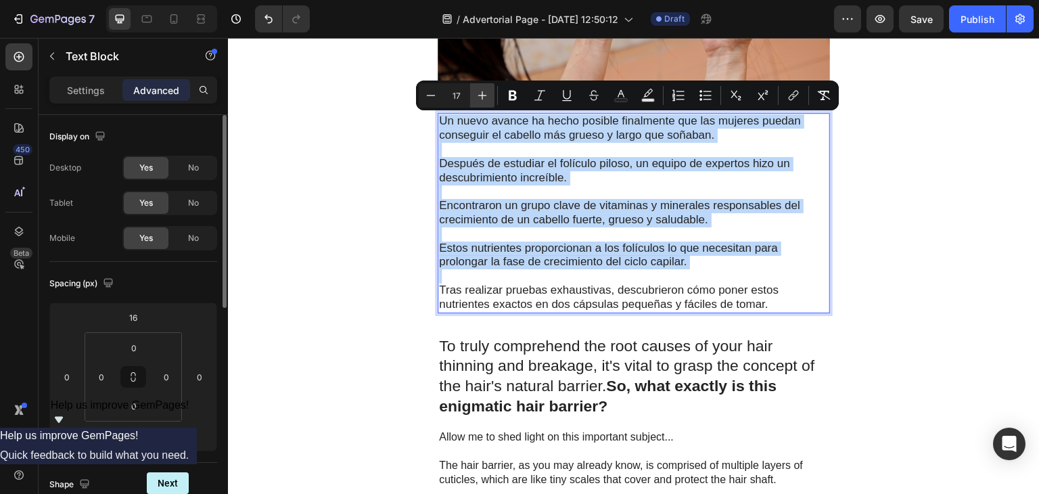
type input "18"
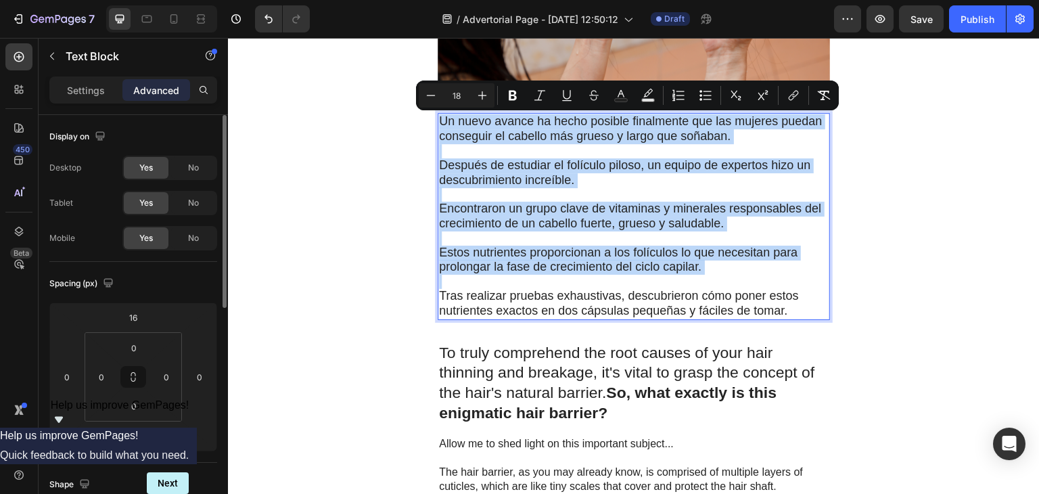
click at [626, 245] on span "Estos nutrientes proporcionan a los folículos lo que necesitan para prolongar l…" at bounding box center [618, 259] width 358 height 28
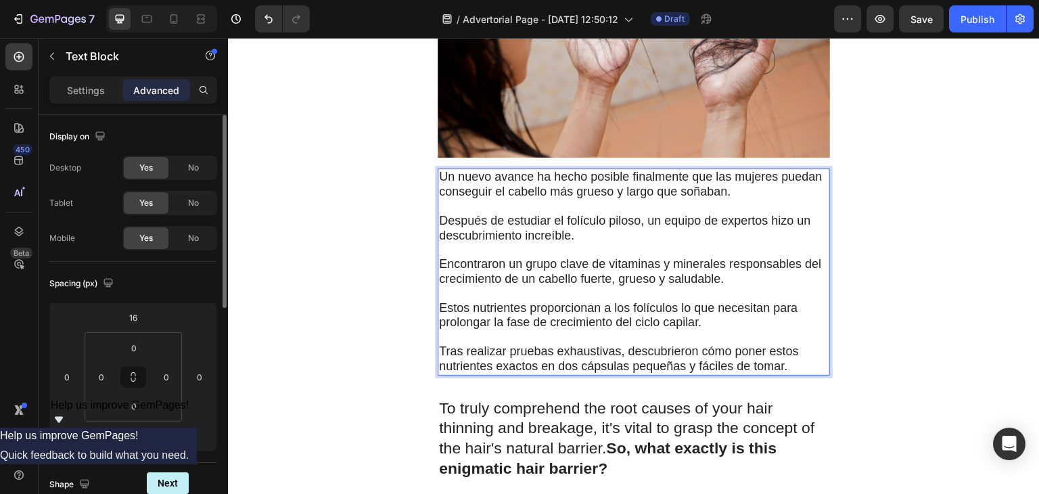
scroll to position [1757, 0]
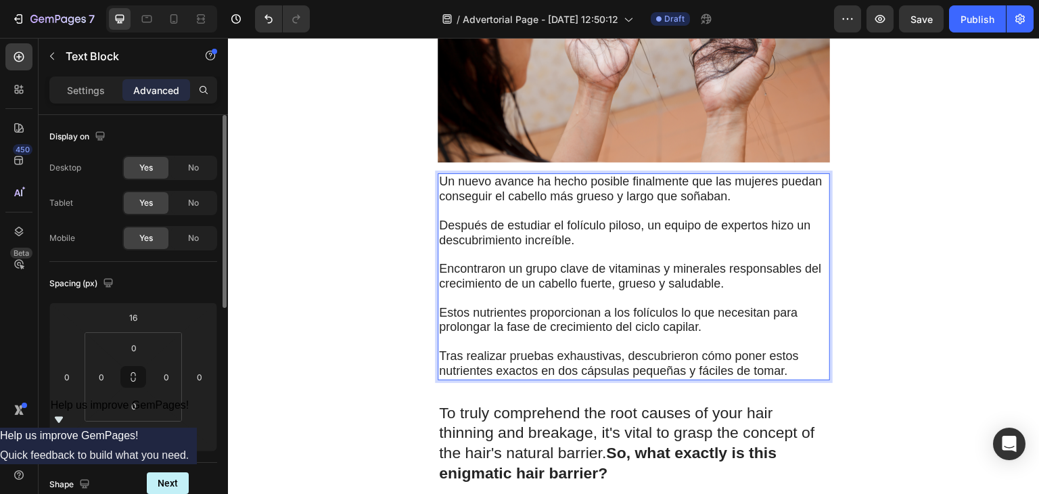
click at [638, 310] on span "Estos nutrientes proporcionan a los folículos lo que necesitan para prolongar l…" at bounding box center [618, 320] width 358 height 28
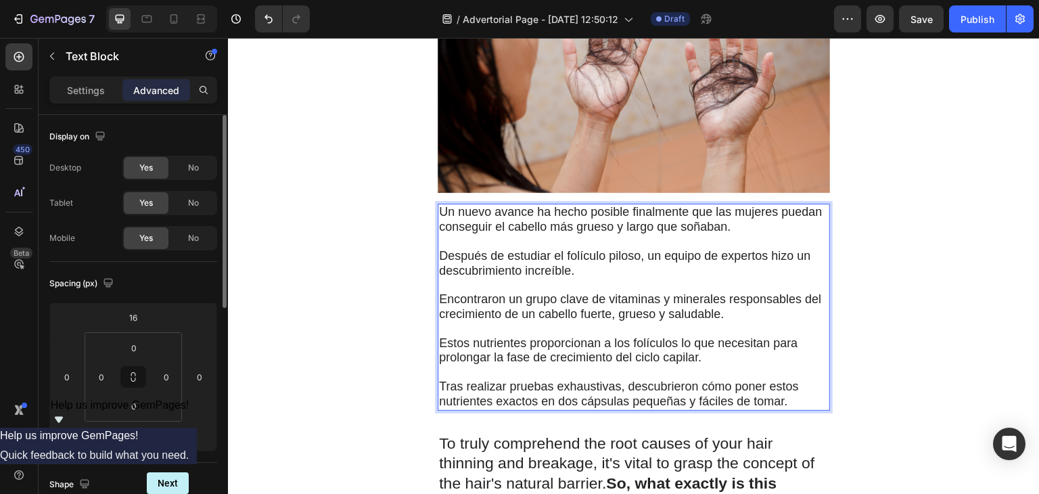
scroll to position [1725, 0]
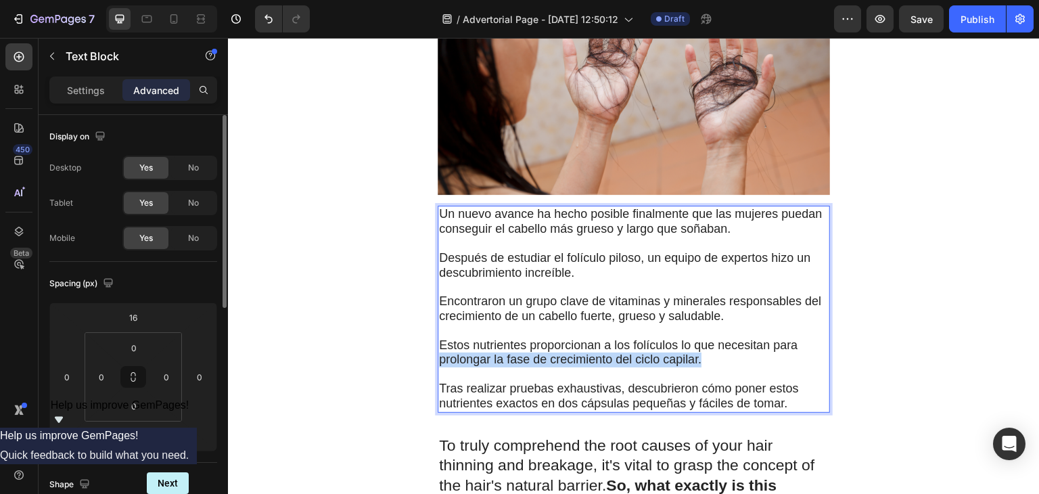
drag, startPoint x: 704, startPoint y: 354, endPoint x: 433, endPoint y: 357, distance: 271.1
click at [439, 357] on p "Estos nutrientes proporcionan a los folículos lo que necesitan para prolongar l…" at bounding box center [633, 353] width 389 height 30
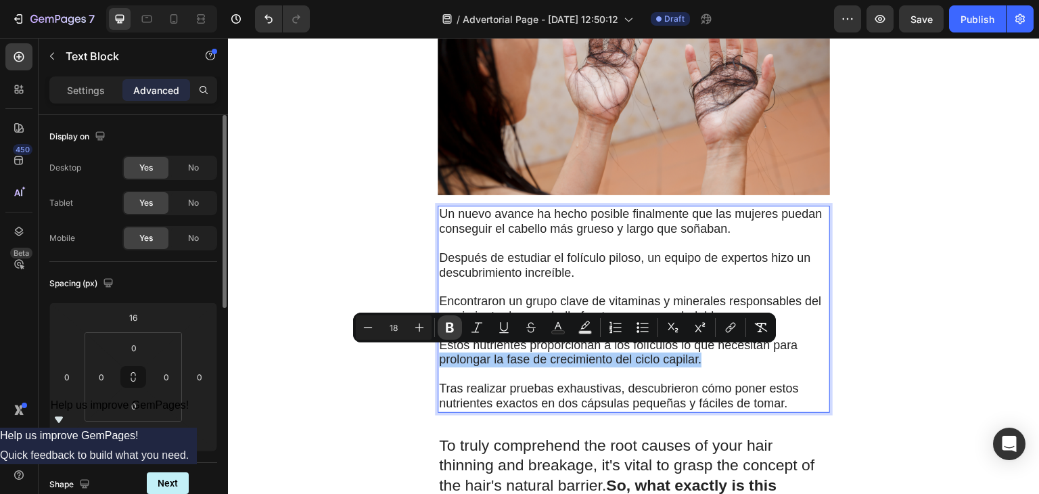
click at [449, 325] on icon "Editor contextual toolbar" at bounding box center [450, 327] width 14 height 14
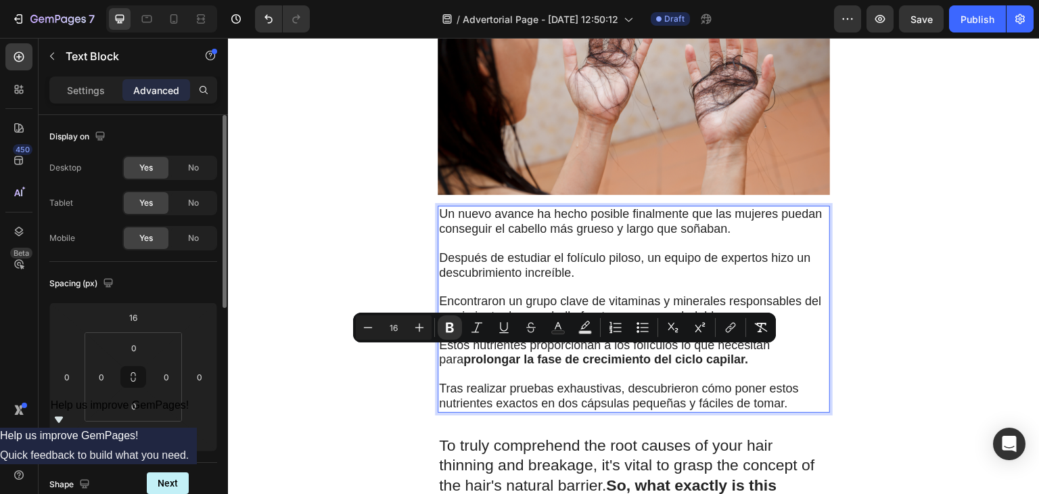
click at [633, 367] on p "Rich Text Editor. Editing area: main" at bounding box center [633, 374] width 389 height 14
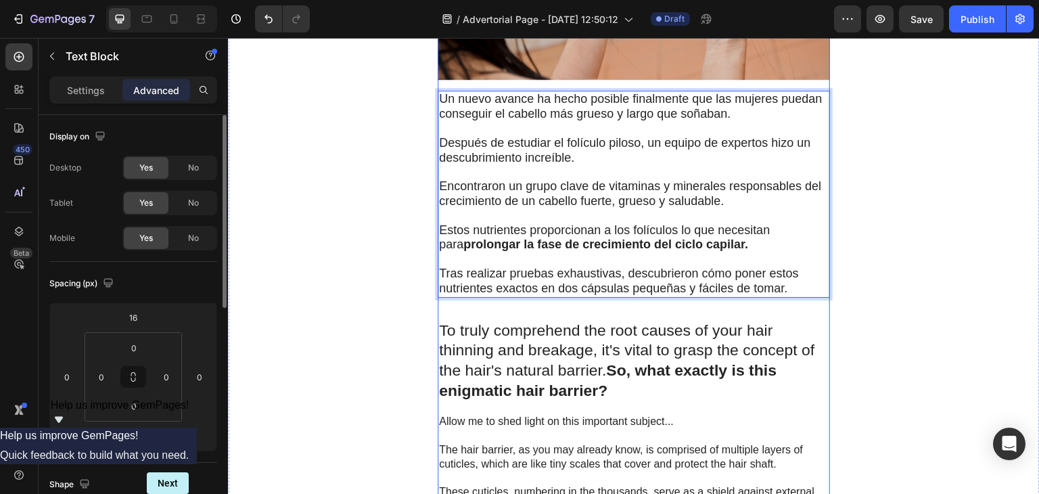
scroll to position [1840, 0]
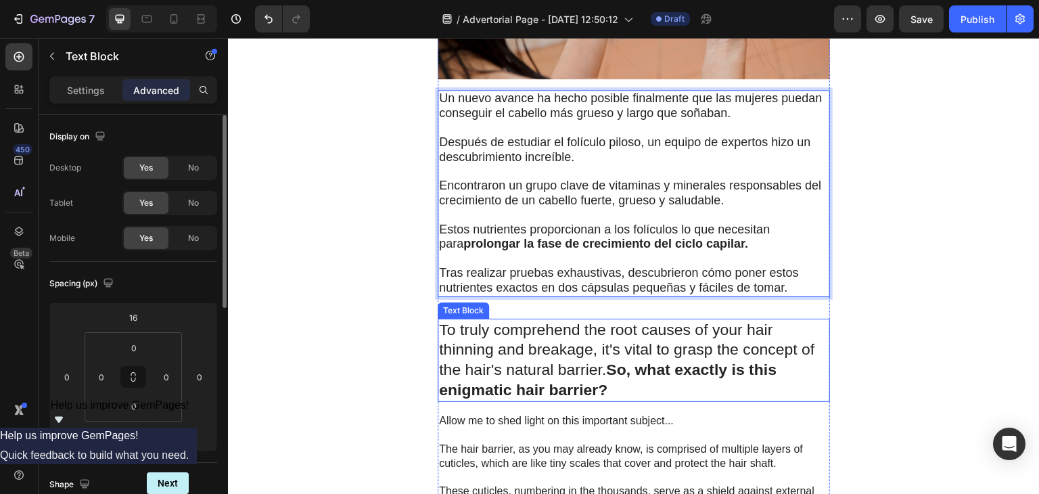
click at [621, 348] on p "To truly comprehend the root causes of your hair thinning and breakage, it's vi…" at bounding box center [633, 360] width 389 height 81
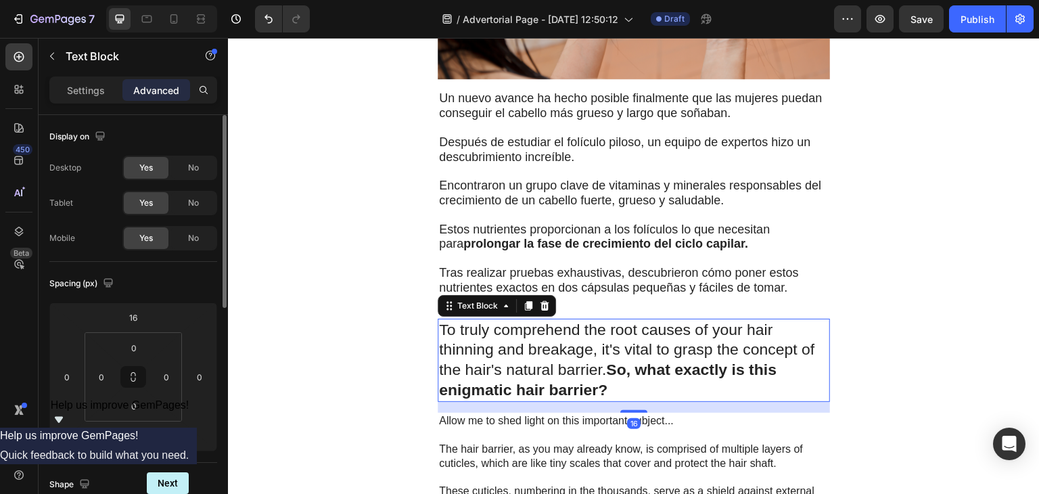
click at [621, 348] on p "To truly comprehend the root causes of your hair thinning and breakage, it's vi…" at bounding box center [633, 360] width 389 height 81
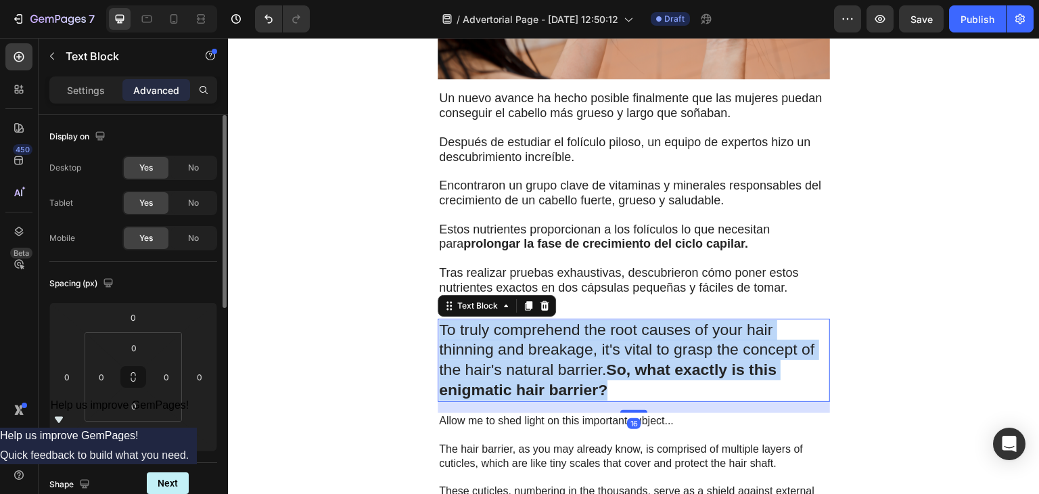
click at [621, 348] on p "To truly comprehend the root causes of your hair thinning and breakage, it's vi…" at bounding box center [633, 360] width 389 height 81
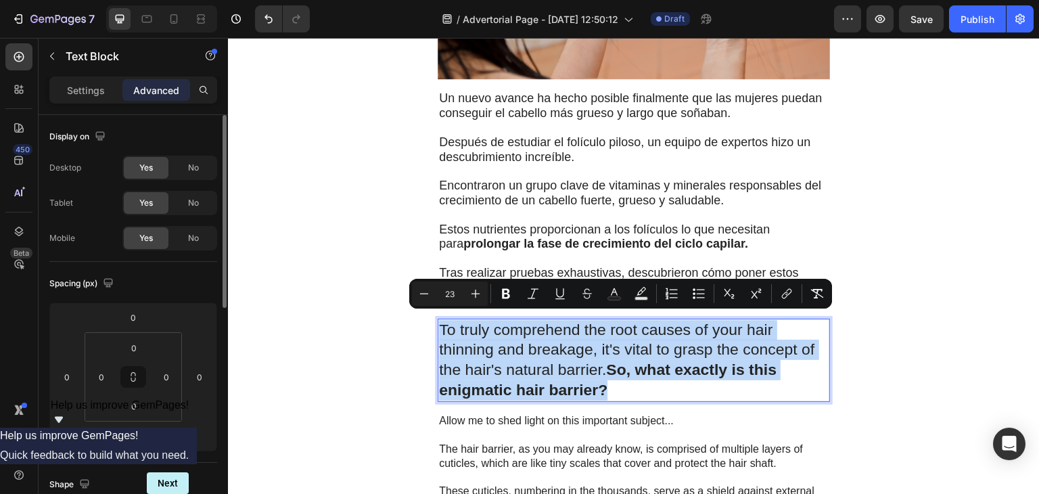
click at [621, 348] on p "To truly comprehend the root causes of your hair thinning and breakage, it's vi…" at bounding box center [633, 360] width 389 height 81
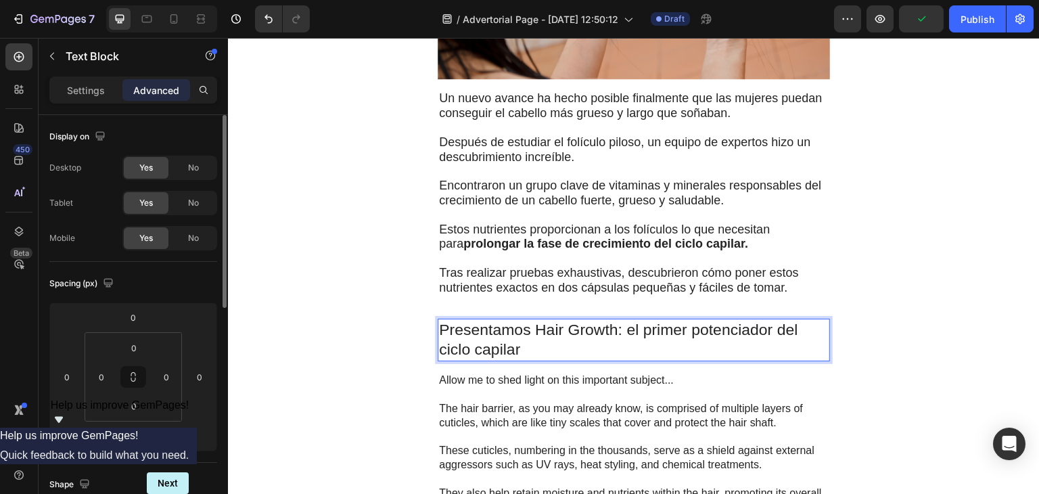
click at [520, 341] on p "Presentamos Hair Growth: el primer potenciador del ciclo capilar" at bounding box center [633, 340] width 389 height 41
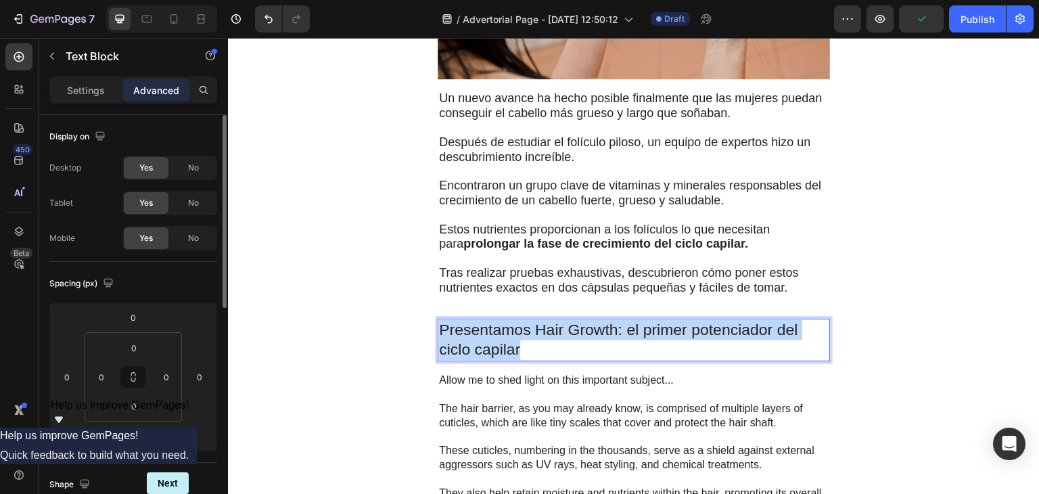
click at [520, 341] on p "Presentamos Hair Growth: el primer potenciador del ciclo capilar" at bounding box center [633, 340] width 389 height 41
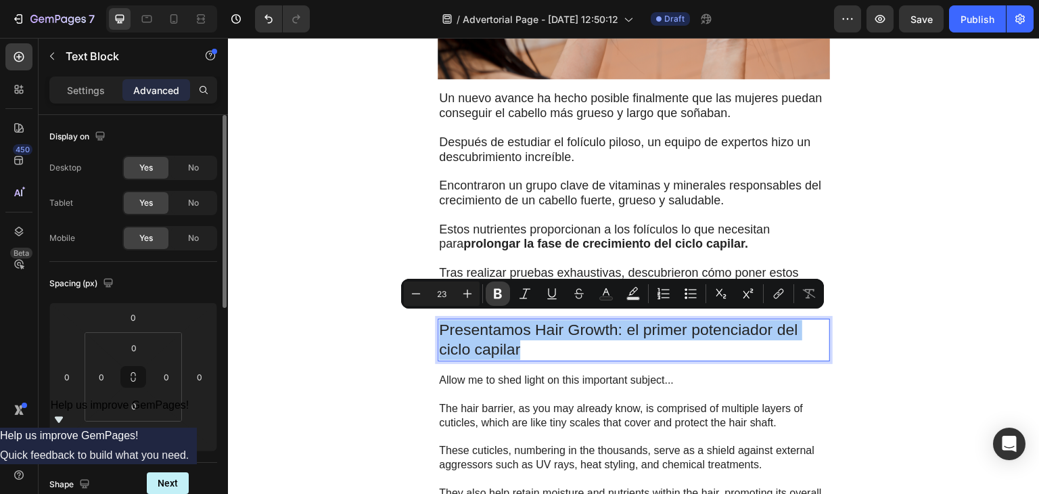
click at [498, 291] on icon "Editor contextual toolbar" at bounding box center [498, 294] width 14 height 14
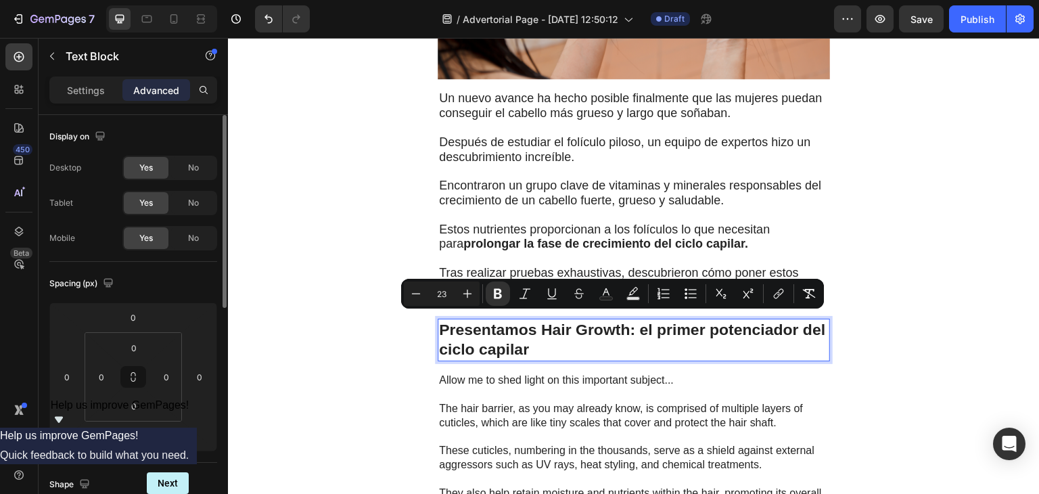
click at [542, 345] on p "Presentamos Hair Growth: el primer potenciador del ciclo capilar" at bounding box center [633, 340] width 389 height 41
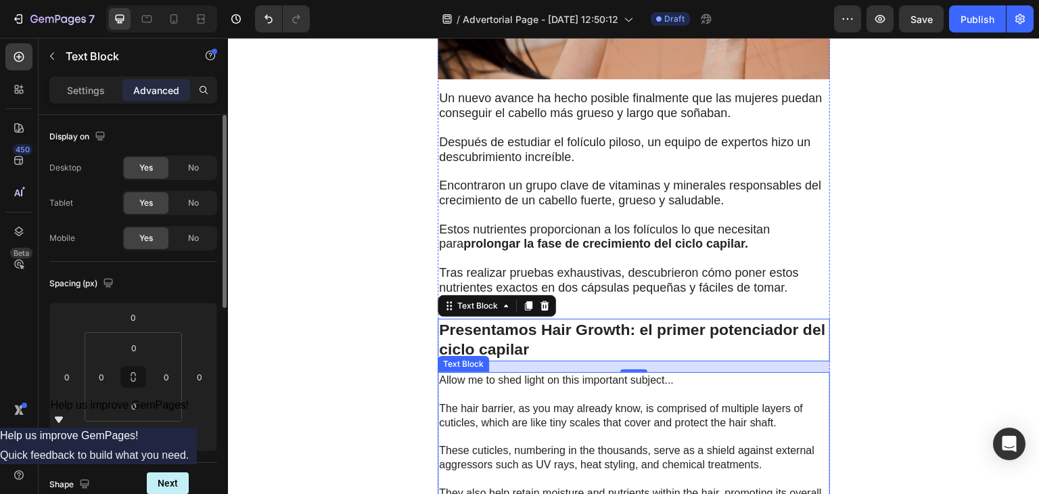
click at [621, 373] on p "Allow me to shed light on this important subject..." at bounding box center [633, 380] width 389 height 14
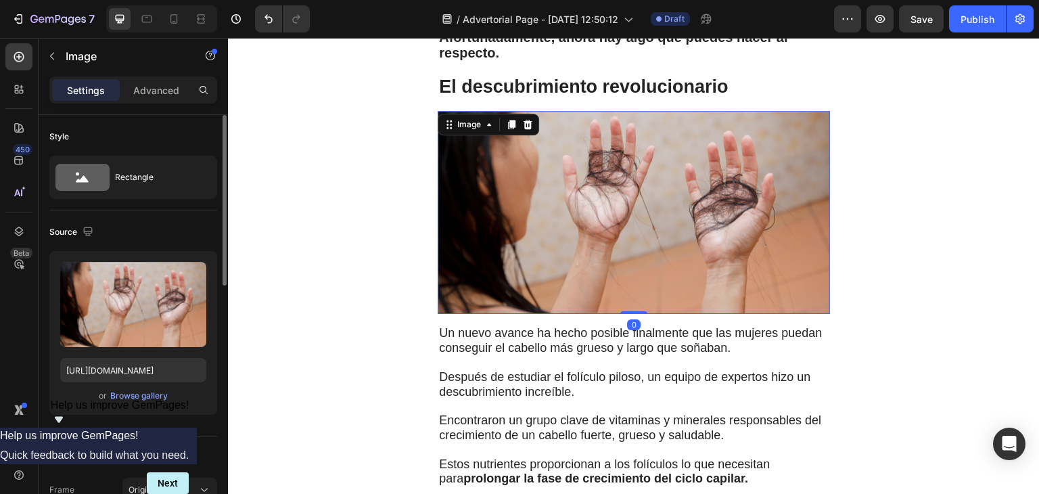
scroll to position [1598, 0]
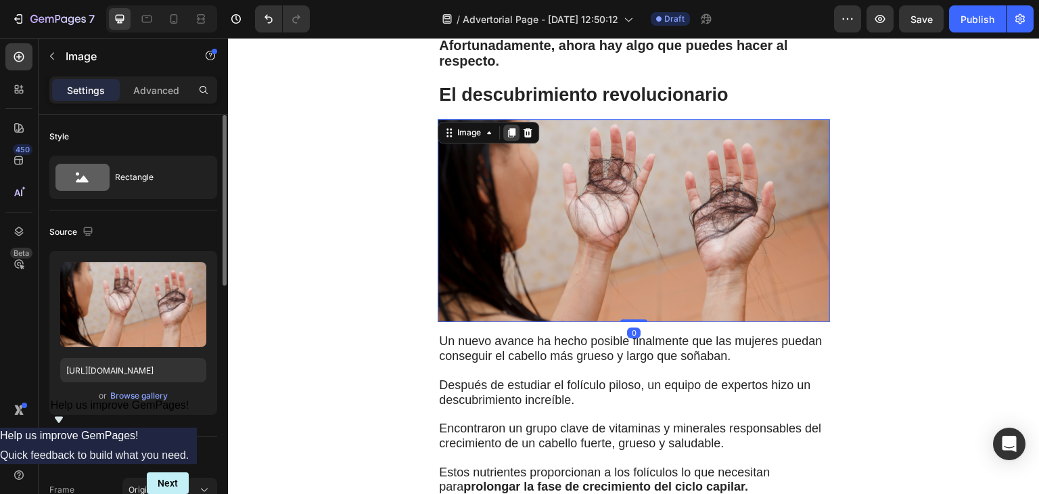
click at [508, 135] on icon at bounding box center [511, 132] width 7 height 9
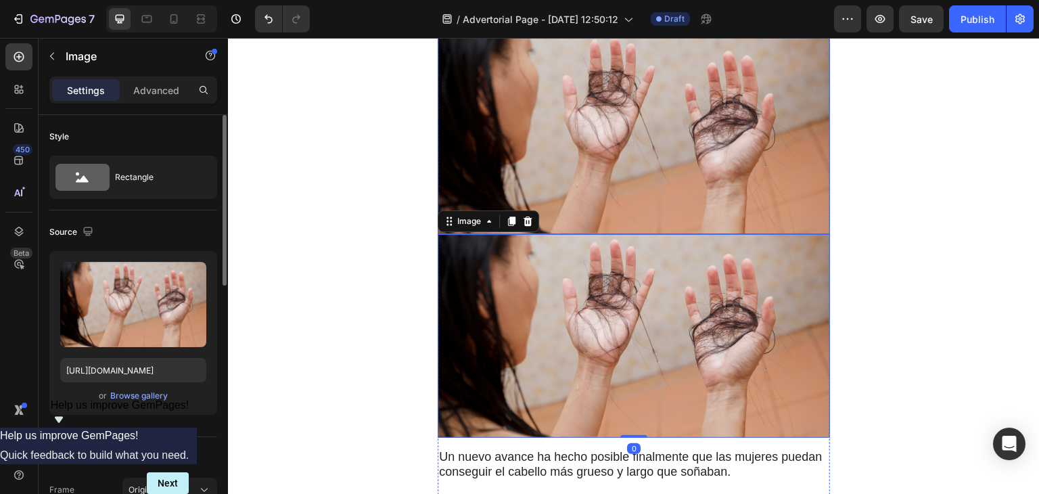
scroll to position [1686, 0]
click at [455, 226] on div "Image" at bounding box center [468, 220] width 29 height 12
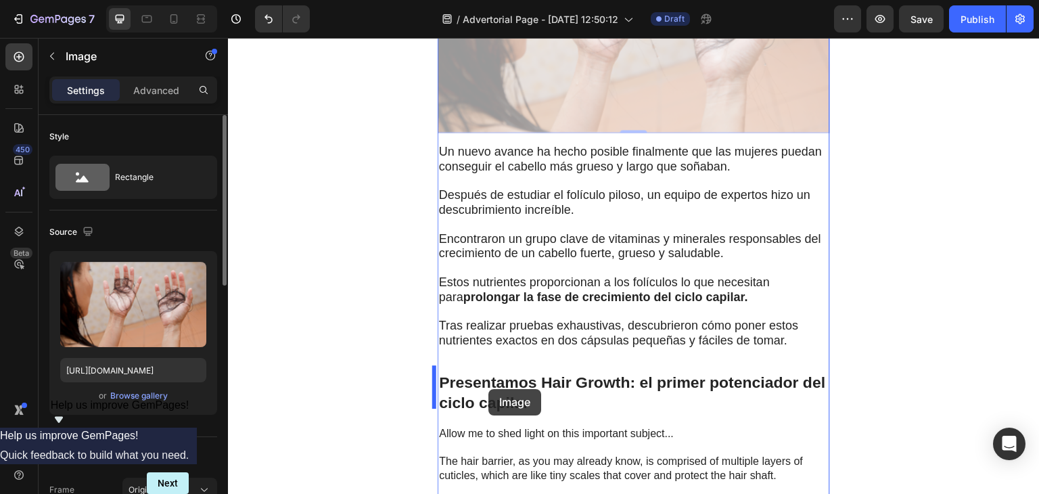
scroll to position [2055, 0]
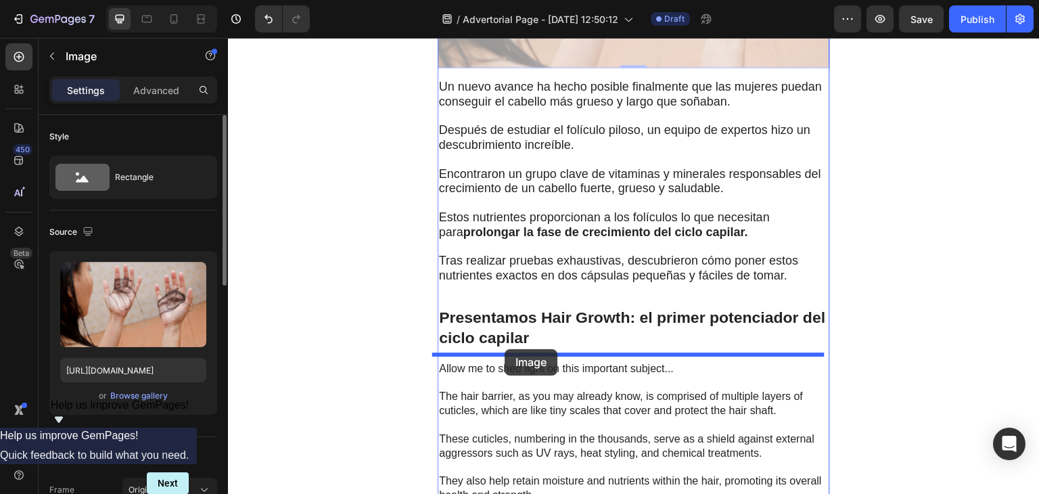
drag, startPoint x: 462, startPoint y: 225, endPoint x: 506, endPoint y: 348, distance: 130.0
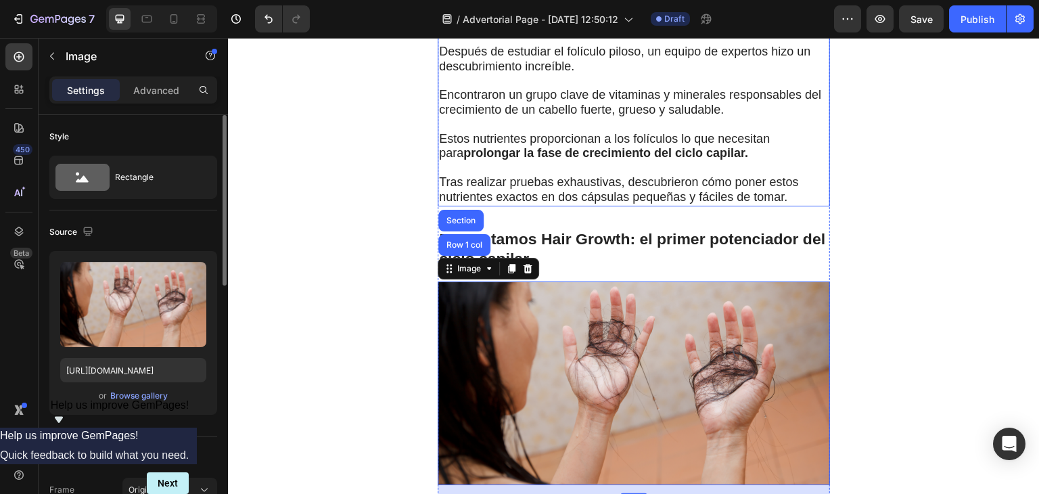
scroll to position [1835, 0]
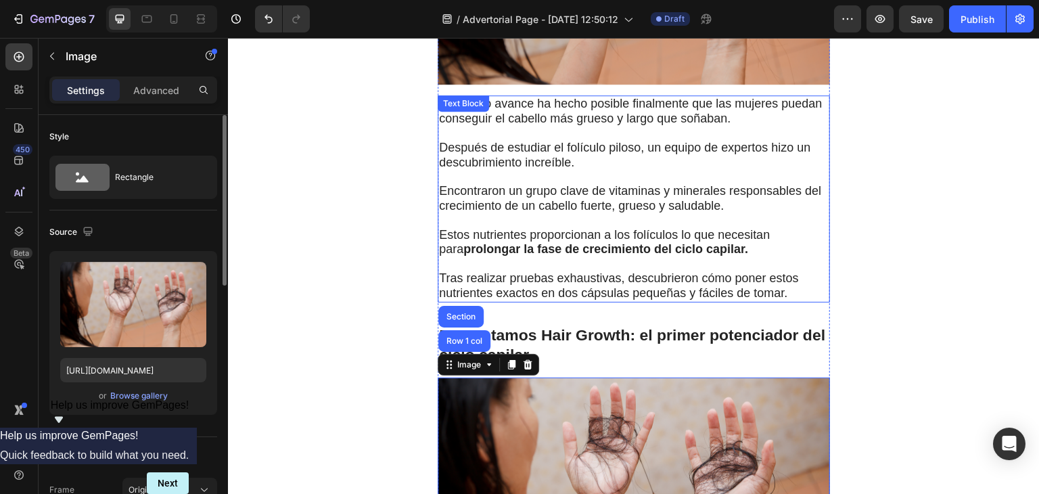
click at [631, 178] on p "Rich Text Editor. Editing area: main" at bounding box center [633, 177] width 389 height 14
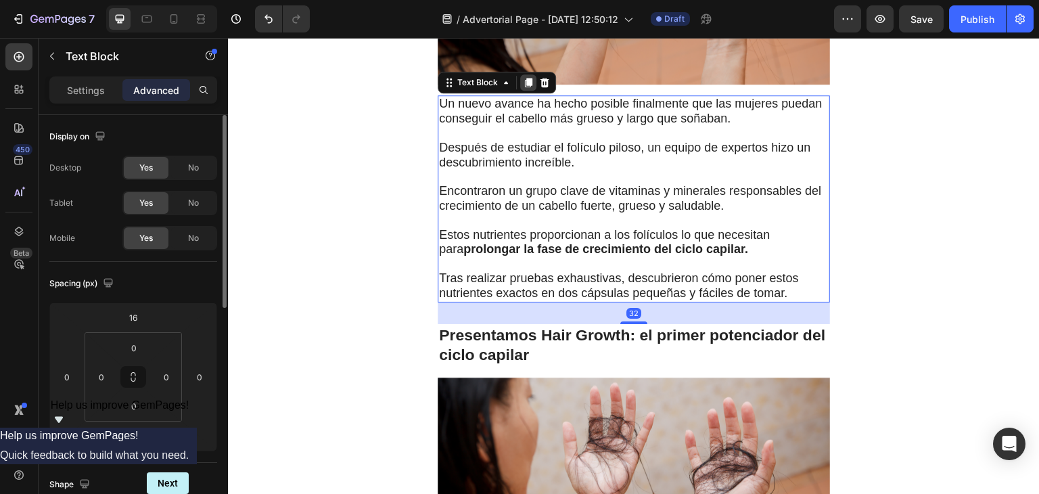
click at [525, 79] on icon at bounding box center [528, 82] width 7 height 9
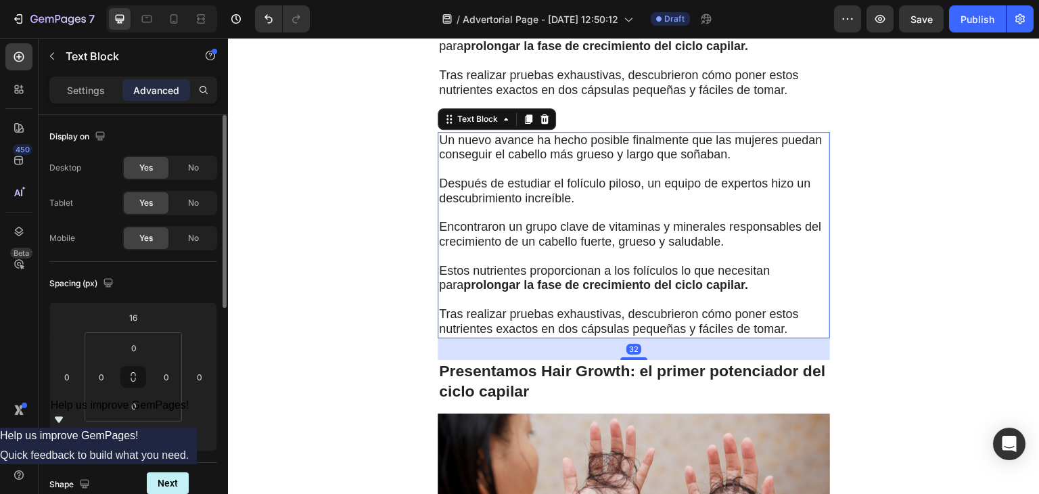
scroll to position [2052, 0]
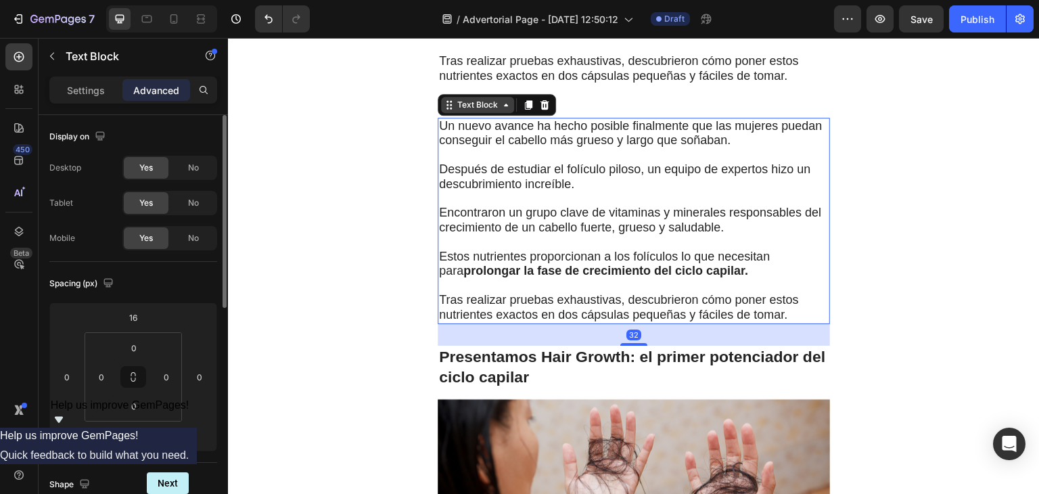
click at [454, 99] on div "Text Block" at bounding box center [477, 105] width 46 height 12
click at [474, 103] on div "Text Block" at bounding box center [477, 105] width 46 height 12
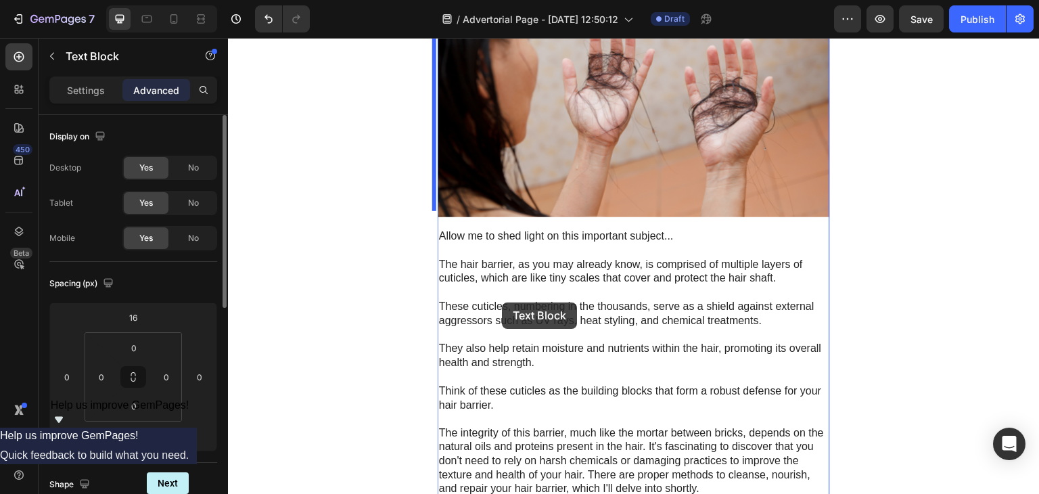
scroll to position [2437, 0]
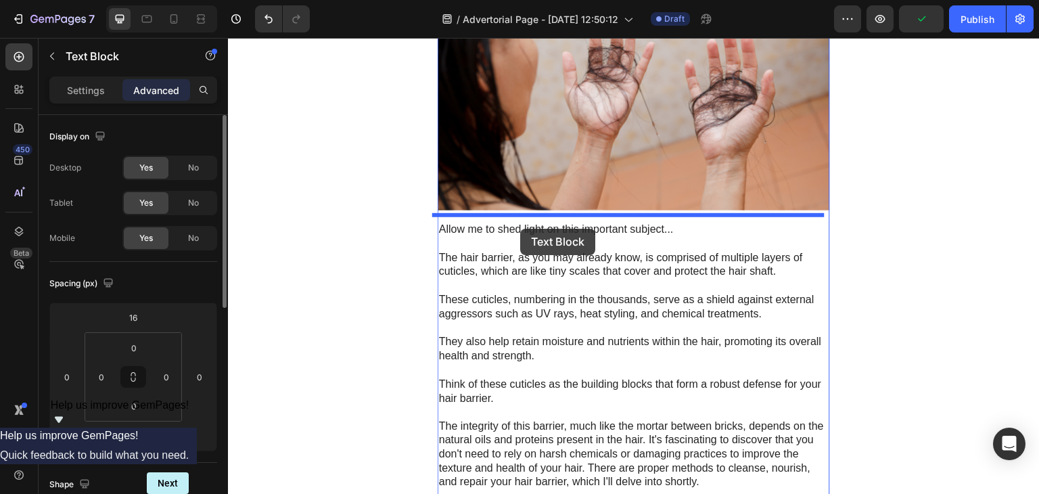
drag, startPoint x: 471, startPoint y: 95, endPoint x: 520, endPoint y: 229, distance: 141.8
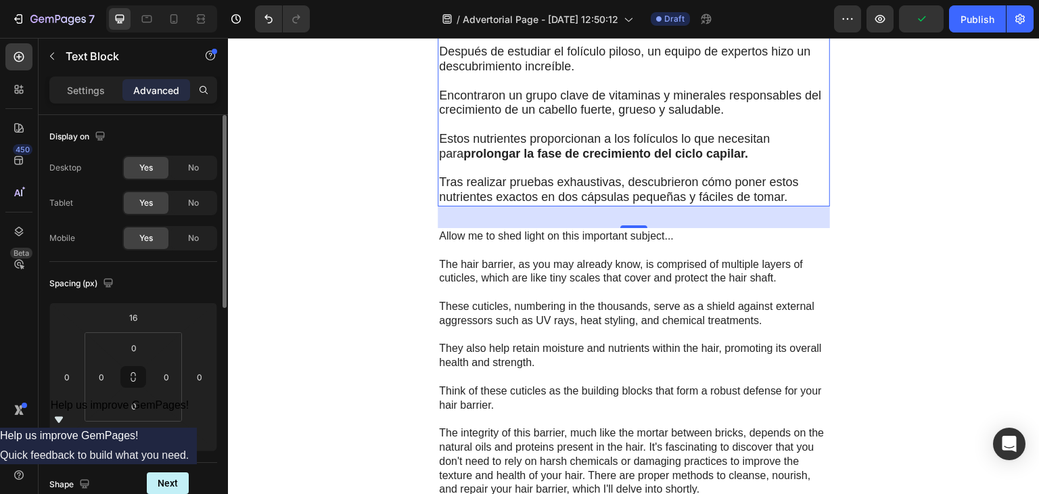
scroll to position [2205, 0]
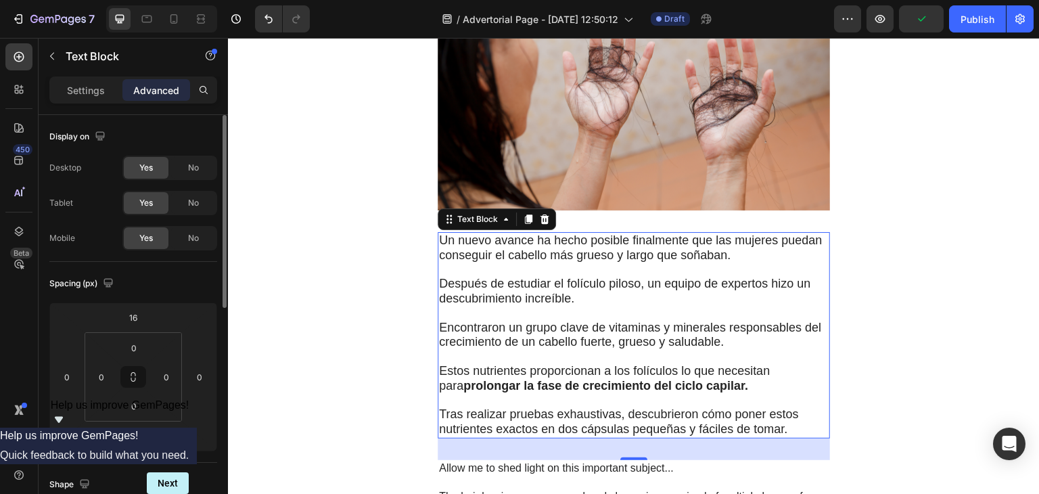
click at [577, 306] on p "Rich Text Editor. Editing area: main" at bounding box center [633, 313] width 389 height 14
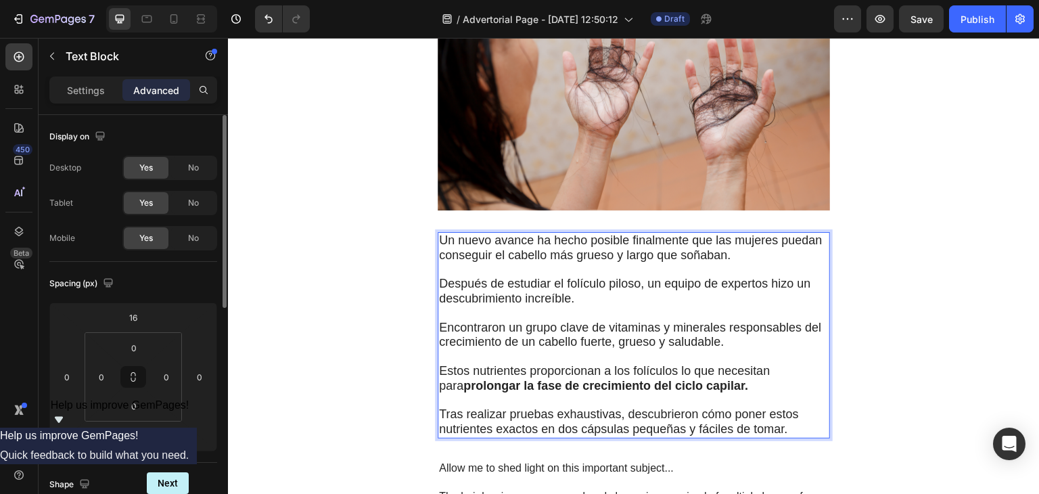
click at [796, 416] on p "Tras realizar pruebas exhaustivas, descubrieron cómo poner estos nutrientes exa…" at bounding box center [633, 422] width 389 height 30
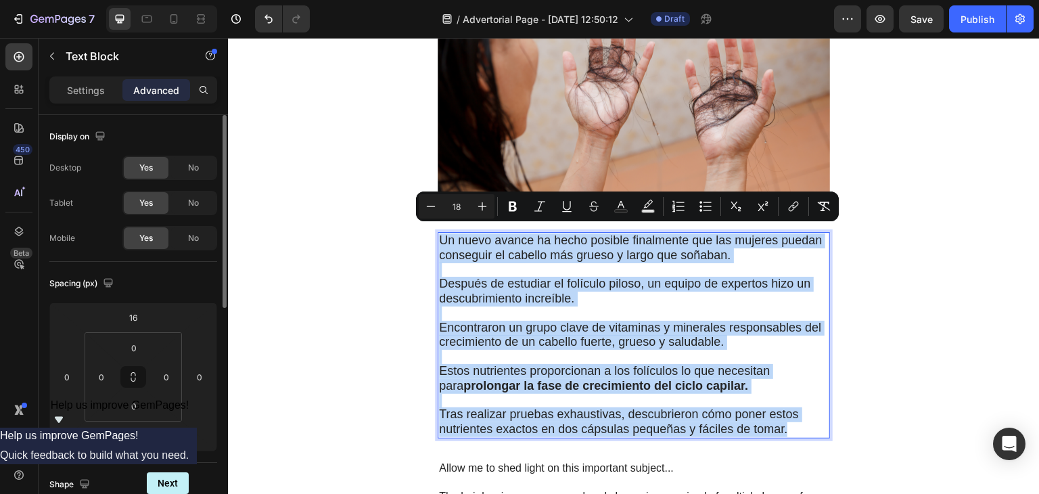
drag, startPoint x: 796, startPoint y: 416, endPoint x: 435, endPoint y: 237, distance: 403.1
click at [437, 237] on div "Un nuevo avance ha hecho posible finalmente que las mujeres puedan conseguir el…" at bounding box center [633, 335] width 392 height 206
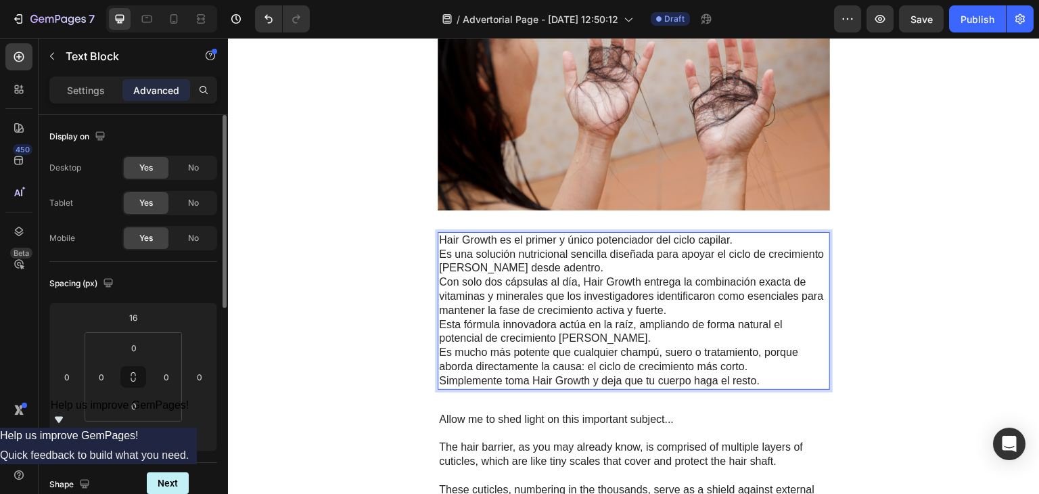
click at [732, 235] on p "Hair Growth es el primer y único potenciador del ciclo capilar." at bounding box center [633, 240] width 389 height 14
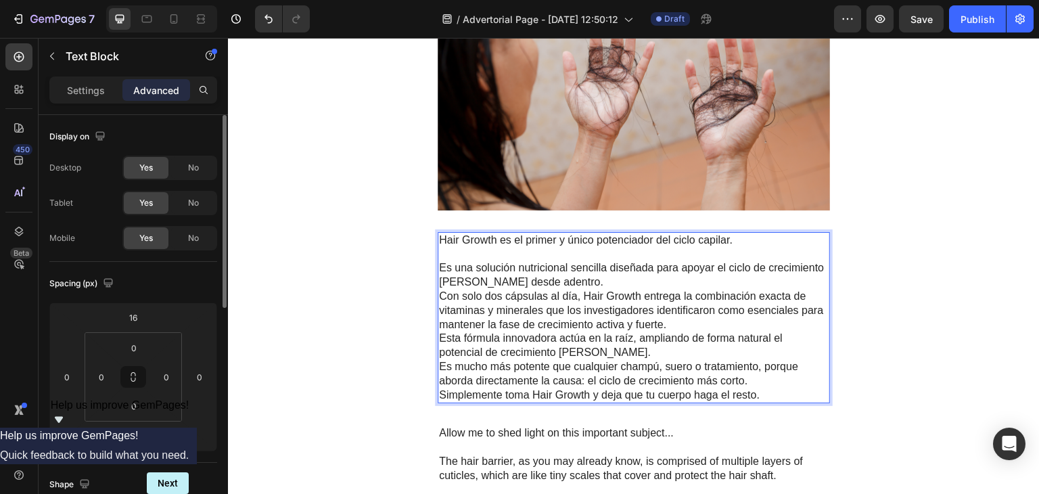
click at [583, 269] on p "Es una solución nutricional sencilla diseñada para apoyar el ciclo de crecimien…" at bounding box center [633, 275] width 389 height 28
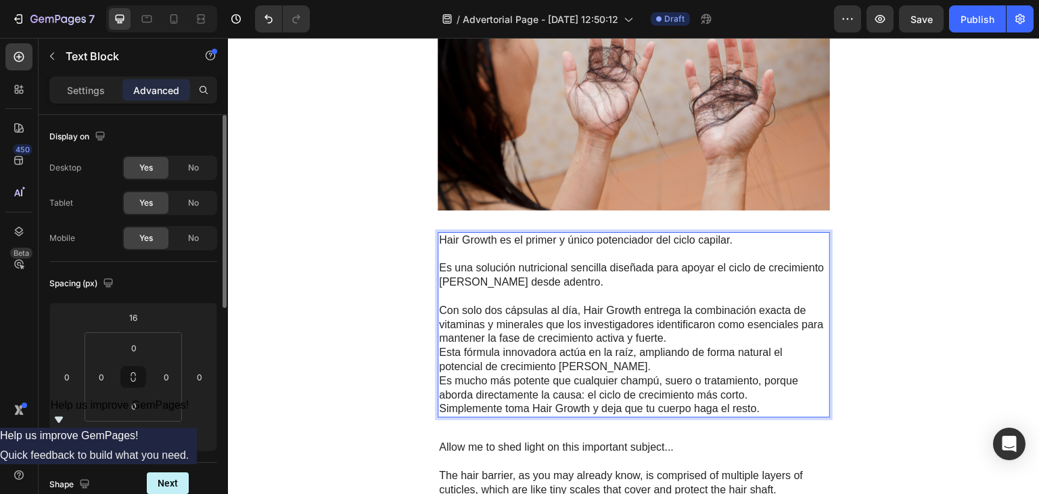
click at [676, 331] on p "Con solo dos cápsulas al día, Hair Growth entrega la combinación exacta de vita…" at bounding box center [633, 325] width 389 height 42
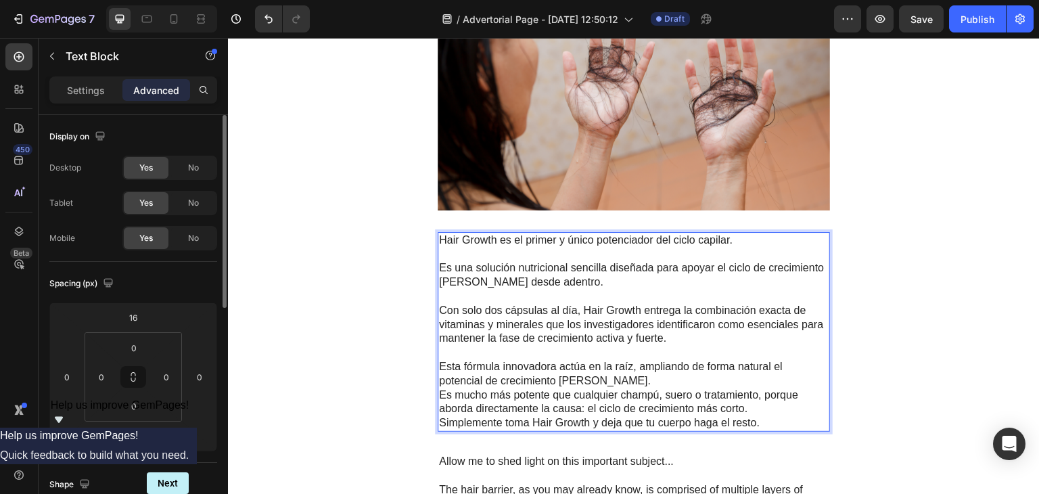
click at [664, 372] on p "Esta fórmula innovadora actúa en la raíz, ampliando de forma natural el potenci…" at bounding box center [633, 374] width 389 height 28
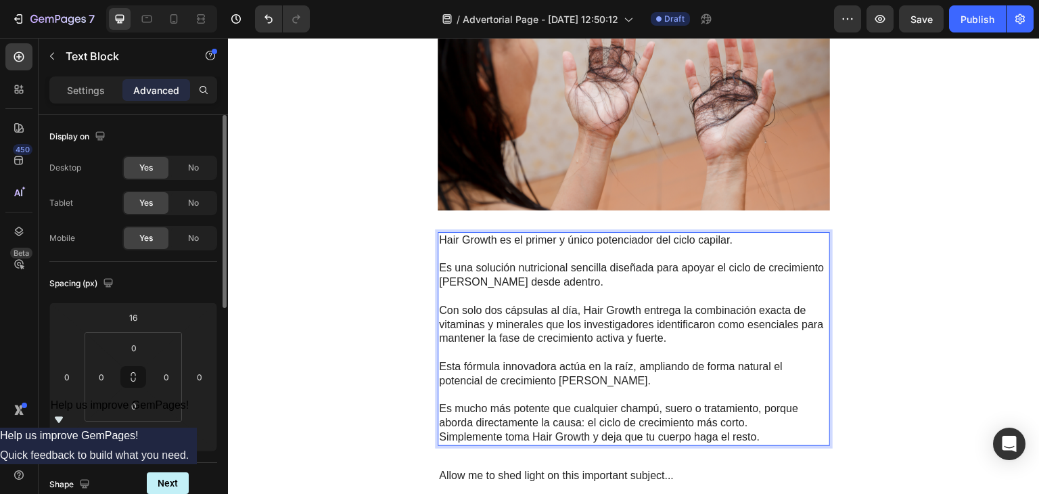
click at [747, 414] on p "Es mucho más potente que cualquier champú, suero o tratamiento, porque aborda d…" at bounding box center [633, 416] width 389 height 28
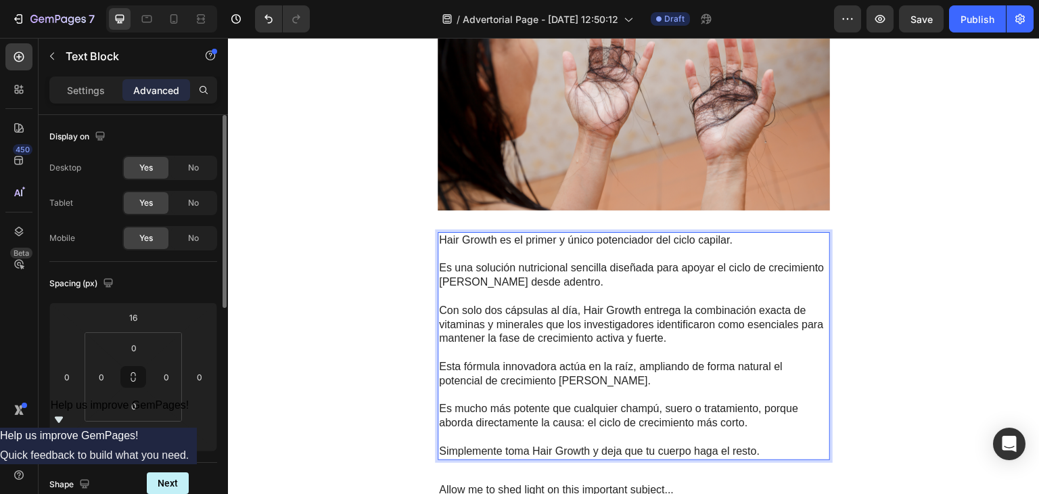
scroll to position [2214, 0]
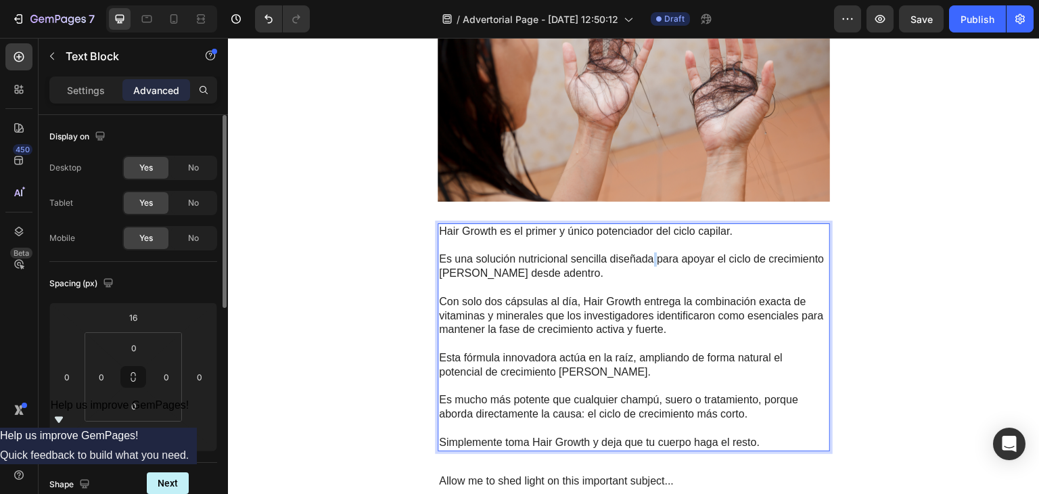
click at [650, 253] on p "Es una solución nutricional sencilla diseñada para apoyar el ciclo de crecimien…" at bounding box center [633, 266] width 389 height 28
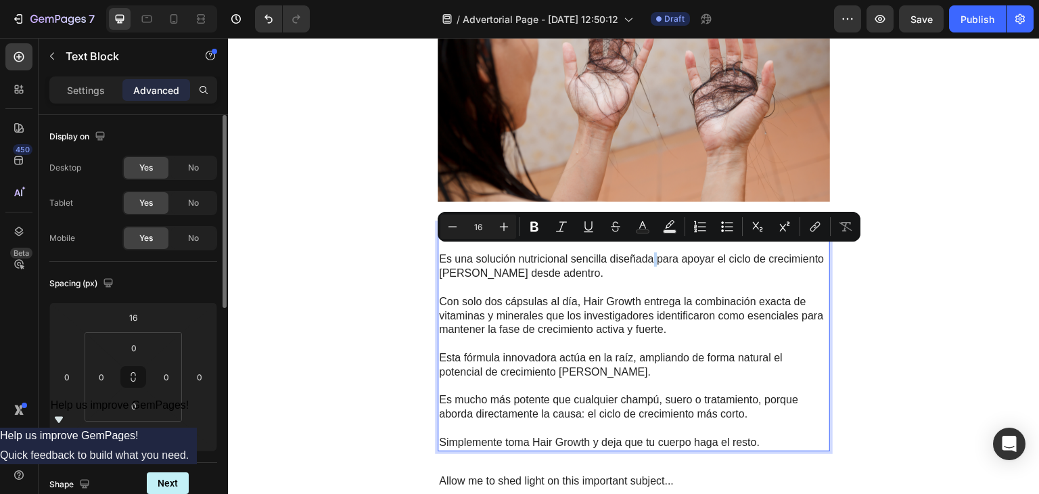
click at [653, 253] on p "Es una solución nutricional sencilla diseñada para apoyar el ciclo de crecimien…" at bounding box center [633, 266] width 389 height 28
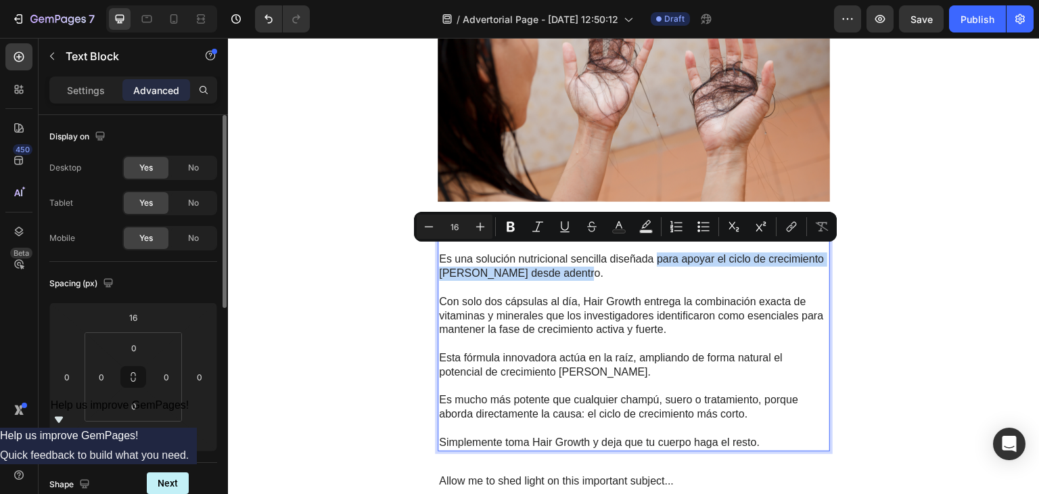
drag, startPoint x: 653, startPoint y: 253, endPoint x: 705, endPoint y: 273, distance: 55.9
click at [705, 273] on p "Es una solución nutricional sencilla diseñada para apoyar el ciclo de crecimien…" at bounding box center [633, 266] width 389 height 28
click at [514, 220] on icon "Editor contextual toolbar" at bounding box center [511, 227] width 14 height 14
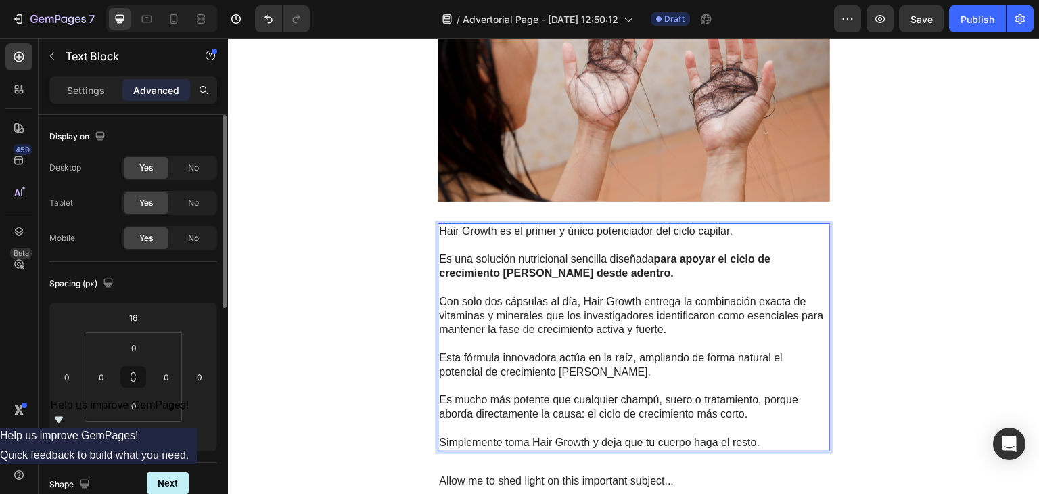
click at [617, 308] on p "Con solo dos cápsulas al día, Hair Growth entrega la combinación exacta de vita…" at bounding box center [633, 316] width 389 height 42
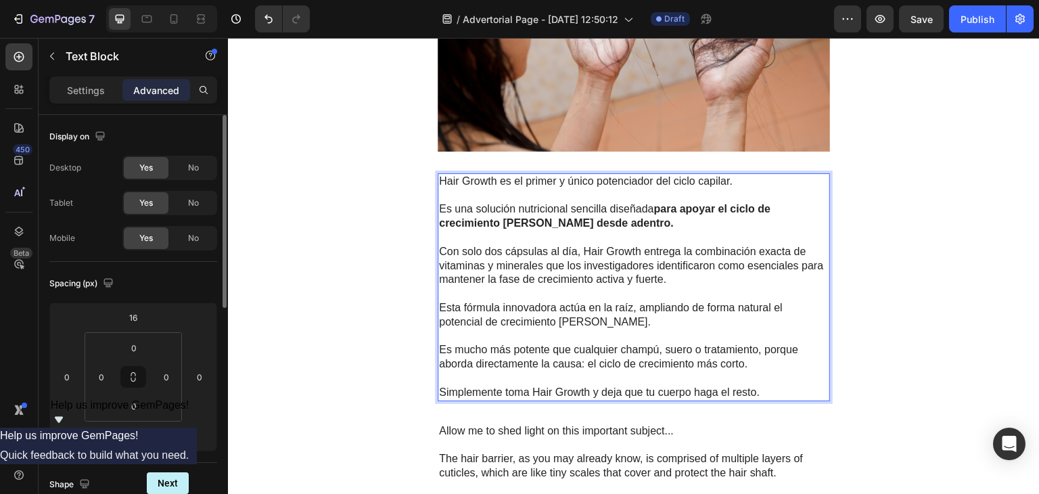
scroll to position [2266, 0]
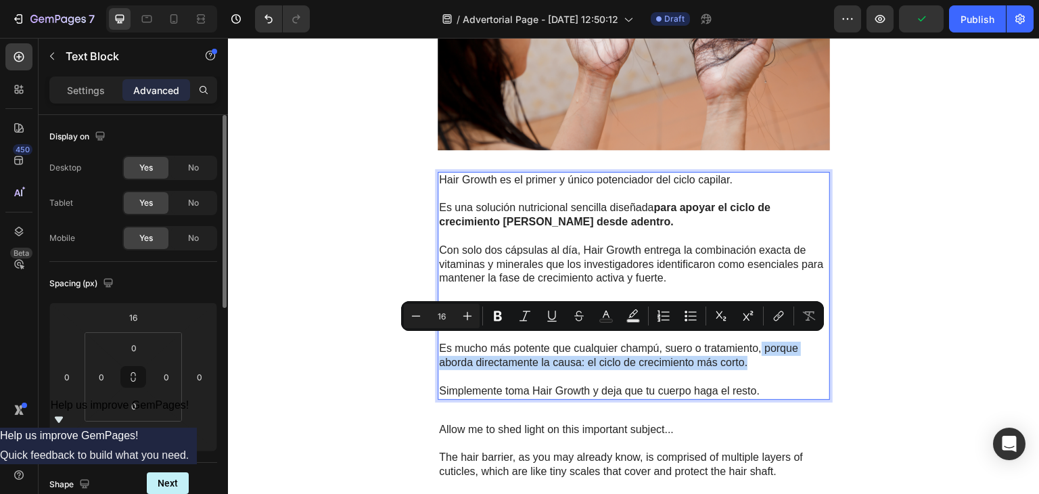
drag, startPoint x: 756, startPoint y: 348, endPoint x: 765, endPoint y: 356, distance: 12.0
click at [765, 356] on p "Es mucho más potente que cualquier champú, suero o tratamiento, porque aborda d…" at bounding box center [633, 355] width 389 height 28
click at [504, 312] on icon "Editor contextual toolbar" at bounding box center [498, 316] width 14 height 14
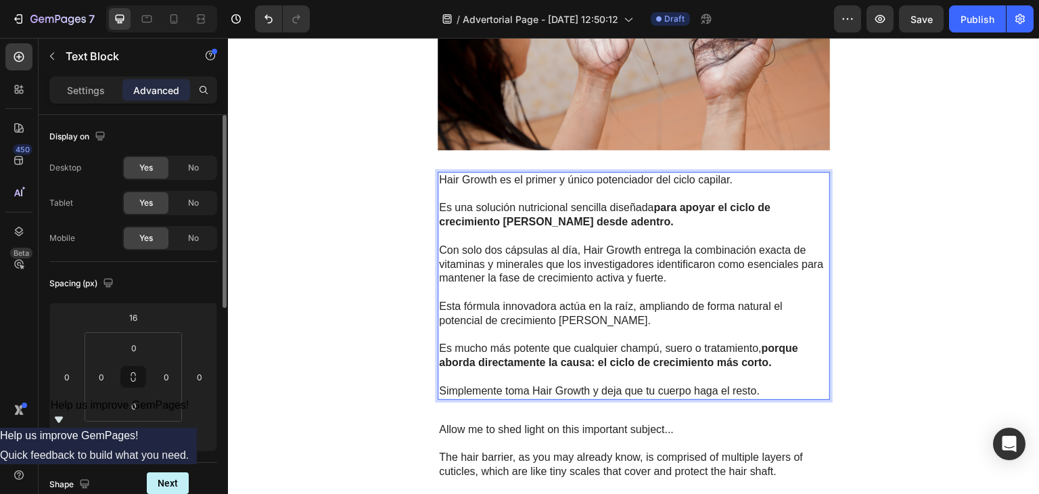
click at [664, 269] on p "Con solo dos cápsulas al día, Hair Growth entrega la combinación exacta de vita…" at bounding box center [633, 264] width 389 height 42
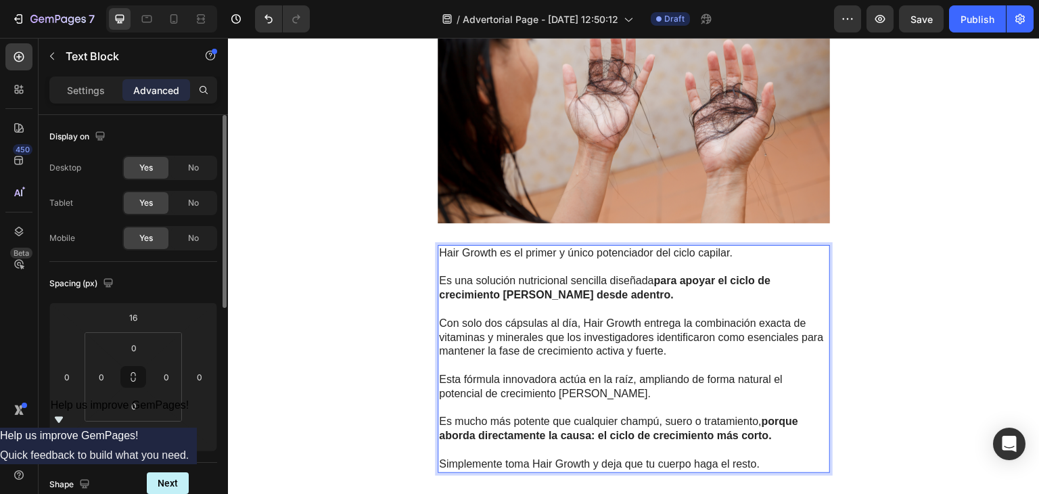
scroll to position [2254, 0]
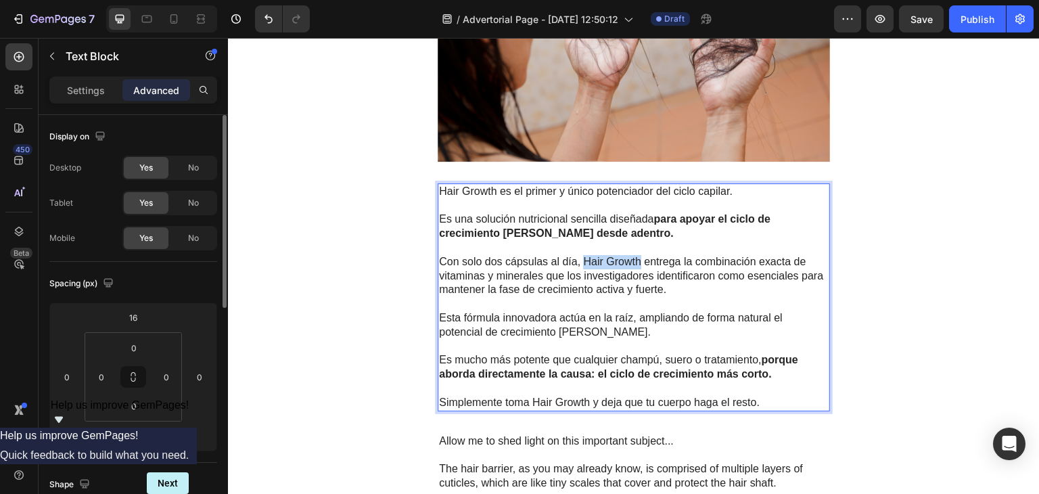
drag, startPoint x: 577, startPoint y: 250, endPoint x: 634, endPoint y: 258, distance: 56.7
click at [634, 258] on p "Con solo dos cápsulas al día, Hair Growth entrega la combinación exacta de vita…" at bounding box center [633, 276] width 389 height 42
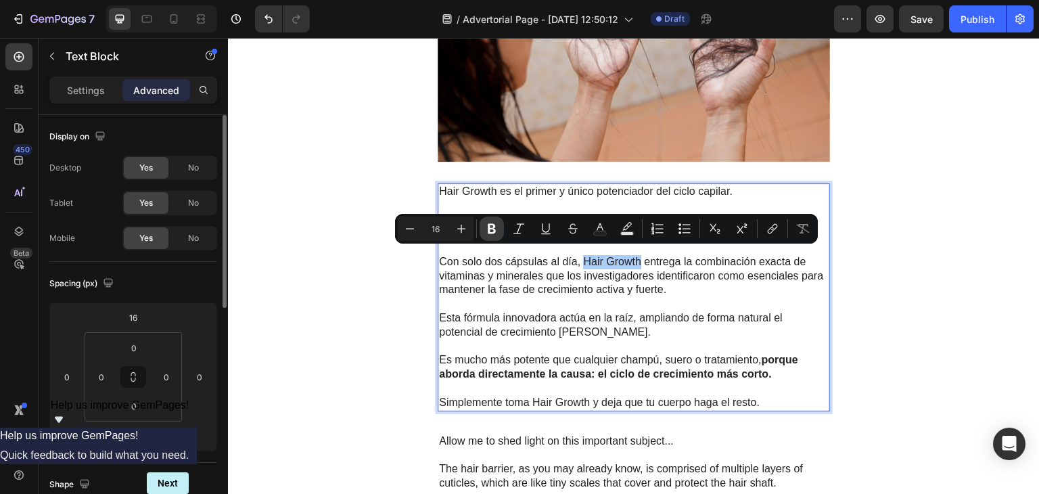
click at [490, 231] on icon "Editor contextual toolbar" at bounding box center [491, 229] width 8 height 10
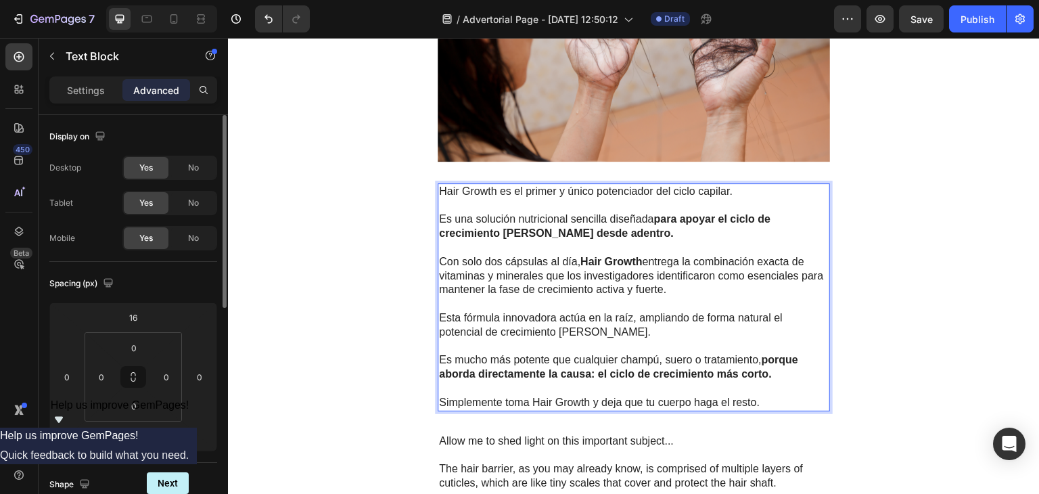
click at [631, 330] on p "Esta fórmula innovadora actúa en la raíz, ampliando de forma natural el potenci…" at bounding box center [633, 325] width 389 height 28
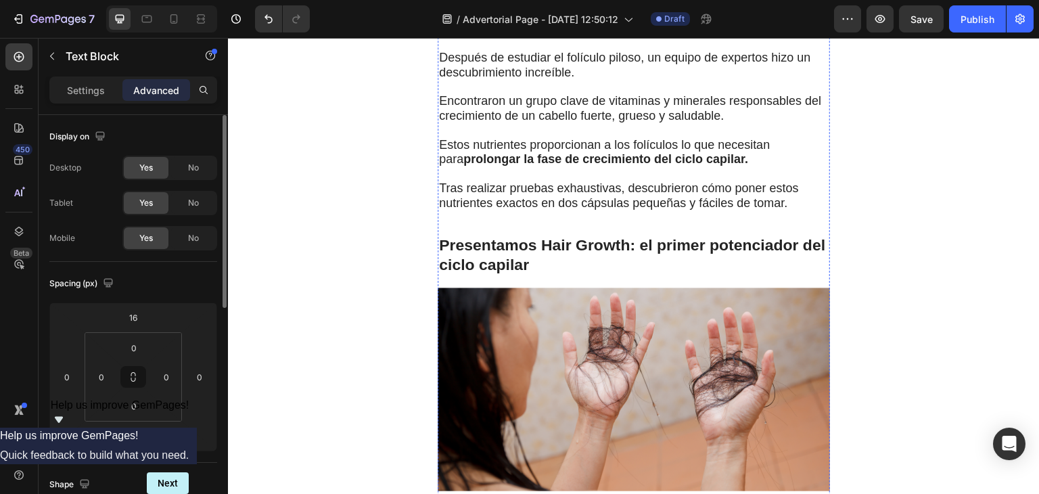
scroll to position [1924, 0]
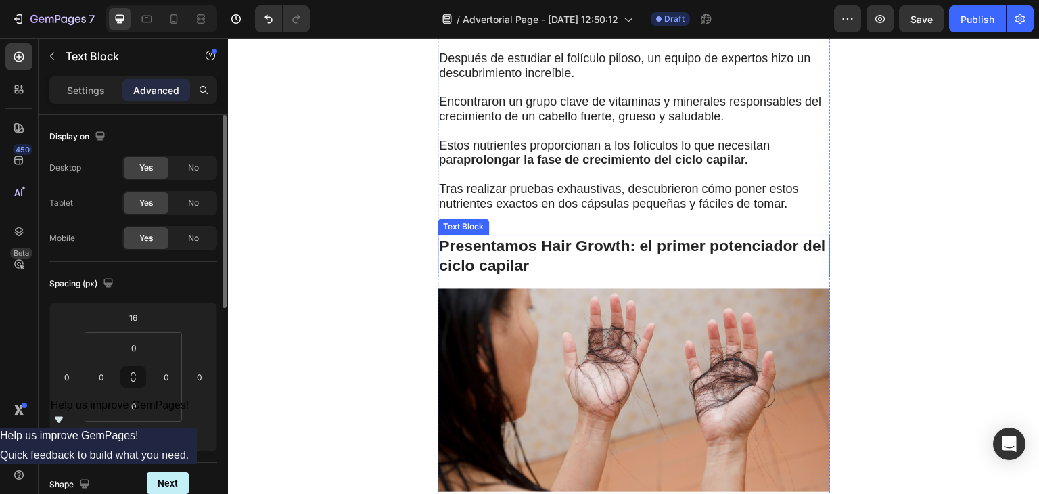
click at [613, 240] on strong "Presentamos Hair Growth: el primer potenciador del ciclo capilar" at bounding box center [632, 256] width 386 height 38
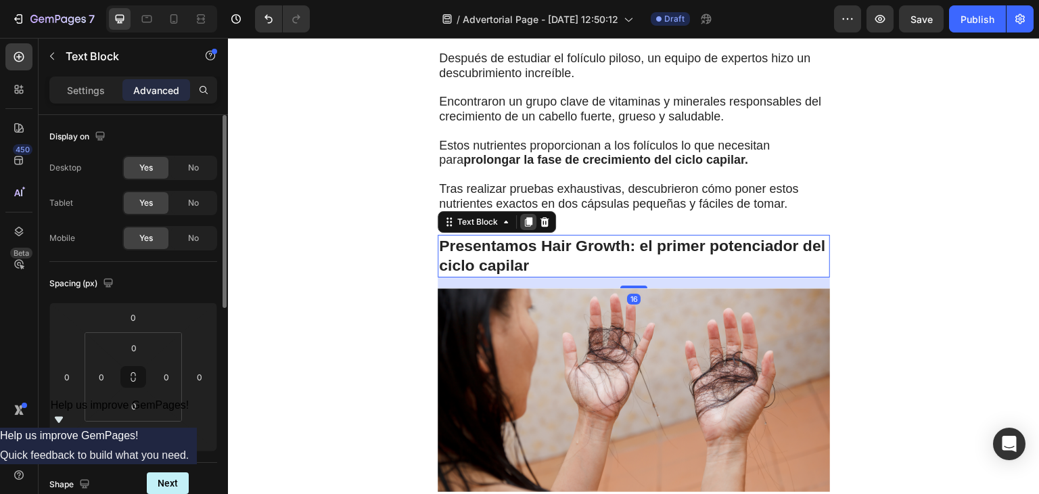
click at [525, 218] on icon at bounding box center [528, 221] width 7 height 9
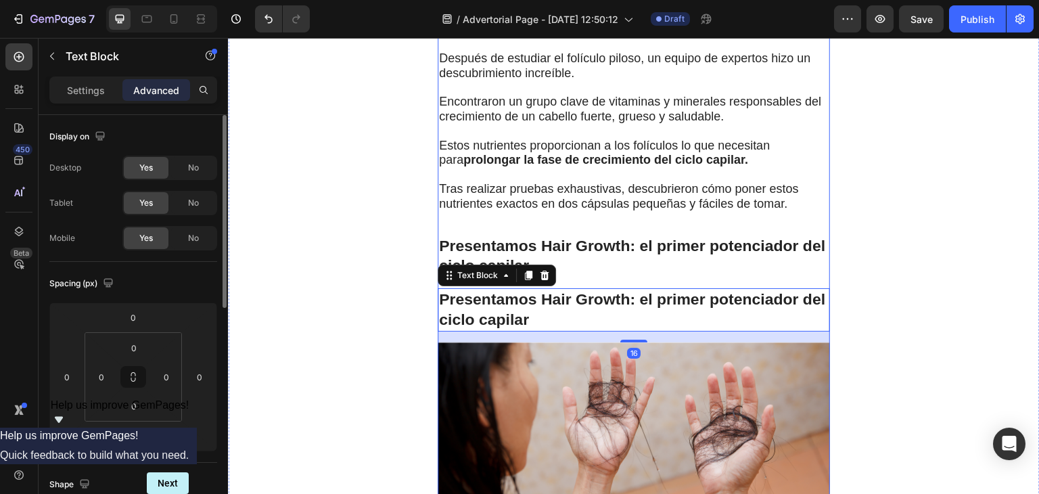
click at [474, 290] on strong "Presentamos Hair Growth: el primer potenciador del ciclo capilar" at bounding box center [632, 309] width 386 height 38
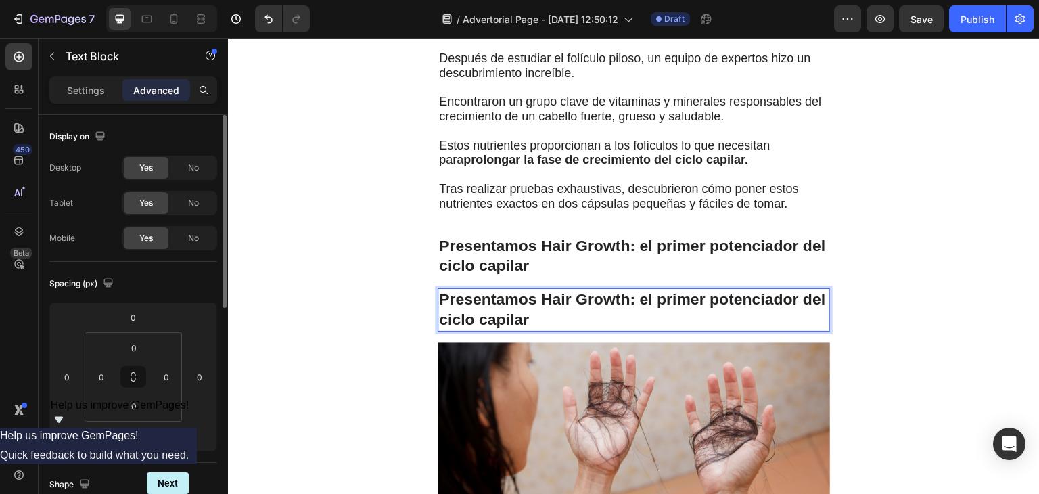
click at [539, 311] on p "Presentamos Hair Growth: el primer potenciador del ciclo capilar" at bounding box center [633, 309] width 389 height 41
click at [539, 248] on p "Presentamos Hair Growth: el primer potenciador del ciclo capilar" at bounding box center [633, 256] width 389 height 41
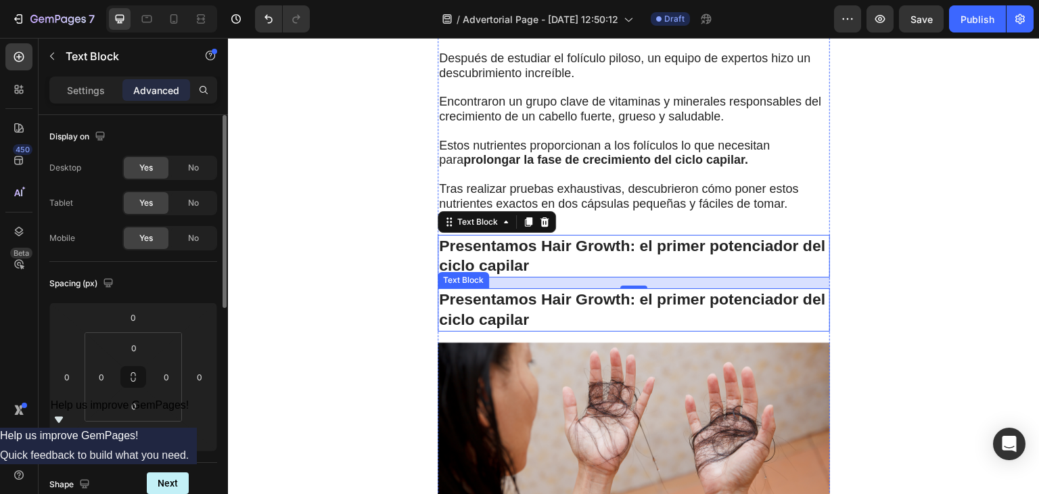
click at [485, 302] on strong "Presentamos Hair Growth: el primer potenciador del ciclo capilar" at bounding box center [632, 309] width 386 height 38
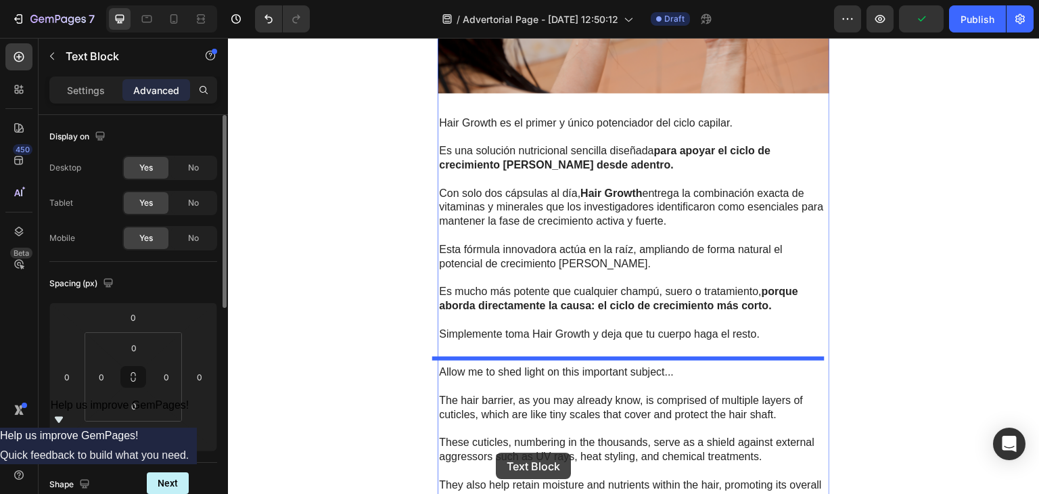
scroll to position [2414, 0]
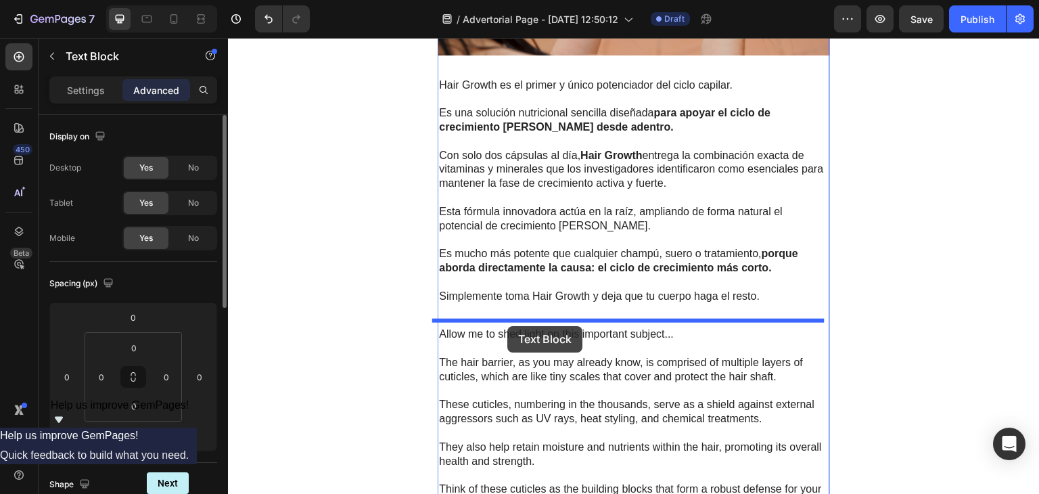
drag, startPoint x: 451, startPoint y: 272, endPoint x: 506, endPoint y: 326, distance: 77.5
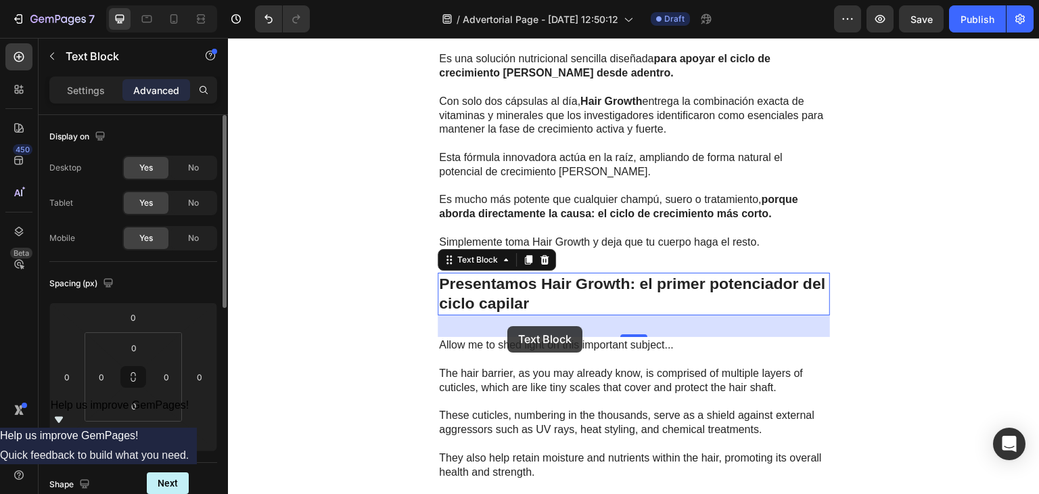
type input "32"
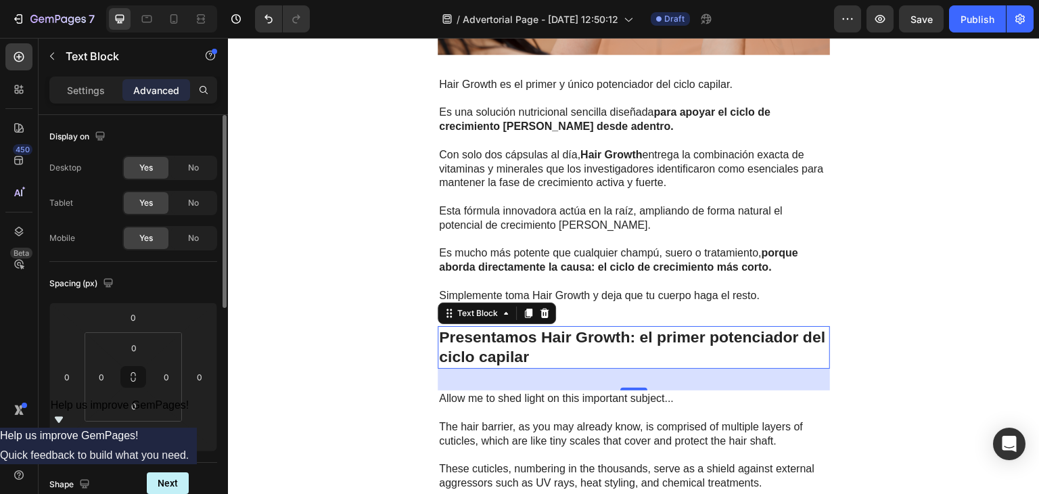
scroll to position [2383, 0]
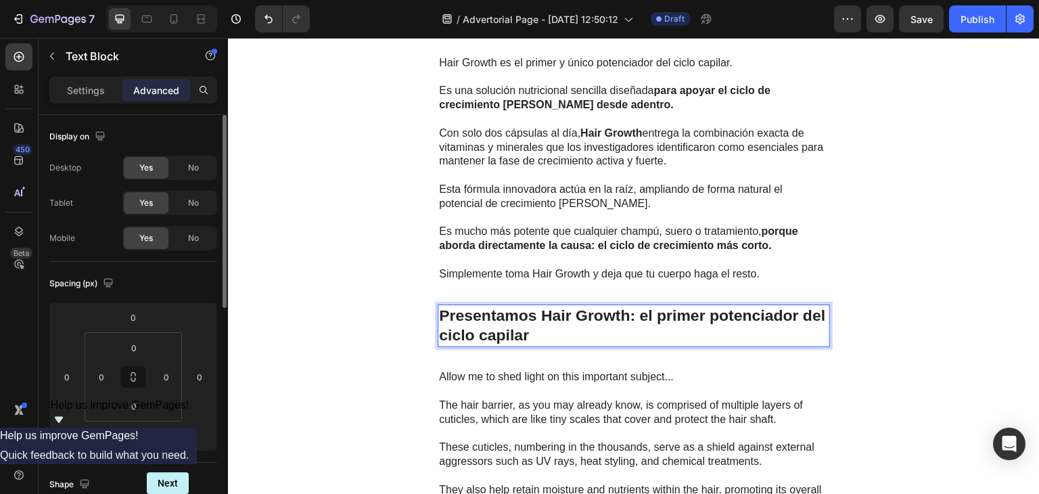
click at [523, 329] on strong "Presentamos Hair Growth: el primer potenciador del ciclo capilar" at bounding box center [632, 325] width 386 height 38
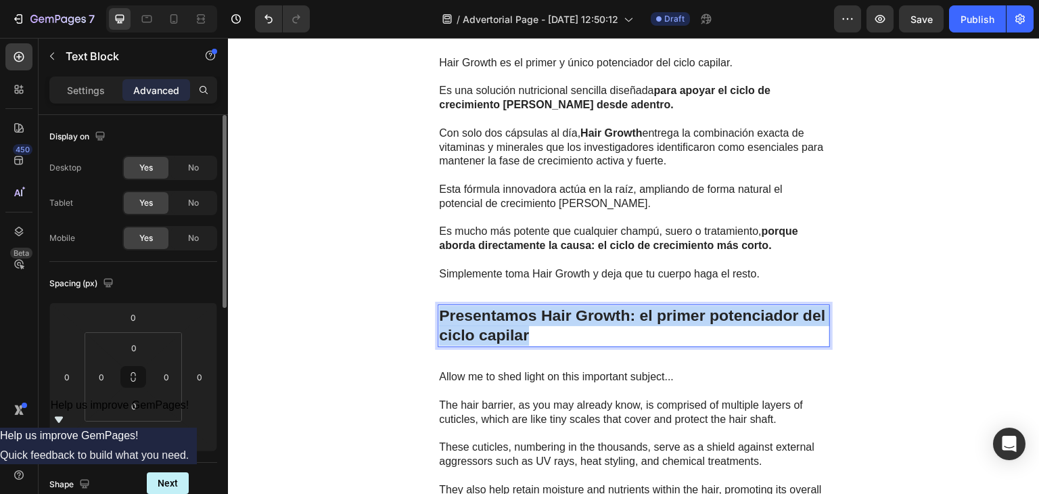
click at [523, 329] on strong "Presentamos Hair Growth: el primer potenciador del ciclo capilar" at bounding box center [632, 325] width 386 height 38
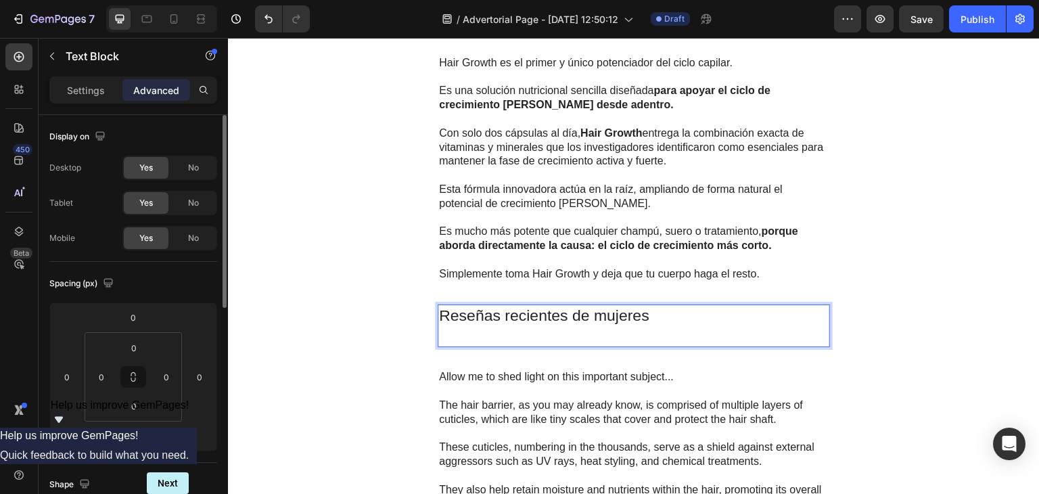
click at [517, 334] on p "Rich Text Editor. Editing area: main" at bounding box center [633, 335] width 389 height 20
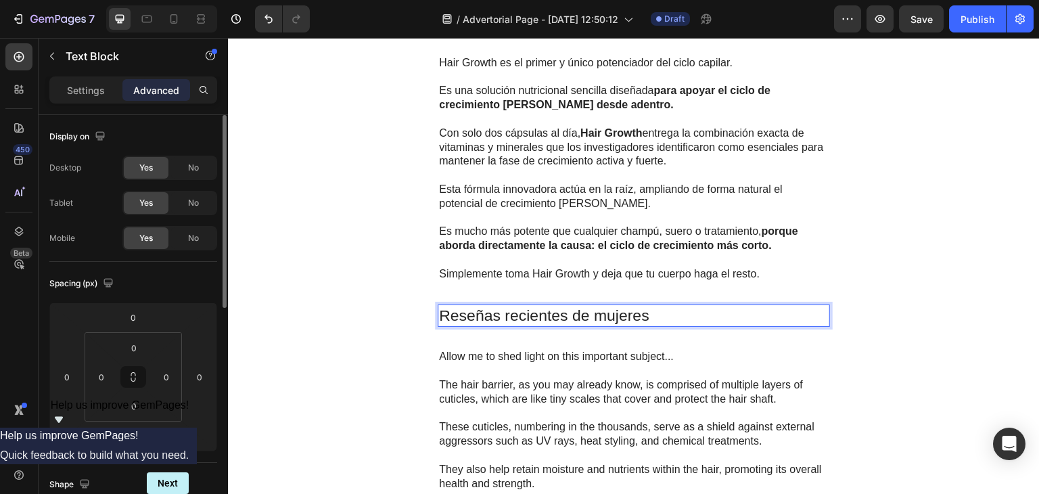
click at [503, 306] on p "Reseñas recientes de mujeres" at bounding box center [633, 316] width 389 height 20
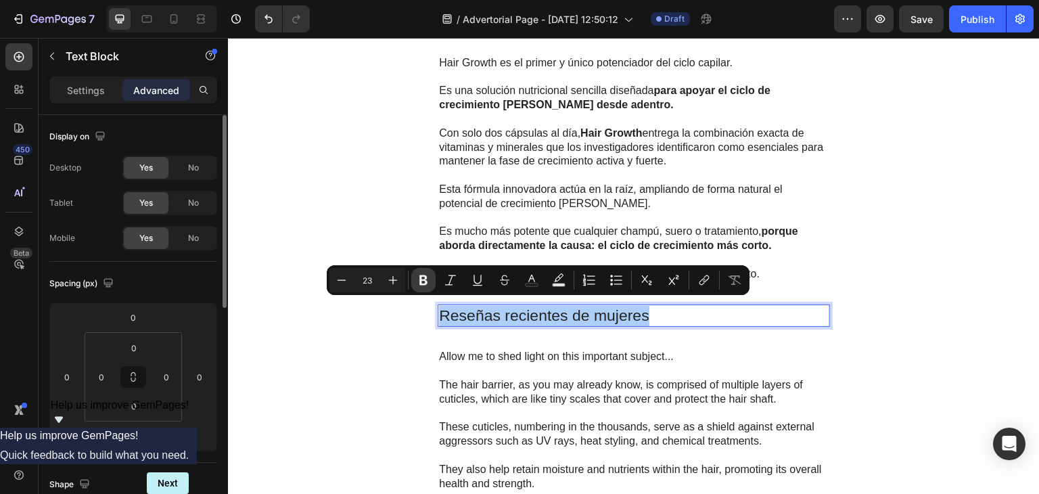
click at [418, 277] on icon "Editor contextual toolbar" at bounding box center [423, 280] width 14 height 14
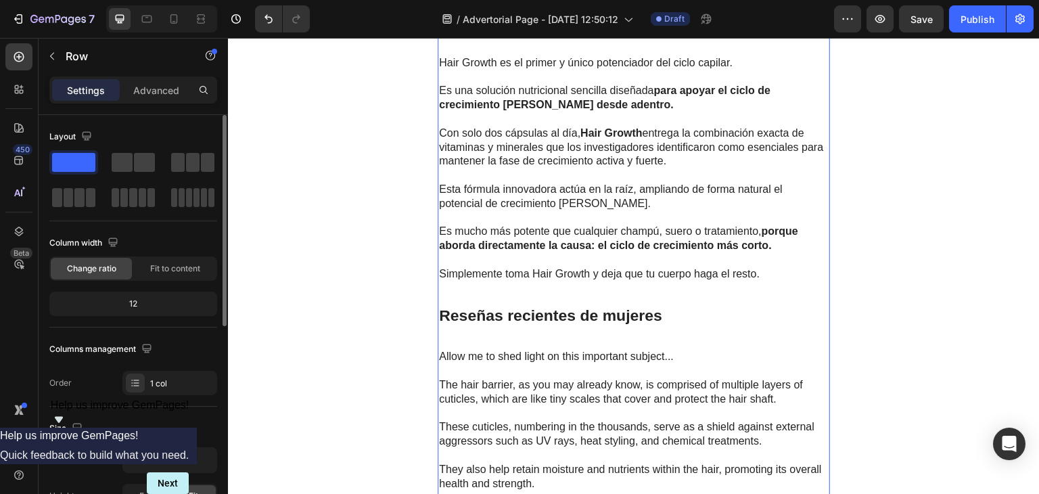
scroll to position [2423, 0]
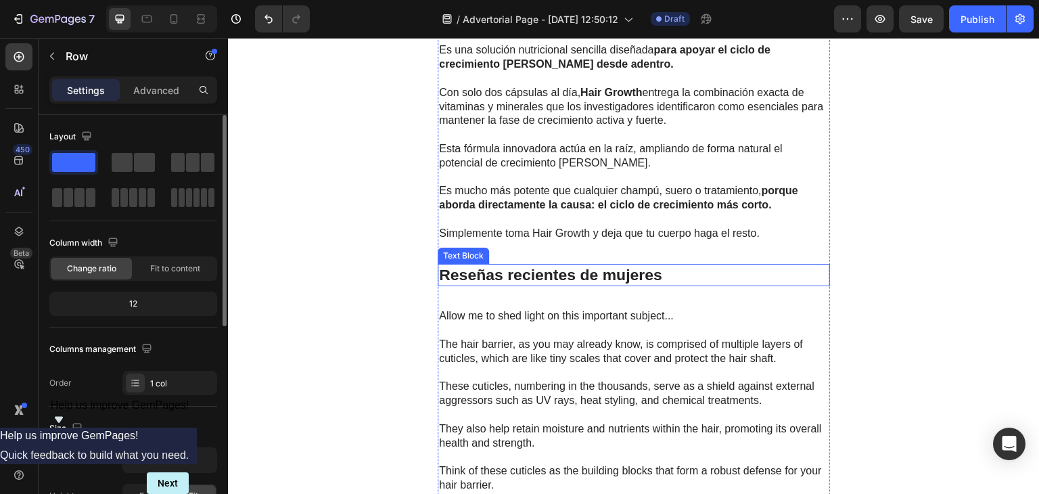
click at [677, 280] on div "Reseñas recientes de mujeres Text Block" at bounding box center [633, 275] width 392 height 23
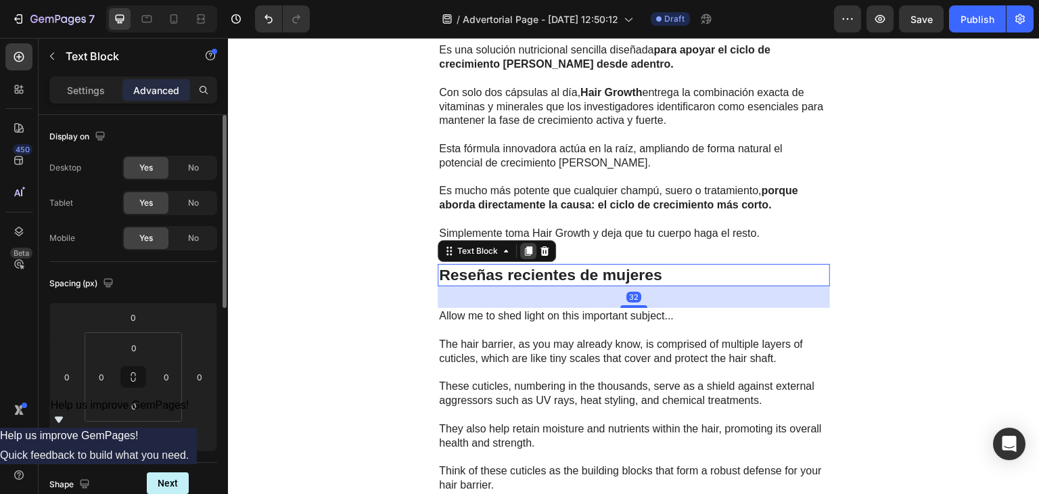
click at [525, 246] on icon at bounding box center [528, 250] width 7 height 9
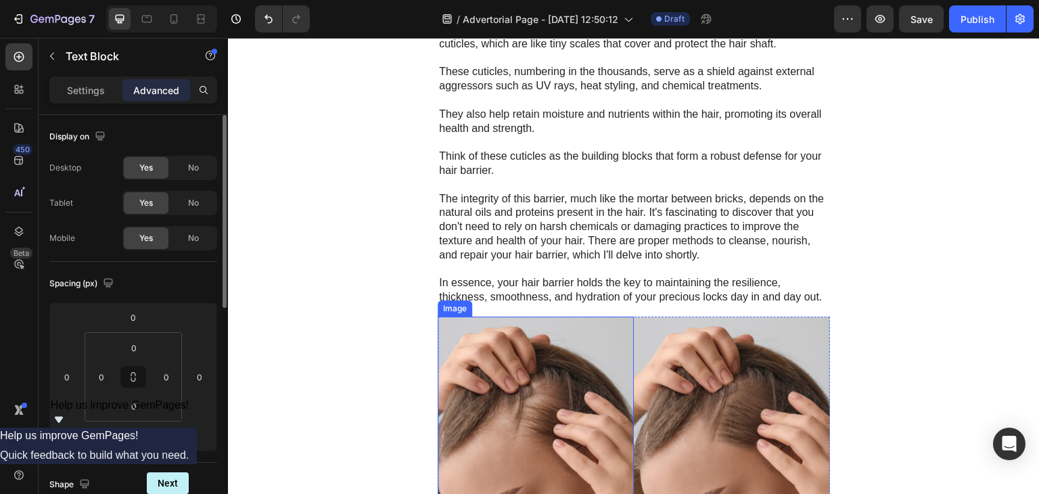
scroll to position [2810, 0]
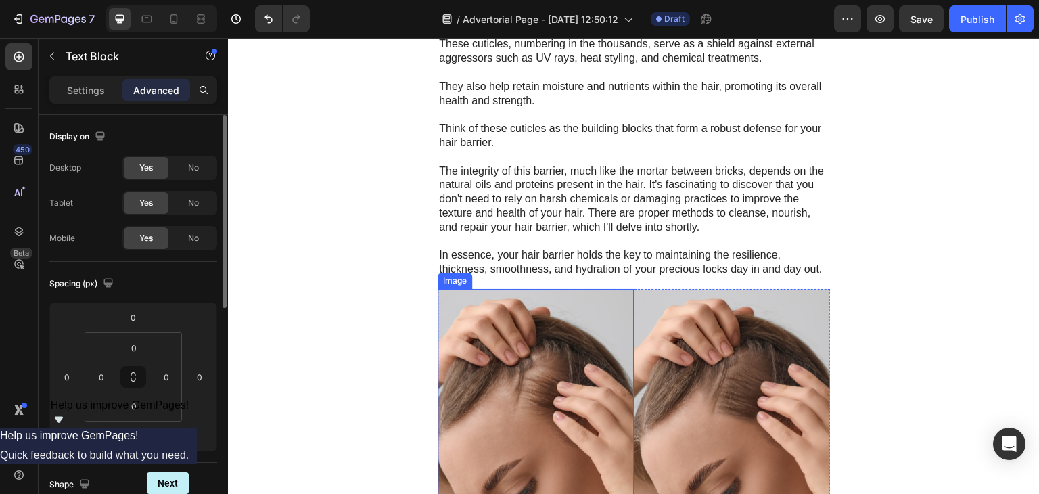
click at [575, 315] on img at bounding box center [535, 407] width 196 height 237
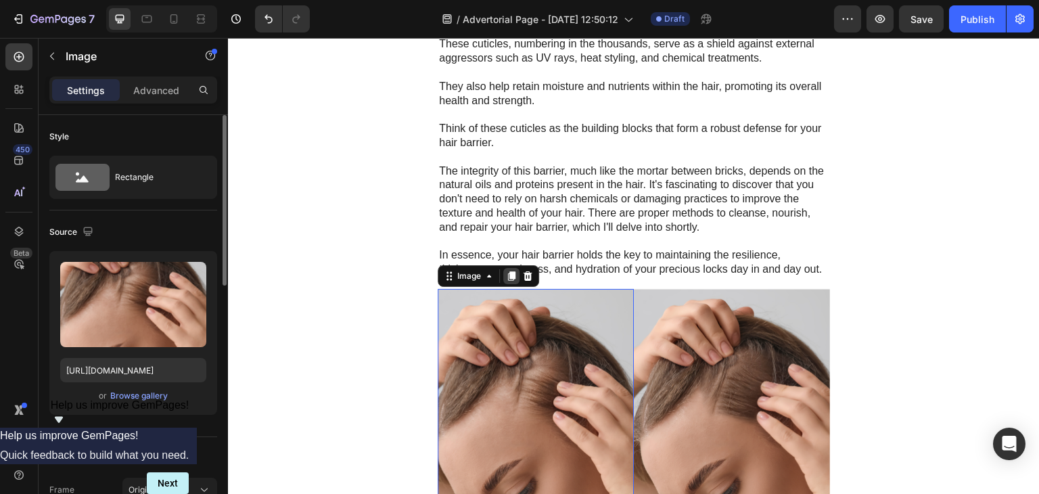
click at [512, 272] on div at bounding box center [511, 276] width 16 height 16
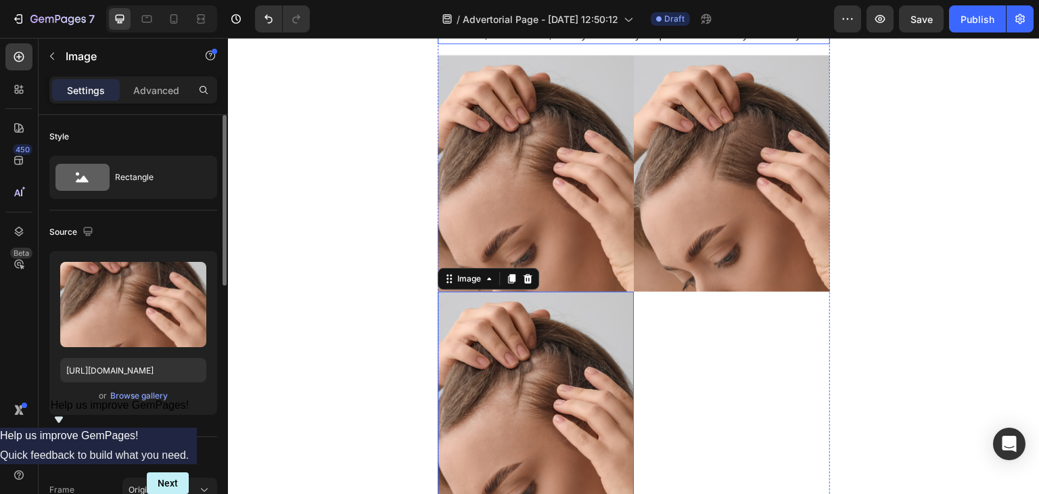
scroll to position [3081, 0]
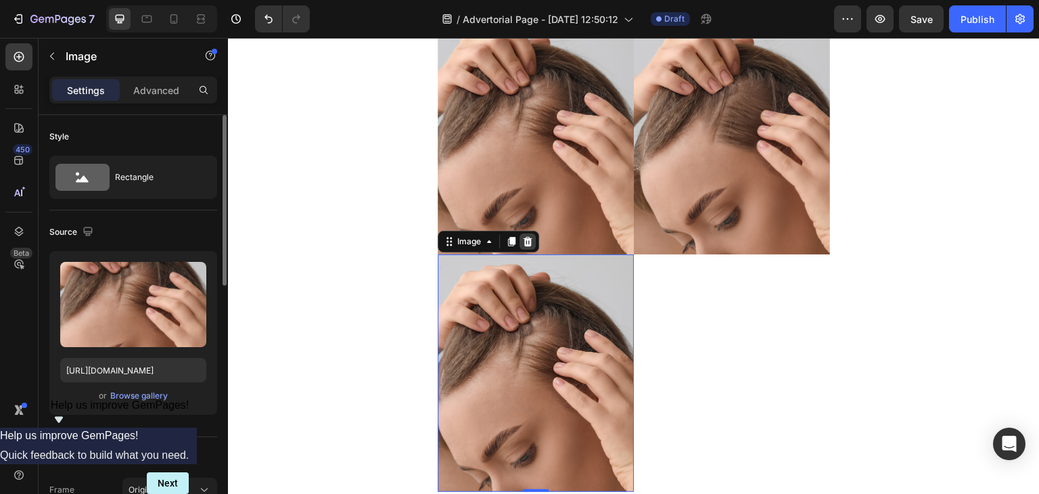
click at [522, 236] on icon at bounding box center [527, 241] width 11 height 11
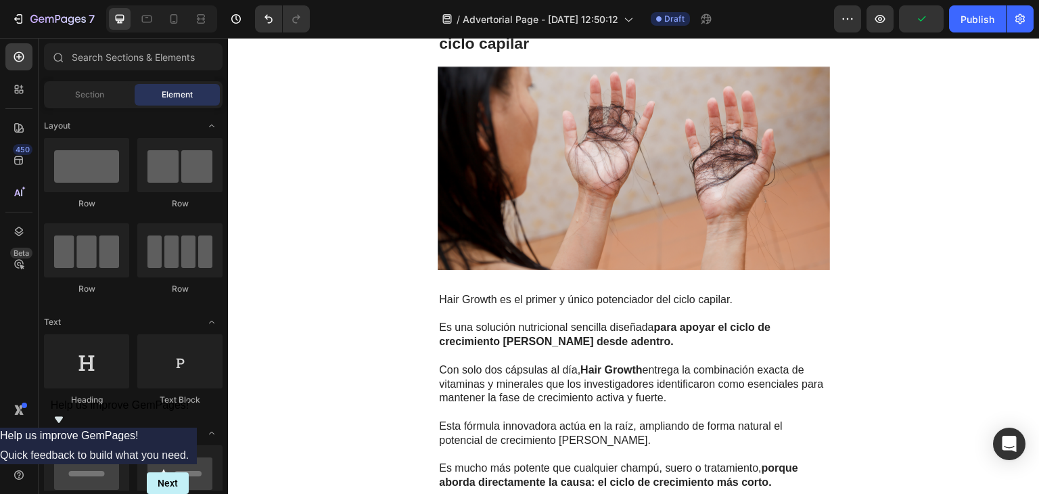
scroll to position [2145, 0]
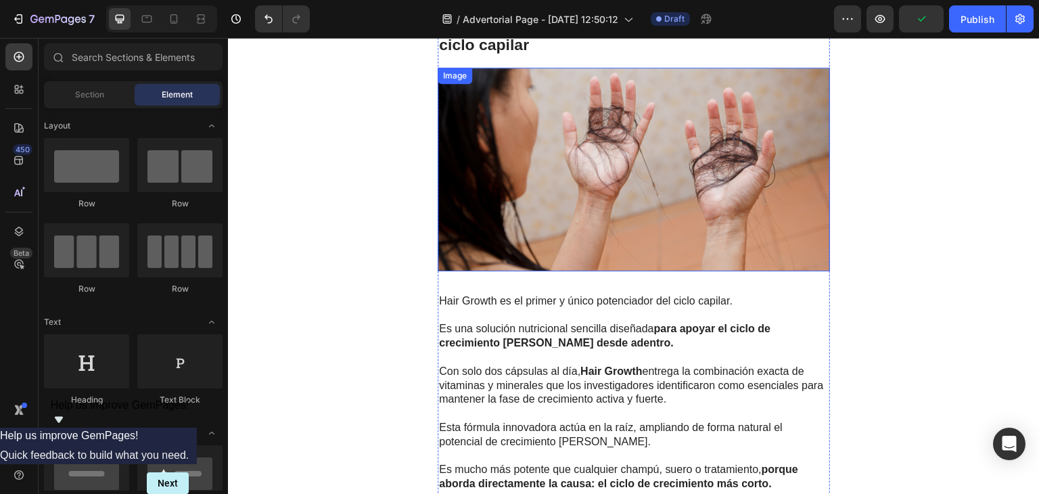
click at [621, 198] on img at bounding box center [633, 170] width 392 height 204
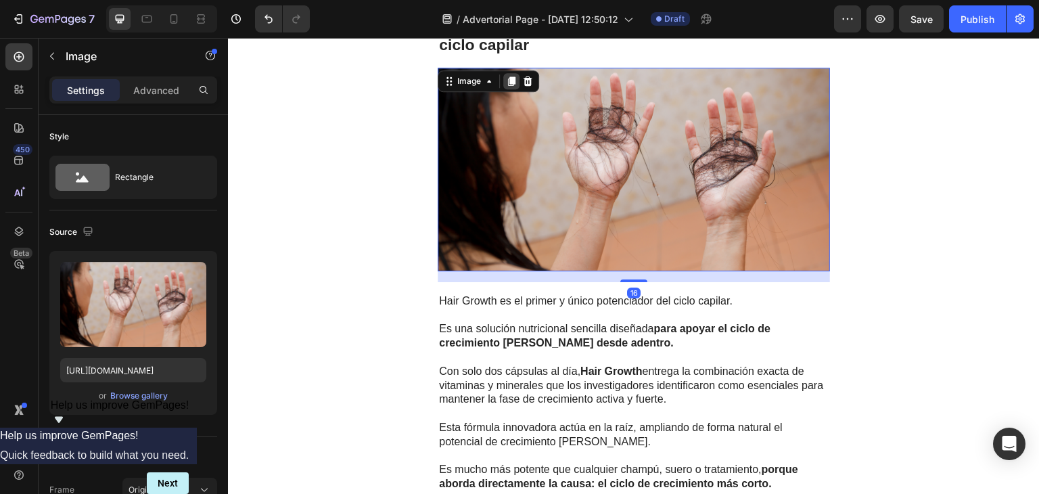
click at [506, 80] on icon at bounding box center [511, 81] width 11 height 11
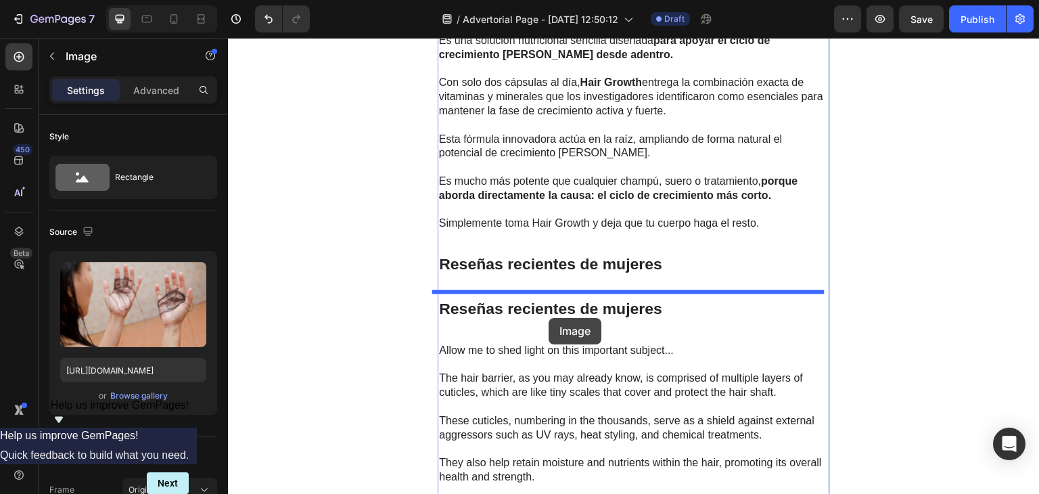
scroll to position [2676, 0]
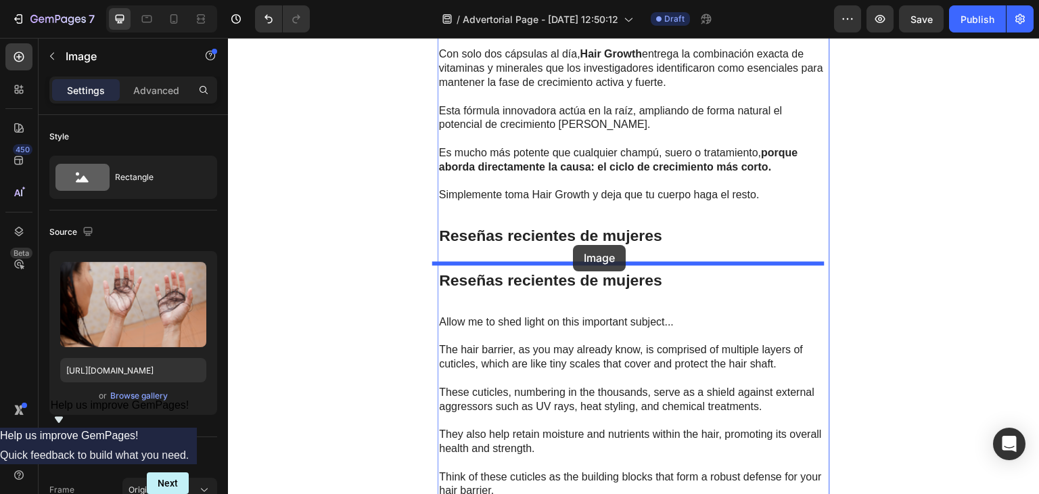
drag, startPoint x: 463, startPoint y: 68, endPoint x: 573, endPoint y: 245, distance: 208.3
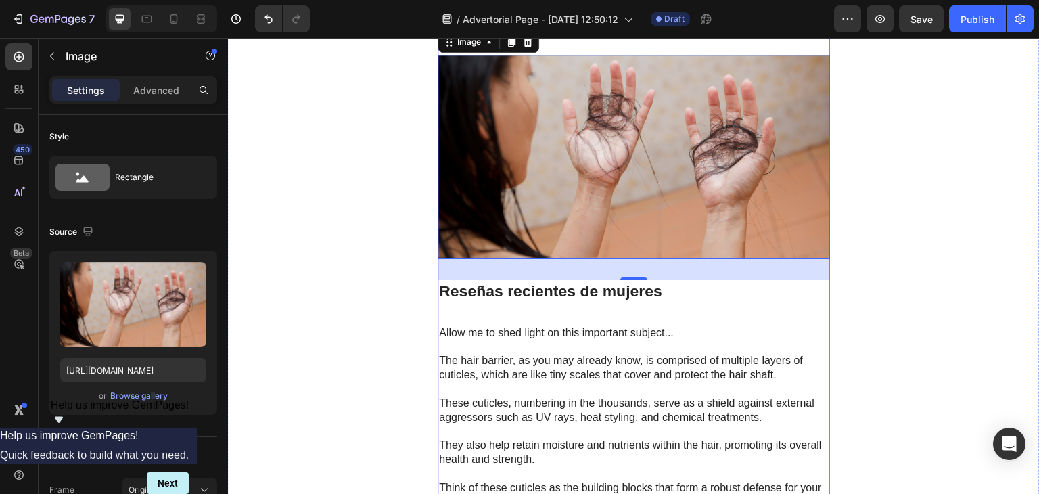
scroll to position [2462, 0]
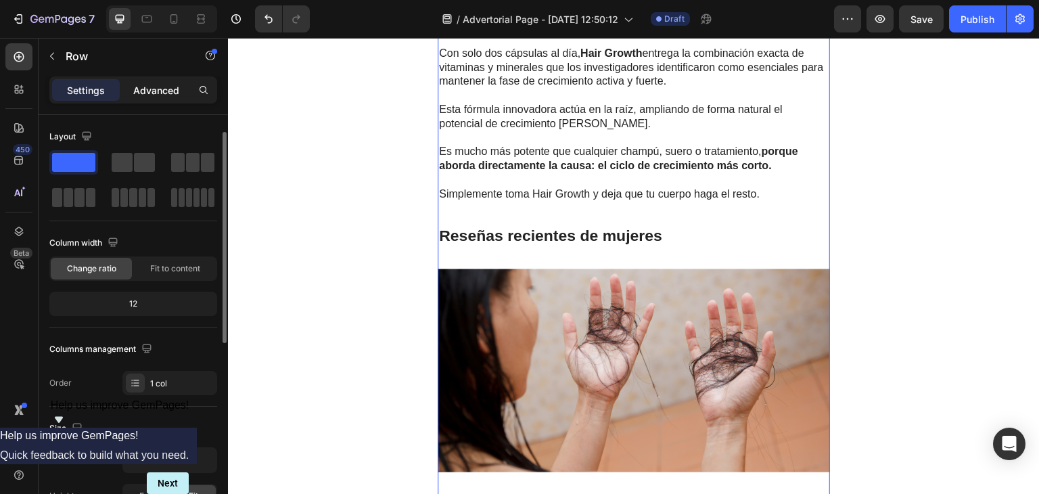
click at [152, 87] on p "Advanced" at bounding box center [156, 90] width 46 height 14
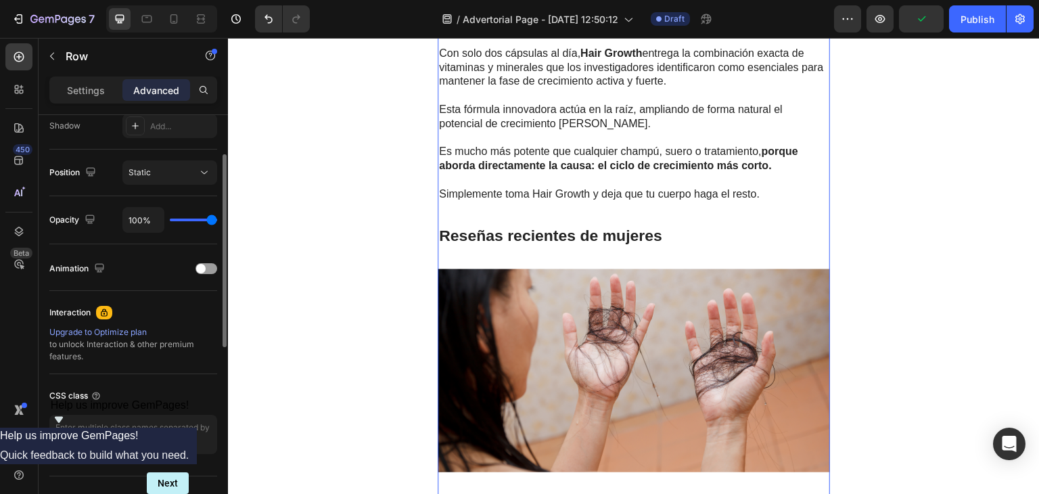
scroll to position [311, 0]
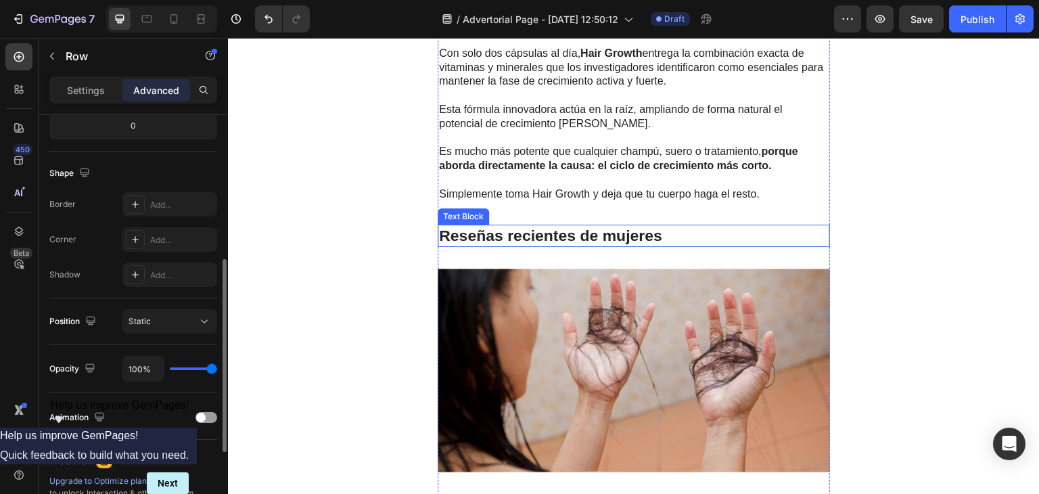
click at [479, 234] on strong "Reseñas recientes de mujeres" at bounding box center [550, 235] width 223 height 18
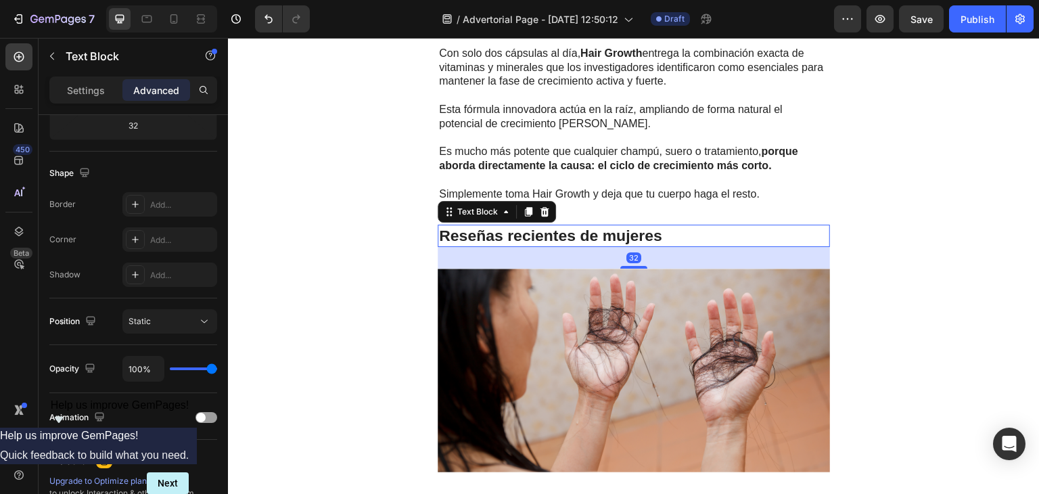
scroll to position [0, 0]
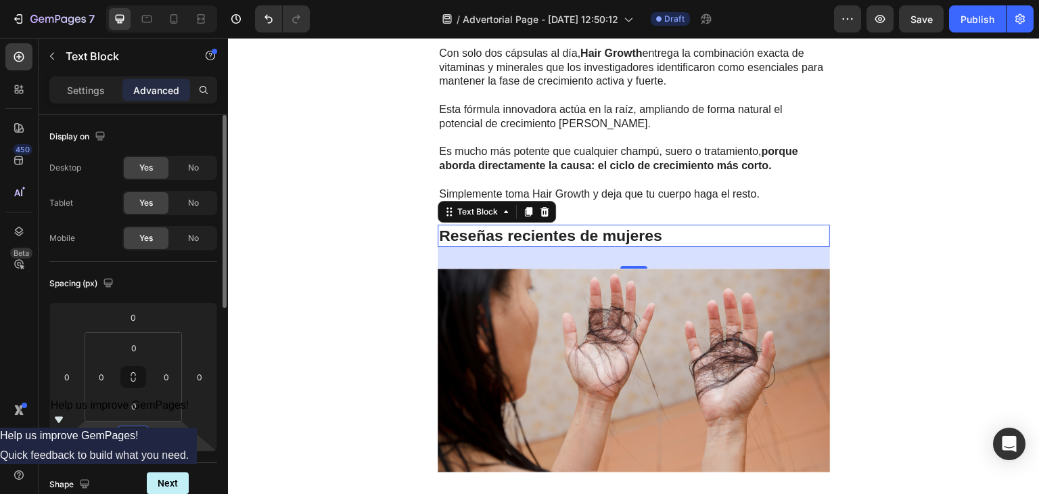
click at [135, 426] on input "32" at bounding box center [133, 436] width 27 height 20
click at [145, 469] on span "Auto" at bounding box center [146, 464] width 18 height 9
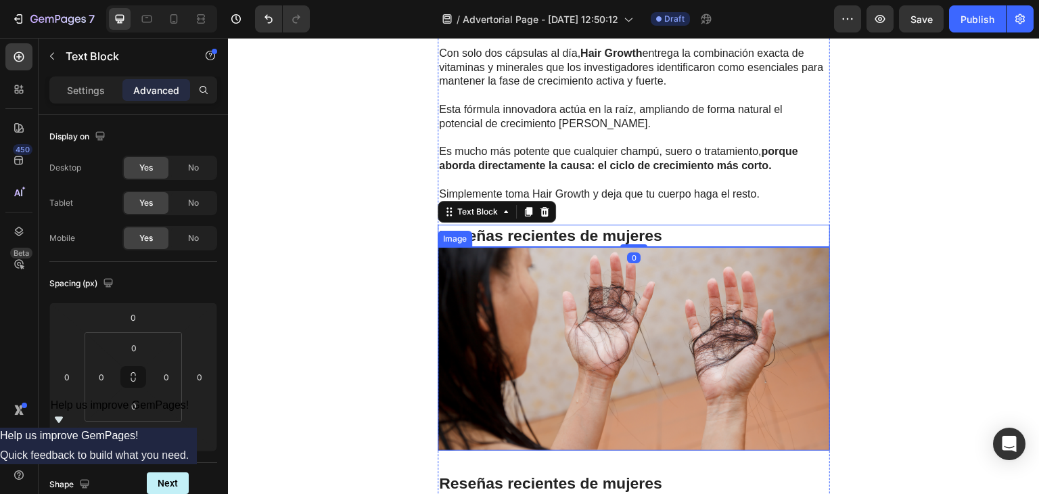
scroll to position [2577, 0]
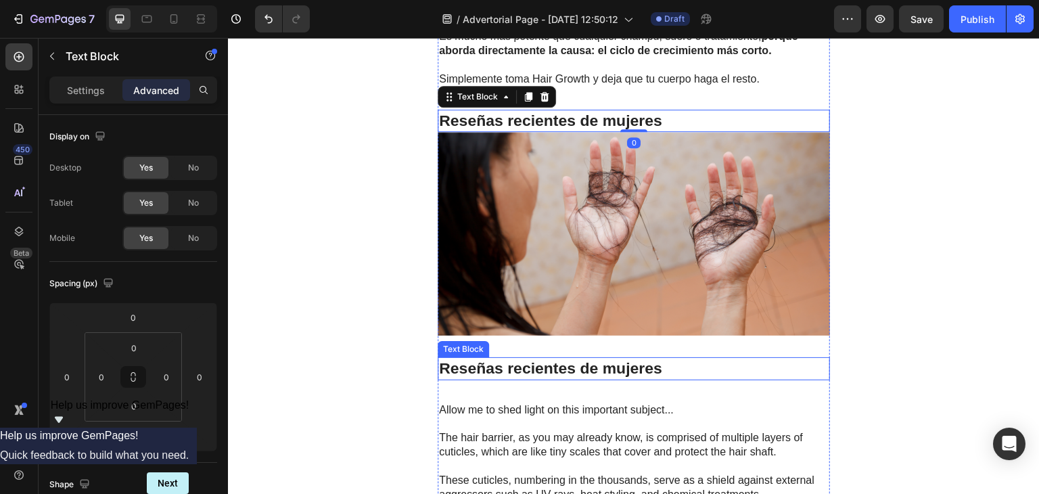
click at [623, 359] on strong "Reseñas recientes de mujeres" at bounding box center [550, 368] width 223 height 18
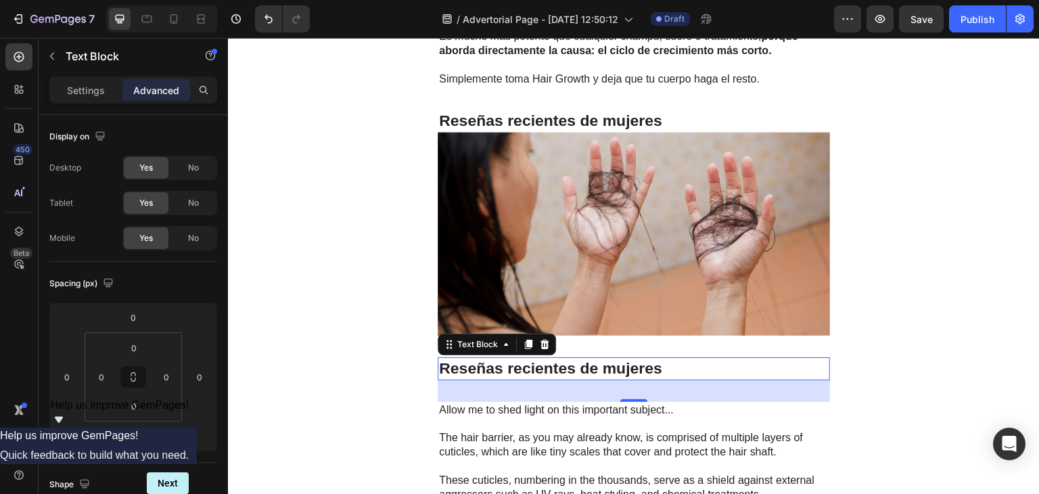
click at [661, 358] on p "Reseñas recientes de mujeres" at bounding box center [633, 368] width 389 height 20
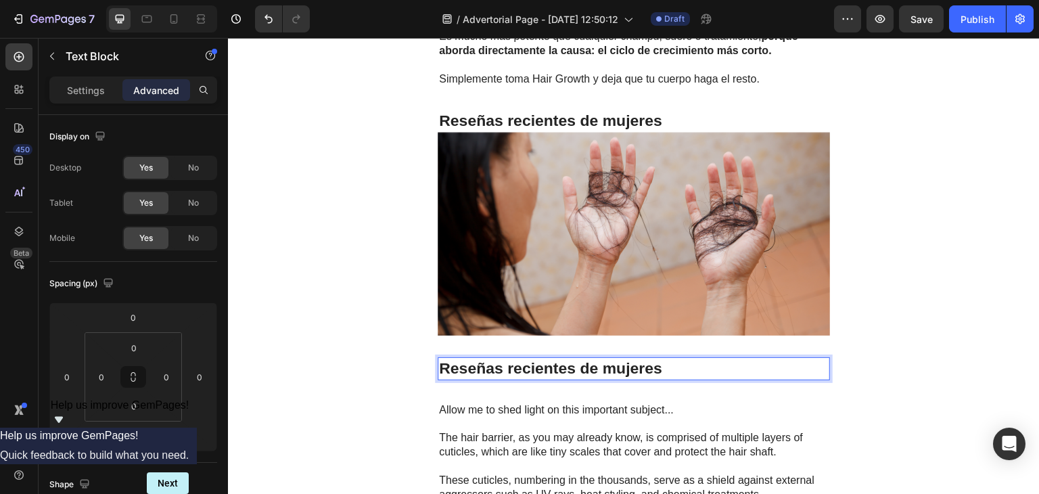
click at [661, 358] on p "Reseñas recientes de mujeres" at bounding box center [633, 368] width 389 height 20
click at [634, 364] on p "Puede funcionar para todas las mujeres." at bounding box center [633, 368] width 389 height 20
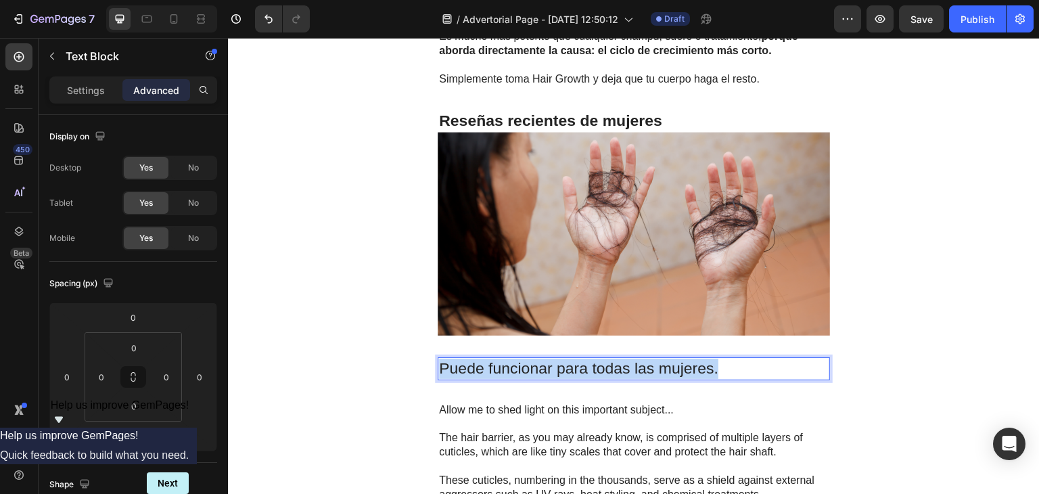
click at [634, 364] on p "Puede funcionar para todas las mujeres." at bounding box center [633, 368] width 389 height 20
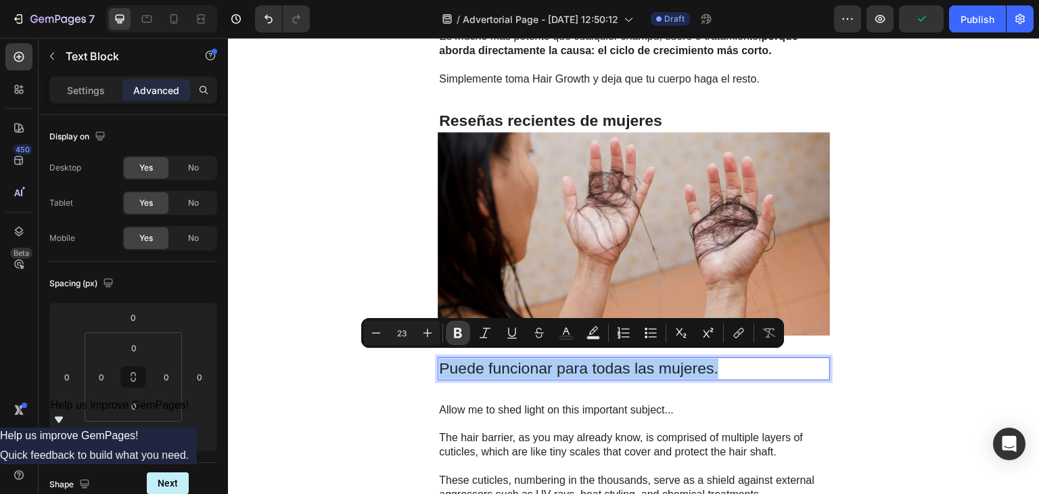
click at [454, 334] on icon "Editor contextual toolbar" at bounding box center [458, 333] width 8 height 10
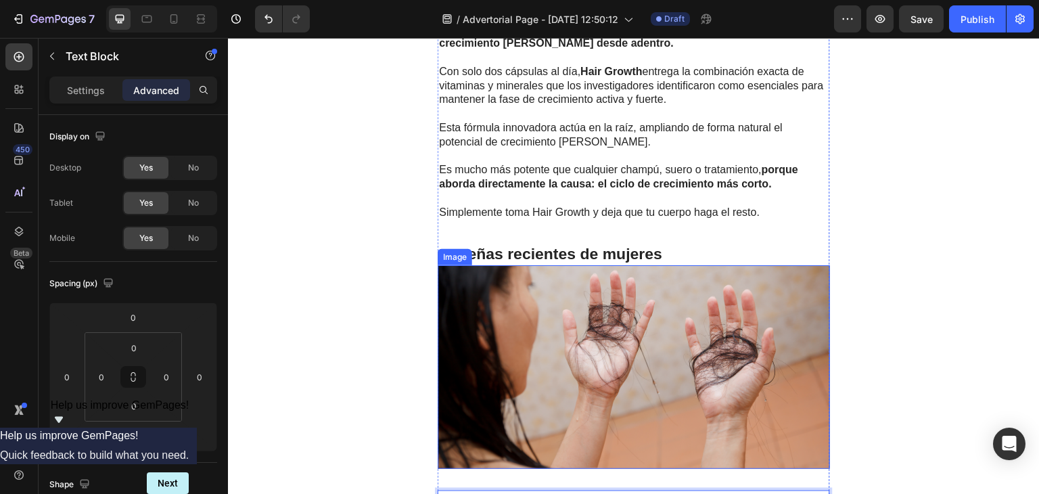
scroll to position [2295, 0]
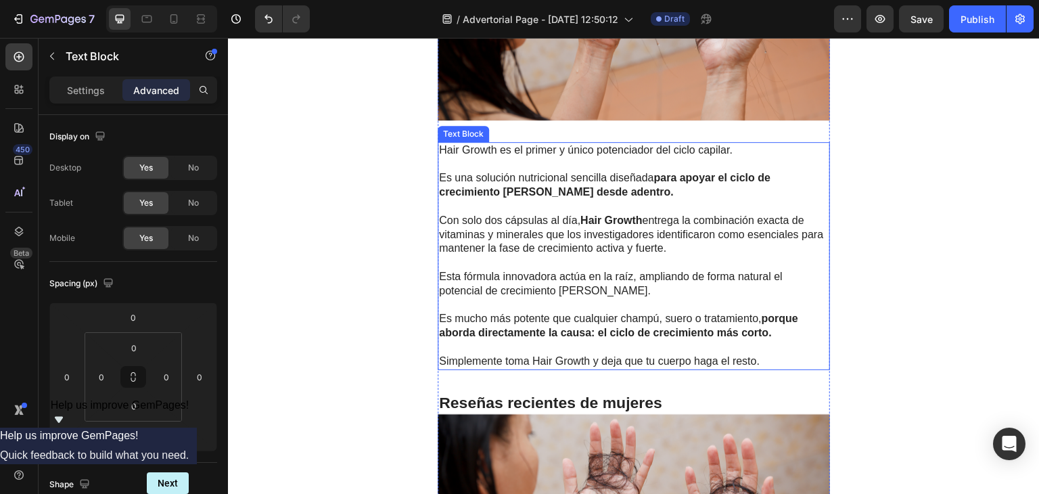
click at [607, 260] on p "Rich Text Editor. Editing area: main" at bounding box center [633, 263] width 389 height 14
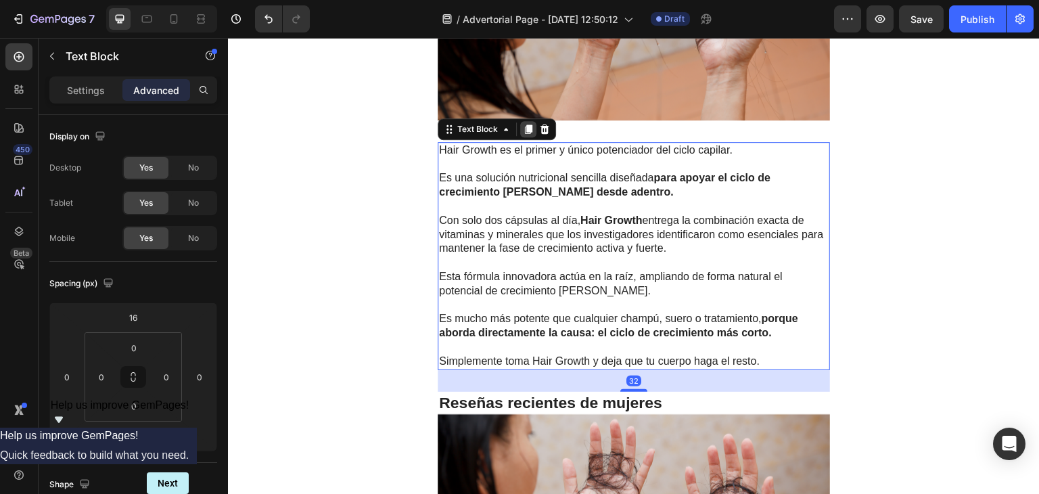
click at [525, 125] on icon at bounding box center [528, 128] width 7 height 9
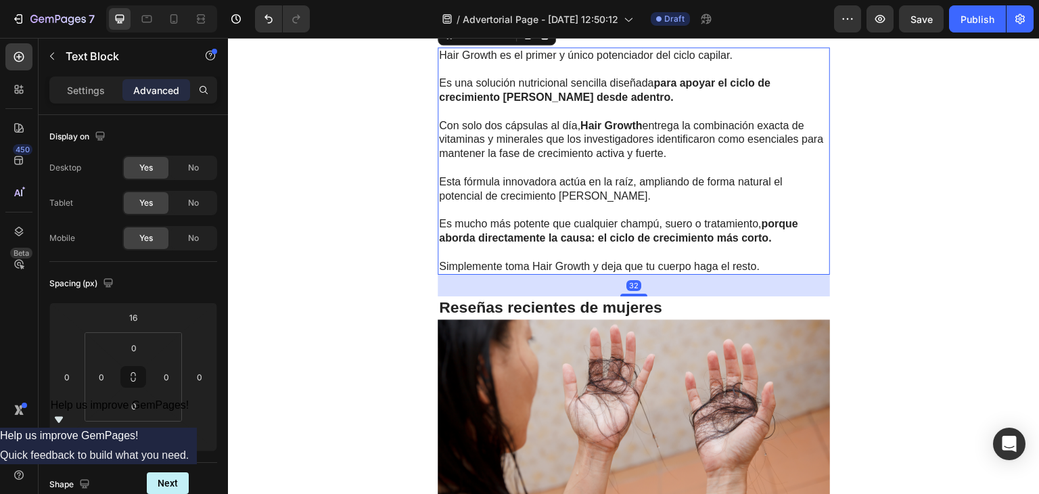
scroll to position [2546, 0]
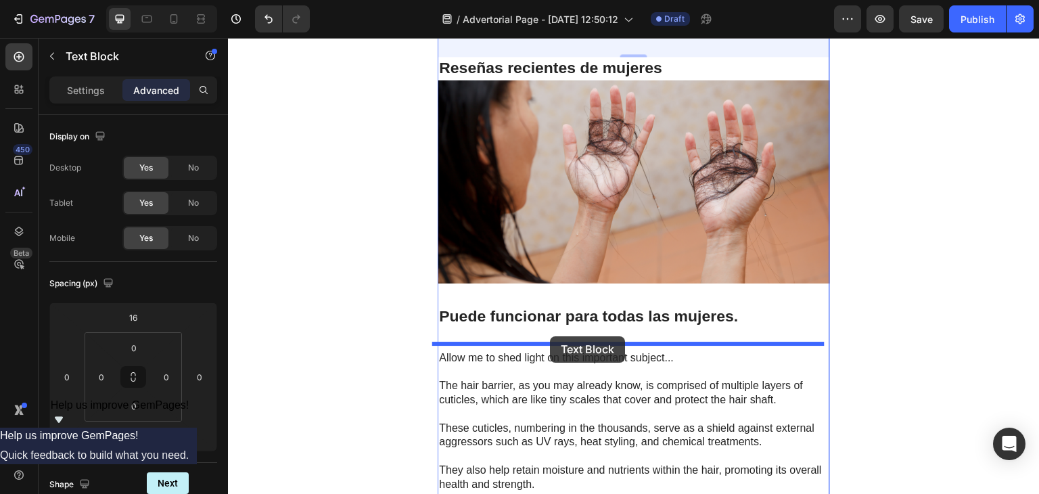
drag, startPoint x: 479, startPoint y: 131, endPoint x: 549, endPoint y: 336, distance: 216.4
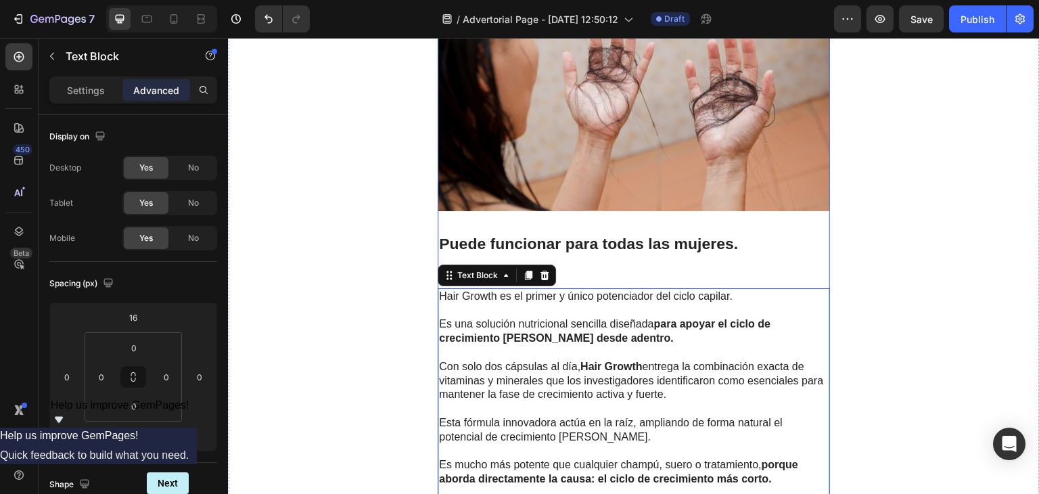
scroll to position [2702, 0]
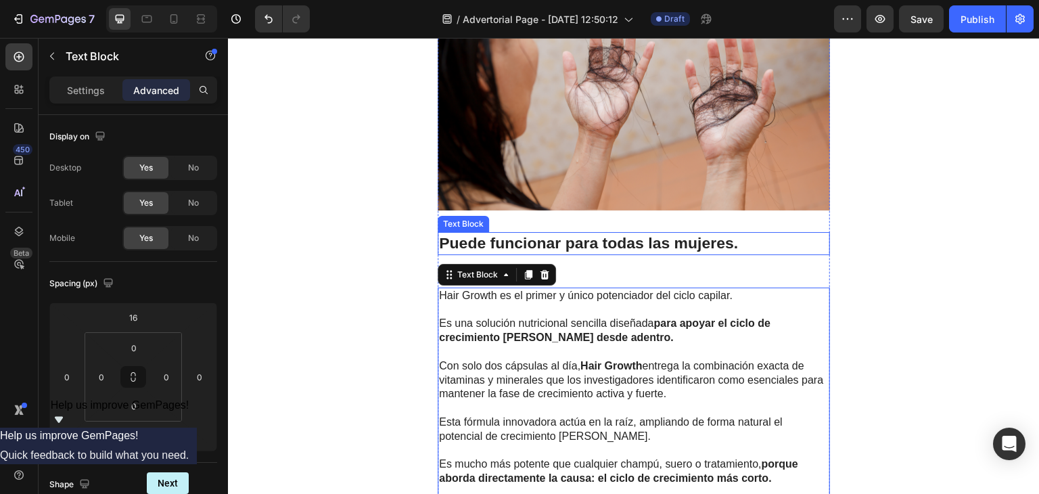
click at [611, 243] on strong "Puede funcionar para todas las mujeres." at bounding box center [588, 243] width 299 height 18
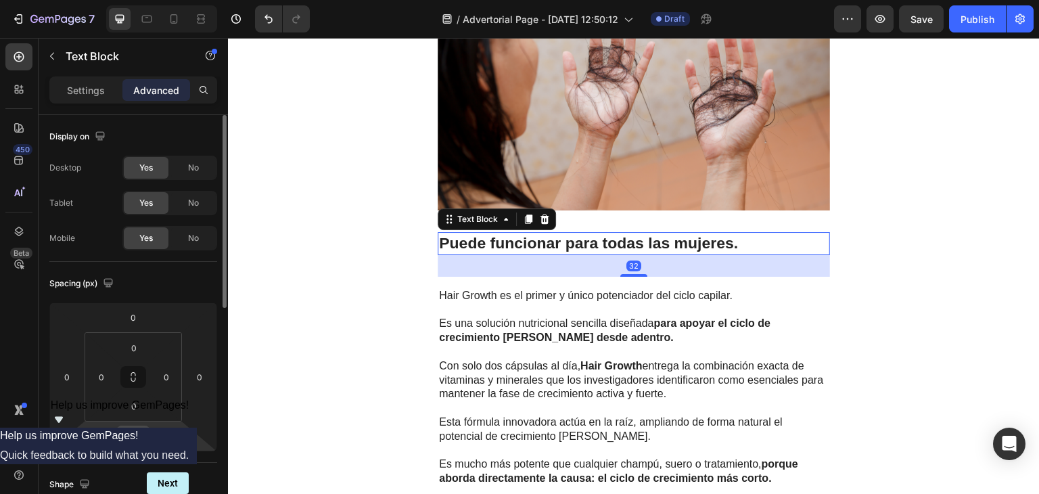
click at [139, 433] on input "32" at bounding box center [133, 436] width 27 height 20
click at [151, 463] on span "Auto" at bounding box center [146, 464] width 18 height 9
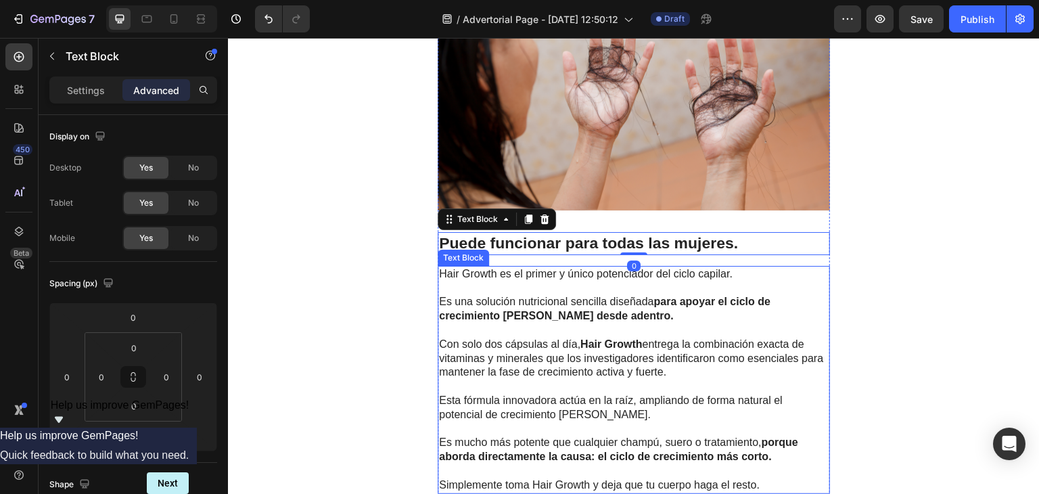
click at [594, 281] on p at bounding box center [633, 288] width 389 height 14
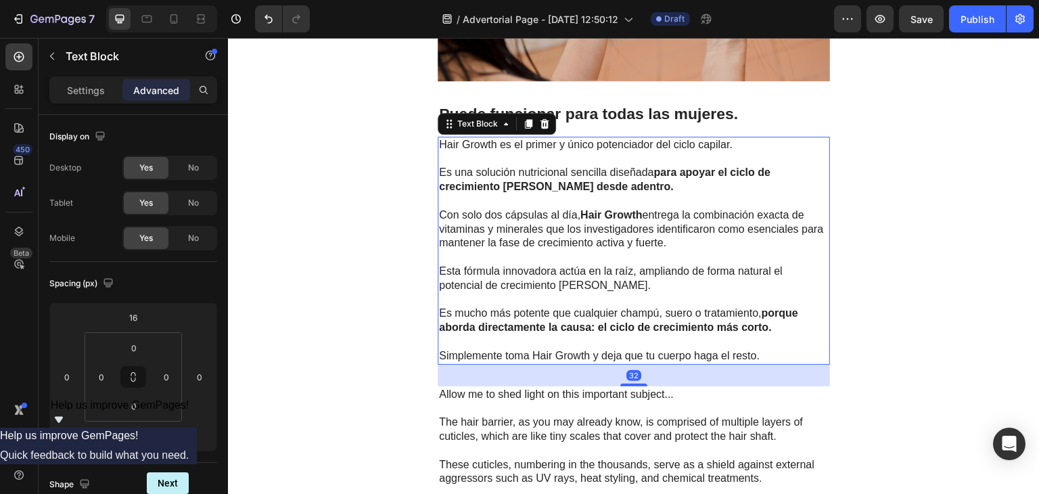
scroll to position [2832, 0]
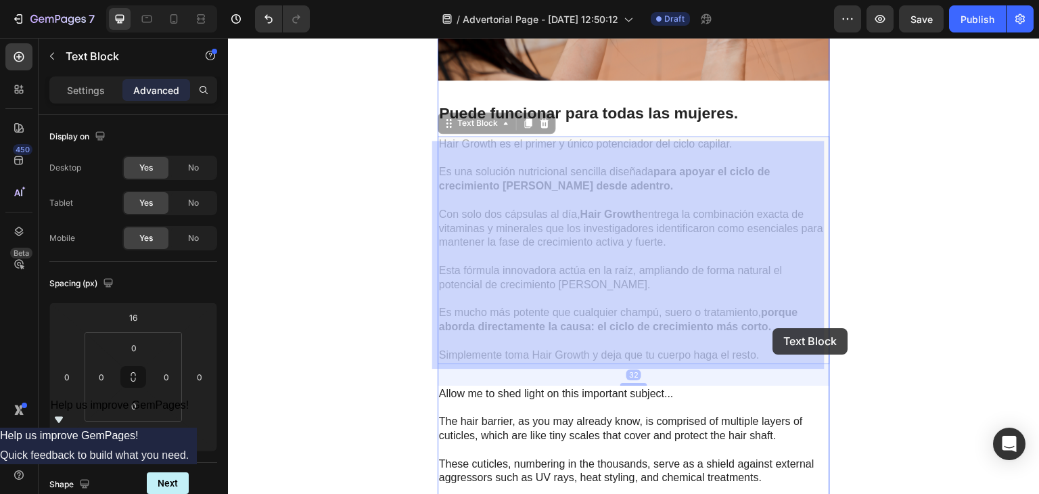
drag, startPoint x: 759, startPoint y: 344, endPoint x: 773, endPoint y: 328, distance: 21.1
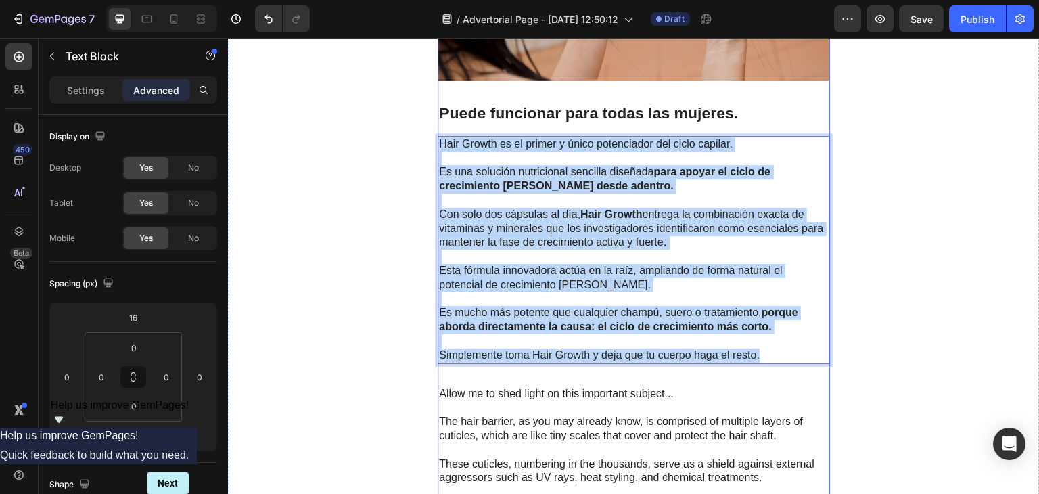
drag, startPoint x: 764, startPoint y: 347, endPoint x: 432, endPoint y: 127, distance: 398.1
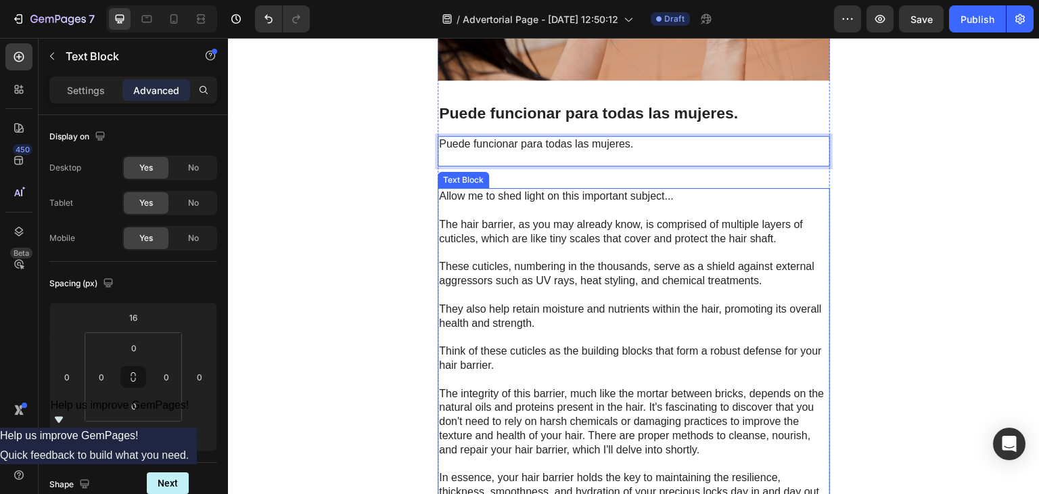
click at [549, 302] on p "They also help retain moisture and nutrients within the hair, promoting its ove…" at bounding box center [633, 316] width 389 height 28
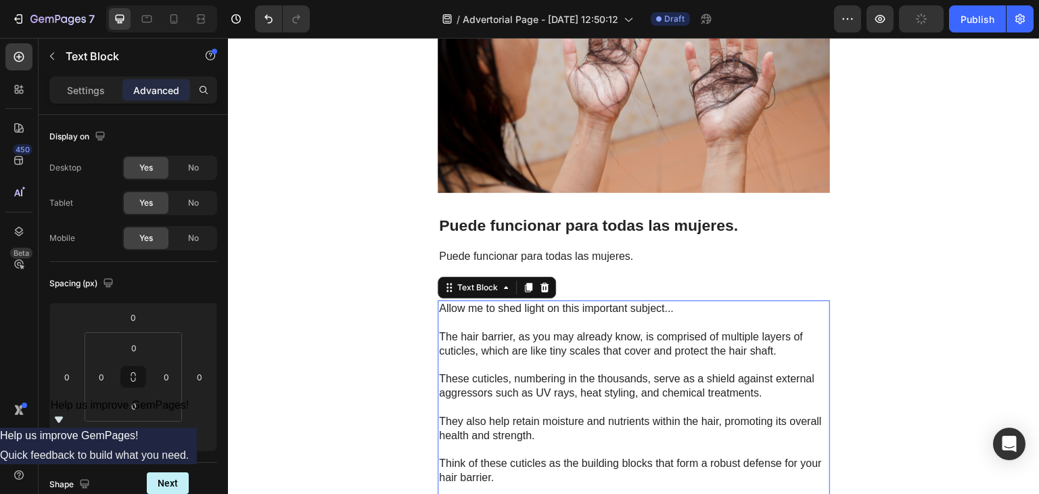
scroll to position [2719, 0]
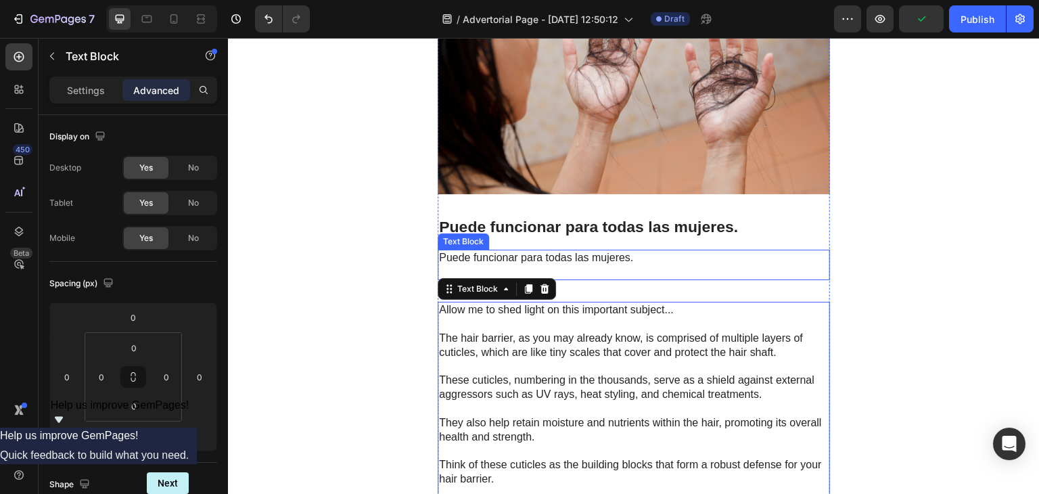
click at [629, 255] on p "Puede funcionar para todas las mujeres." at bounding box center [633, 258] width 389 height 14
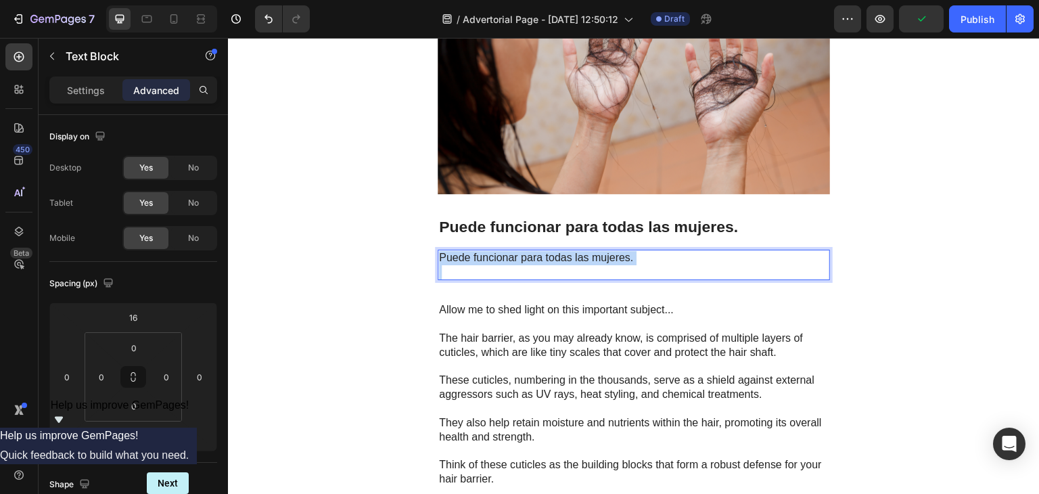
click at [629, 255] on p "Puede funcionar para todas las mujeres." at bounding box center [633, 258] width 389 height 14
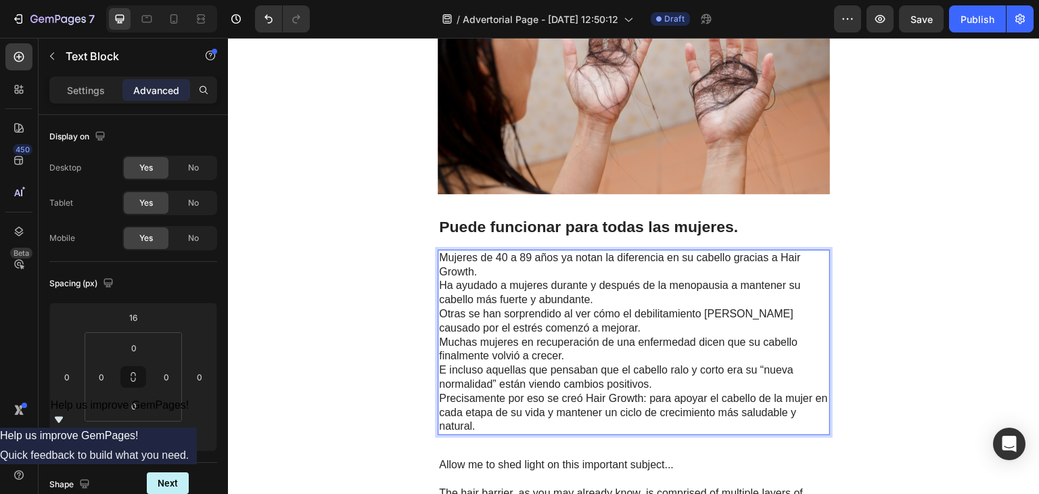
click at [498, 264] on p "Mujeres de 40 a 89 años ya notan la diferencia en su cabello gracias a Hair Gro…" at bounding box center [633, 265] width 389 height 28
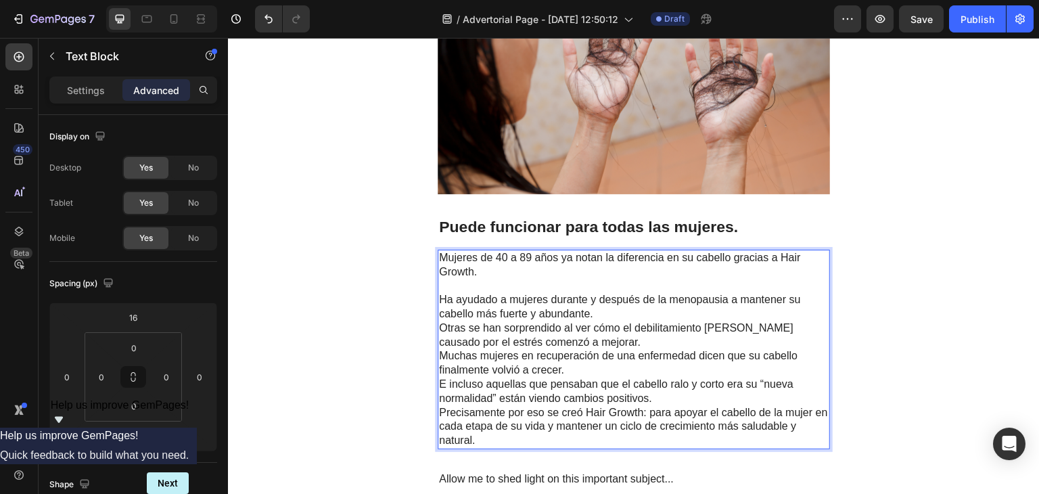
click at [613, 309] on p "Ha ayudado a mujeres durante y después de la menopausia a mantener su cabello m…" at bounding box center [633, 307] width 389 height 28
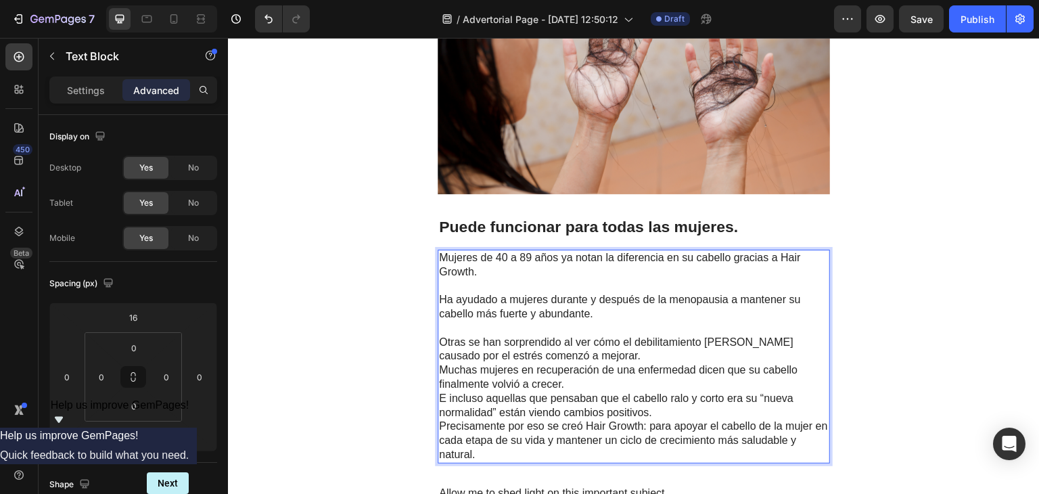
click at [607, 348] on p "Otras se han sorprendido al ver cómo el debilitamiento [PERSON_NAME] causado po…" at bounding box center [633, 349] width 389 height 28
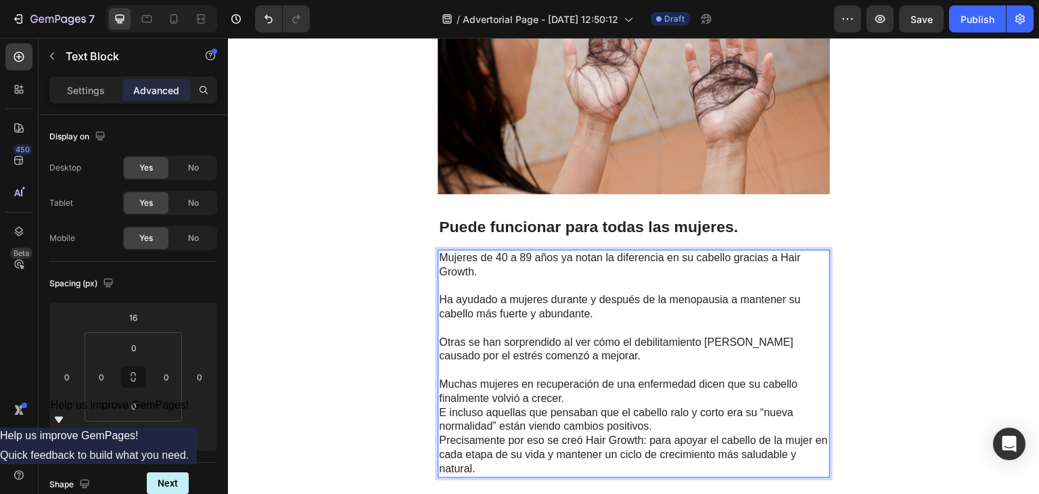
click at [581, 391] on p "Muchas mujeres en recuperación de una enfermedad dicen que su cabello finalment…" at bounding box center [633, 391] width 389 height 28
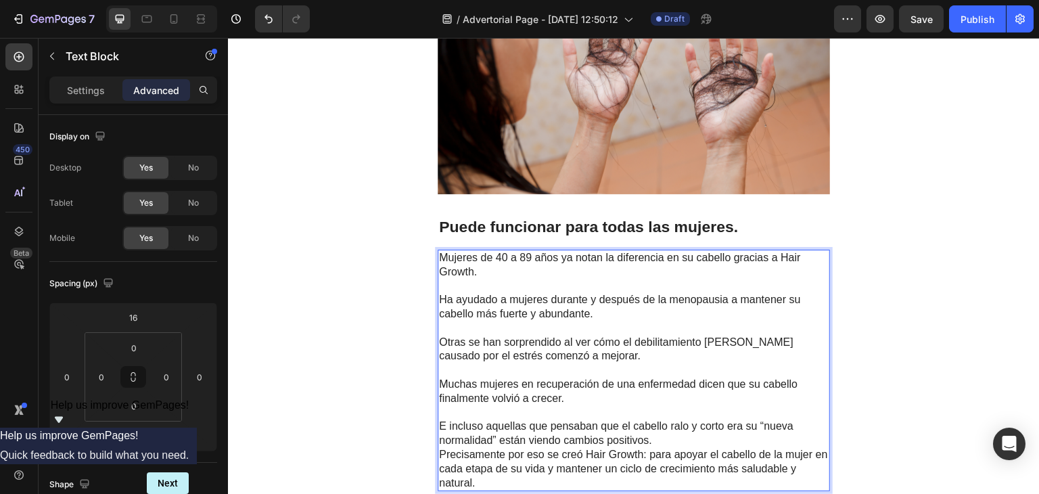
scroll to position [2769, 0]
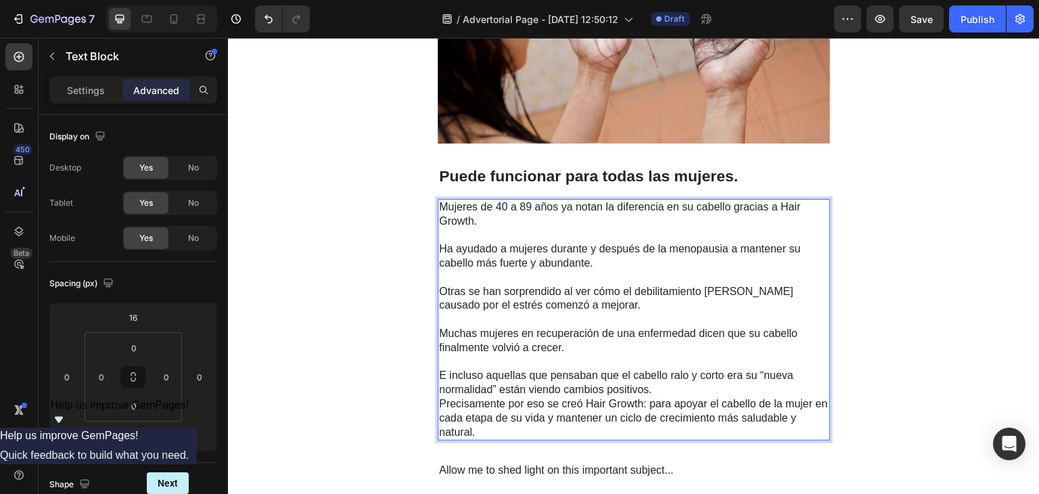
click at [664, 379] on p "E incluso aquellas que pensaban que el cabello ralo y corto era su “nueva norma…" at bounding box center [633, 382] width 389 height 28
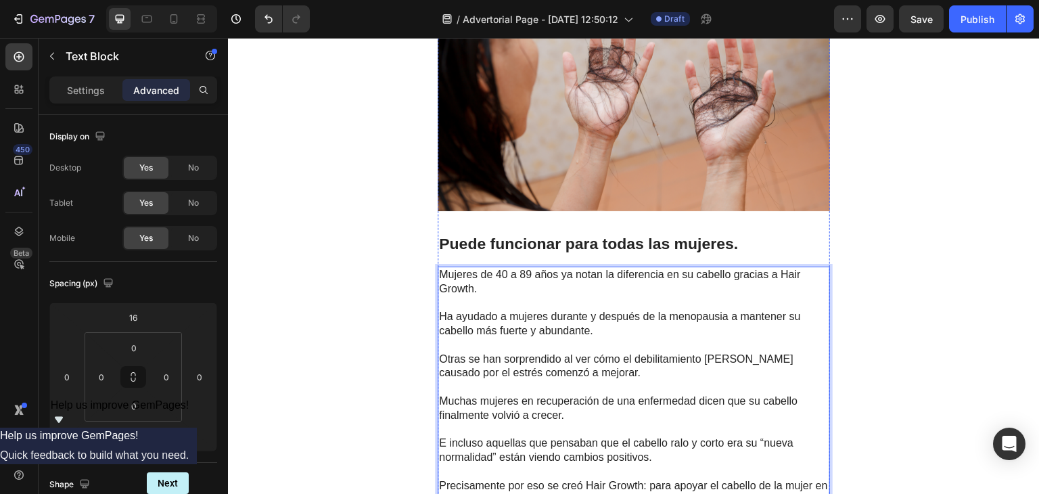
scroll to position [2696, 0]
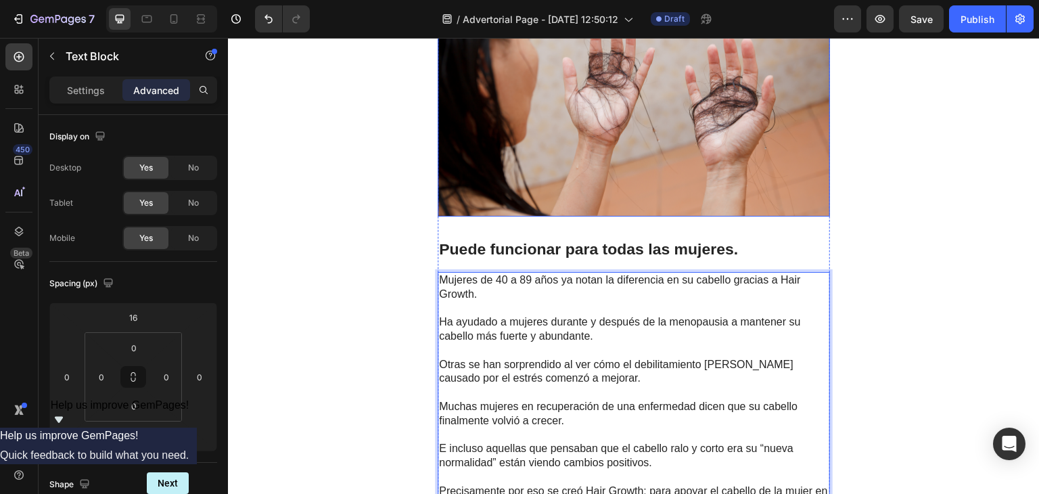
click at [711, 139] on img at bounding box center [633, 115] width 392 height 204
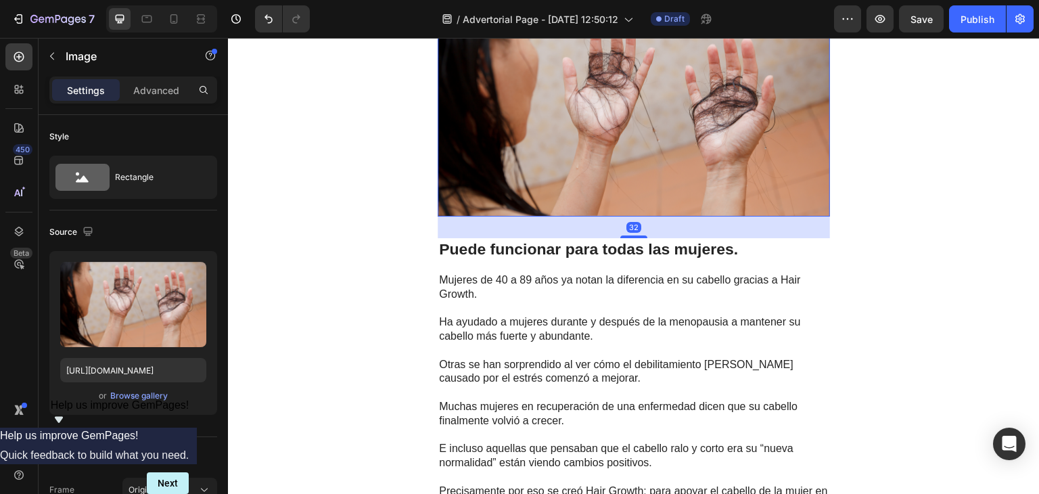
scroll to position [2545, 0]
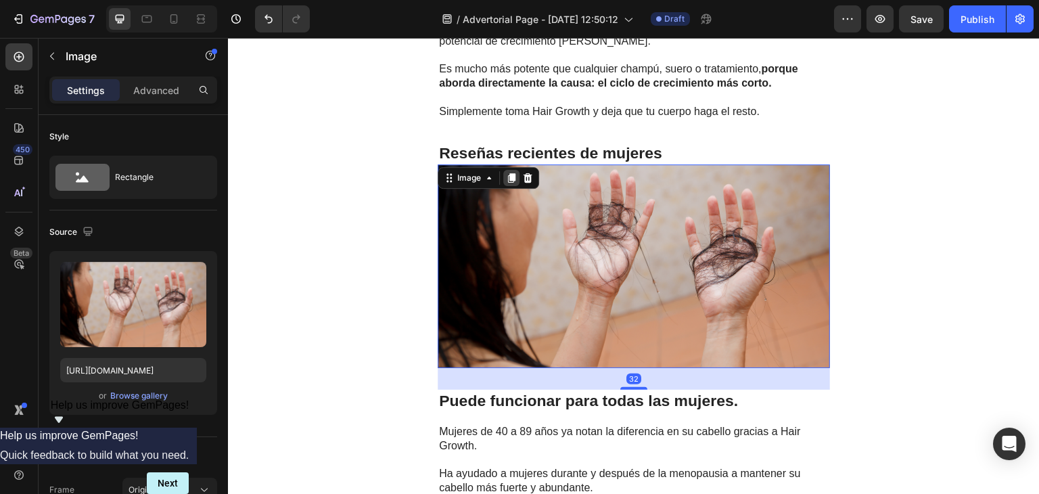
click at [508, 174] on icon at bounding box center [511, 178] width 7 height 9
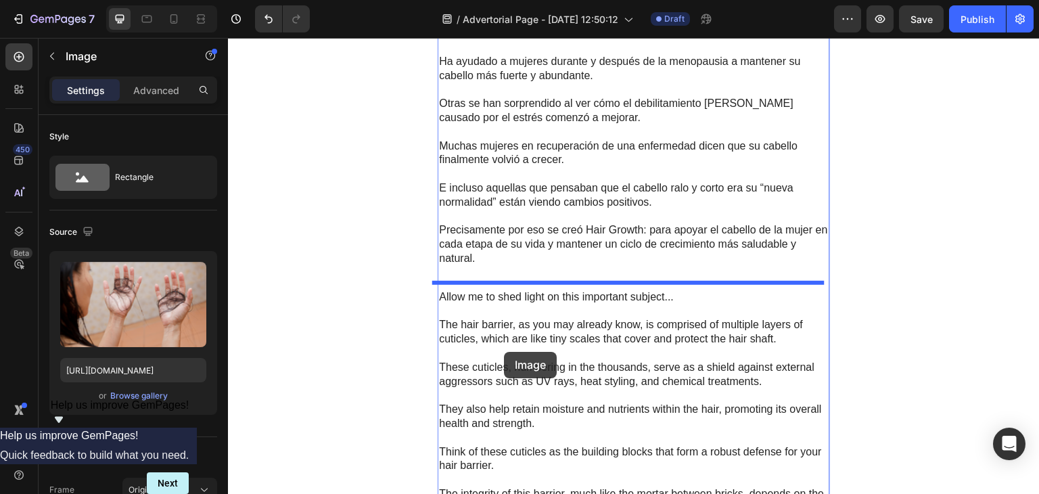
scroll to position [3266, 0]
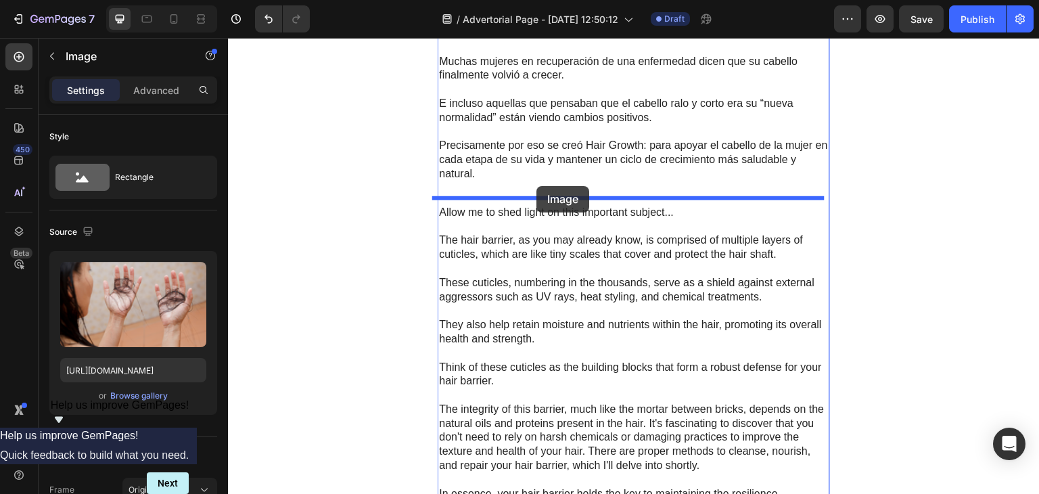
drag, startPoint x: 465, startPoint y: 68, endPoint x: 536, endPoint y: 186, distance: 137.4
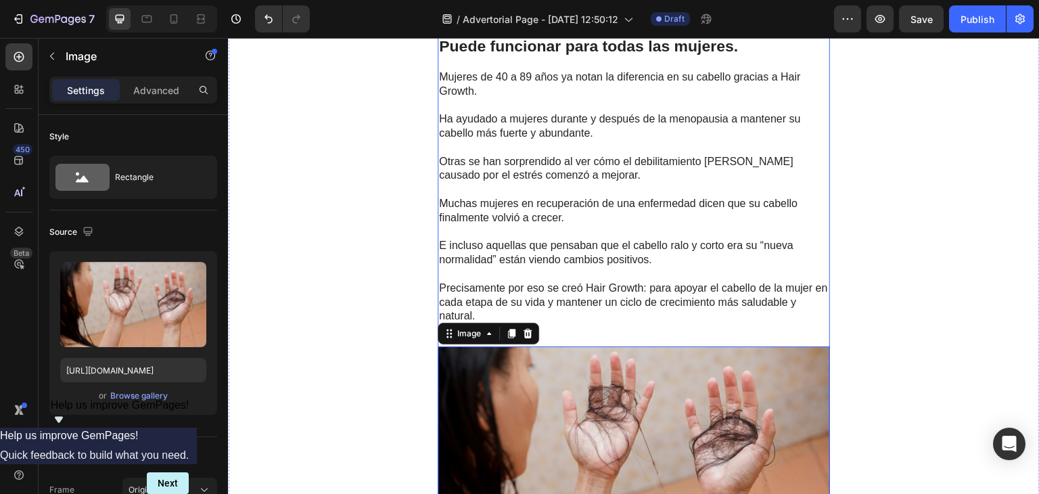
scroll to position [2937, 0]
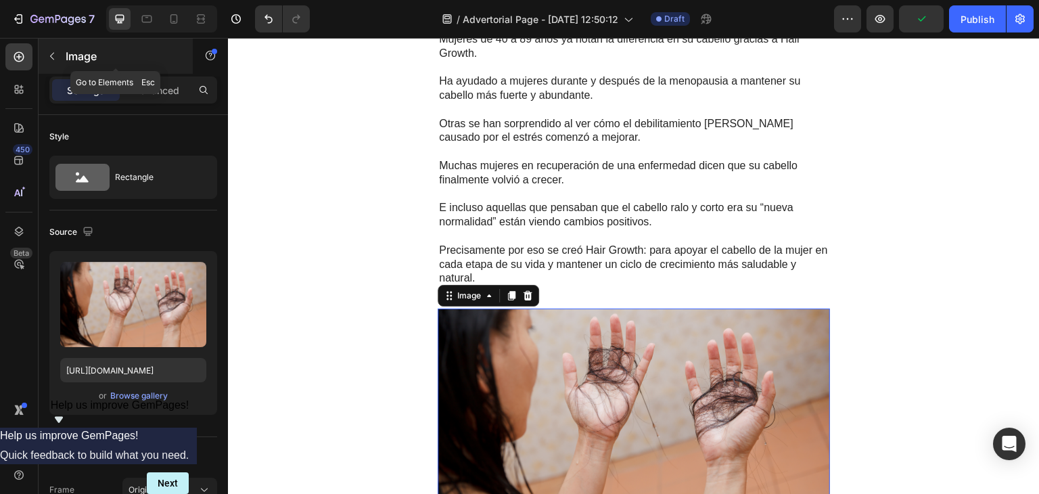
click at [53, 55] on icon "button" at bounding box center [52, 56] width 11 height 11
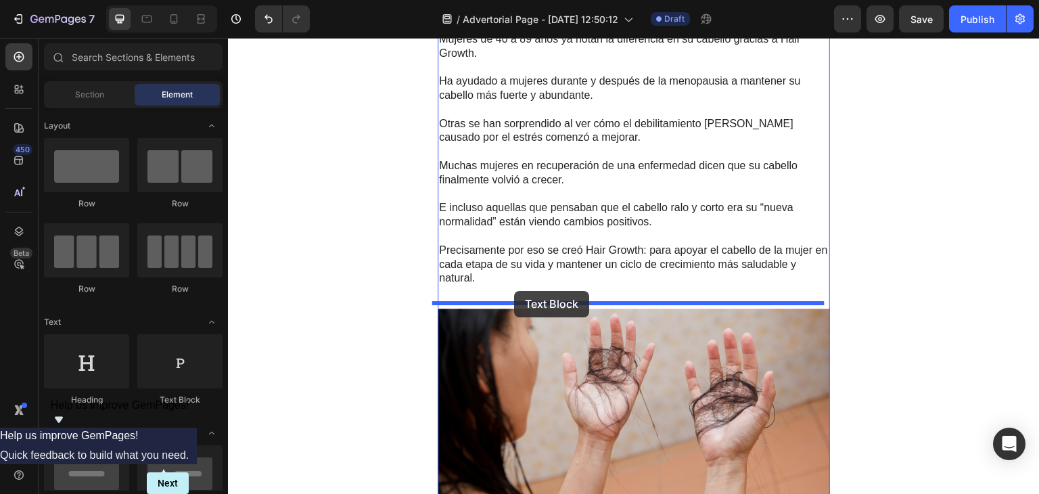
drag, startPoint x: 411, startPoint y: 400, endPoint x: 514, endPoint y: 291, distance: 150.2
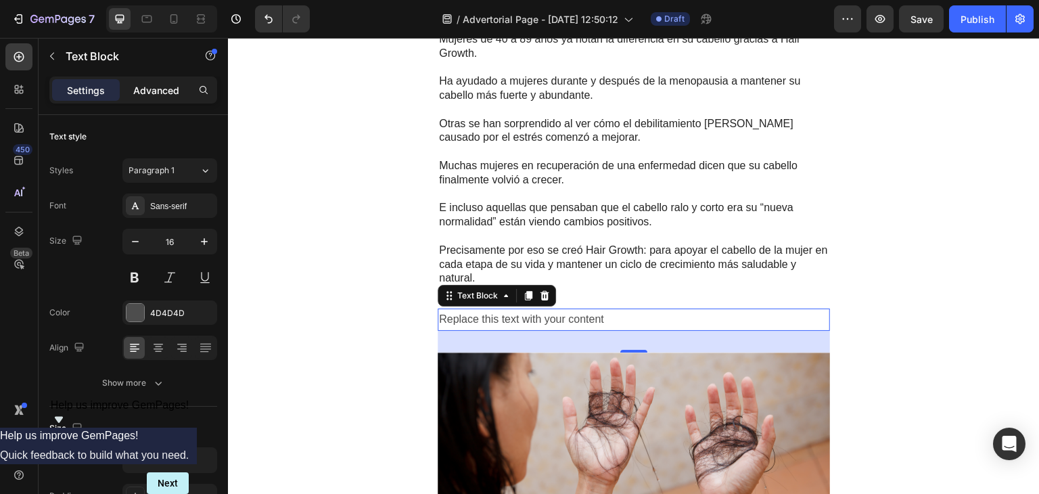
click at [157, 83] on p "Advanced" at bounding box center [156, 90] width 46 height 14
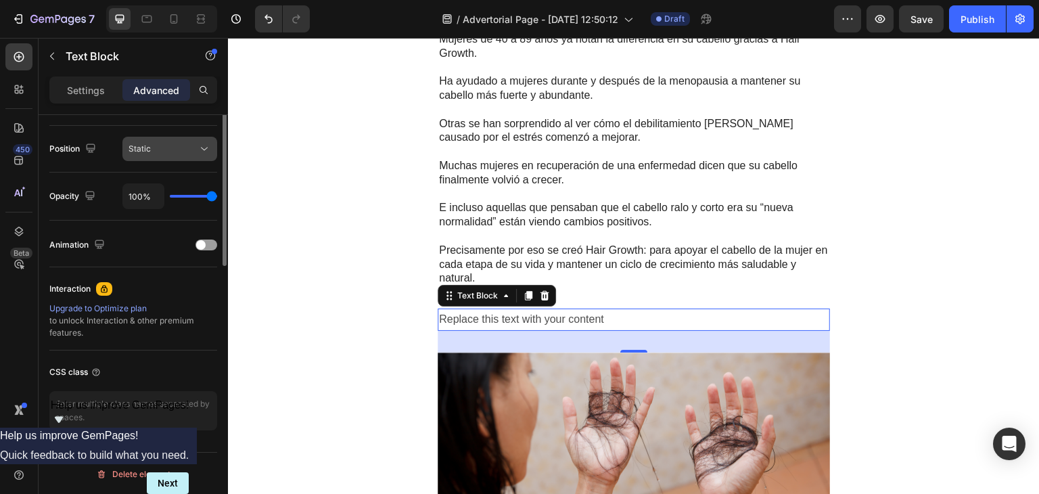
scroll to position [300, 0]
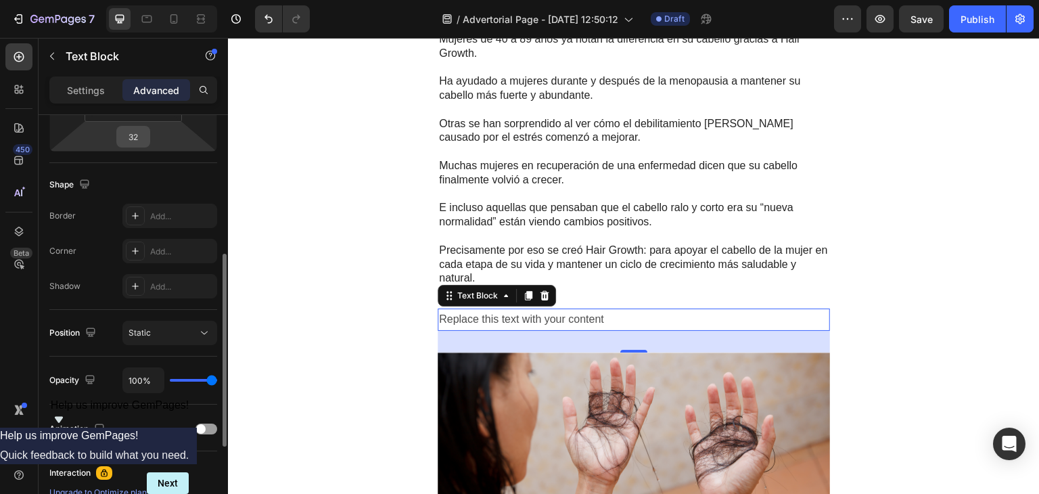
click at [135, 135] on input "32" at bounding box center [133, 136] width 27 height 20
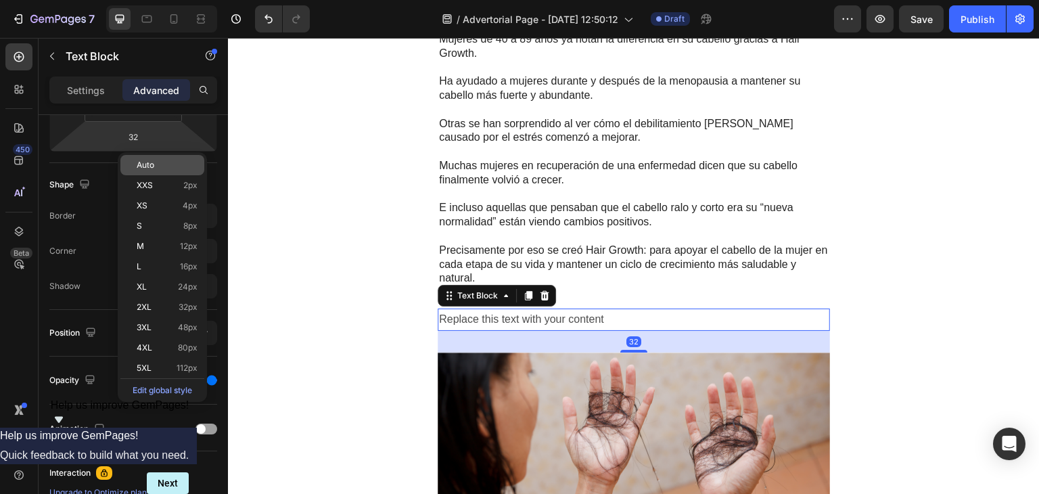
click at [161, 168] on p "Auto" at bounding box center [167, 164] width 61 height 9
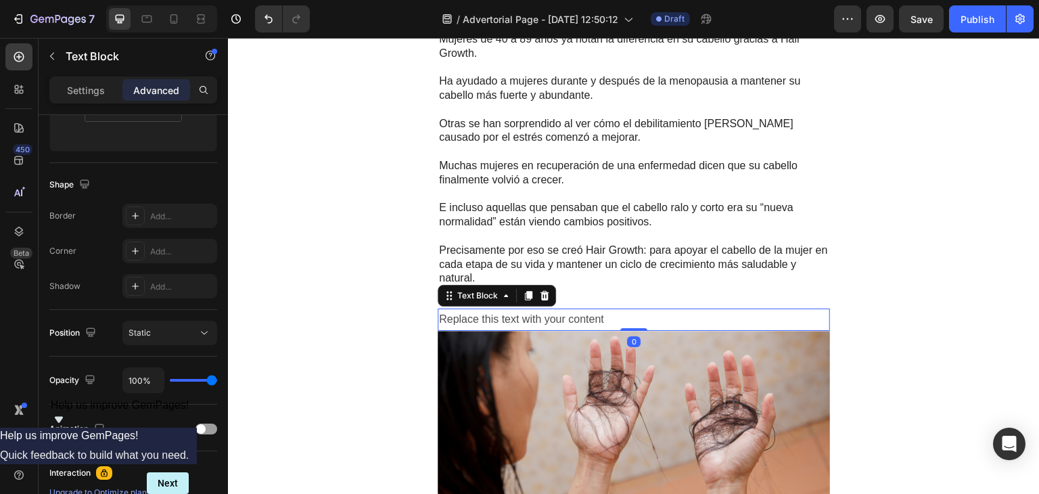
click at [584, 308] on div "Replace this text with your content" at bounding box center [633, 319] width 392 height 22
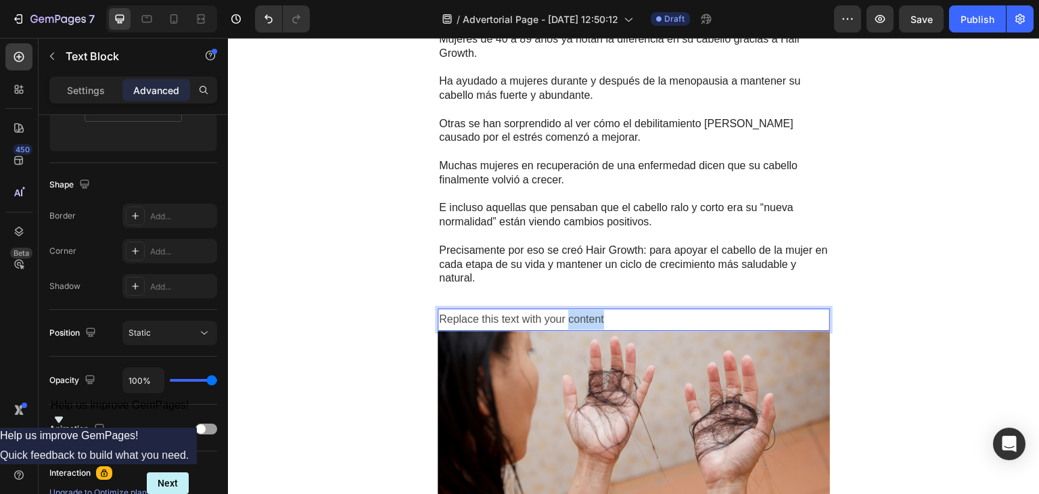
click at [584, 310] on p "Replace this text with your content" at bounding box center [633, 320] width 389 height 20
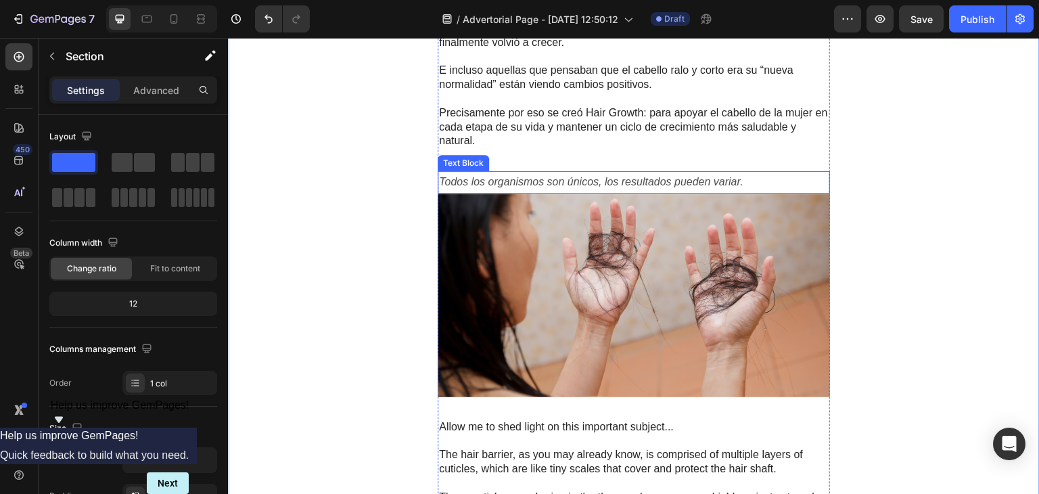
scroll to position [3105, 0]
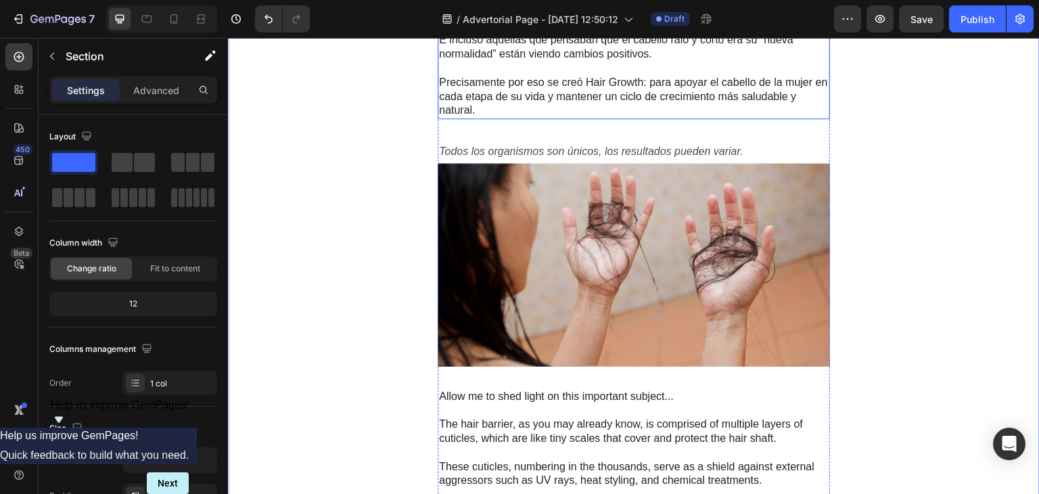
click at [651, 109] on p "Precisamente por eso se creó Hair Growth: para apoyar el cabello de la mujer en…" at bounding box center [633, 97] width 389 height 42
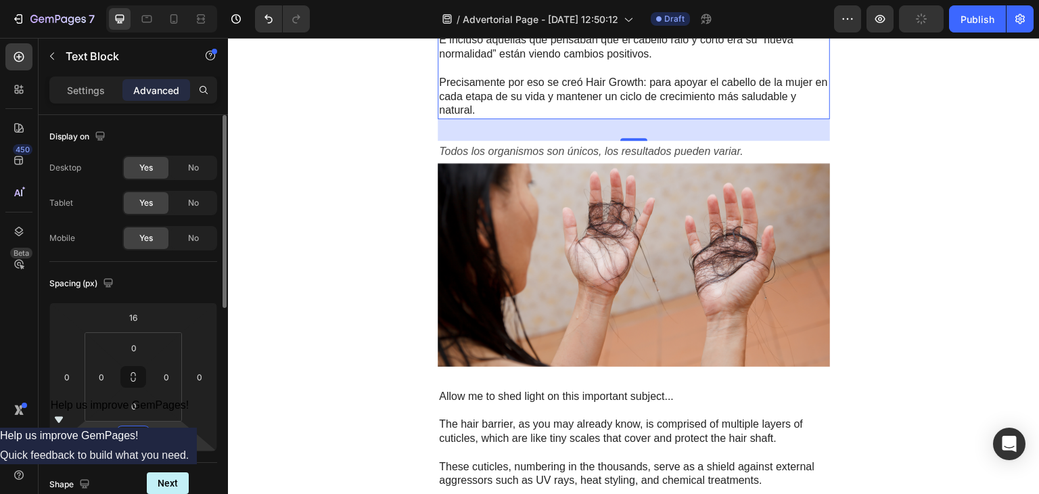
click at [133, 440] on input "32" at bounding box center [133, 436] width 27 height 20
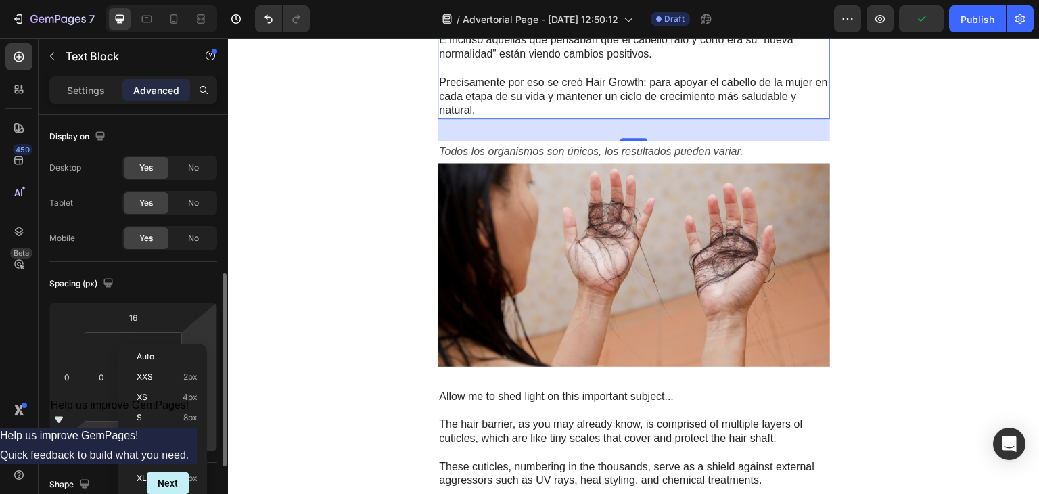
scroll to position [108, 0]
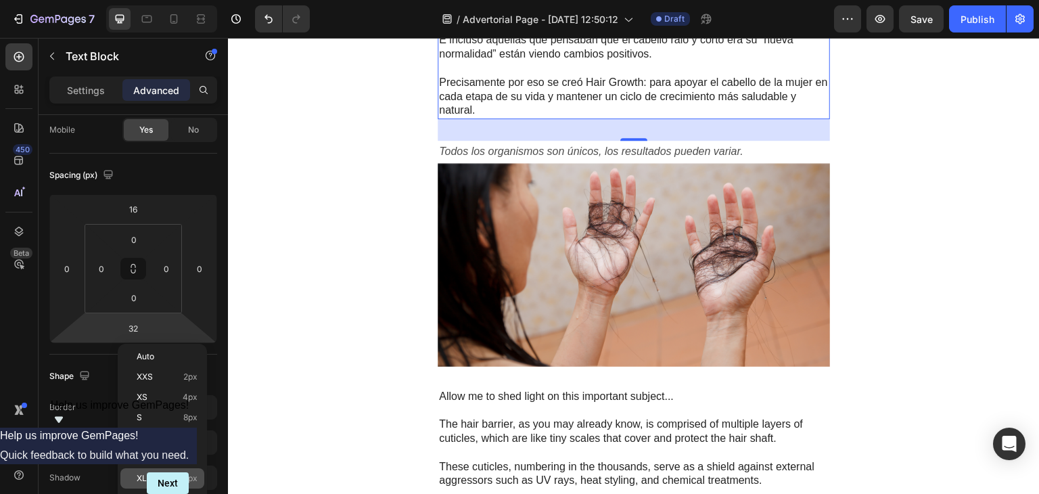
click at [153, 475] on p "XL 24px" at bounding box center [167, 477] width 61 height 9
type input "24"
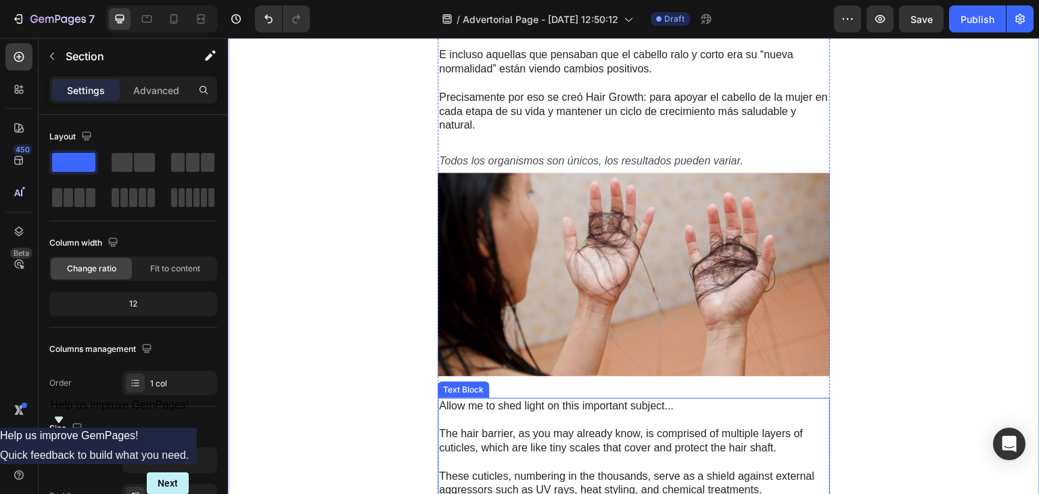
scroll to position [3128, 0]
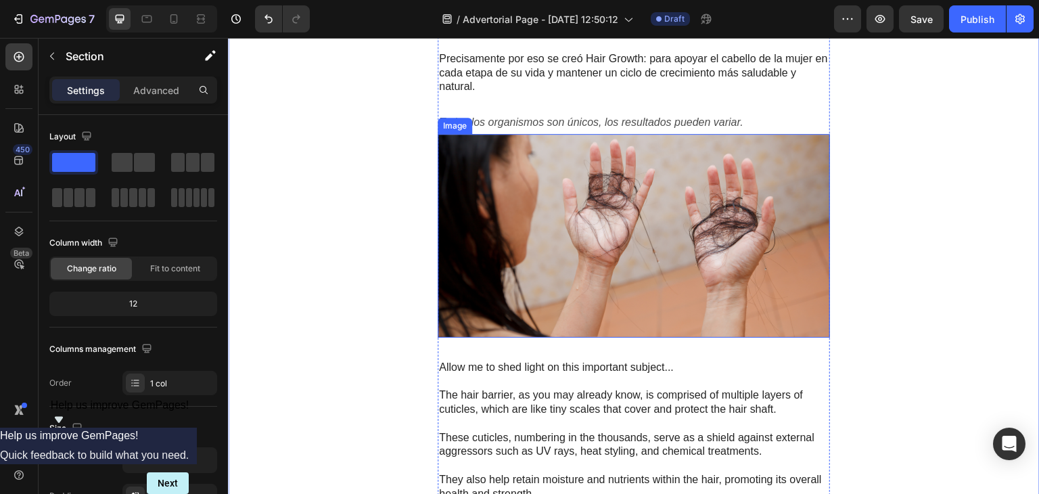
click at [663, 193] on img at bounding box center [633, 236] width 392 height 204
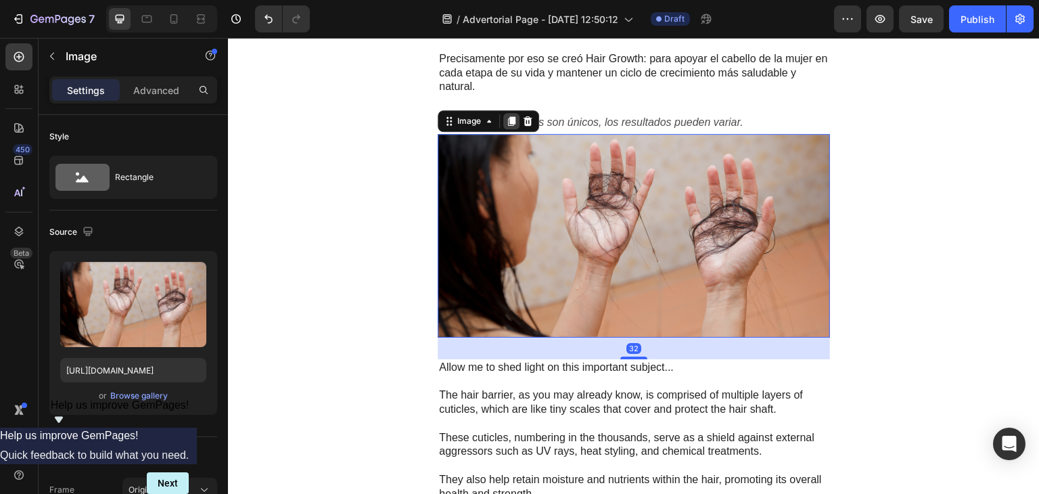
click at [508, 116] on icon at bounding box center [511, 120] width 7 height 9
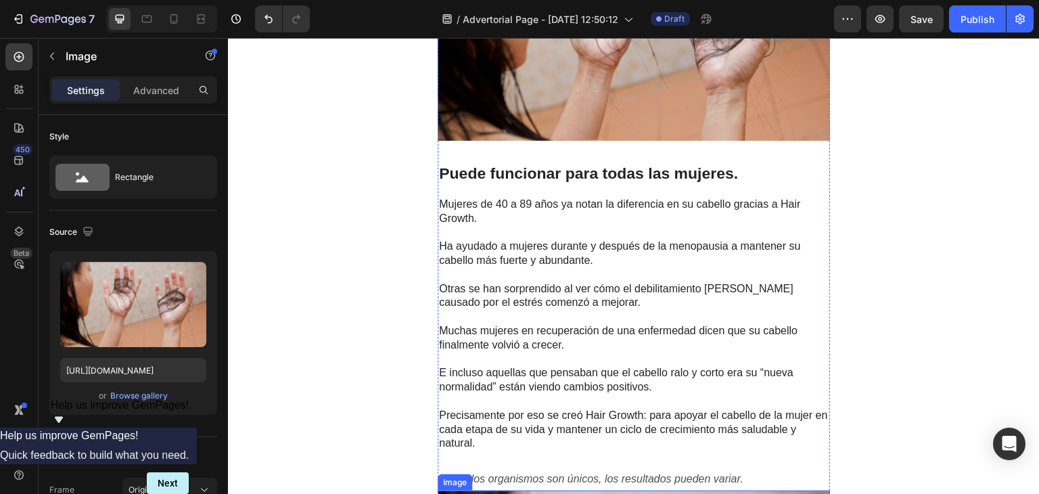
scroll to position [2767, 0]
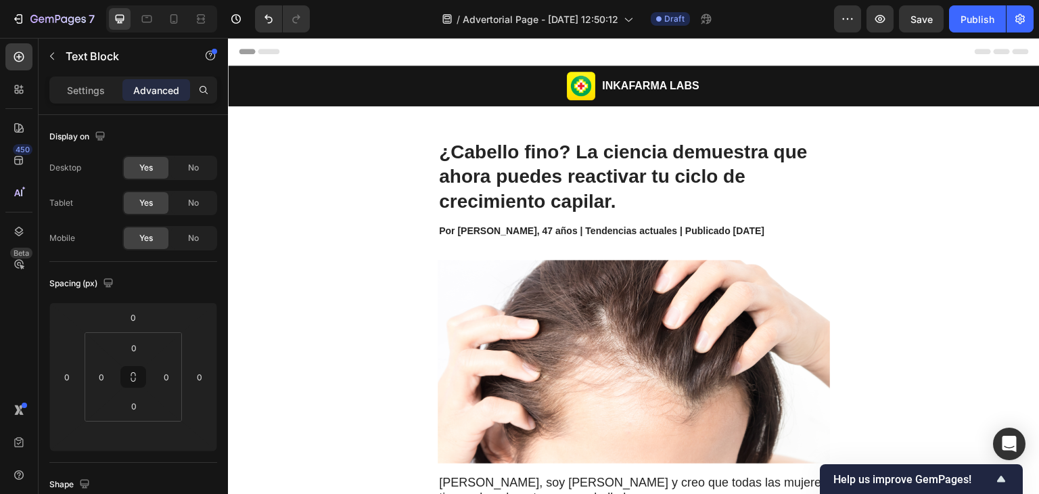
scroll to position [2767, 0]
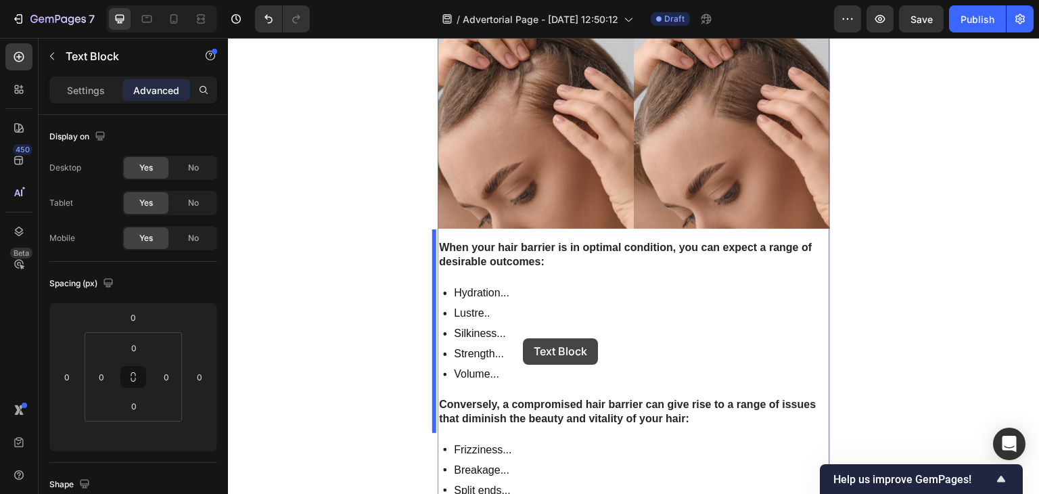
scroll to position [3141, 0]
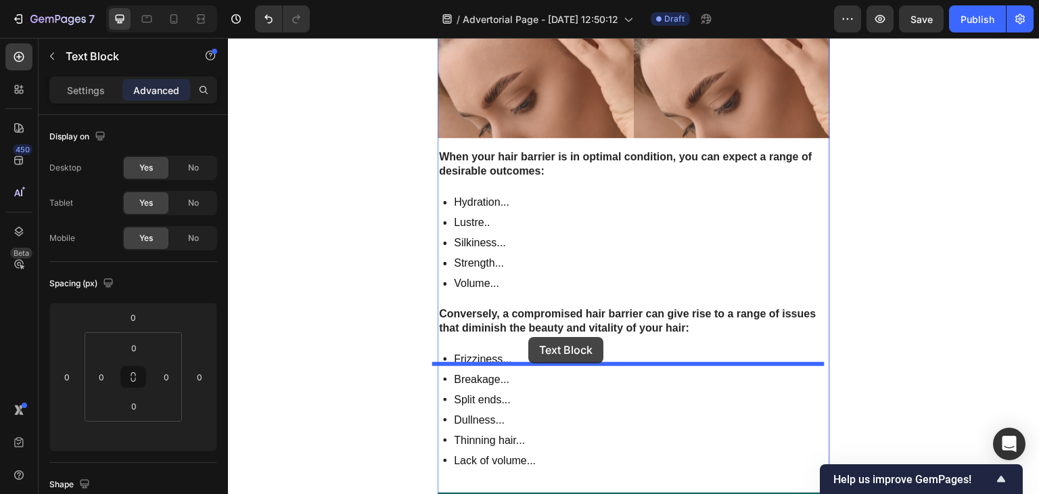
drag, startPoint x: 460, startPoint y: 171, endPoint x: 528, endPoint y: 337, distance: 179.2
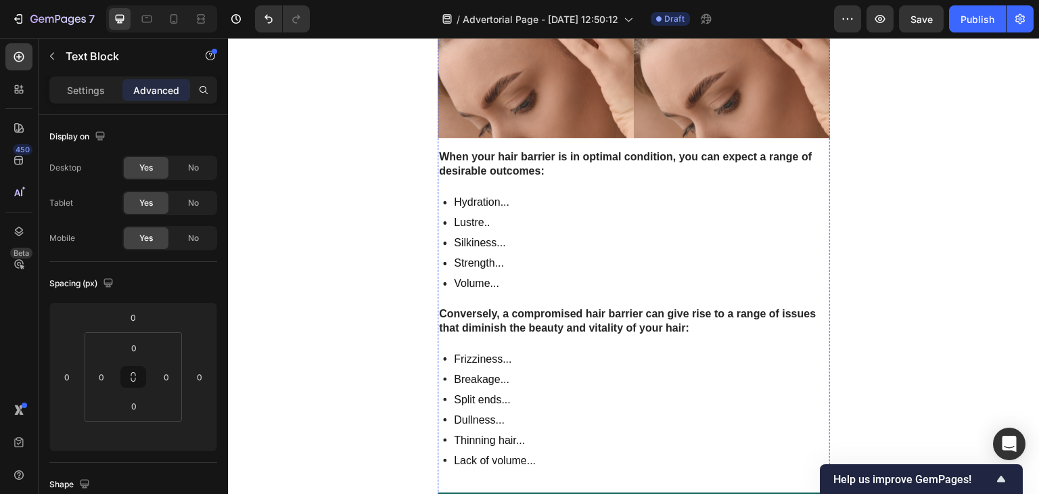
scroll to position [3118, 0]
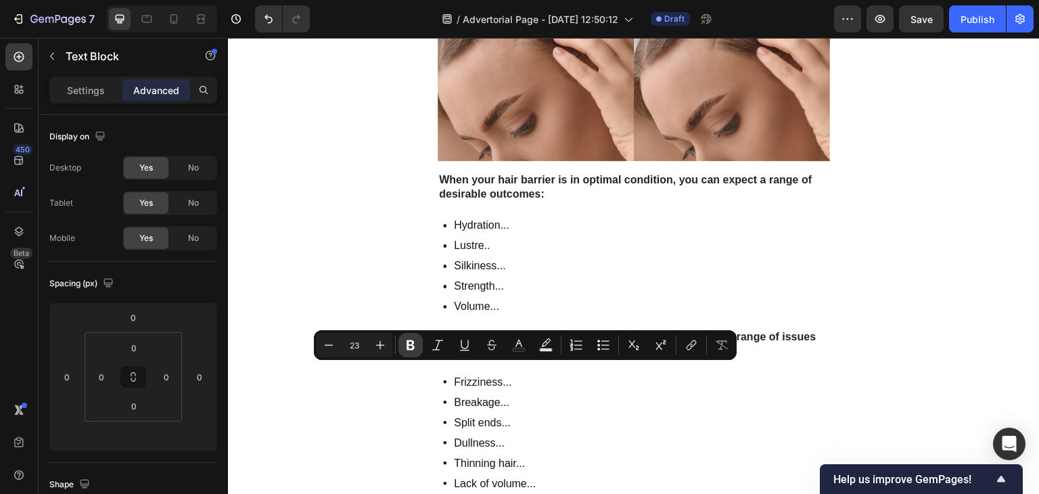
click at [414, 343] on icon "Editor contextual toolbar" at bounding box center [411, 345] width 14 height 14
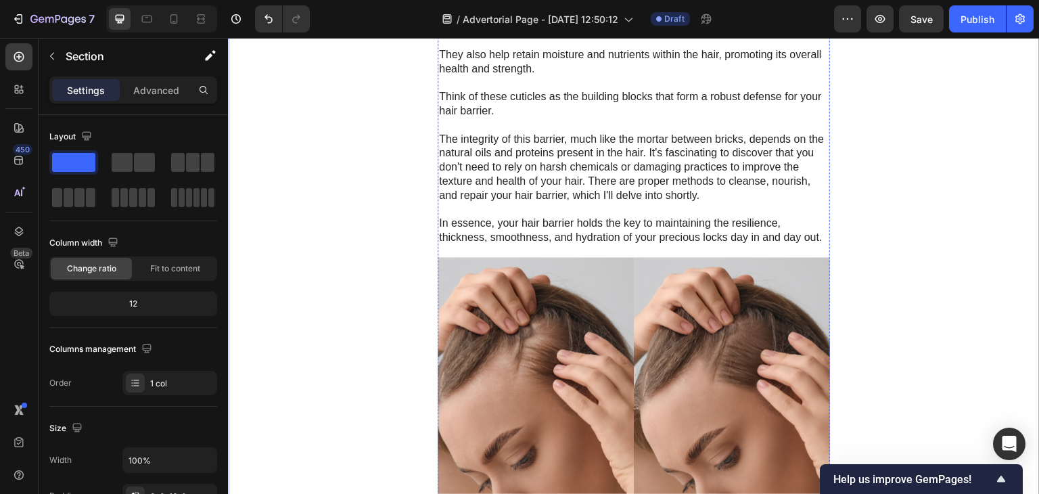
scroll to position [2780, 0]
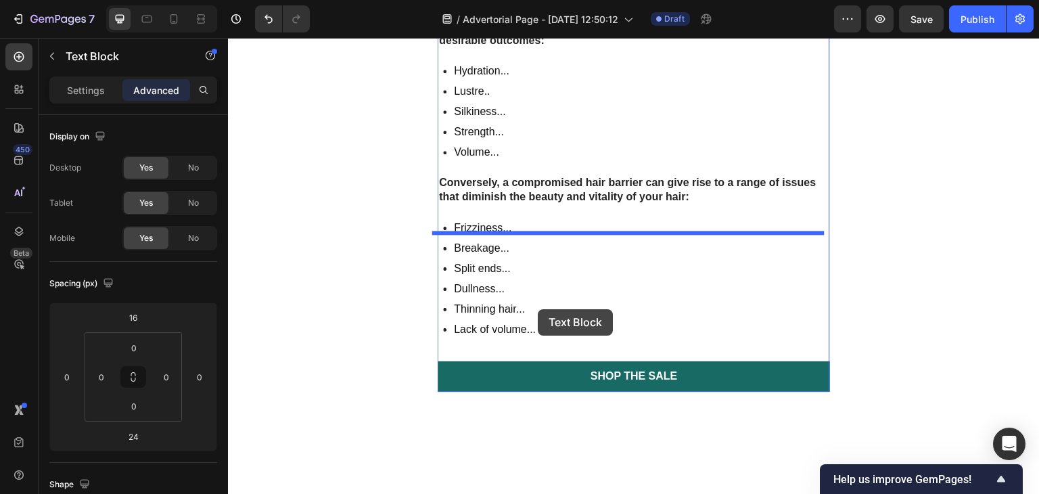
scroll to position [3578, 0]
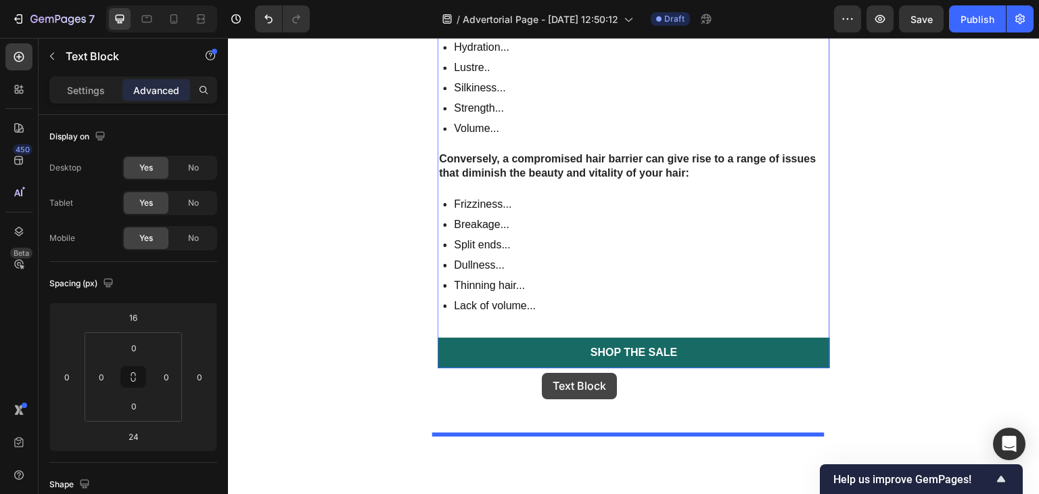
drag, startPoint x: 470, startPoint y: 73, endPoint x: 540, endPoint y: 373, distance: 308.2
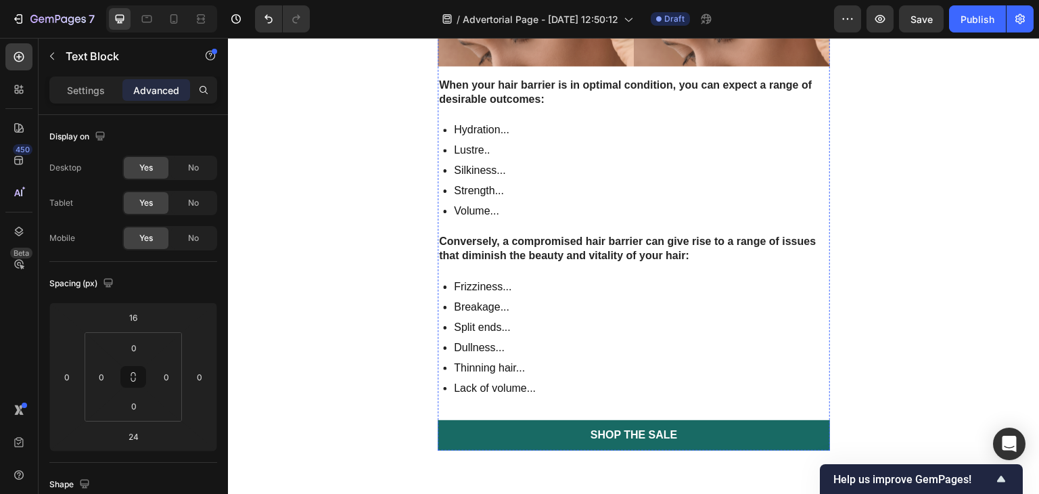
scroll to position [3499, 0]
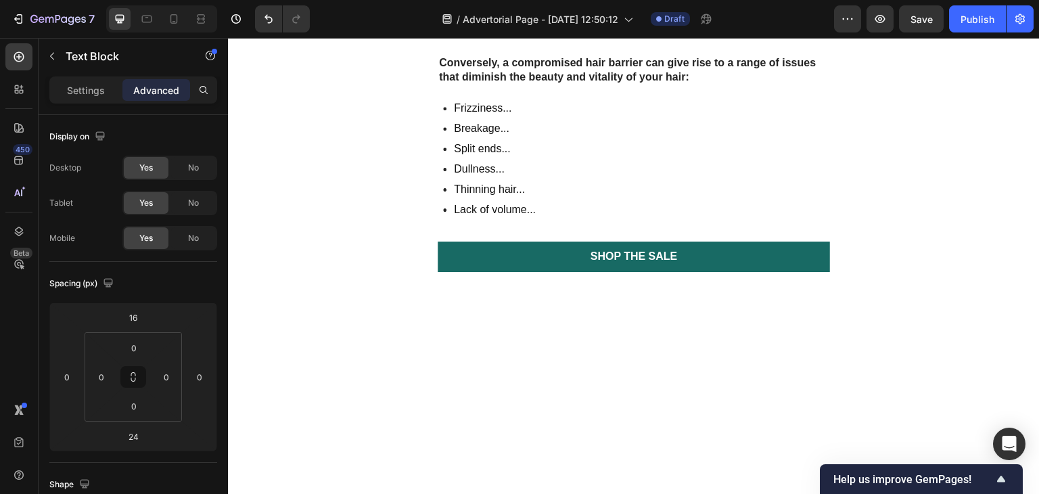
scroll to position [3681, 0]
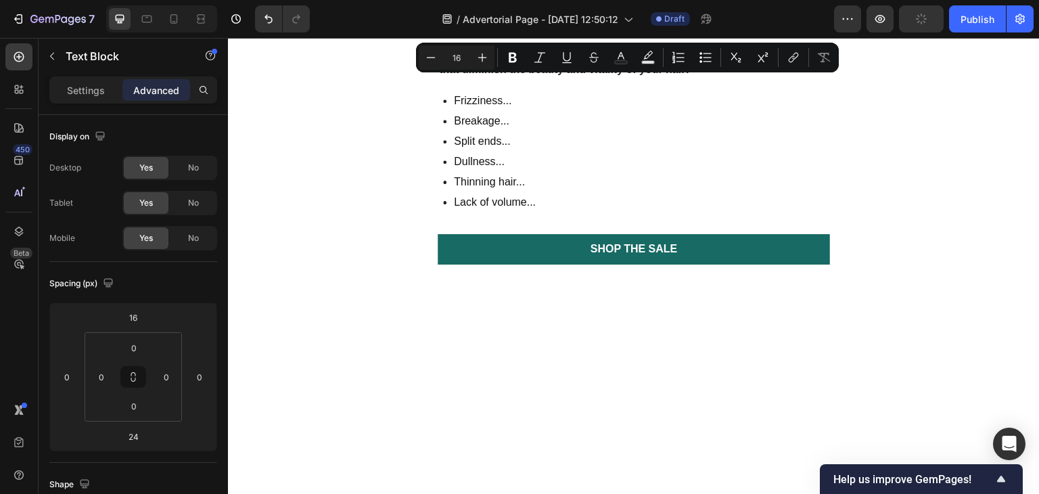
drag, startPoint x: 497, startPoint y: 301, endPoint x: 436, endPoint y: 68, distance: 240.4
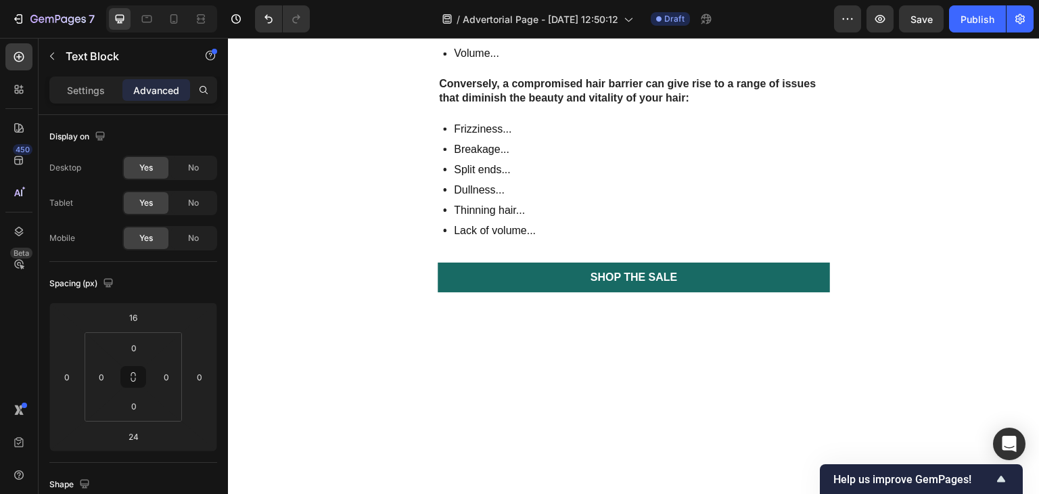
scroll to position [3653, 0]
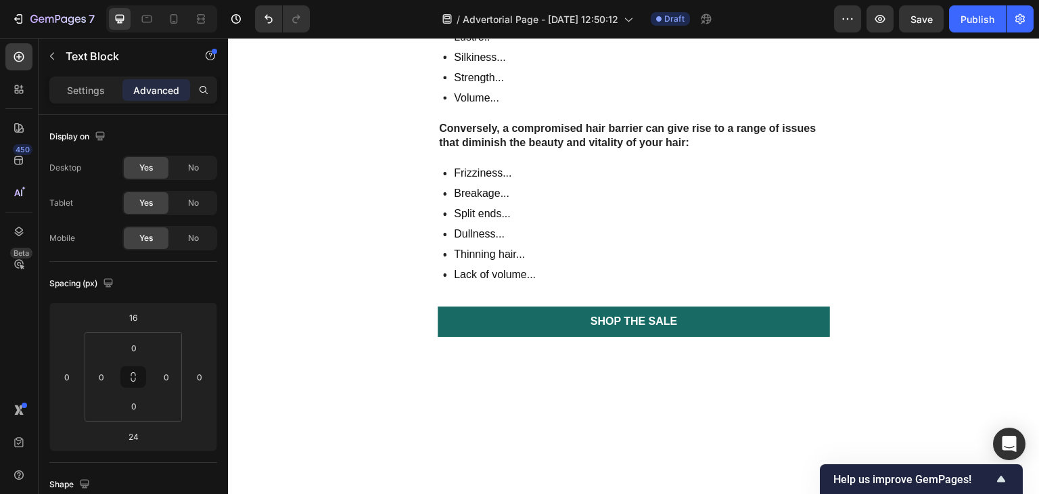
scroll to position [3722, 0]
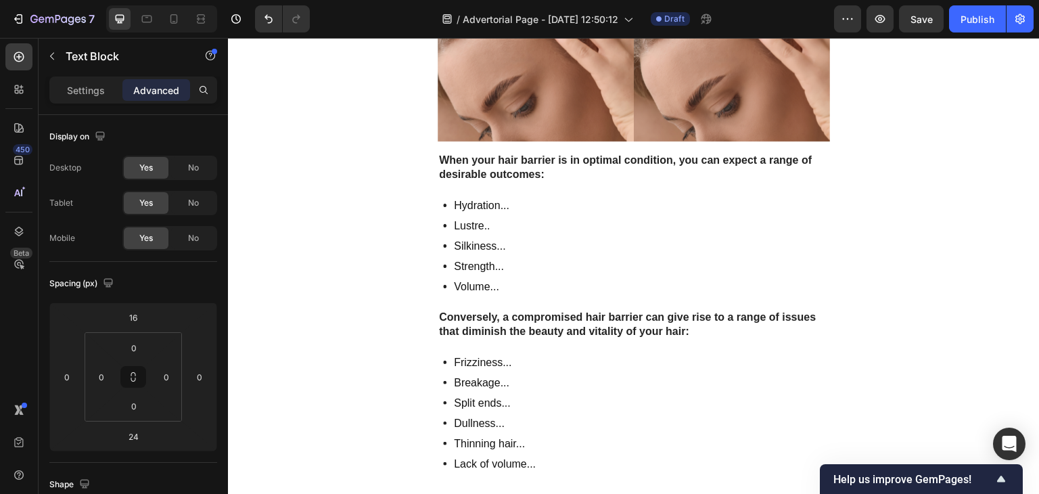
scroll to position [3588, 0]
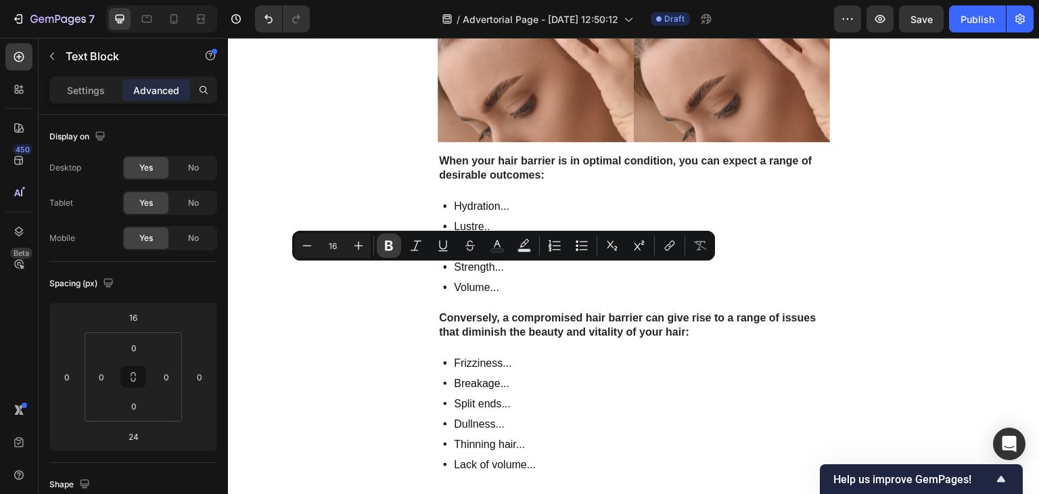
click at [393, 243] on icon "Editor contextual toolbar" at bounding box center [389, 246] width 14 height 14
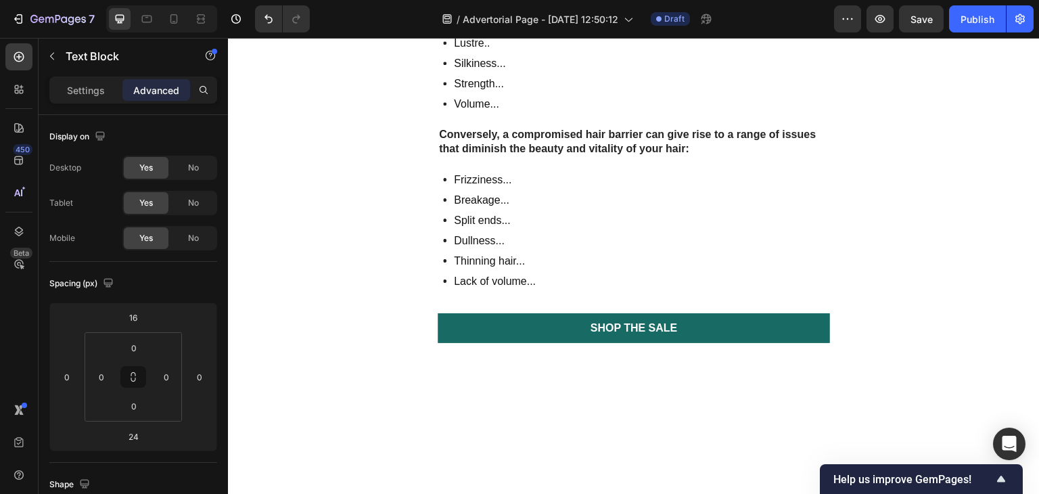
scroll to position [3772, 0]
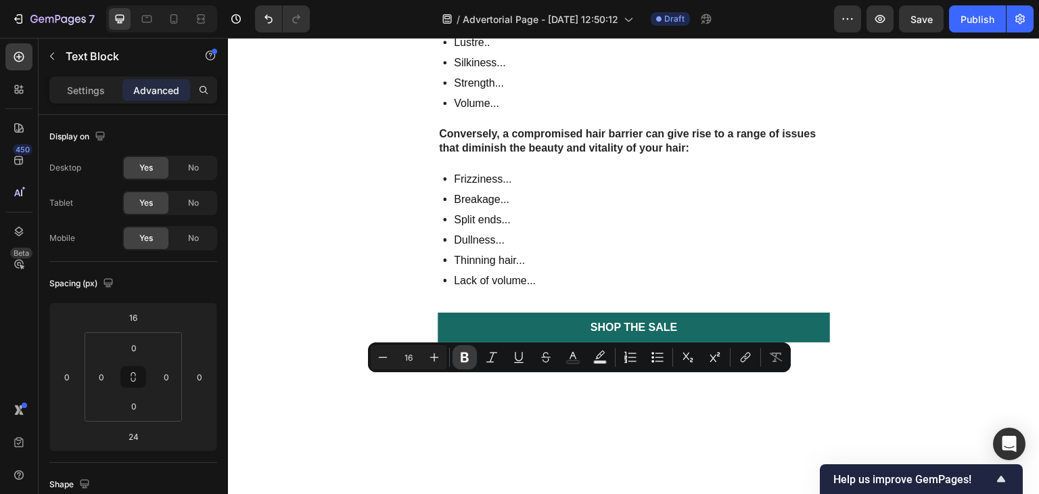
click at [462, 354] on icon "Editor contextual toolbar" at bounding box center [464, 357] width 8 height 10
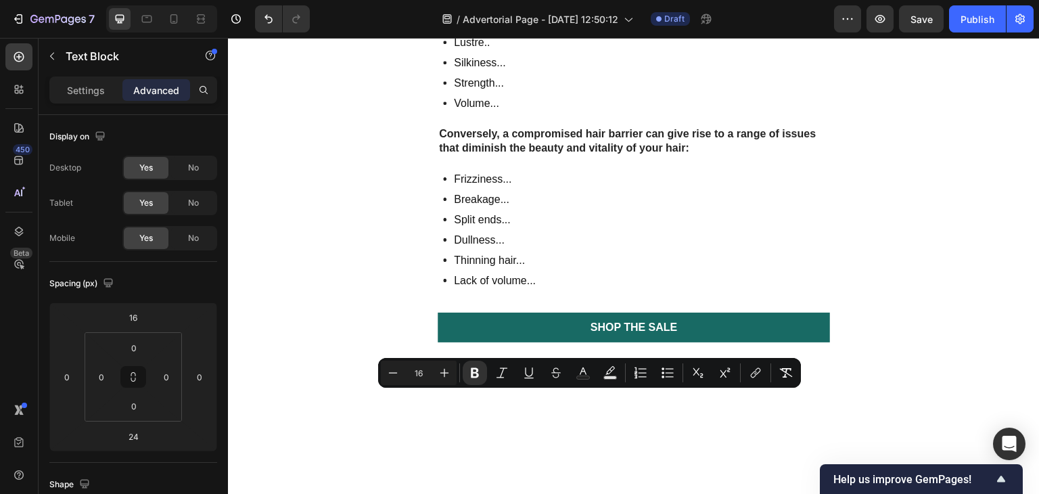
scroll to position [3756, 0]
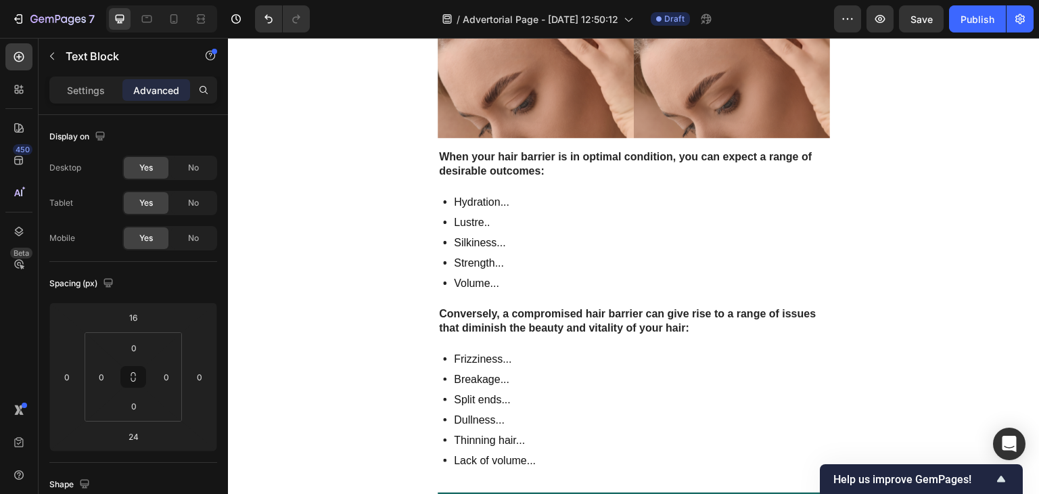
scroll to position [3565, 0]
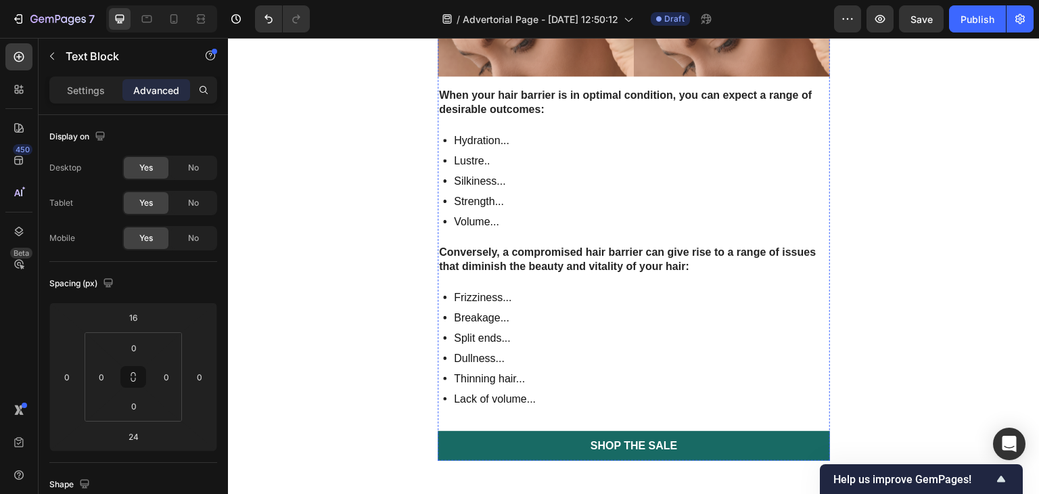
scroll to position [3631, 0]
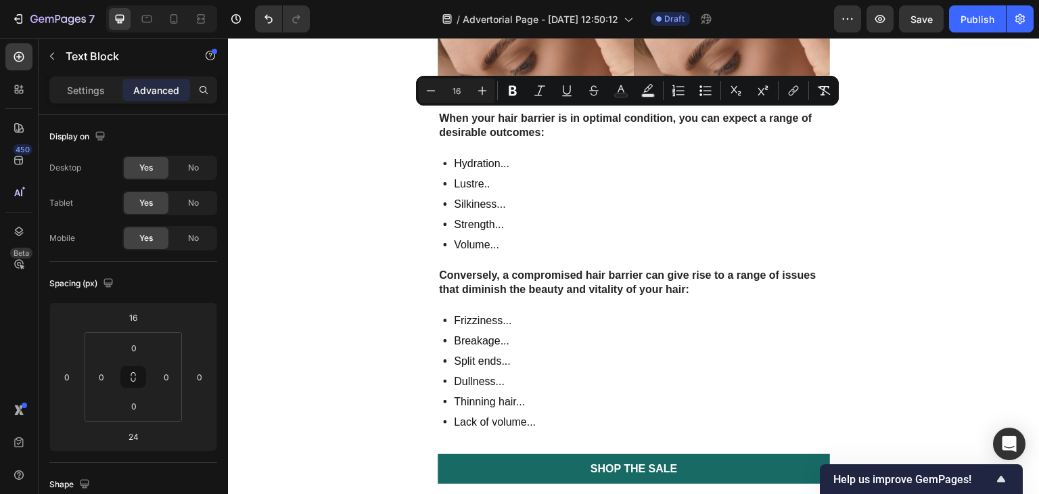
drag, startPoint x: 755, startPoint y: 375, endPoint x: 434, endPoint y: 117, distance: 412.1
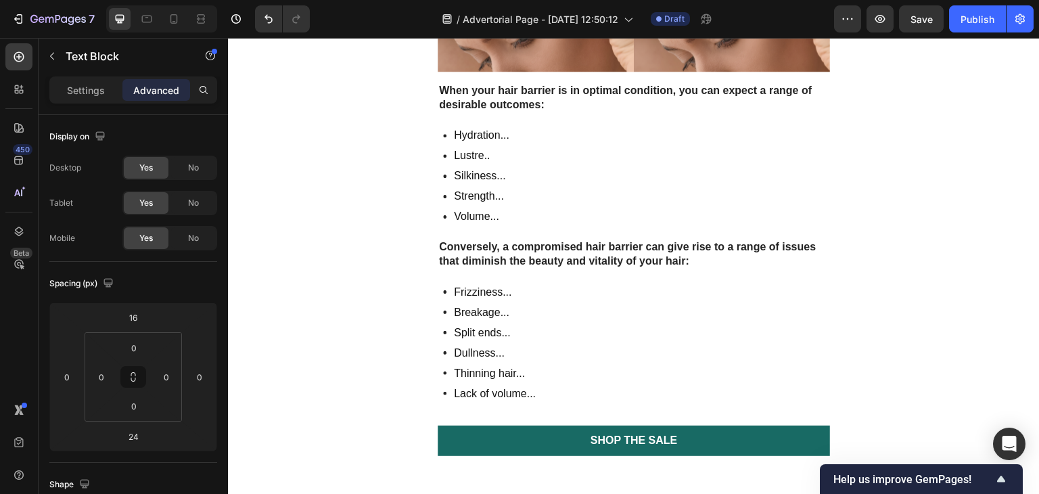
scroll to position [3704, 0]
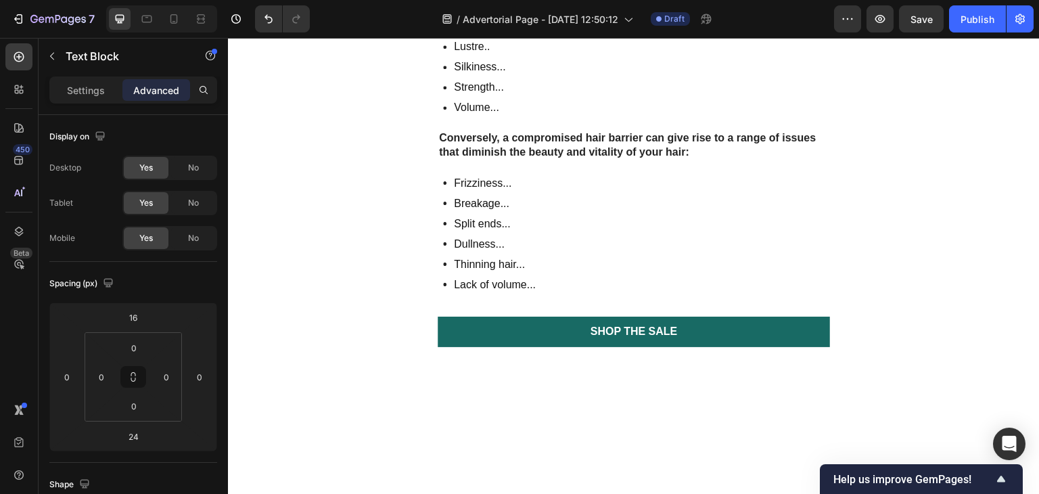
scroll to position [3760, 0]
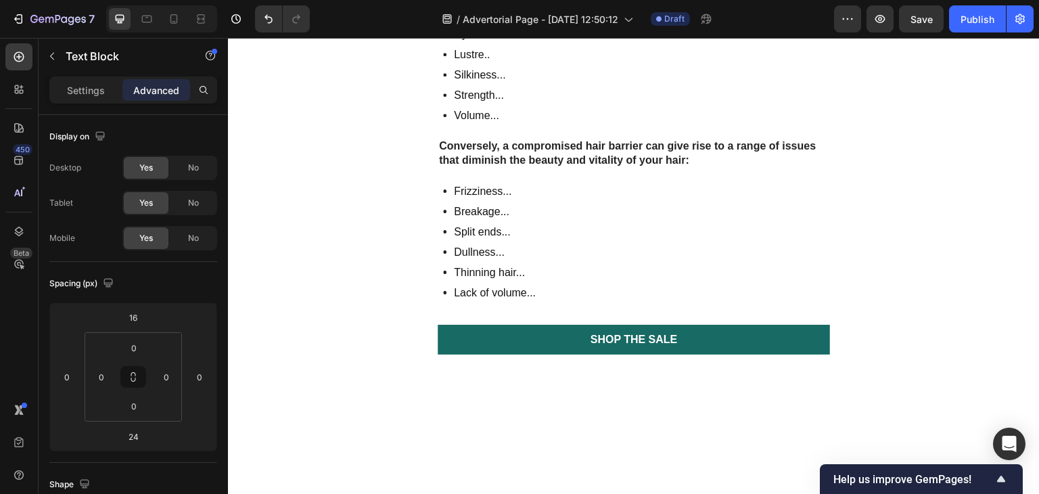
scroll to position [3794, 0]
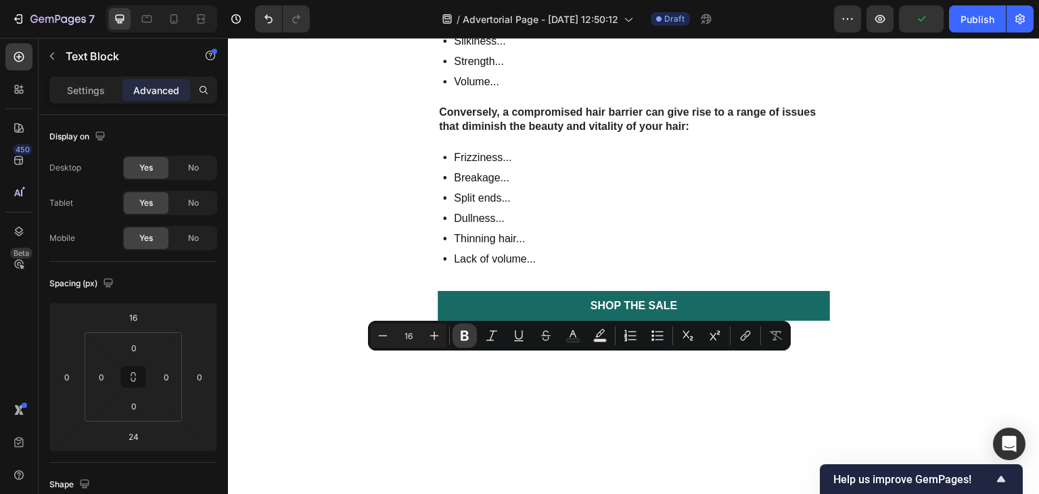
click at [463, 333] on icon "Editor contextual toolbar" at bounding box center [465, 336] width 14 height 14
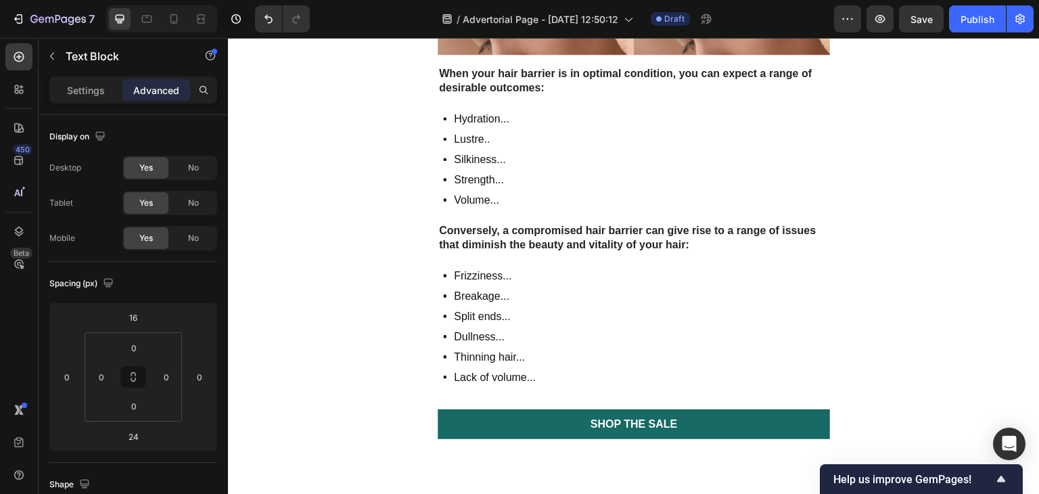
scroll to position [3676, 0]
drag, startPoint x: 435, startPoint y: 254, endPoint x: 604, endPoint y: 330, distance: 186.1
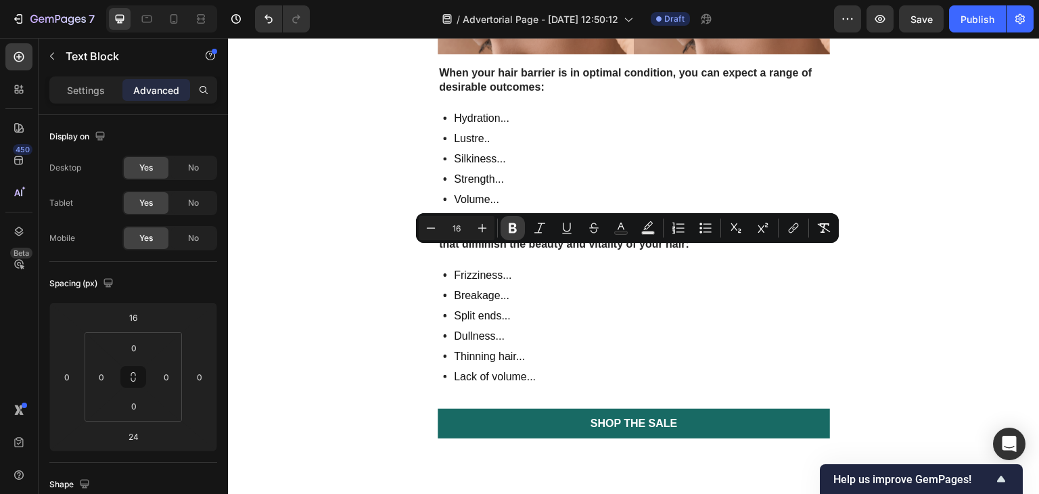
click at [514, 222] on icon "Editor contextual toolbar" at bounding box center [513, 228] width 14 height 14
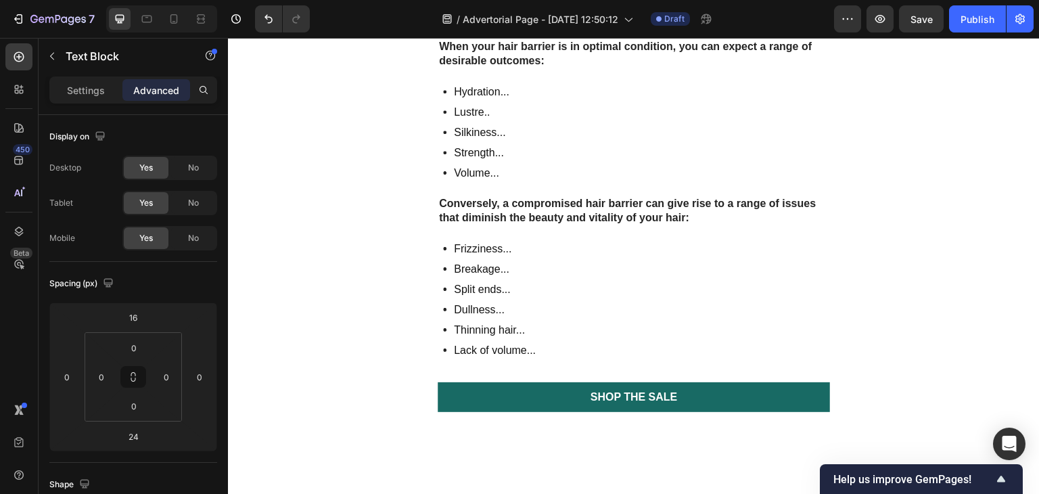
scroll to position [3702, 0]
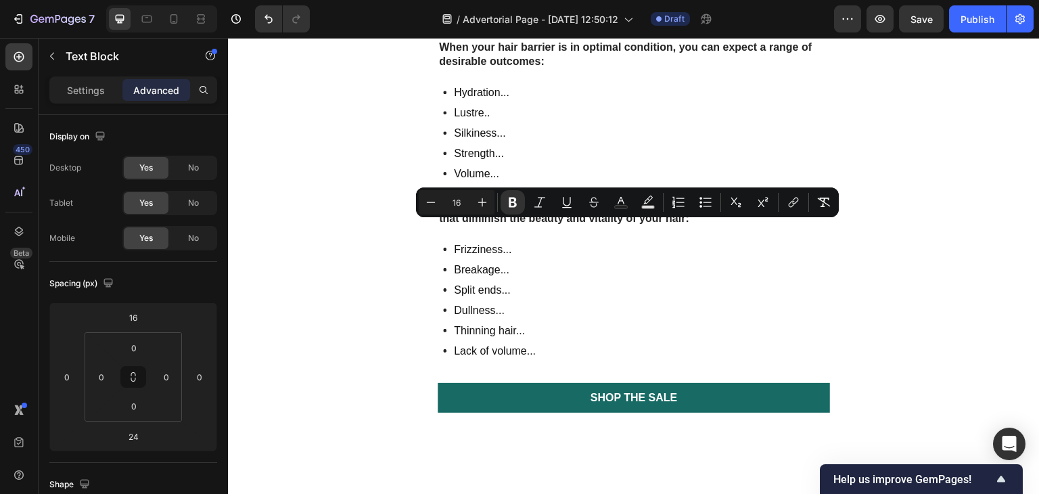
click at [533, 204] on icon "Editor contextual toolbar" at bounding box center [540, 202] width 14 height 14
click at [540, 206] on icon "Editor contextual toolbar" at bounding box center [540, 202] width 14 height 14
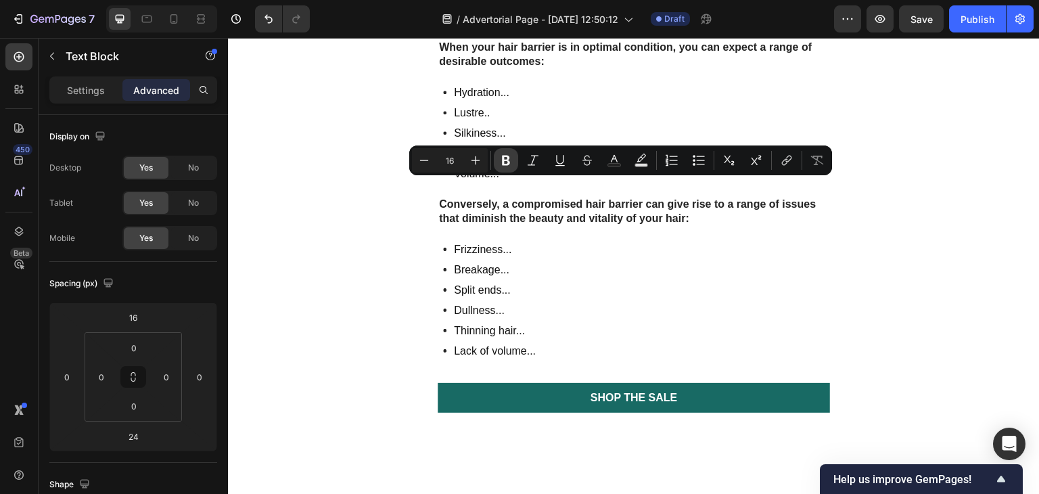
click at [505, 158] on icon "Editor contextual toolbar" at bounding box center [506, 160] width 14 height 14
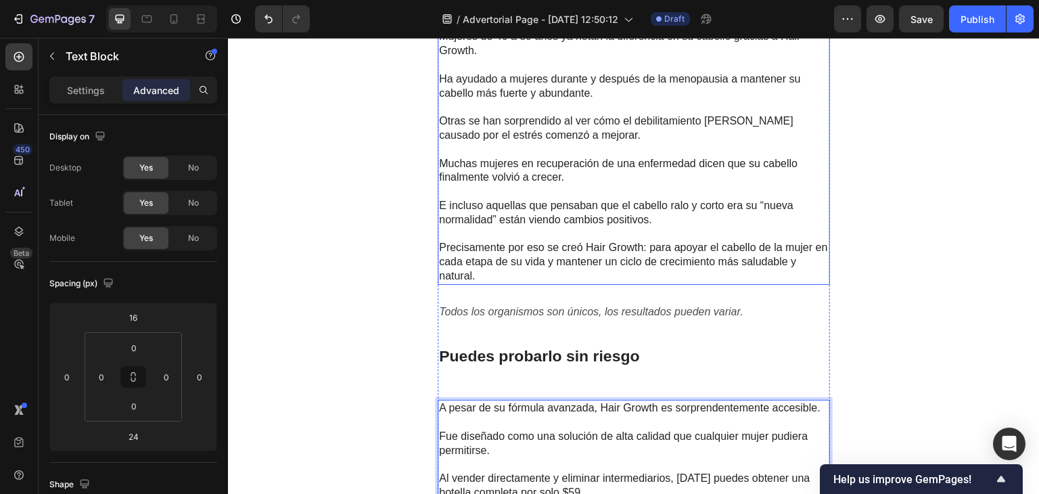
scroll to position [2337, 0]
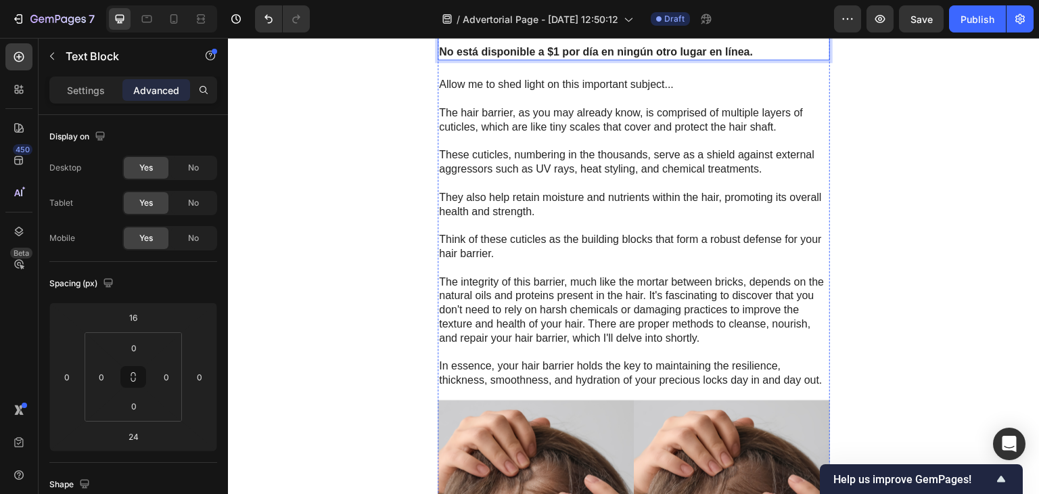
click at [636, 135] on p "The hair barrier, as you may already know, is comprised of multiple layers of c…" at bounding box center [633, 120] width 389 height 28
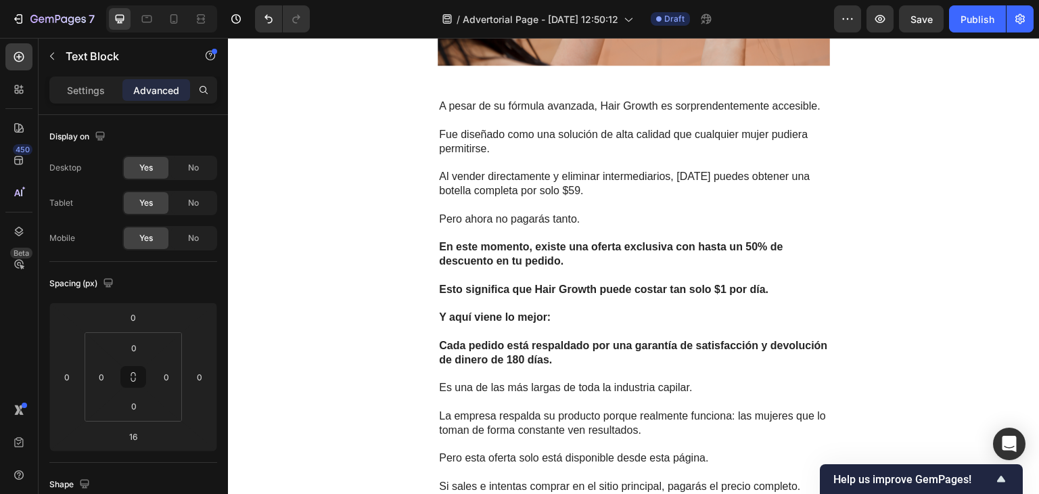
scroll to position [3443, 0]
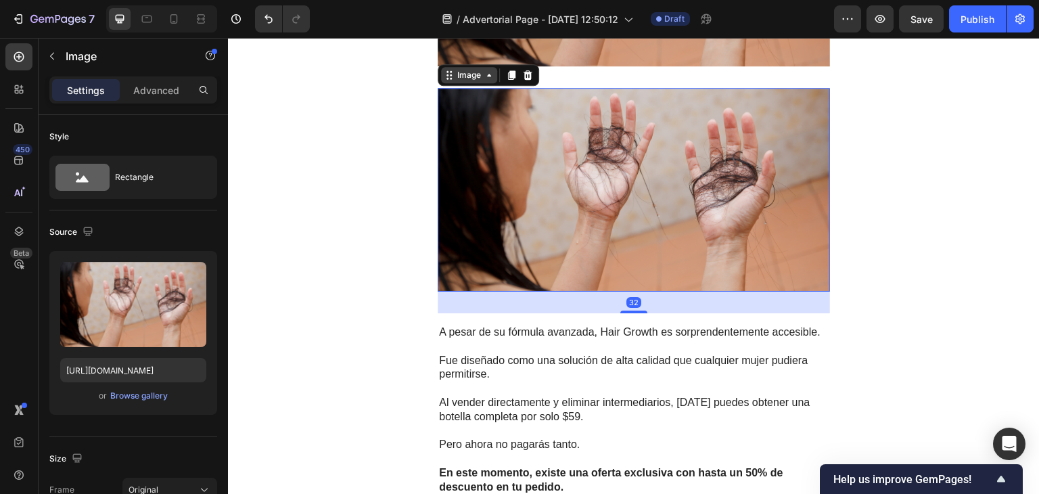
click at [460, 81] on div "Image" at bounding box center [468, 75] width 29 height 12
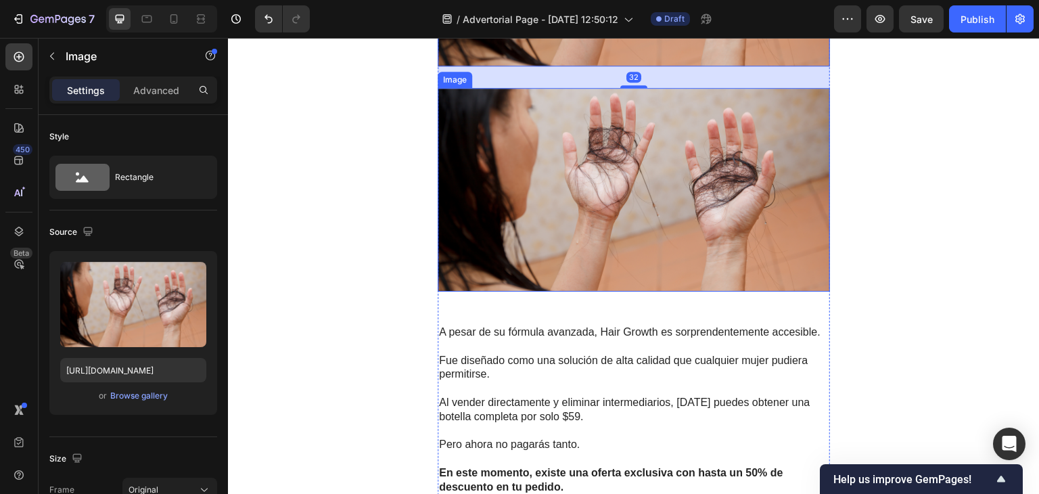
click at [501, 291] on img at bounding box center [633, 190] width 392 height 204
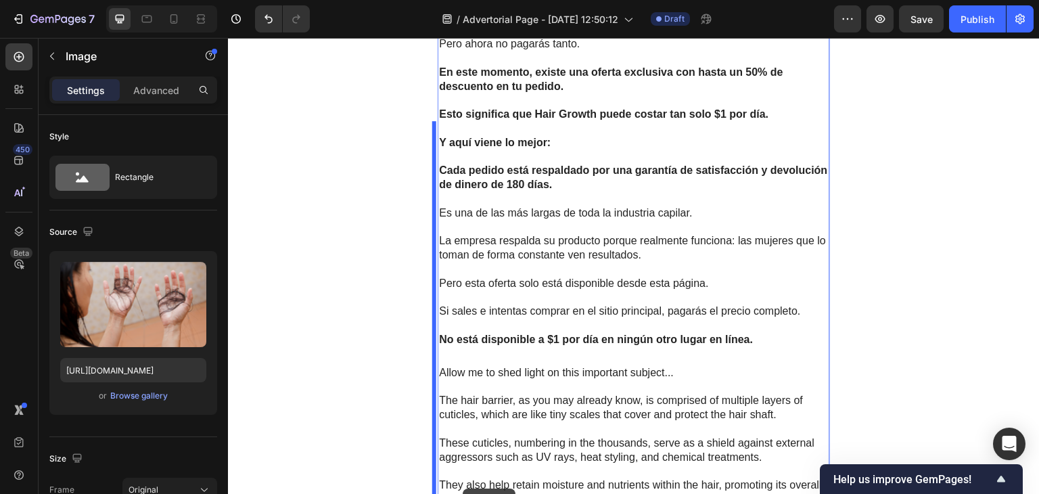
scroll to position [4047, 0]
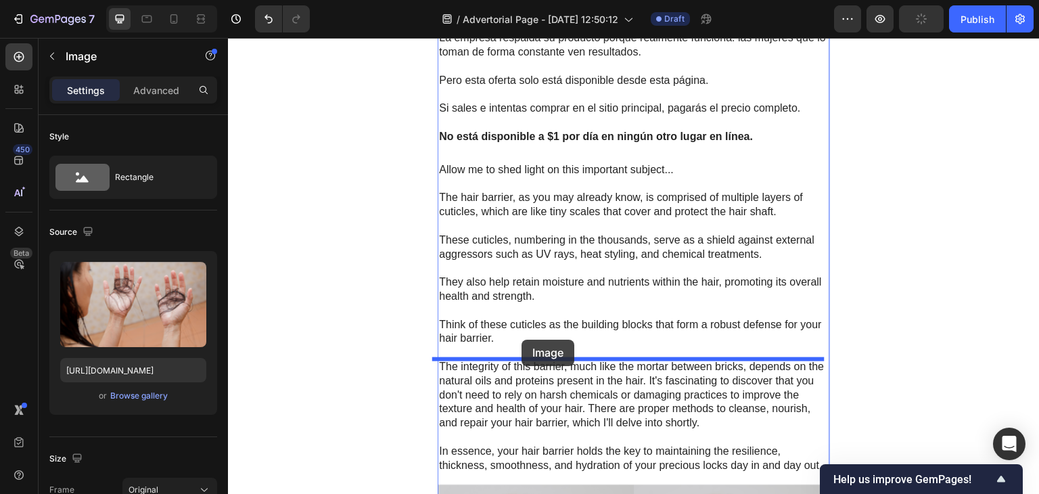
drag, startPoint x: 465, startPoint y: 271, endPoint x: 521, endPoint y: 339, distance: 87.4
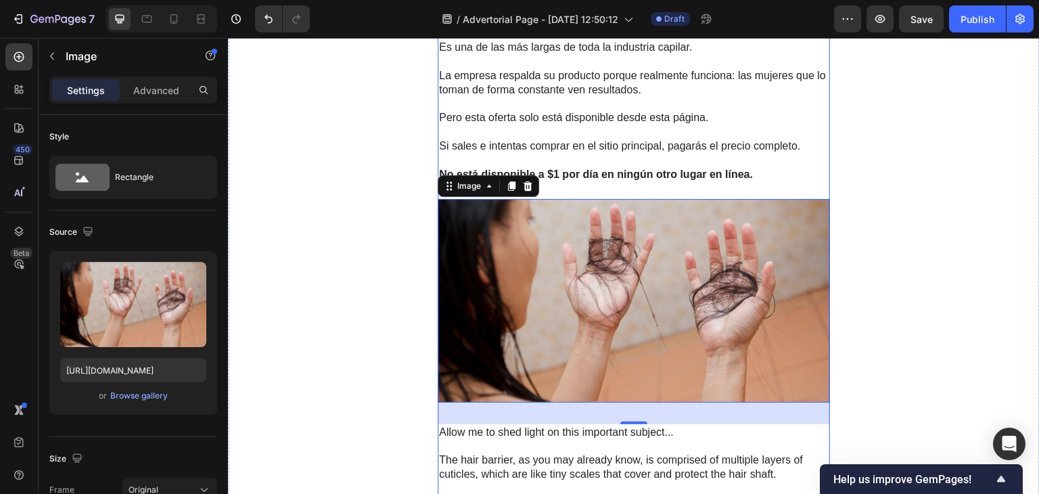
scroll to position [3779, 0]
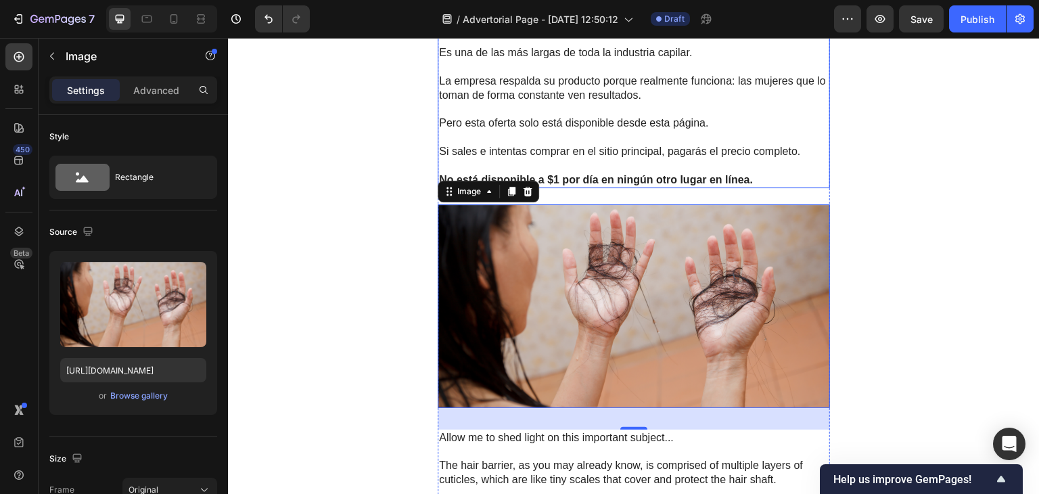
click at [604, 32] on p "Cada pedido está respaldado por una garantía de satisfacción y devolución de di…" at bounding box center [633, 18] width 389 height 28
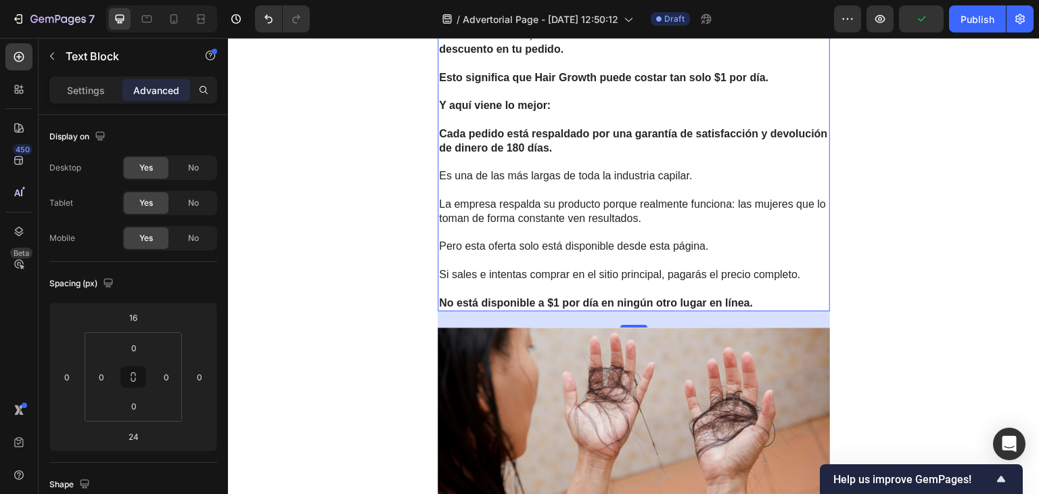
scroll to position [3628, 0]
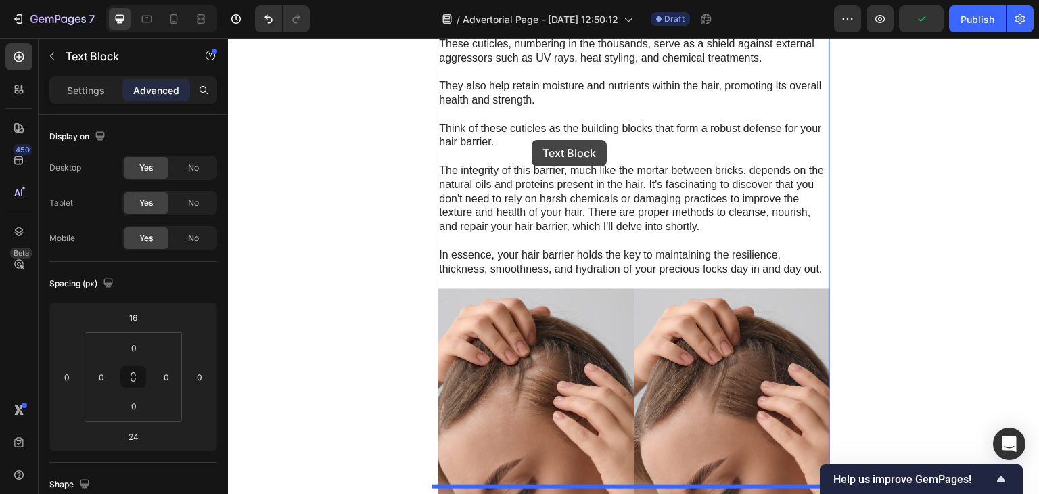
scroll to position [4678, 0]
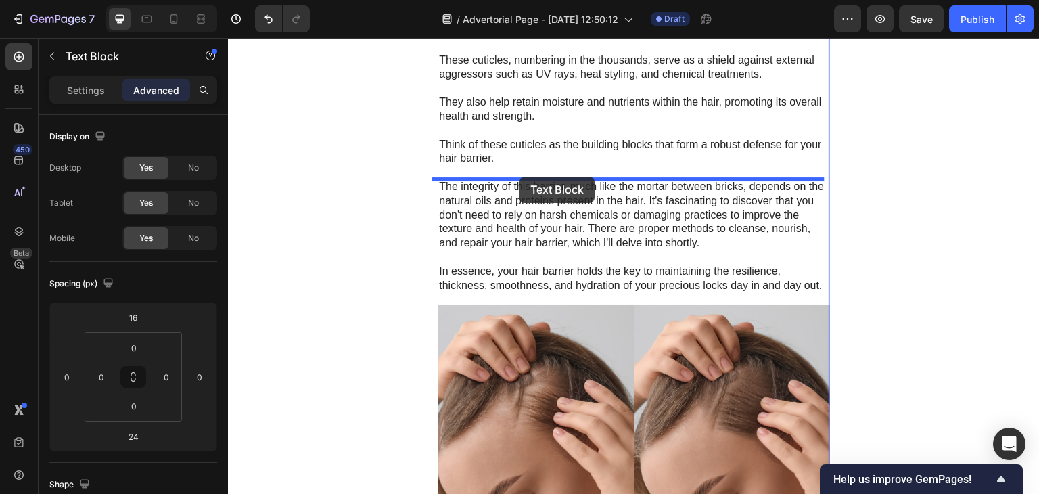
drag, startPoint x: 466, startPoint y: 117, endPoint x: 519, endPoint y: 176, distance: 80.0
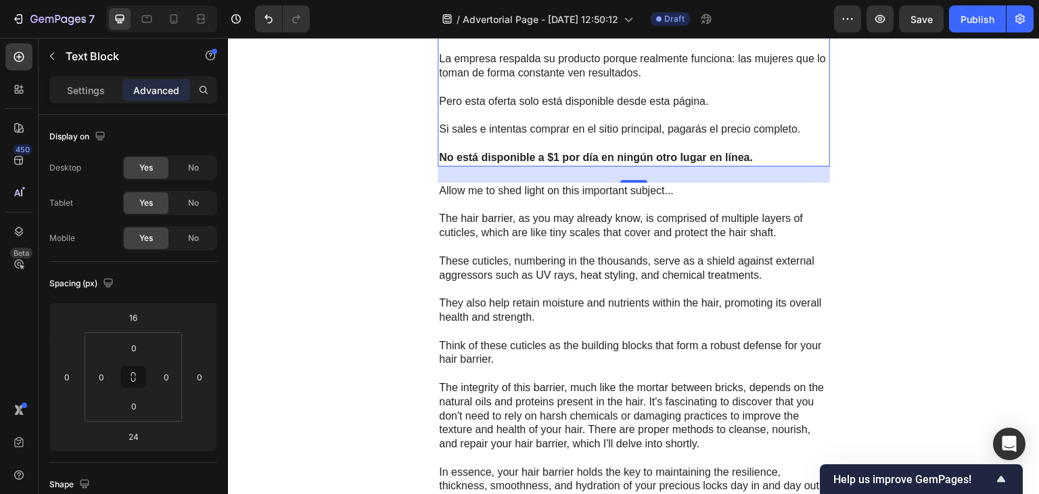
scroll to position [4478, 0]
click at [753, 150] on p at bounding box center [633, 143] width 389 height 14
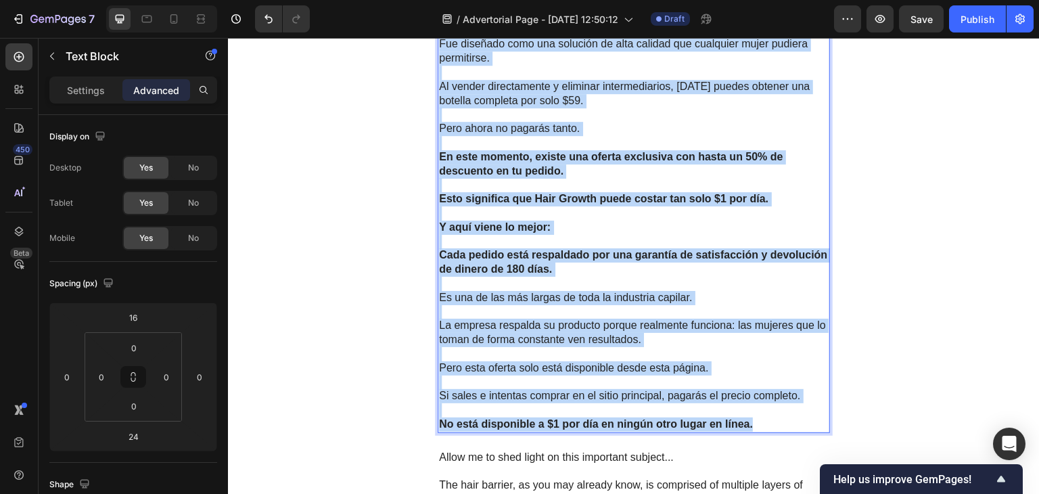
scroll to position [3954, 0]
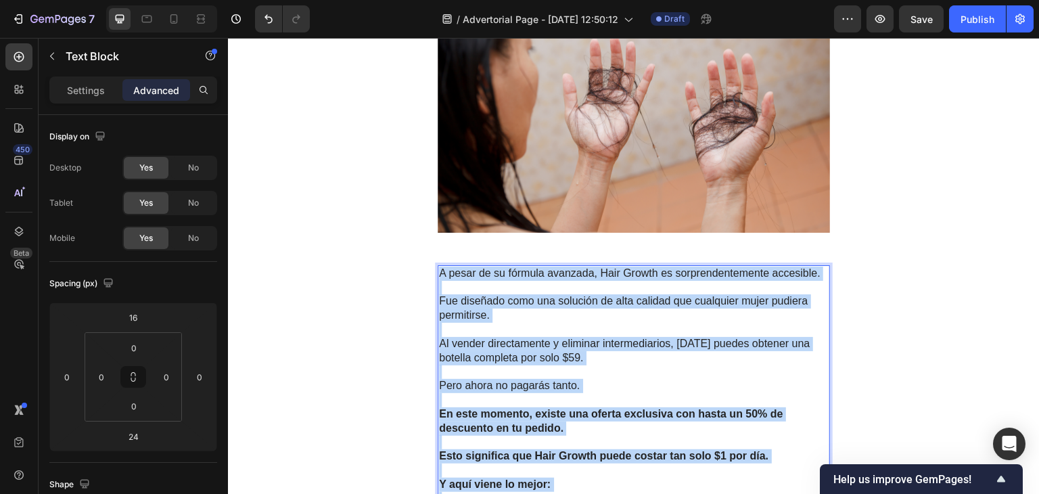
drag, startPoint x: 754, startPoint y: 355, endPoint x: 435, endPoint y: 467, distance: 338.3
click at [437, 467] on div "A pesar de su fórmula avanzada, Hair Growth es sorprendentemente accesible. Fue…" at bounding box center [633, 477] width 392 height 425
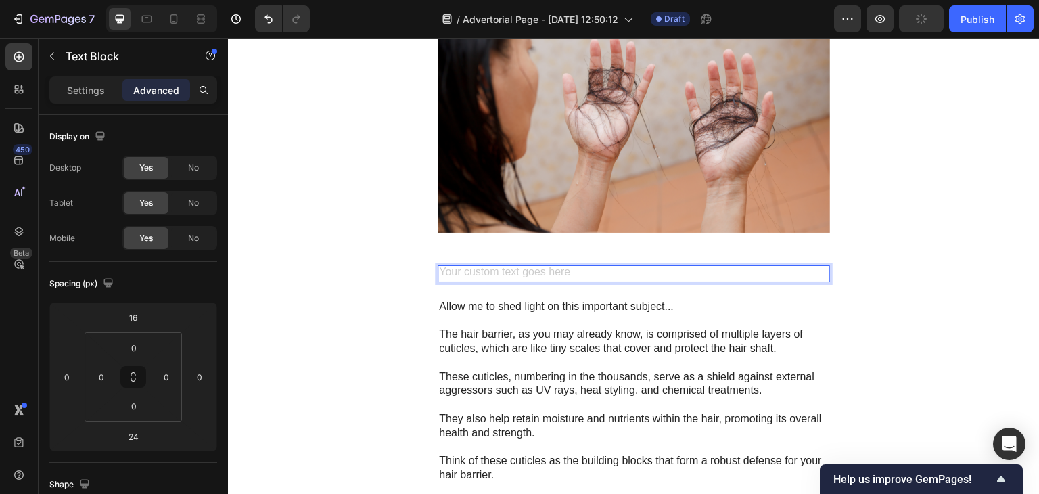
click at [457, 282] on div "Rich Text Editor. Editing area: main" at bounding box center [633, 273] width 392 height 17
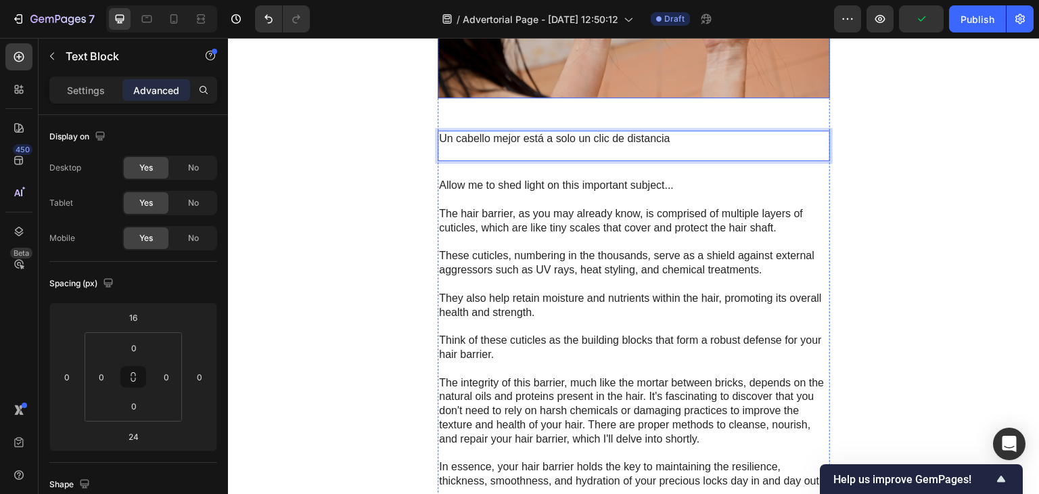
scroll to position [4111, 0]
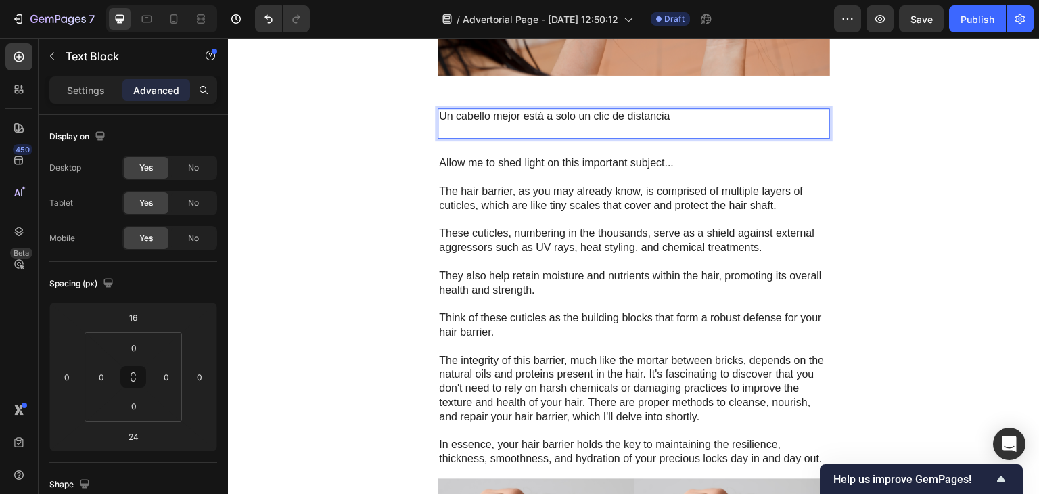
click at [621, 124] on p "Un cabello mejor está a solo un clic de distancia" at bounding box center [633, 117] width 389 height 14
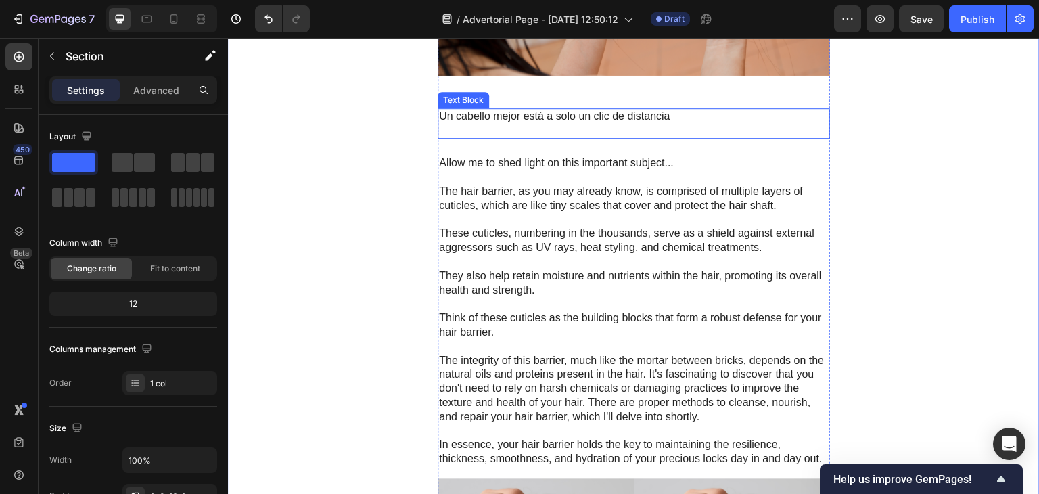
click at [785, 138] on p "Rich Text Editor. Editing area: main" at bounding box center [633, 131] width 389 height 14
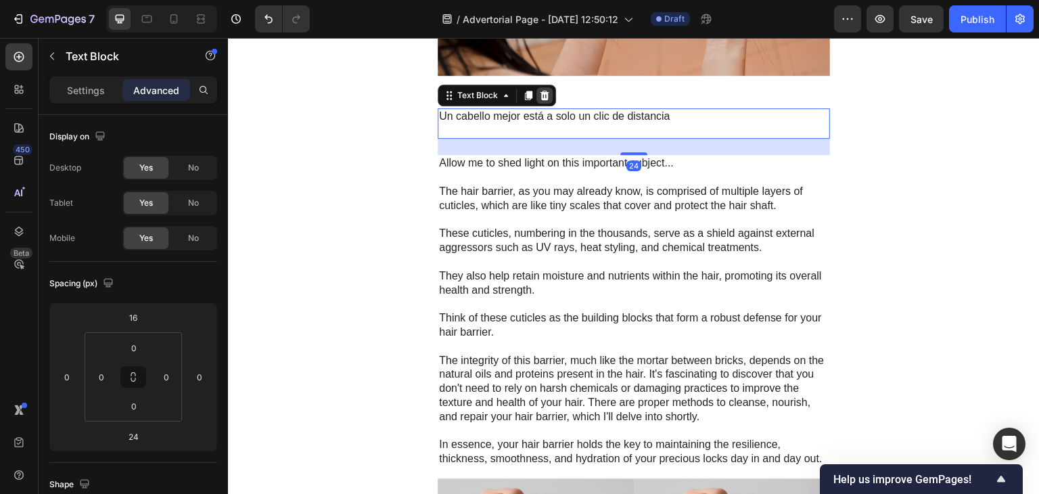
click at [541, 100] on icon at bounding box center [544, 95] width 9 height 9
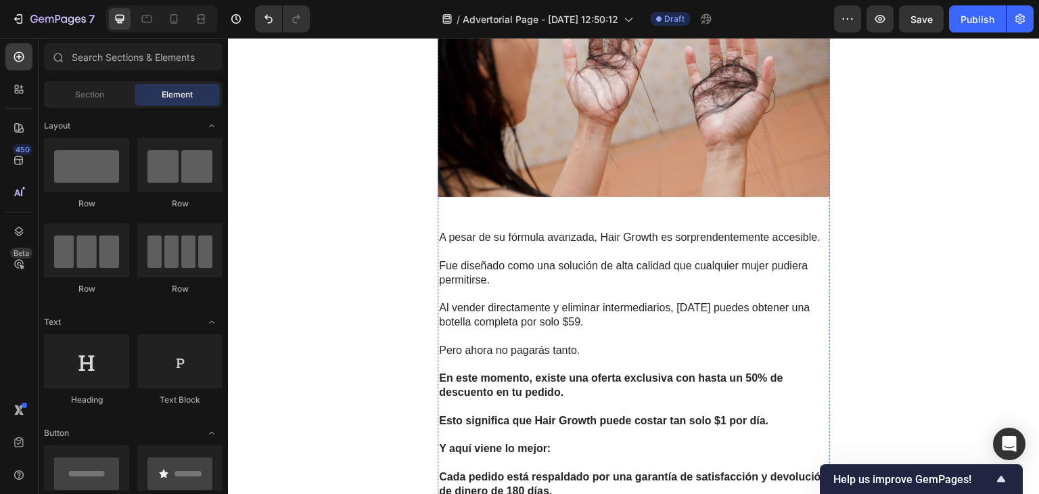
scroll to position [3245, 0]
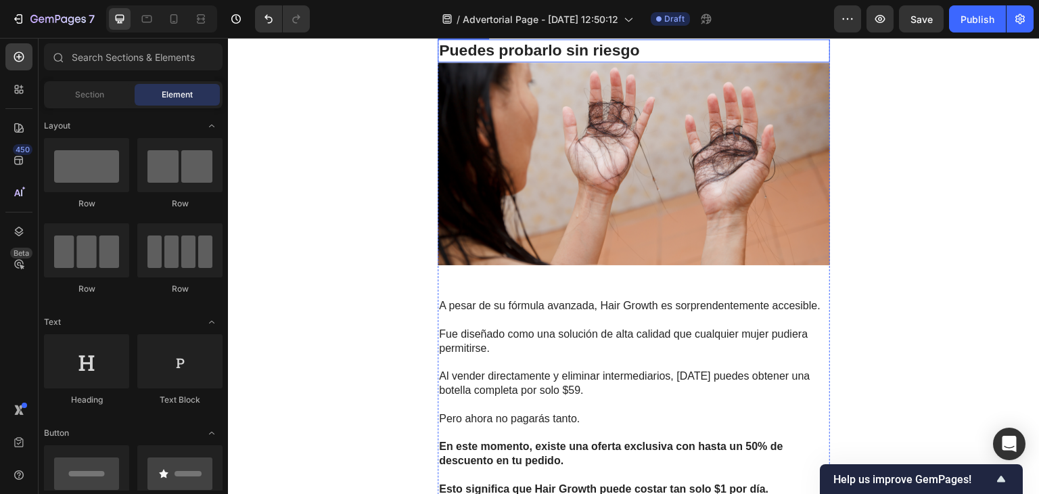
click at [594, 59] on strong "Puedes probarlo sin riesgo" at bounding box center [539, 50] width 201 height 18
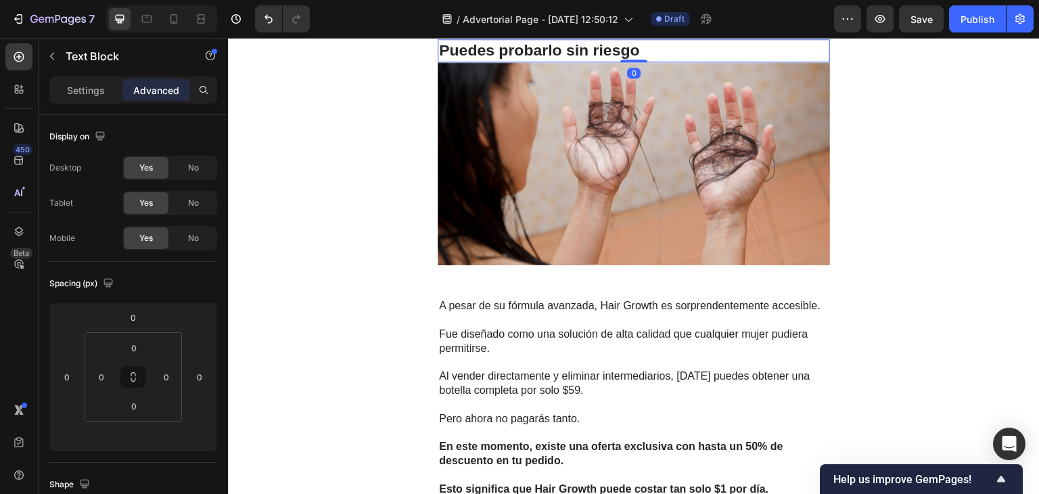
click at [525, 32] on icon at bounding box center [528, 26] width 11 height 11
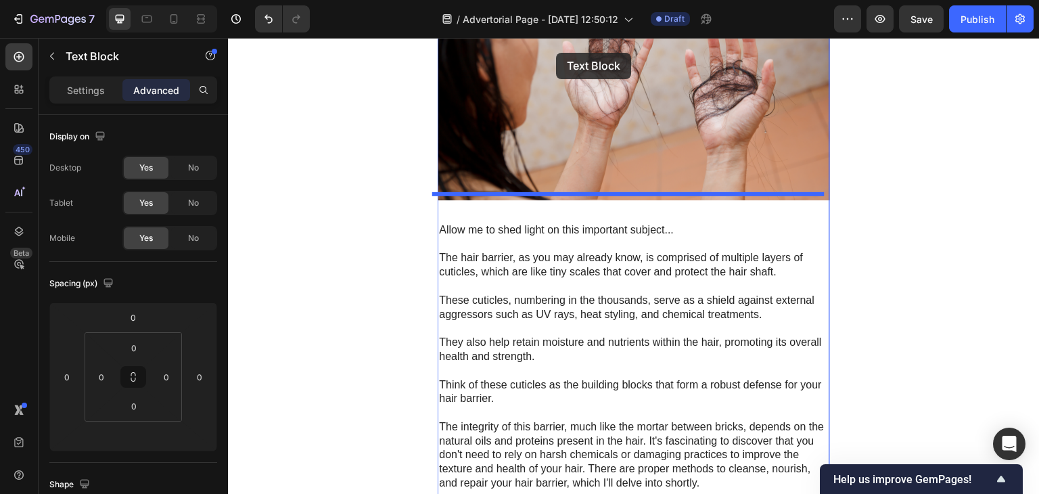
scroll to position [3966, 0]
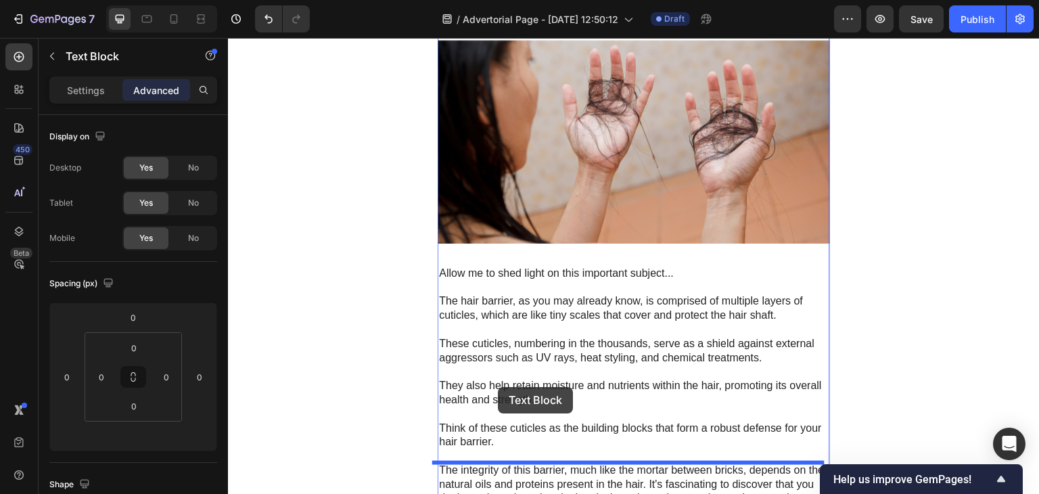
drag, startPoint x: 458, startPoint y: 202, endPoint x: 496, endPoint y: 385, distance: 187.1
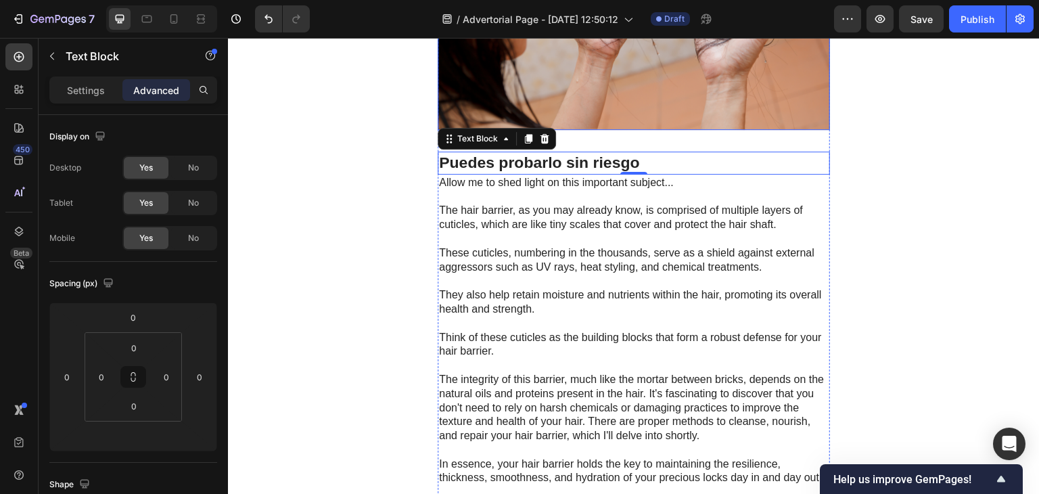
scroll to position [4058, 0]
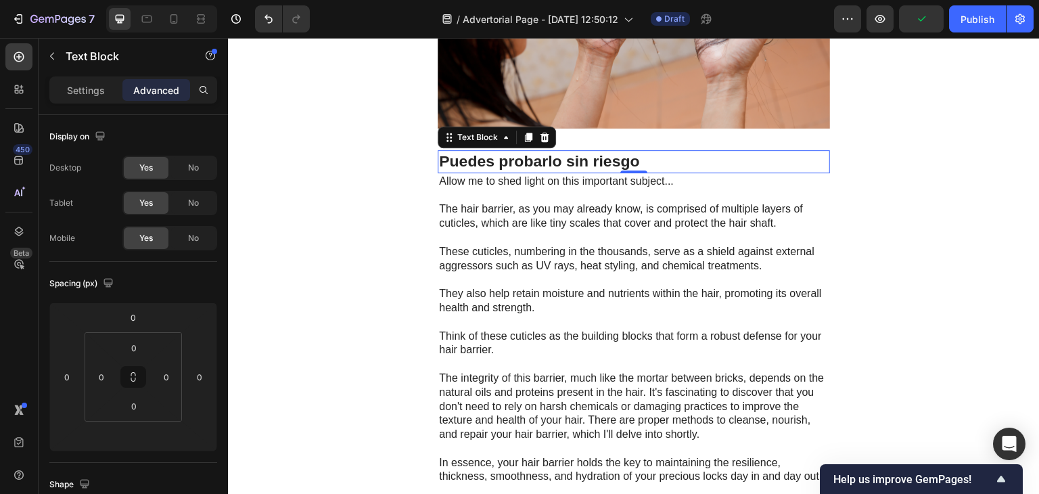
click at [651, 172] on p "Puedes probarlo sin riesgo" at bounding box center [633, 161] width 389 height 20
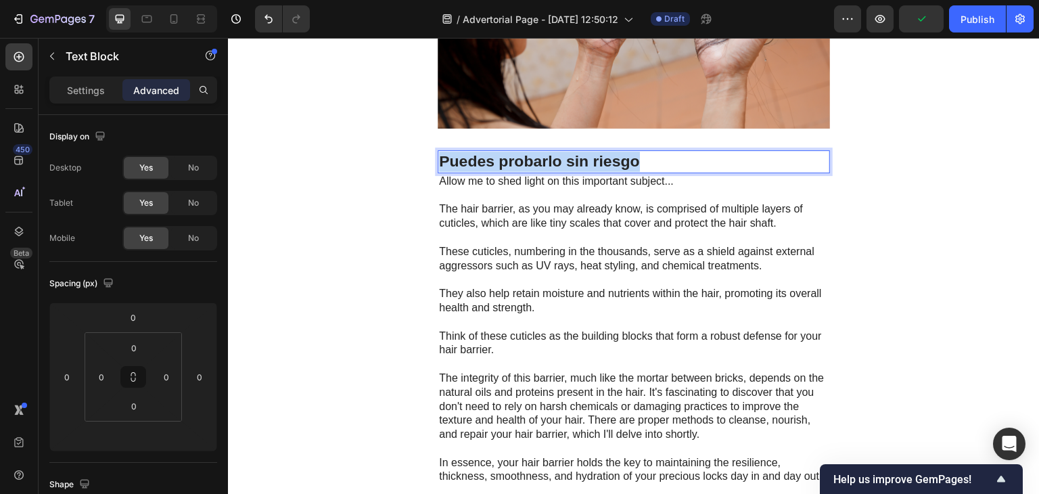
click at [651, 172] on p "Puedes probarlo sin riesgo" at bounding box center [633, 161] width 389 height 20
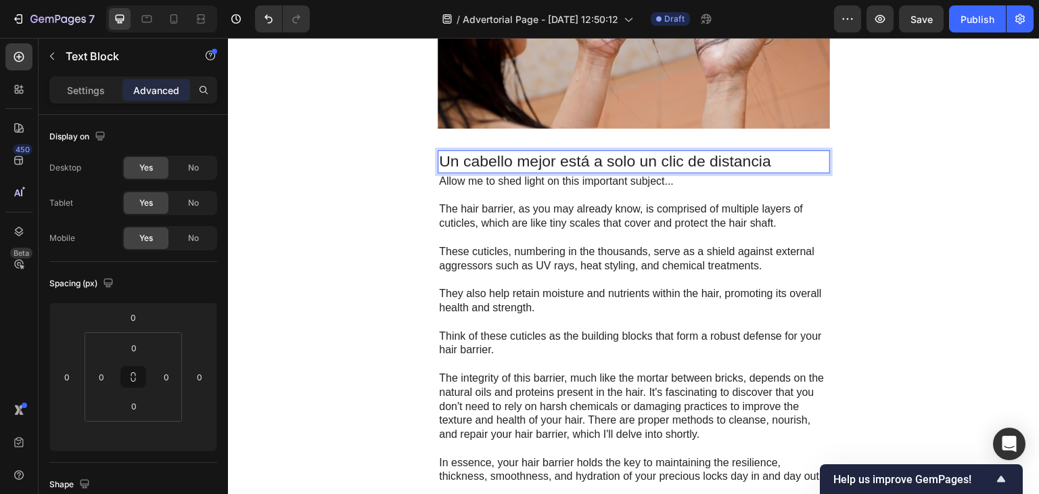
click at [628, 172] on p "Un cabello mejor está a solo un clic de distancia" at bounding box center [633, 161] width 389 height 20
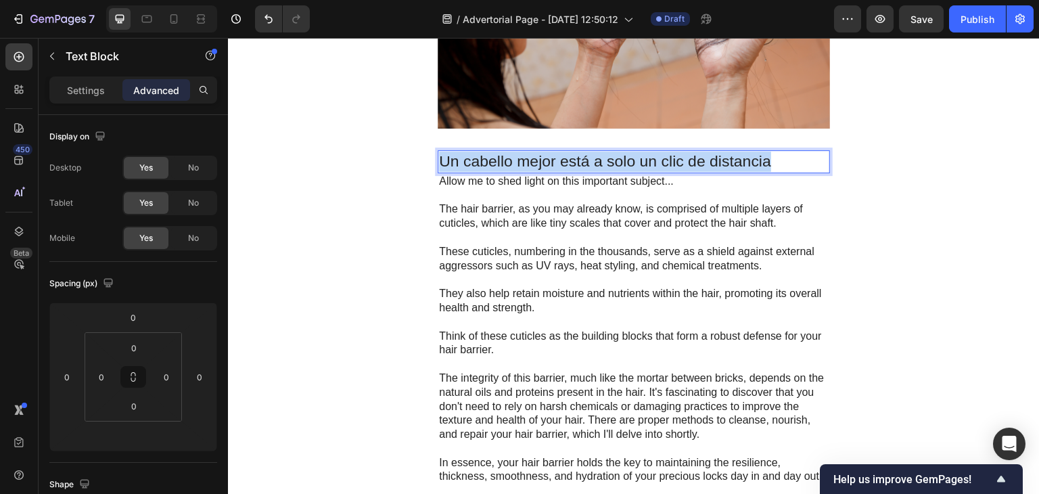
click at [628, 172] on p "Un cabello mejor está a solo un clic de distancia" at bounding box center [633, 161] width 389 height 20
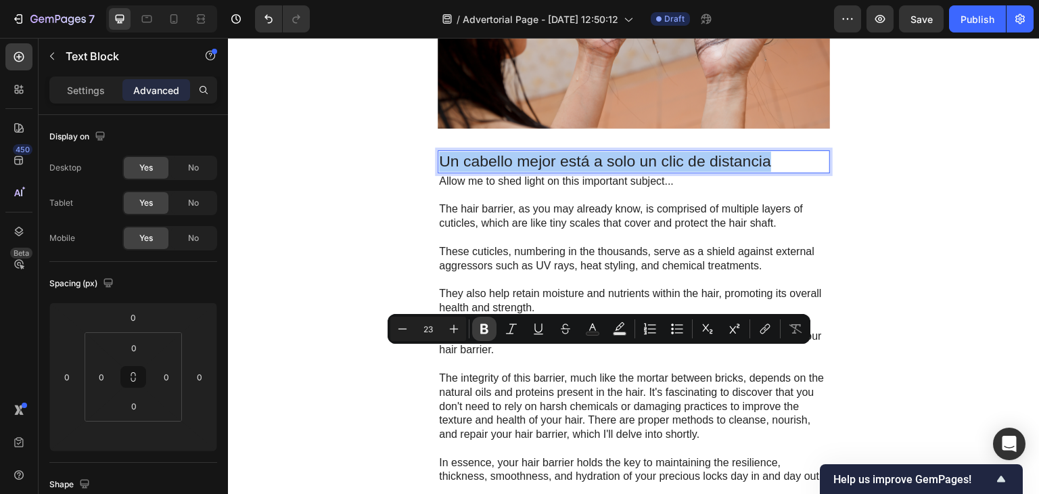
click at [492, 325] on button "Bold" at bounding box center [484, 328] width 24 height 24
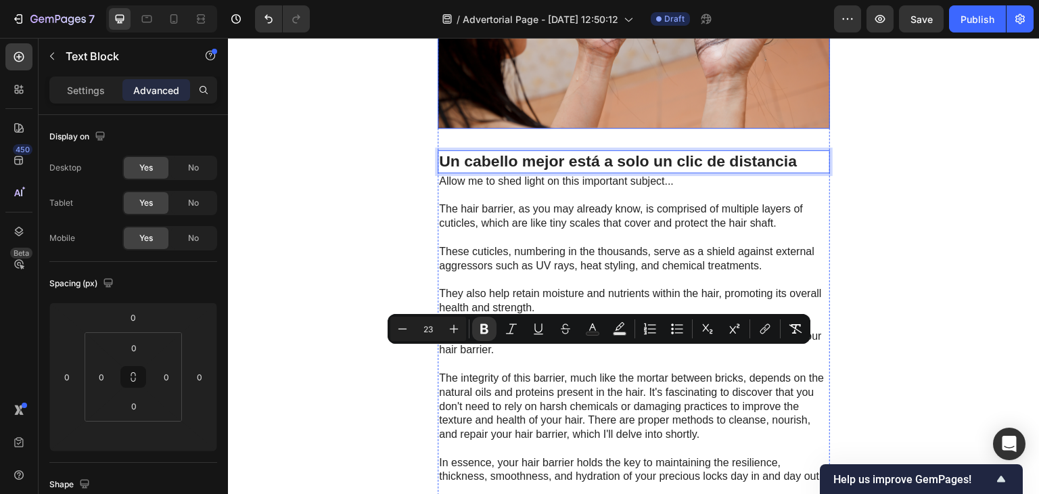
click at [552, 128] on img at bounding box center [633, 27] width 392 height 204
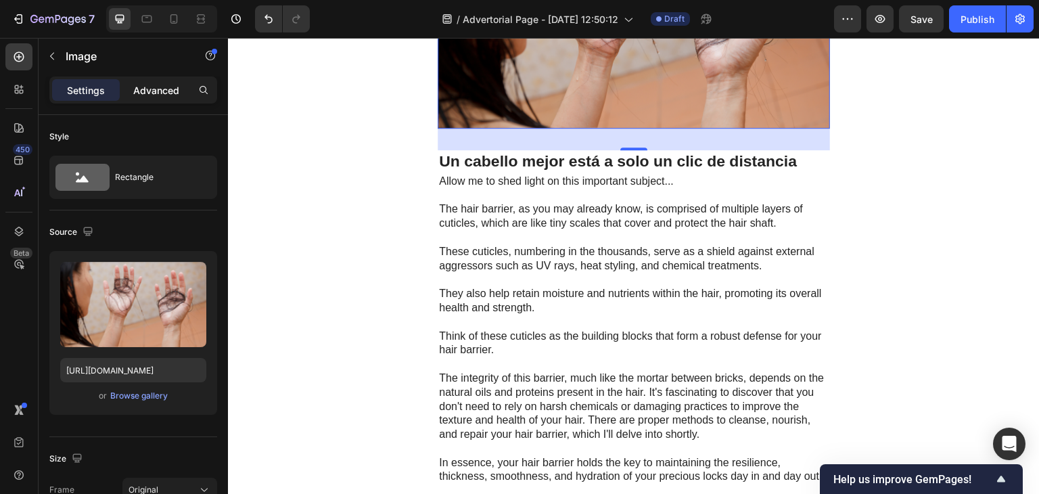
click at [165, 89] on p "Advanced" at bounding box center [156, 90] width 46 height 14
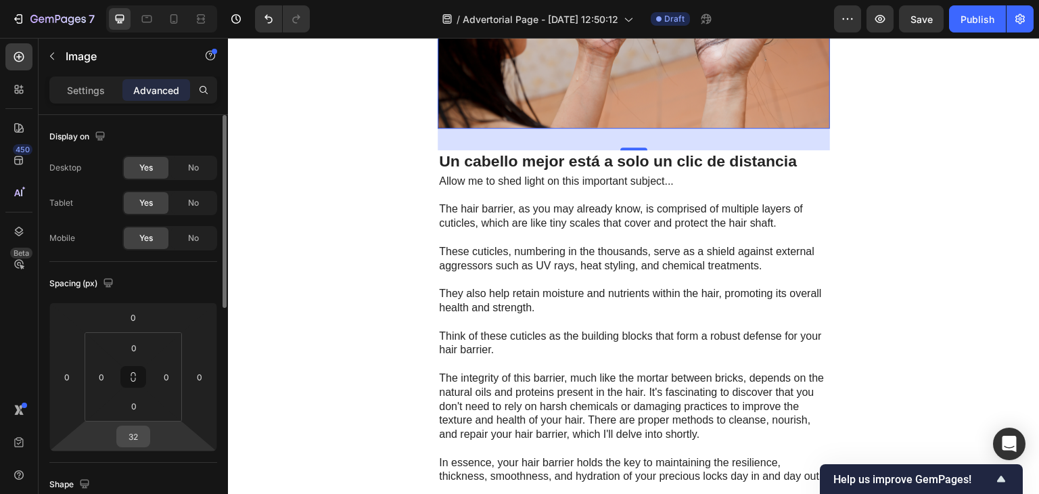
click at [132, 439] on input "32" at bounding box center [133, 436] width 27 height 20
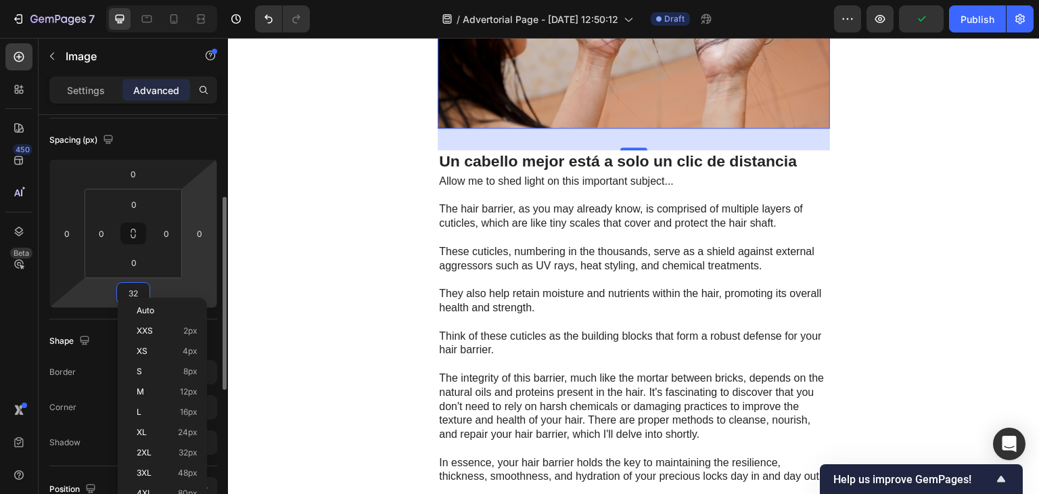
scroll to position [179, 0]
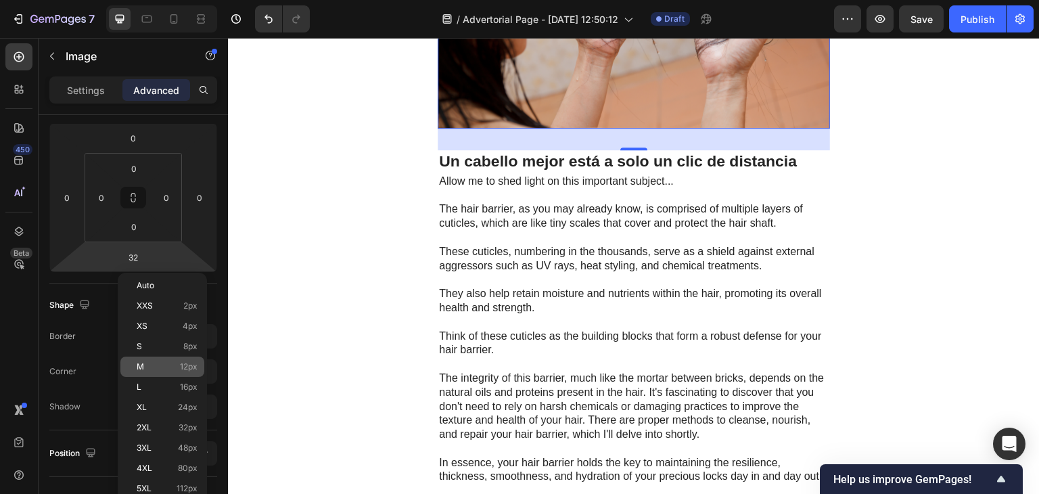
click at [162, 365] on p "M 12px" at bounding box center [167, 366] width 61 height 9
type input "12"
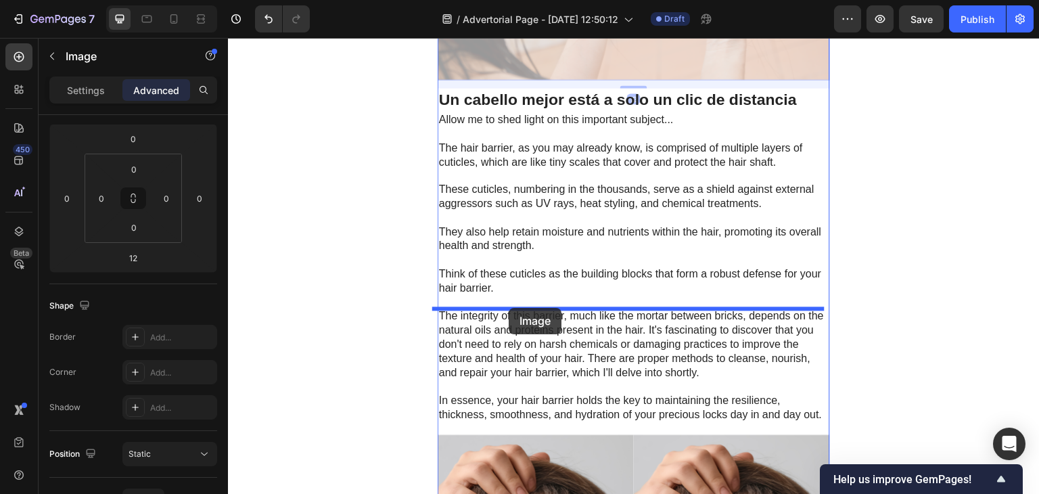
scroll to position [4322, 0]
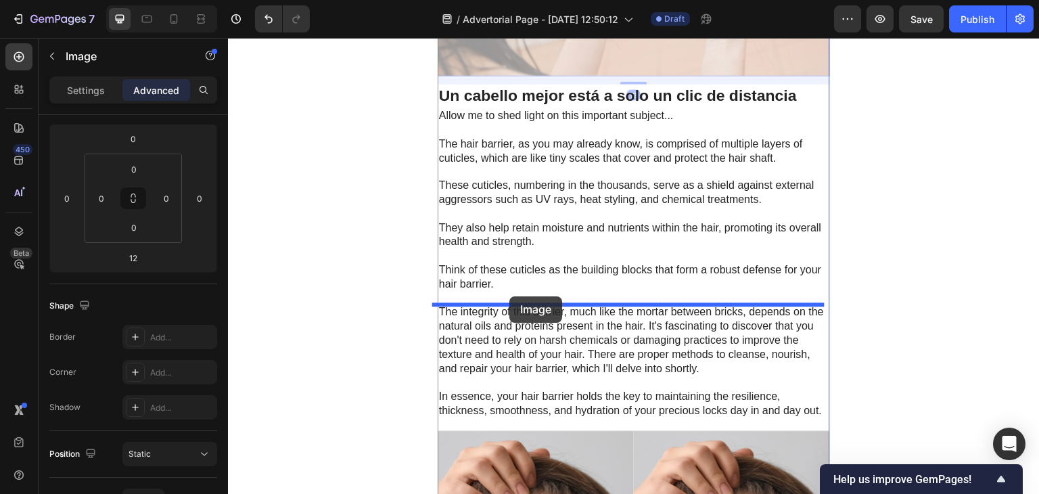
drag, startPoint x: 463, startPoint y: 174, endPoint x: 508, endPoint y: 296, distance: 129.6
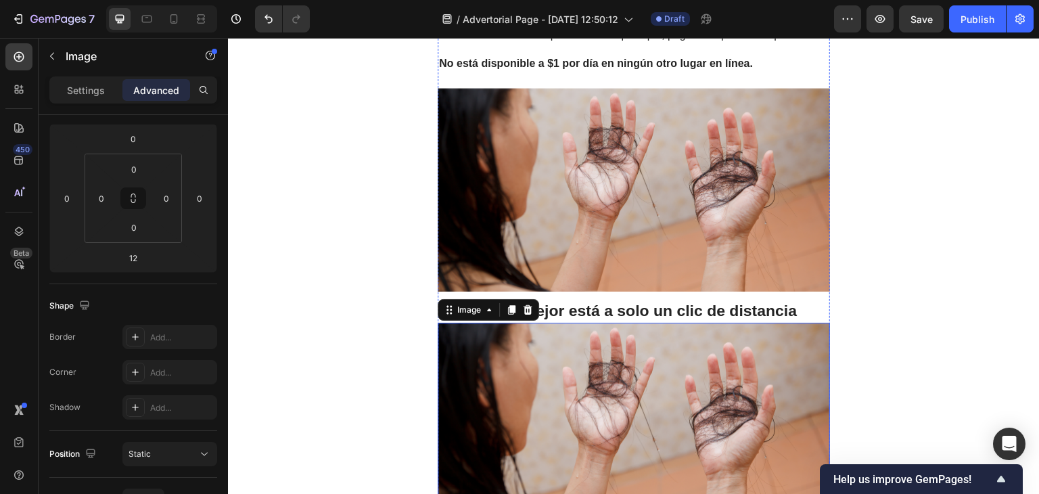
scroll to position [3894, 0]
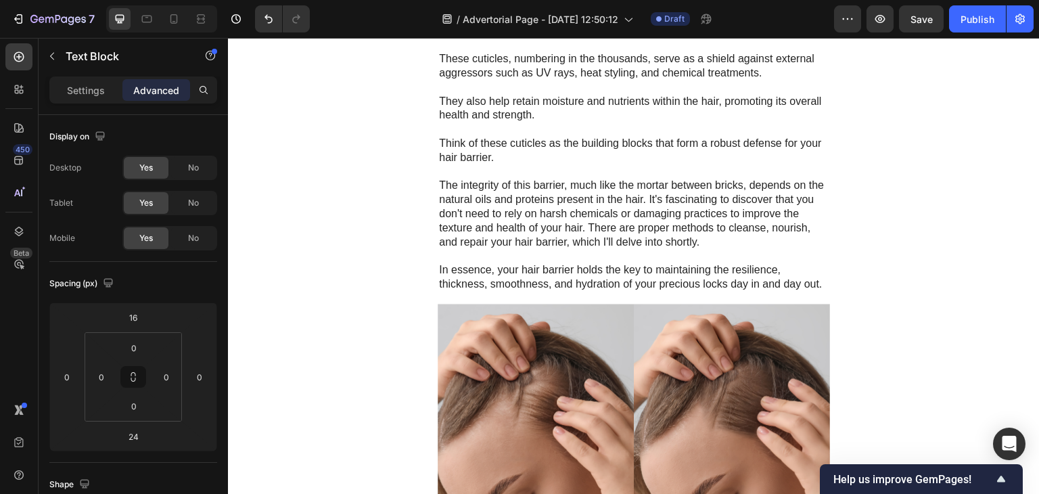
scroll to position [4535, 0]
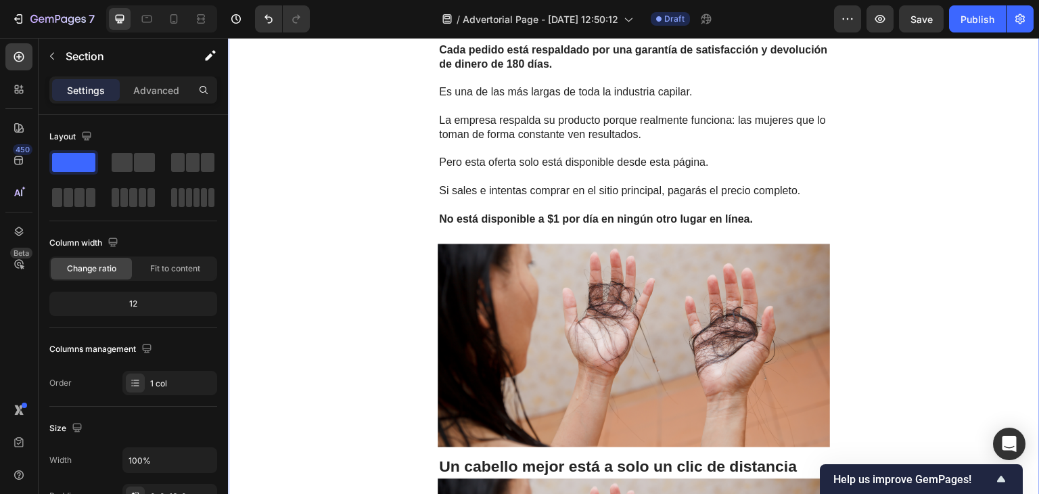
scroll to position [3731, 0]
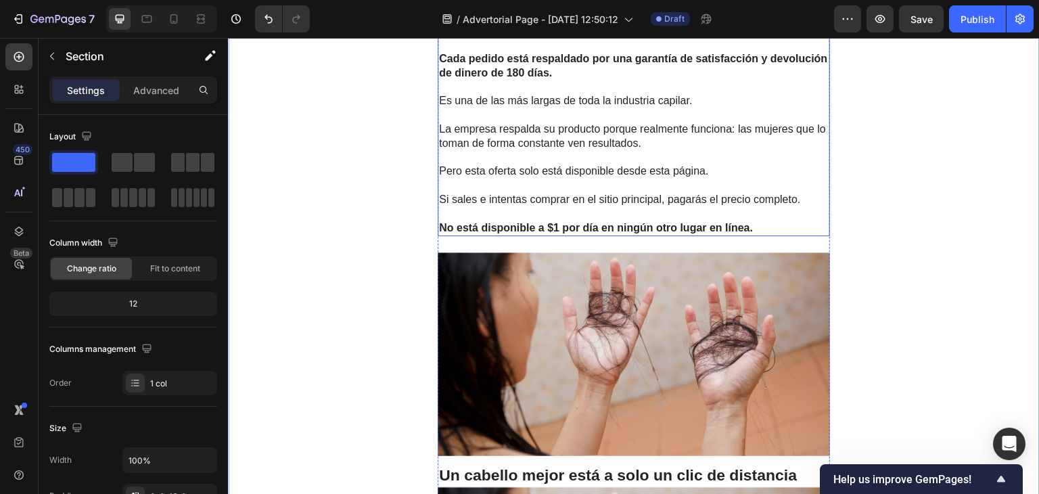
click at [669, 80] on p "Cada pedido está respaldado por una garantía de satisfacción y devolución de di…" at bounding box center [633, 66] width 389 height 28
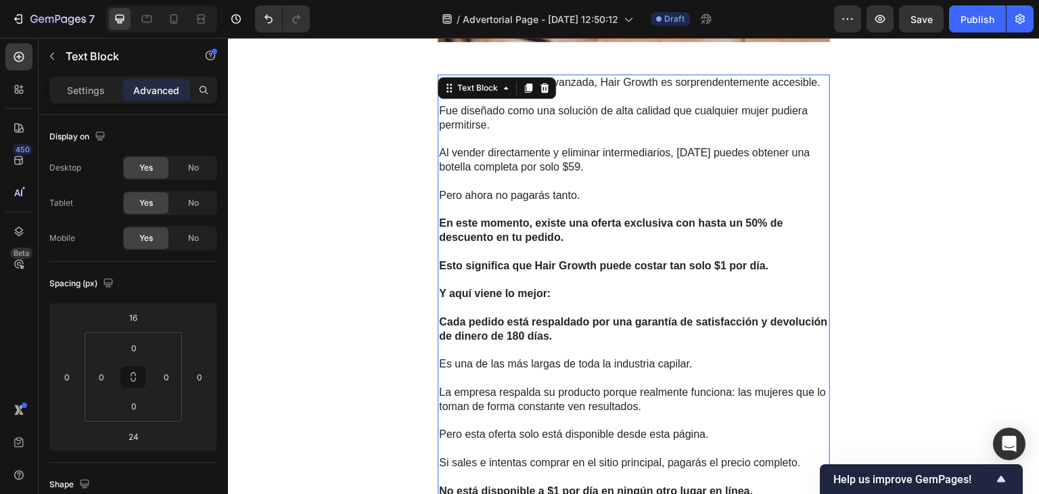
scroll to position [3465, 0]
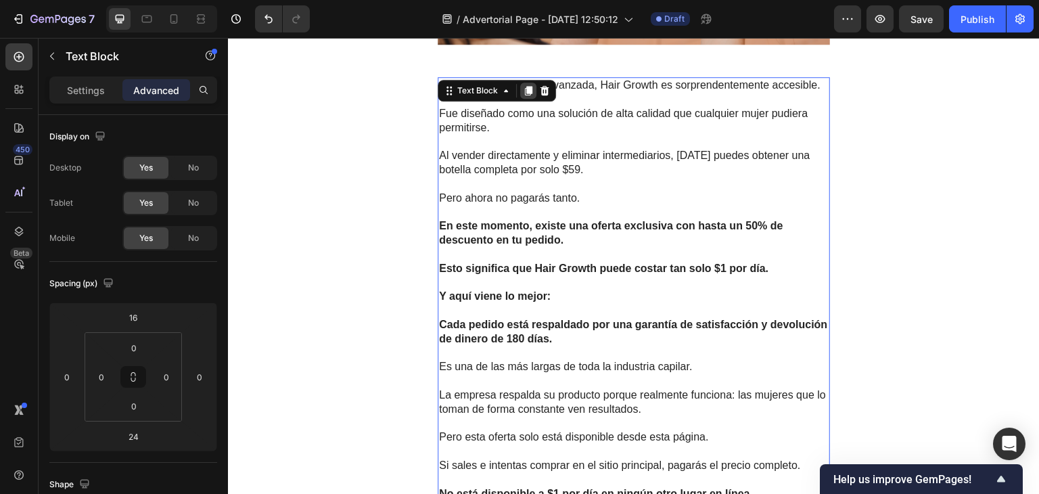
click at [523, 96] on icon at bounding box center [528, 90] width 11 height 11
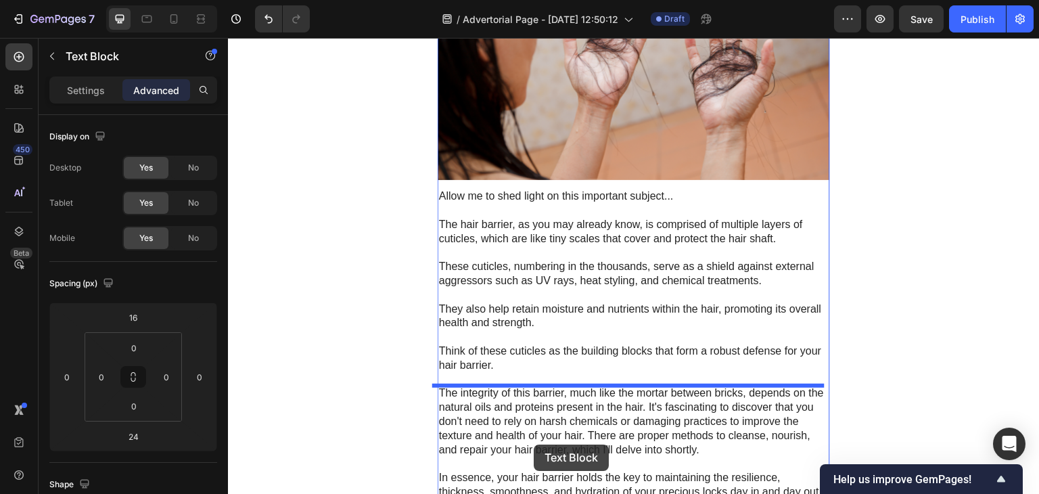
scroll to position [4696, 0]
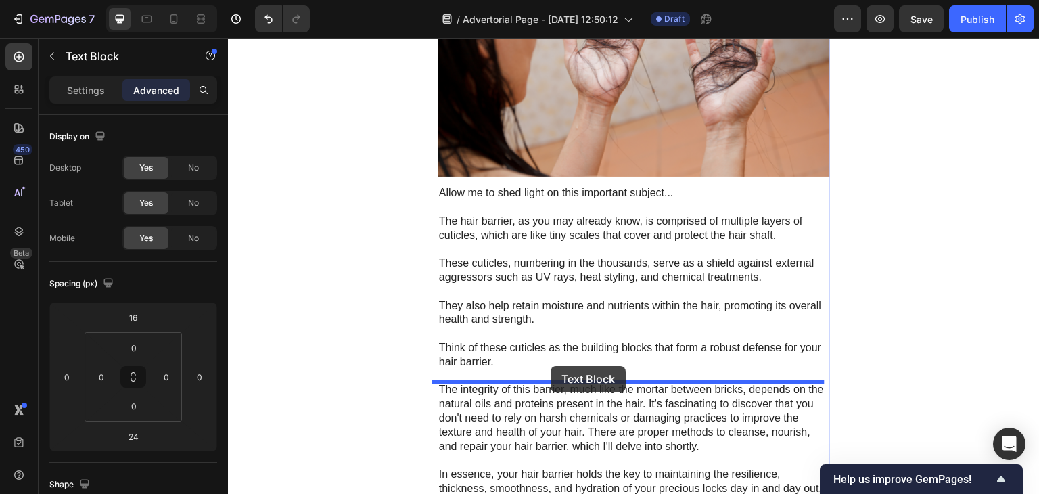
drag, startPoint x: 469, startPoint y: 57, endPoint x: 550, endPoint y: 368, distance: 321.4
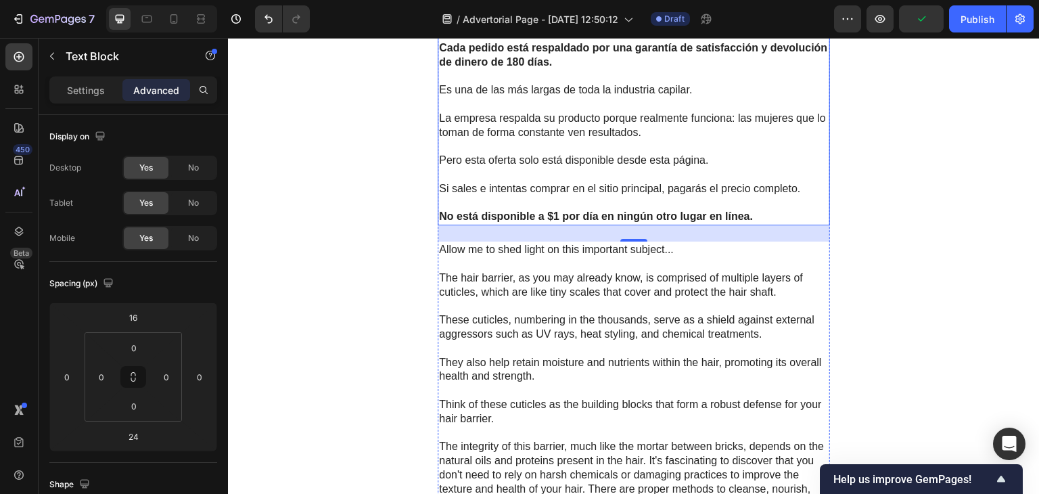
scroll to position [4625, 0]
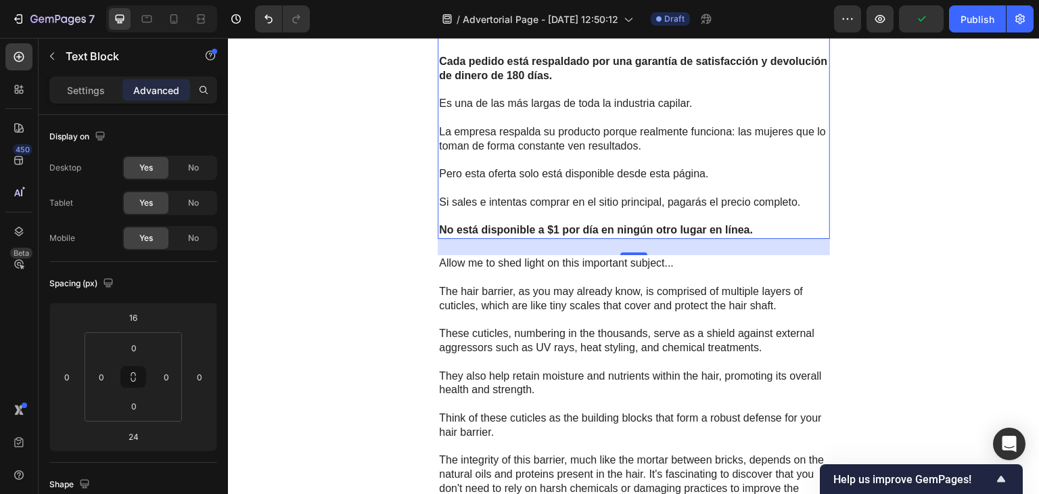
click at [753, 237] on p "No está disponible a $1 por día en ningún otro lugar en línea." at bounding box center [633, 230] width 389 height 14
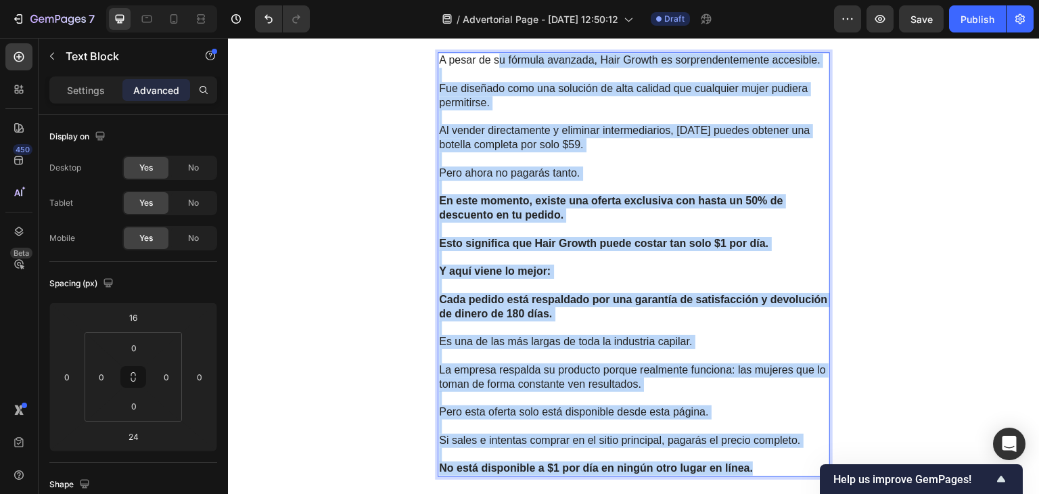
scroll to position [4354, 0]
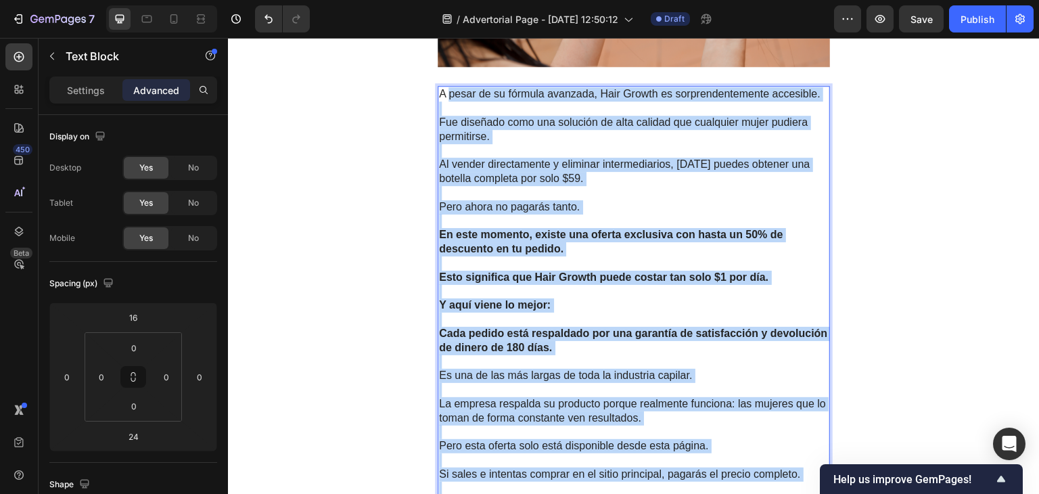
drag, startPoint x: 753, startPoint y: 421, endPoint x: 441, endPoint y: 297, distance: 335.1
click at [441, 297] on div "A pesar de su fórmula avanzada, Hair Growth es sorprendentemente accesible. Fue…" at bounding box center [633, 298] width 392 height 425
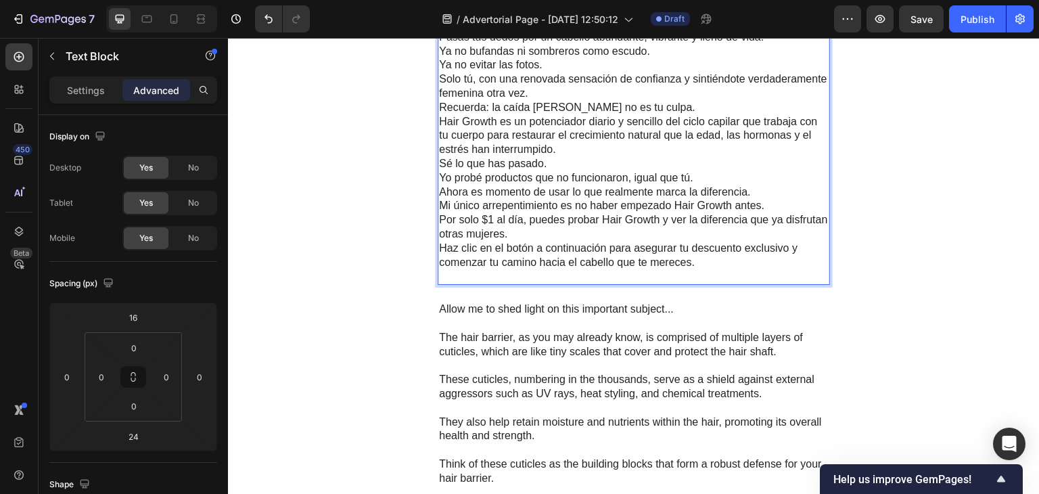
scroll to position [4441, 0]
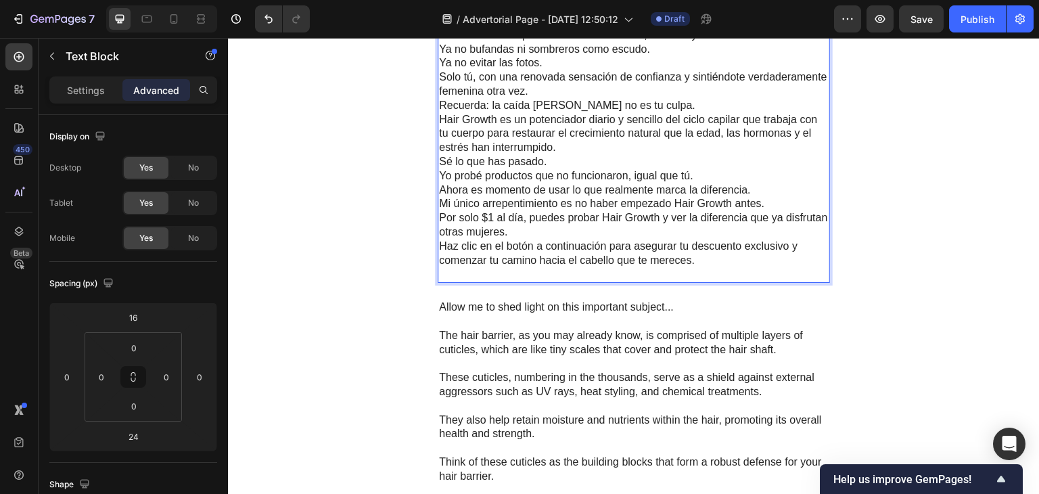
click at [487, 28] on p "Imagínate esto: dentro de unos meses, te miras al espejo y una ola de alivio te…" at bounding box center [633, 14] width 389 height 28
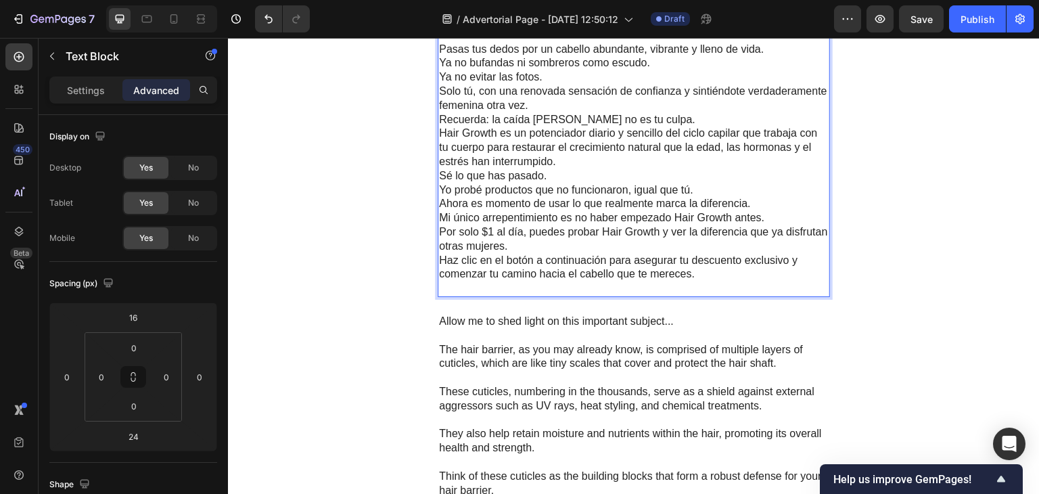
click at [647, 70] on p "Ya no bufandas ni sombreros como escudo." at bounding box center [633, 63] width 389 height 14
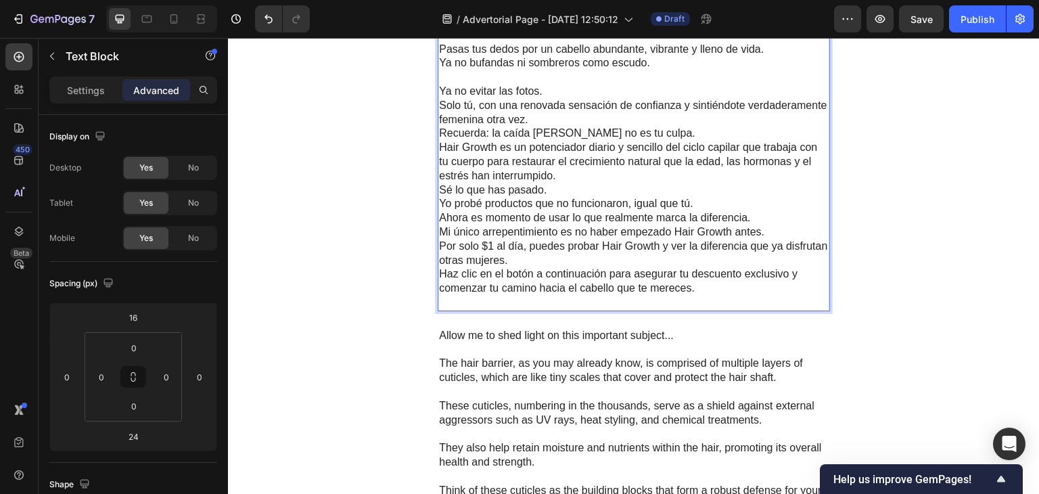
click at [560, 99] on p "Ya no evitar las fotos." at bounding box center [633, 92] width 389 height 14
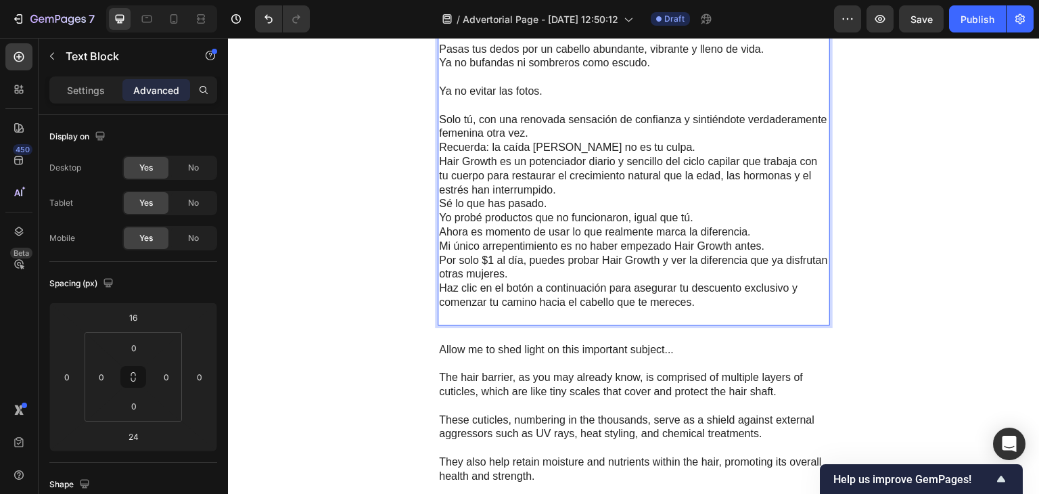
click at [546, 141] on p "Solo tú, con una renovada sensación de confianza y sintiéndote verdaderamente f…" at bounding box center [633, 127] width 389 height 28
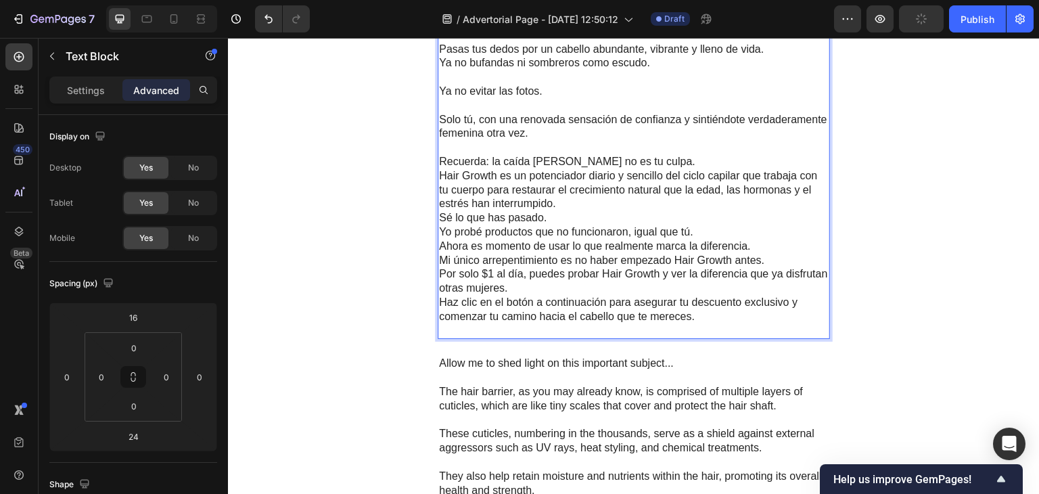
click at [669, 169] on p "Recuerda: la caída del cabello no es tu culpa." at bounding box center [633, 162] width 389 height 14
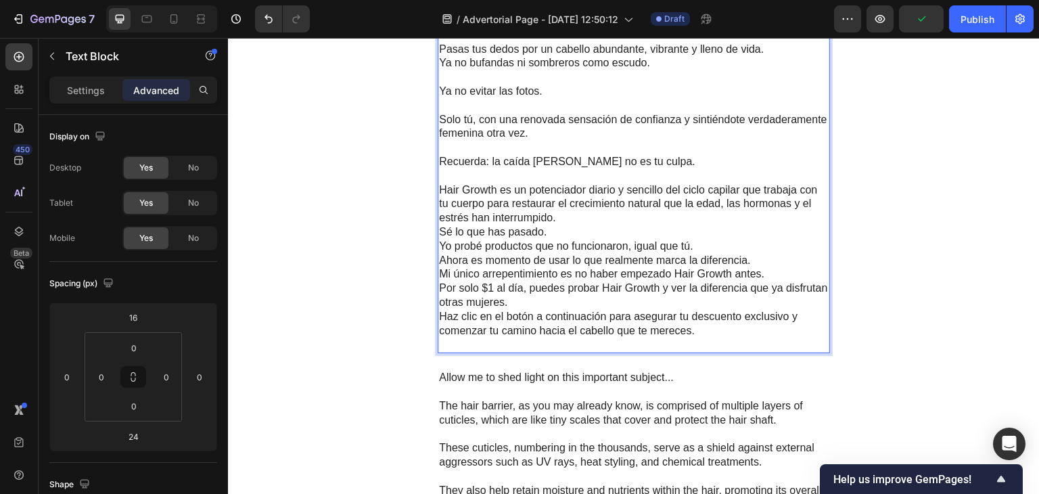
scroll to position [4541, 0]
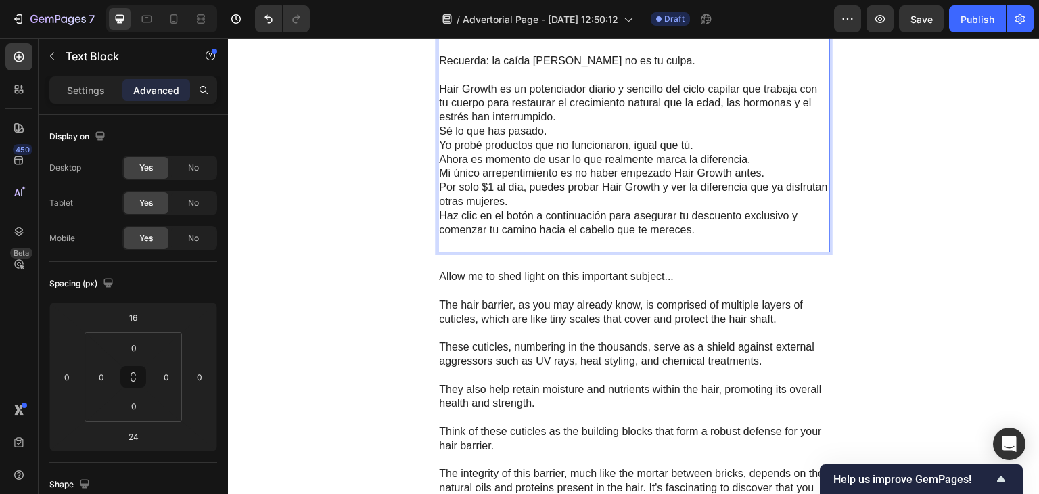
click at [578, 124] on p "Hair Growth es un potenciador diario y sencillo del ciclo capilar que trabaja c…" at bounding box center [633, 103] width 389 height 42
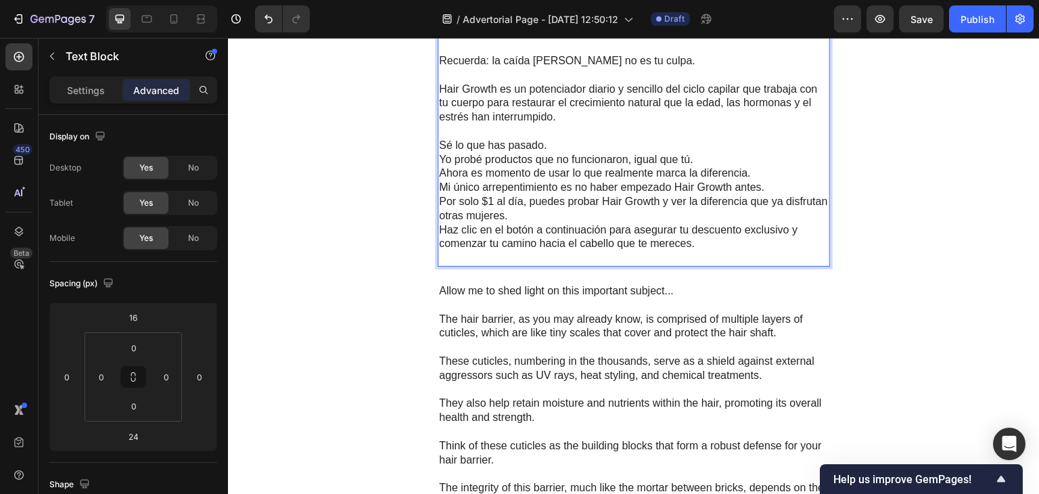
click at [567, 153] on p "Sé lo que has pasado." at bounding box center [633, 146] width 389 height 14
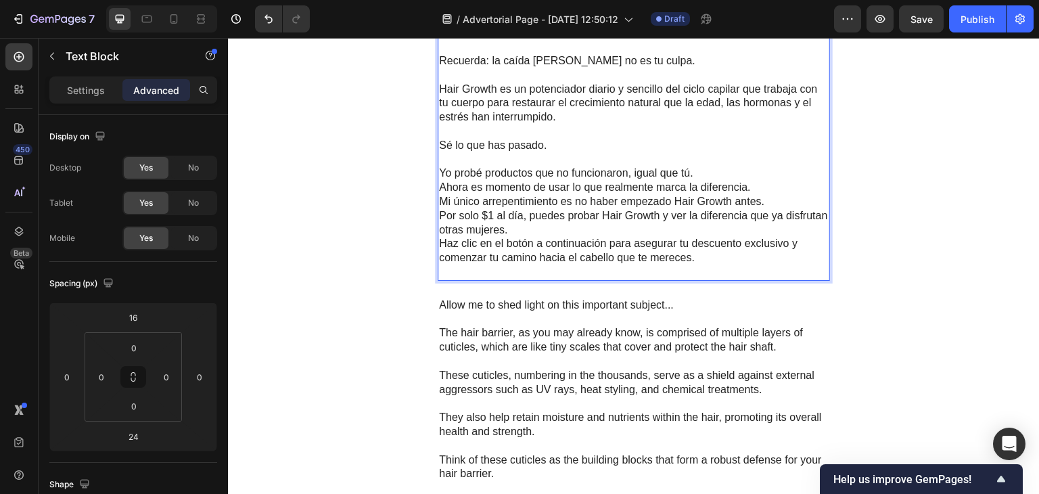
scroll to position [4600, 0]
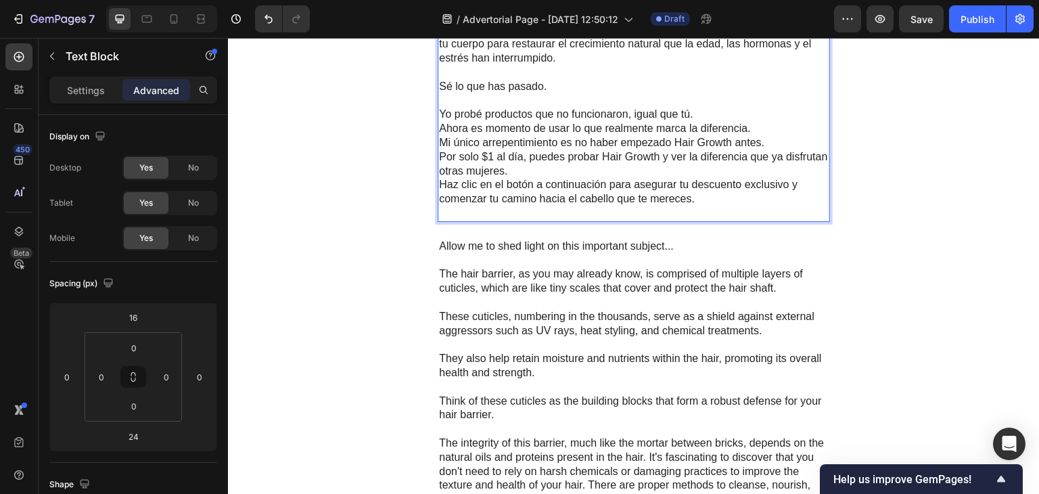
click at [706, 108] on p "Rich Text Editor. Editing area: main" at bounding box center [633, 101] width 389 height 14
click at [694, 122] on p "Yo probé productos que no funcionaron, igual que tú." at bounding box center [633, 115] width 389 height 14
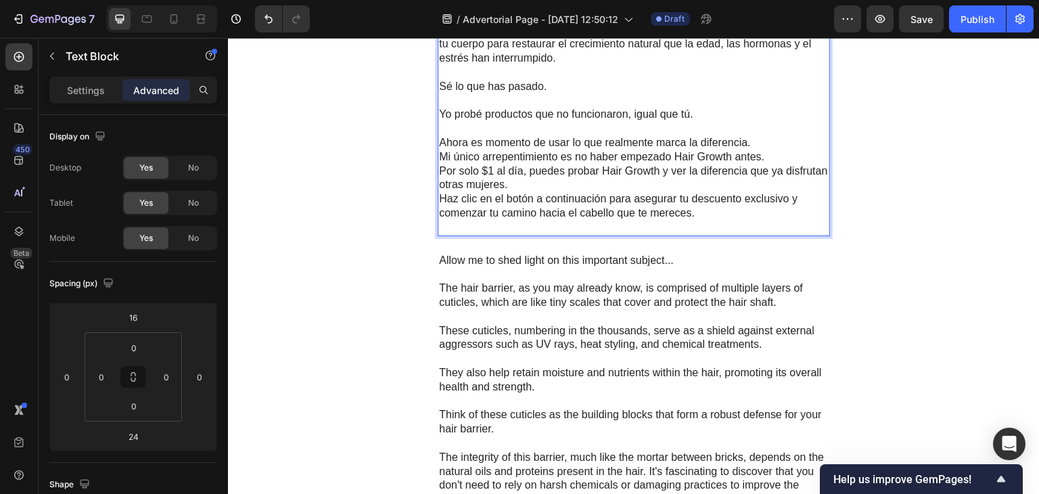
click at [759, 164] on p "Mi único arrepentimiento es no haber empezado Hair Growth antes." at bounding box center [633, 157] width 389 height 14
click at [749, 150] on p "Ahora es momento de usar lo que realmente marca la diferencia." at bounding box center [633, 143] width 389 height 14
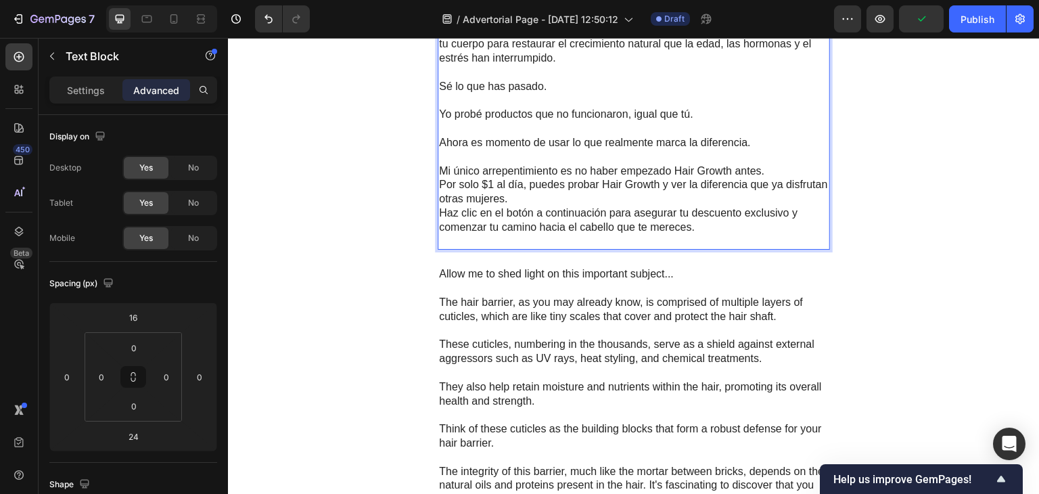
click at [607, 206] on p "Por solo $1 al día, puedes probar Hair Growth y ver la diferencia que ya disfru…" at bounding box center [633, 192] width 389 height 28
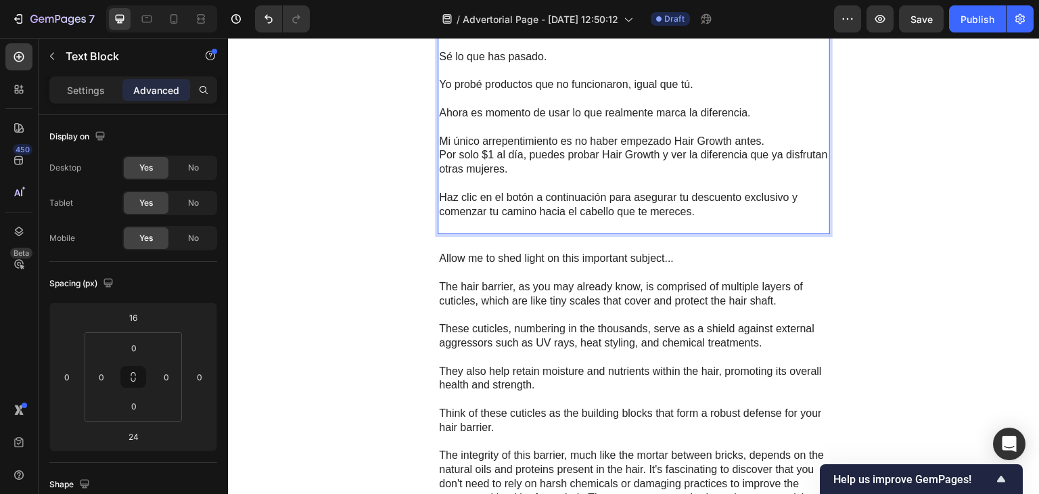
scroll to position [4727, 0]
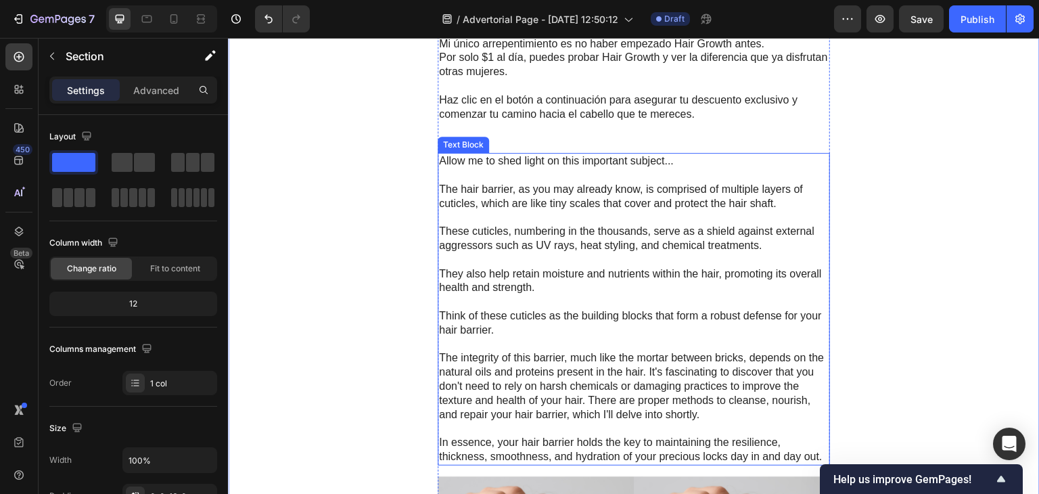
click at [717, 168] on p "Allow me to shed light on this important subject..." at bounding box center [633, 161] width 389 height 14
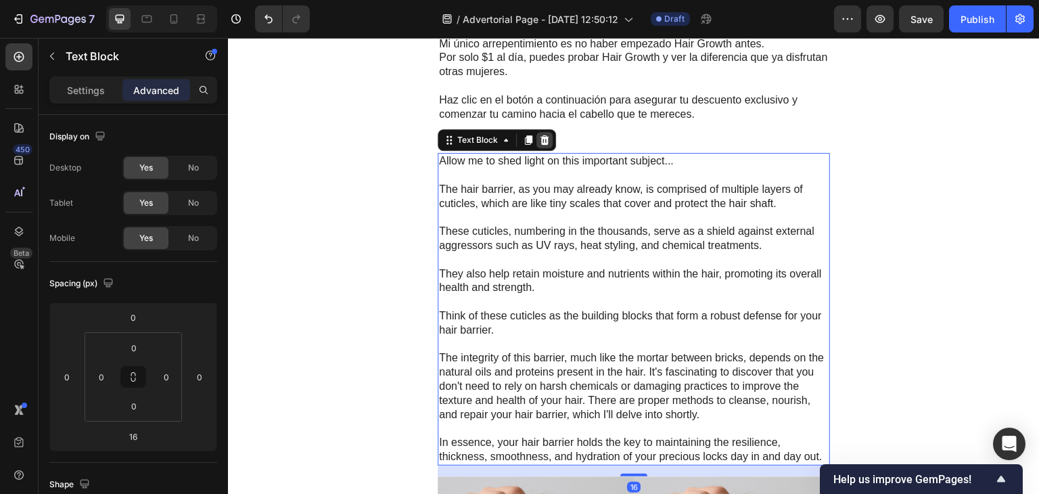
click at [540, 145] on icon at bounding box center [544, 139] width 9 height 9
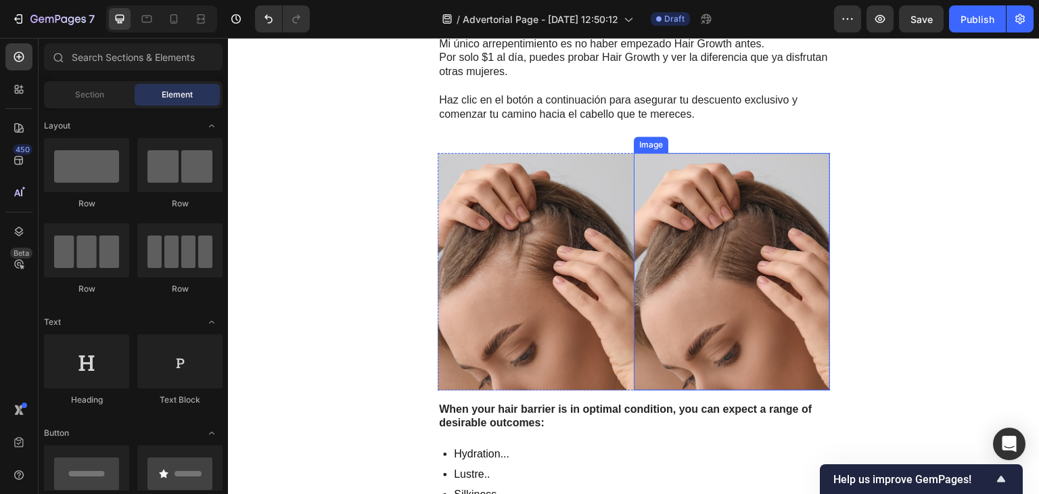
scroll to position [4955, 0]
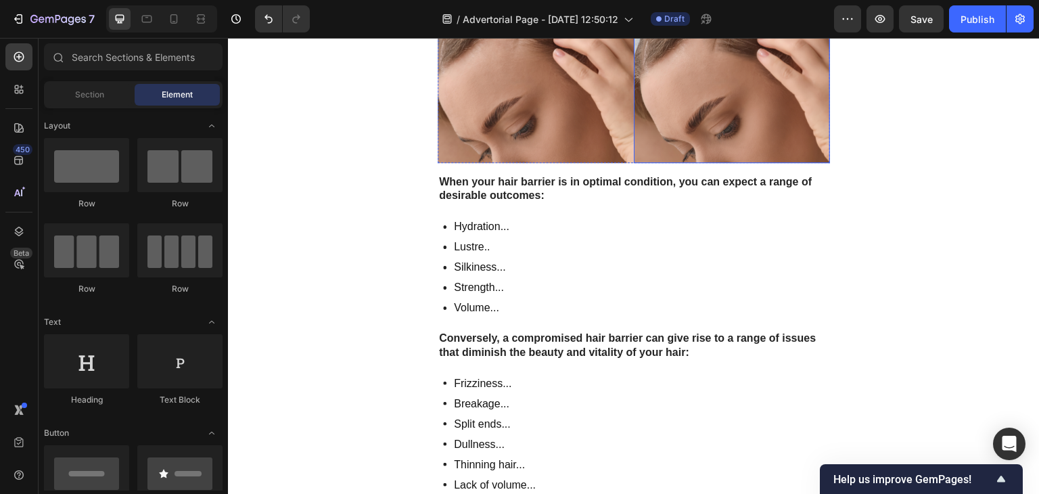
click at [702, 139] on img at bounding box center [732, 44] width 196 height 237
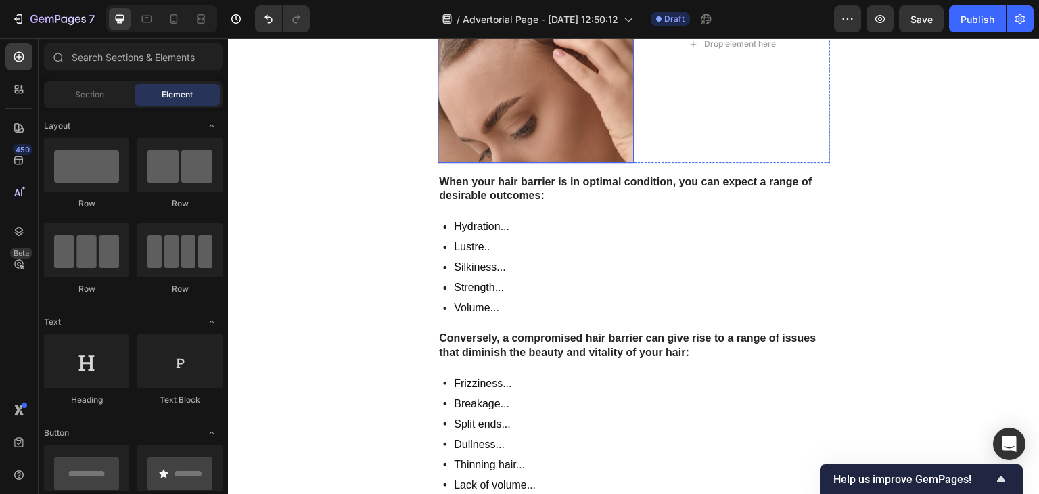
click at [613, 149] on img at bounding box center [535, 44] width 196 height 237
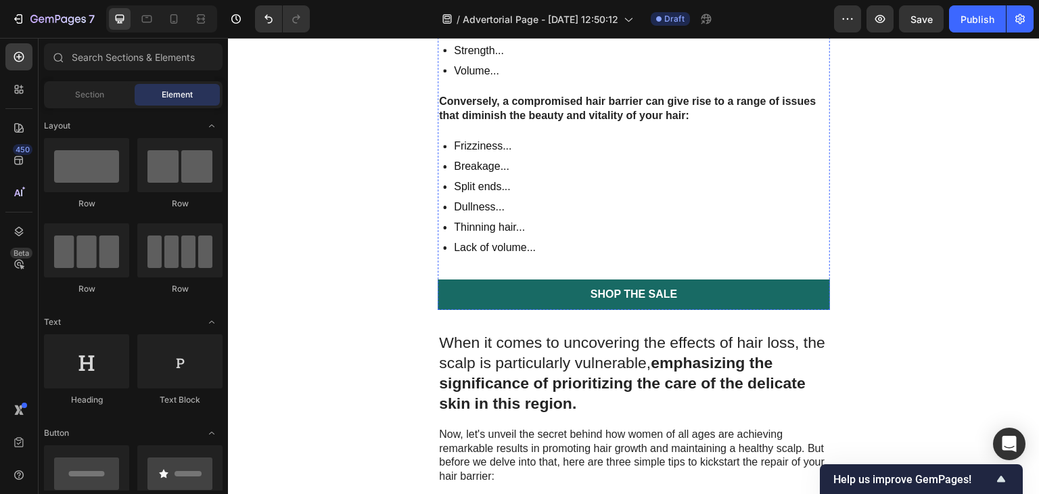
scroll to position [5001, 0]
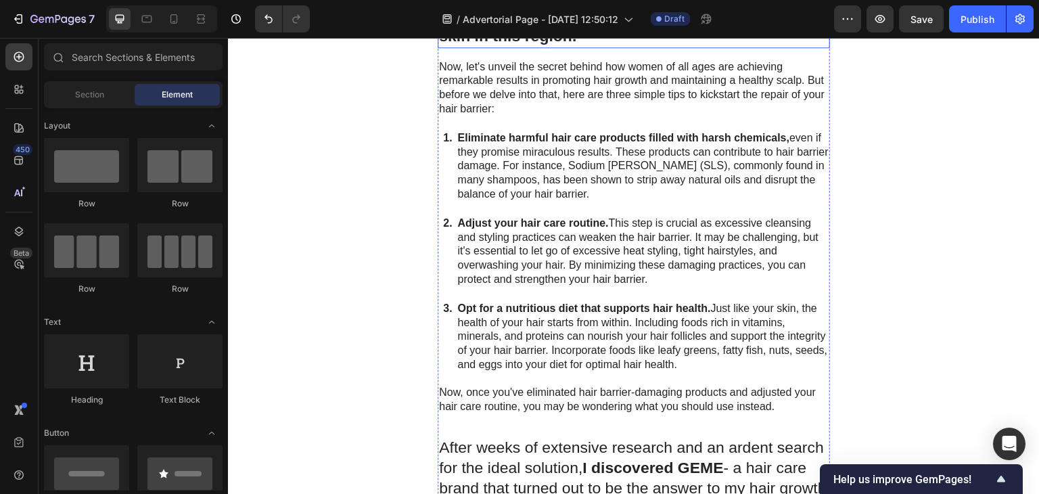
scroll to position [5025, 0]
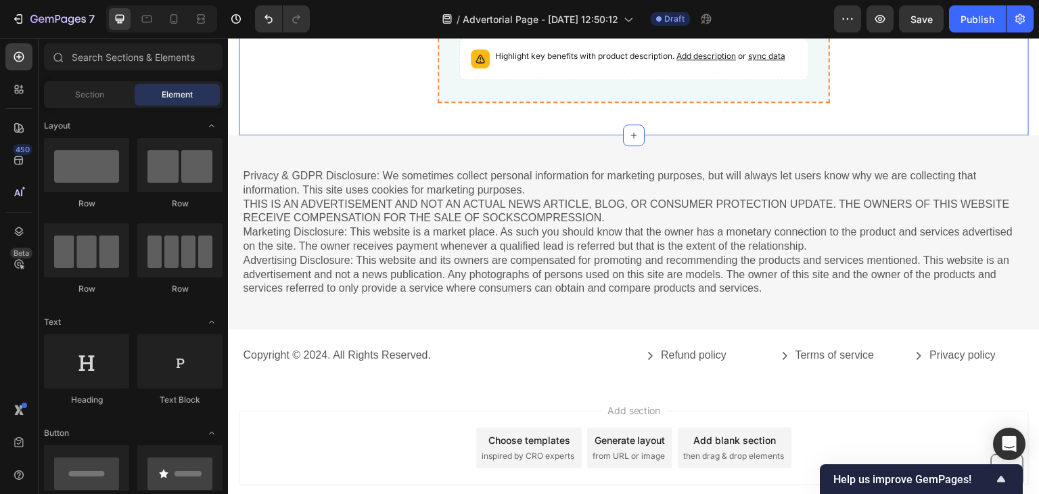
scroll to position [5828, 0]
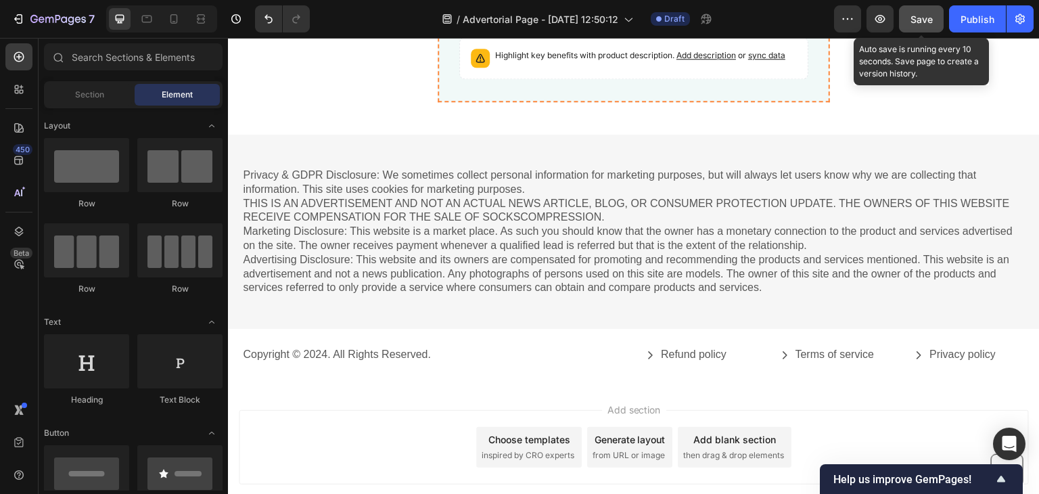
click at [926, 20] on span "Save" at bounding box center [921, 19] width 22 height 11
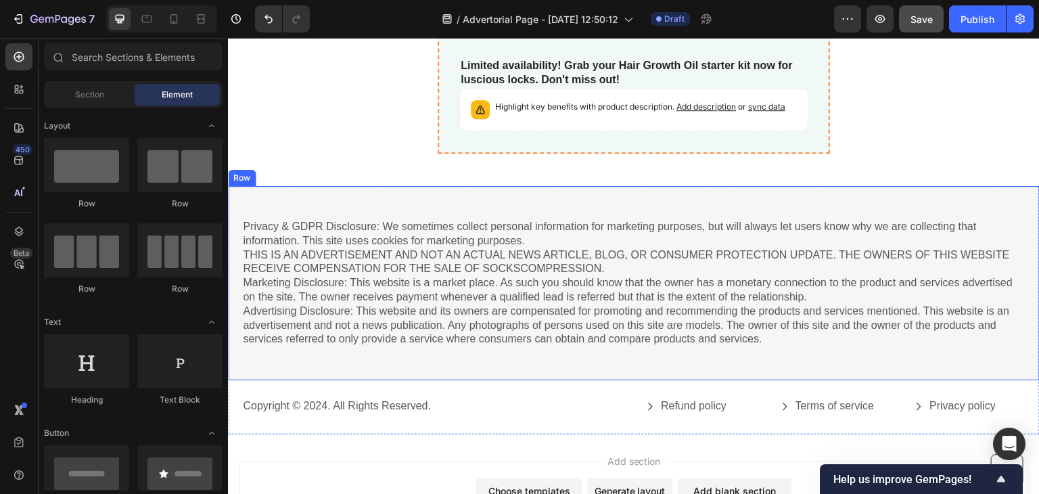
scroll to position [5908, 0]
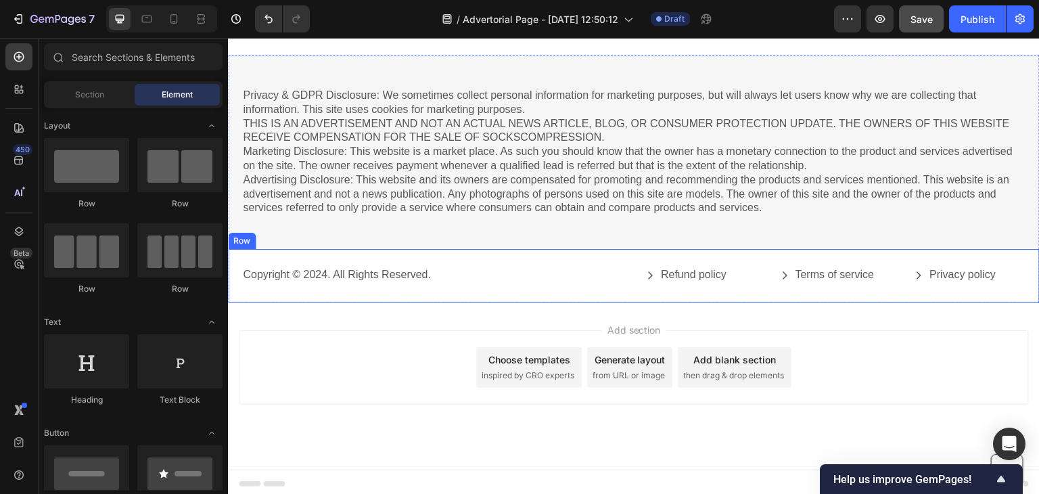
click at [558, 296] on div "Copyright © 2024. All Rights Reserved. Text Block Refund policy Button Terms of…" at bounding box center [633, 275] width 811 height 53
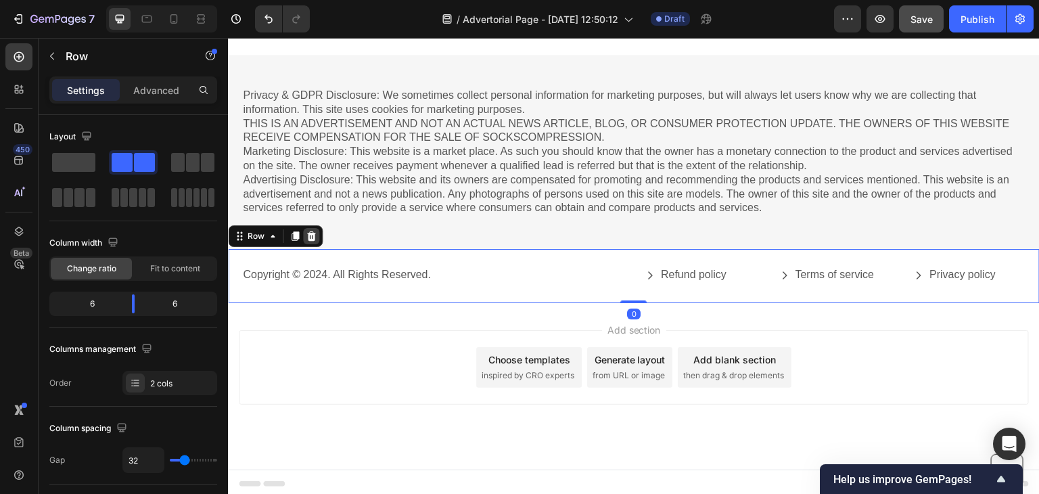
click at [313, 235] on icon at bounding box center [311, 235] width 9 height 9
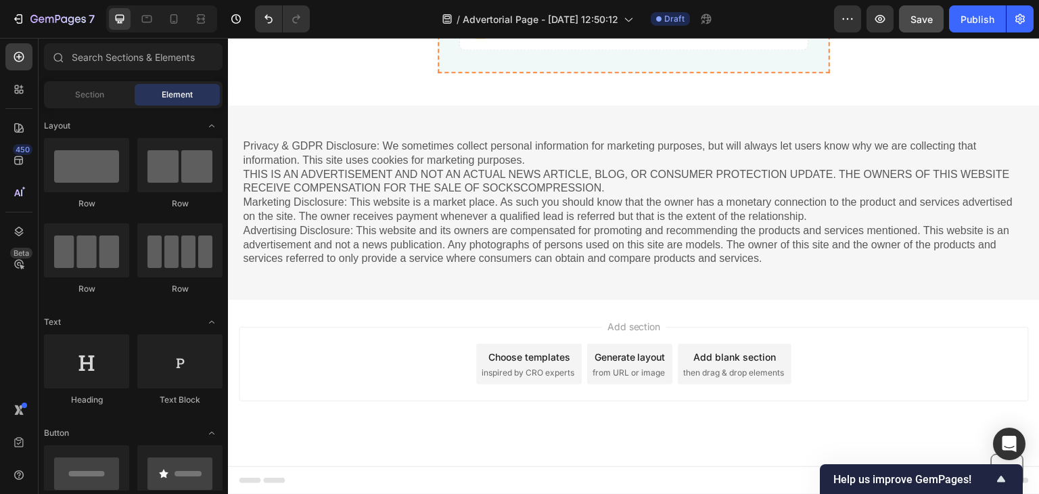
scroll to position [5855, 0]
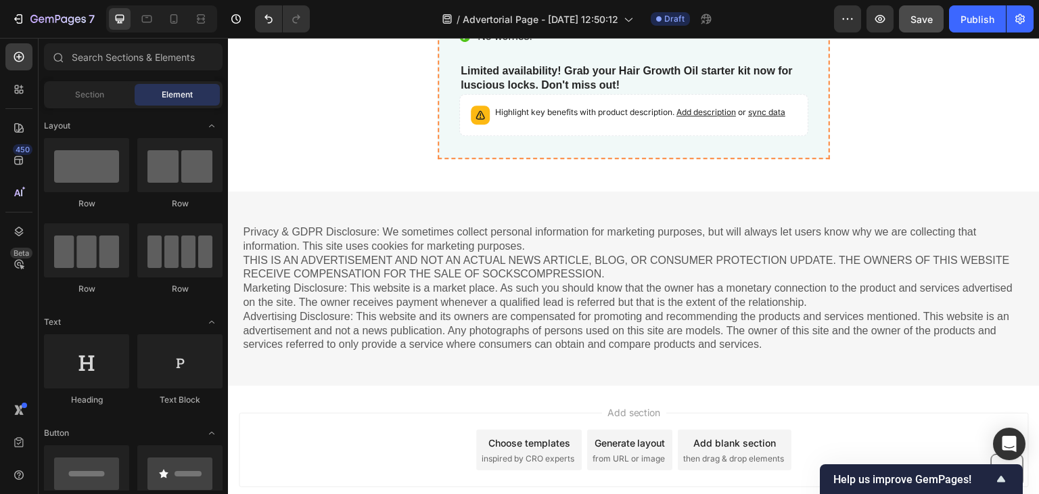
click at [581, 325] on p "Privacy & GDPR Disclosure: We sometimes collect personal information for market…" at bounding box center [634, 288] width 782 height 126
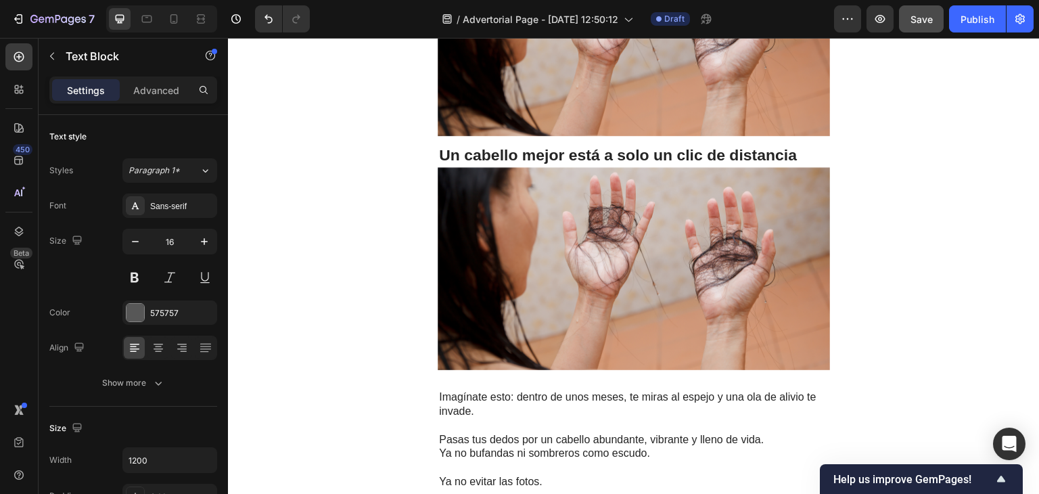
scroll to position [4070, 0]
